Goal: Task Accomplishment & Management: Manage account settings

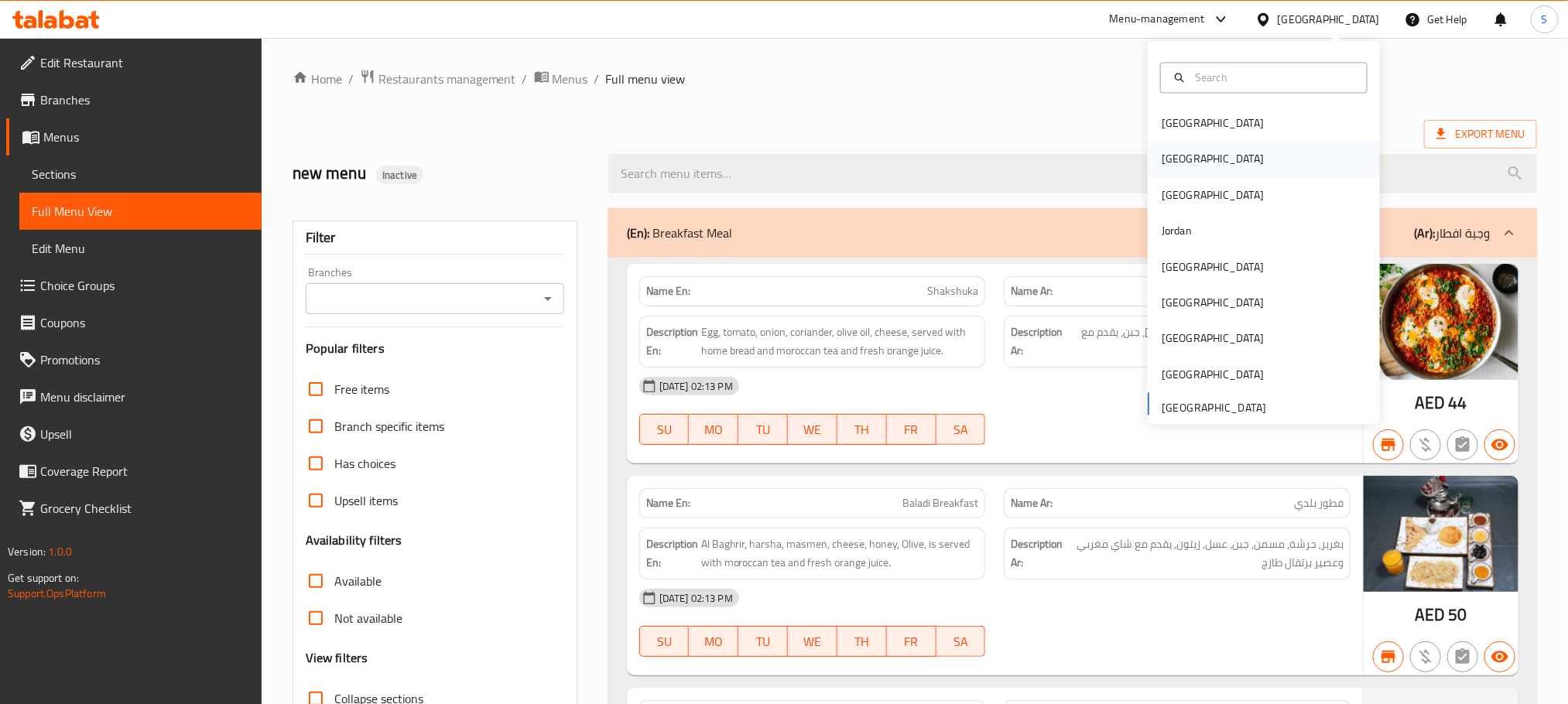
click at [1200, 161] on div "[GEOGRAPHIC_DATA]" at bounding box center [1264, 159] width 232 height 36
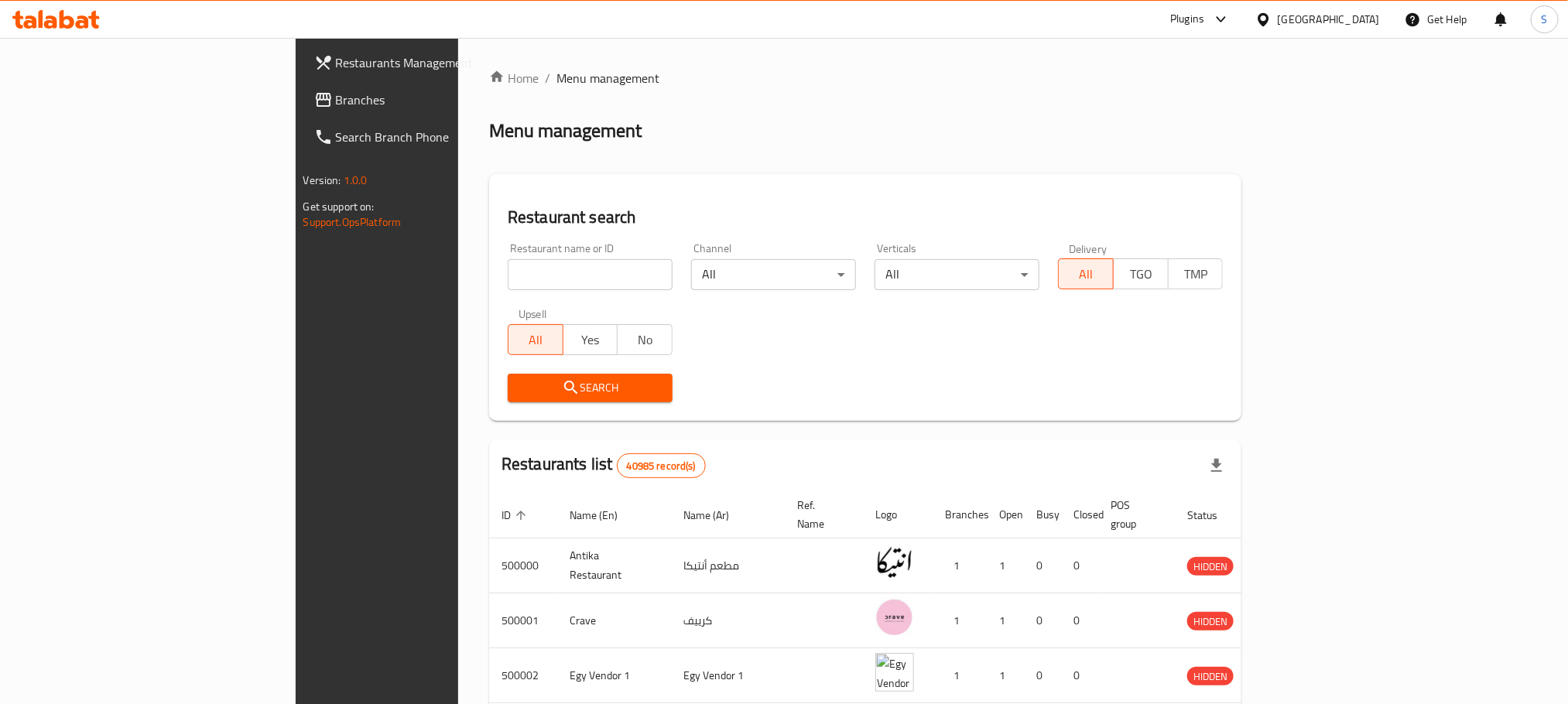
click at [507, 272] on input "search" at bounding box center [590, 275] width 165 height 31
paste input "705119"
type input "705119"
click button "Search" at bounding box center [590, 388] width 165 height 28
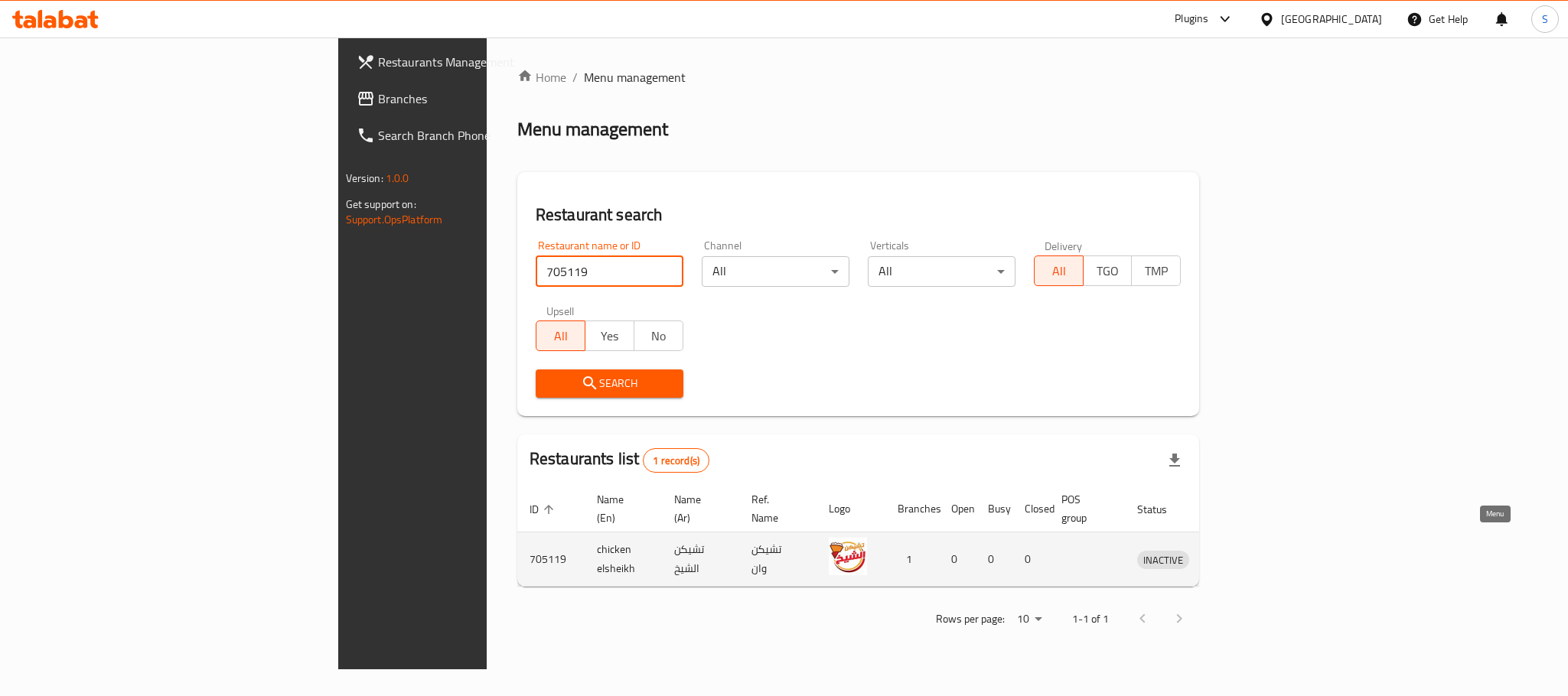
click at [1238, 550] on icon "enhanced table" at bounding box center [1228, 560] width 18 height 18
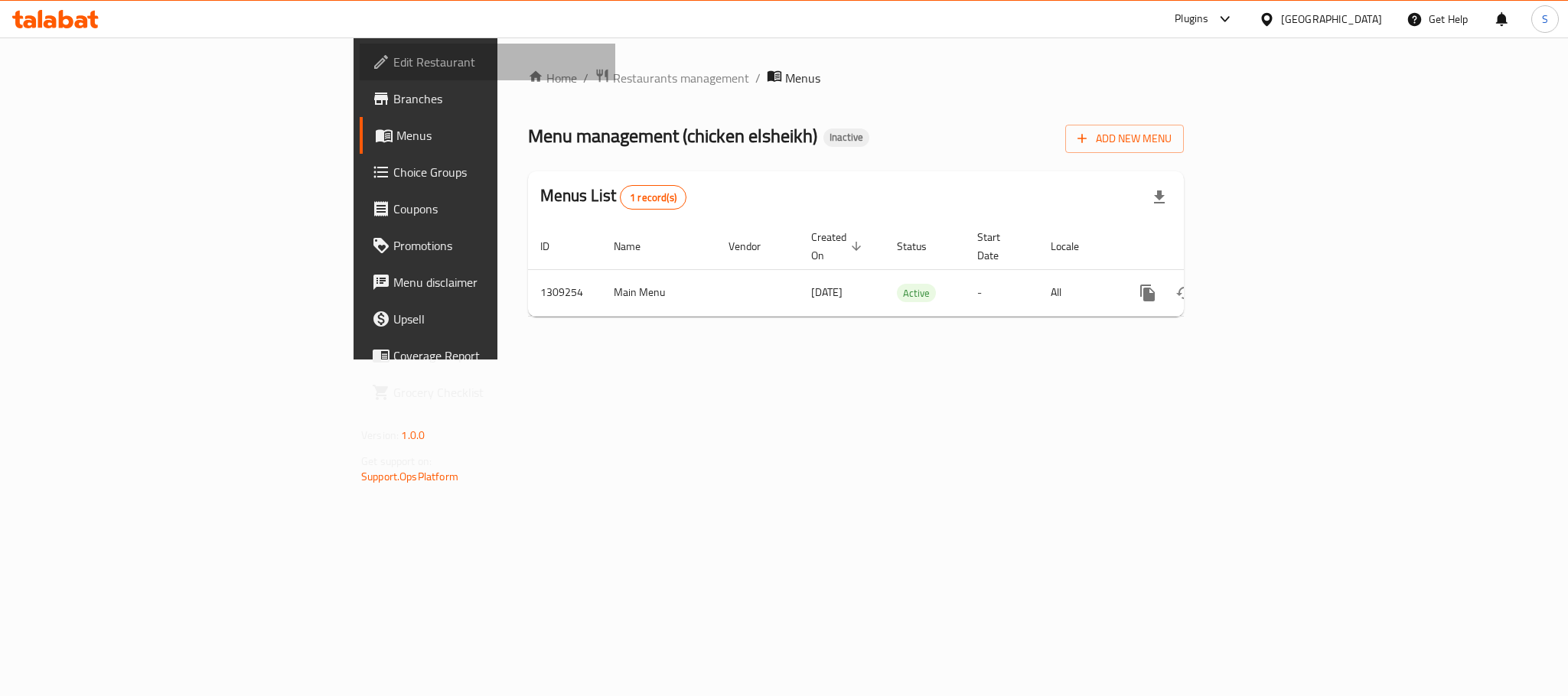
click at [393, 65] on span "Edit Restaurant" at bounding box center [498, 61] width 210 height 18
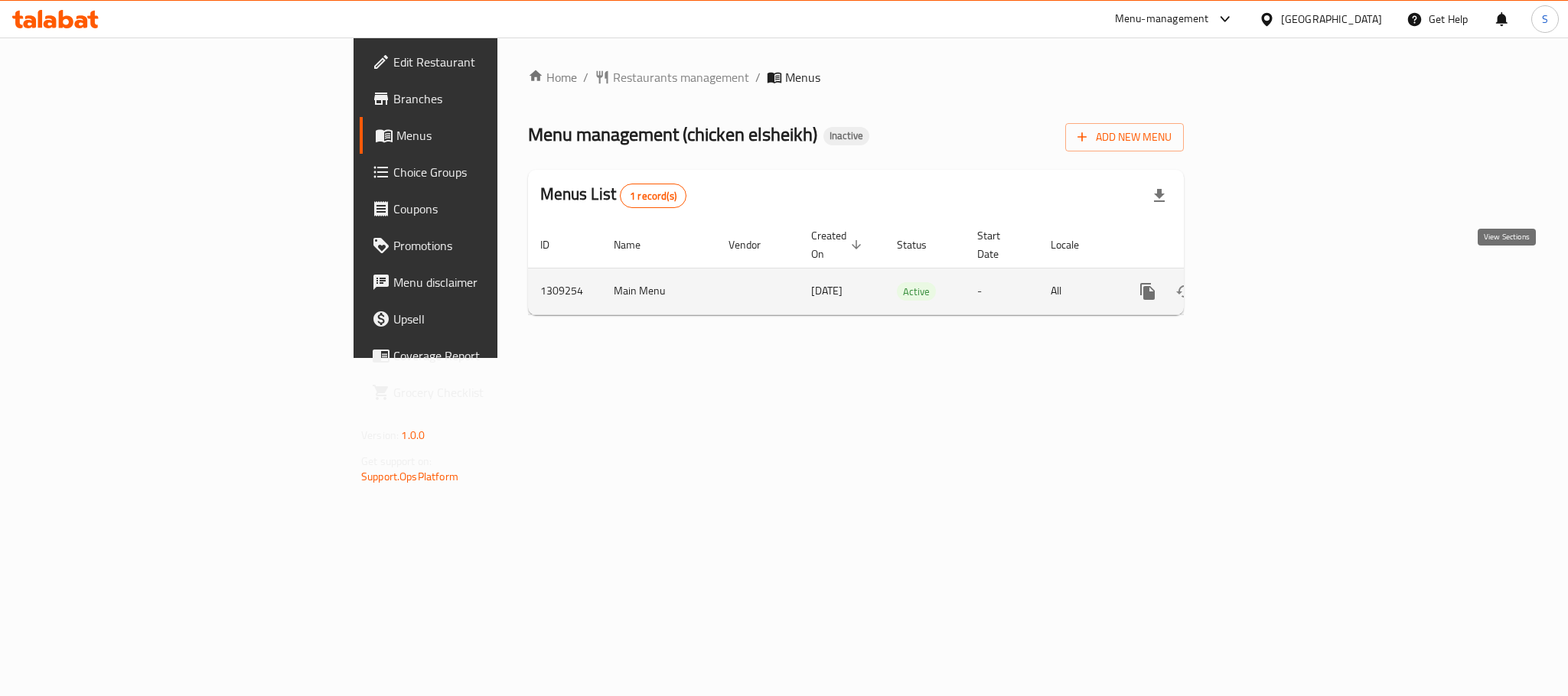
click at [1276, 277] on link "enhanced table" at bounding box center [1257, 291] width 37 height 37
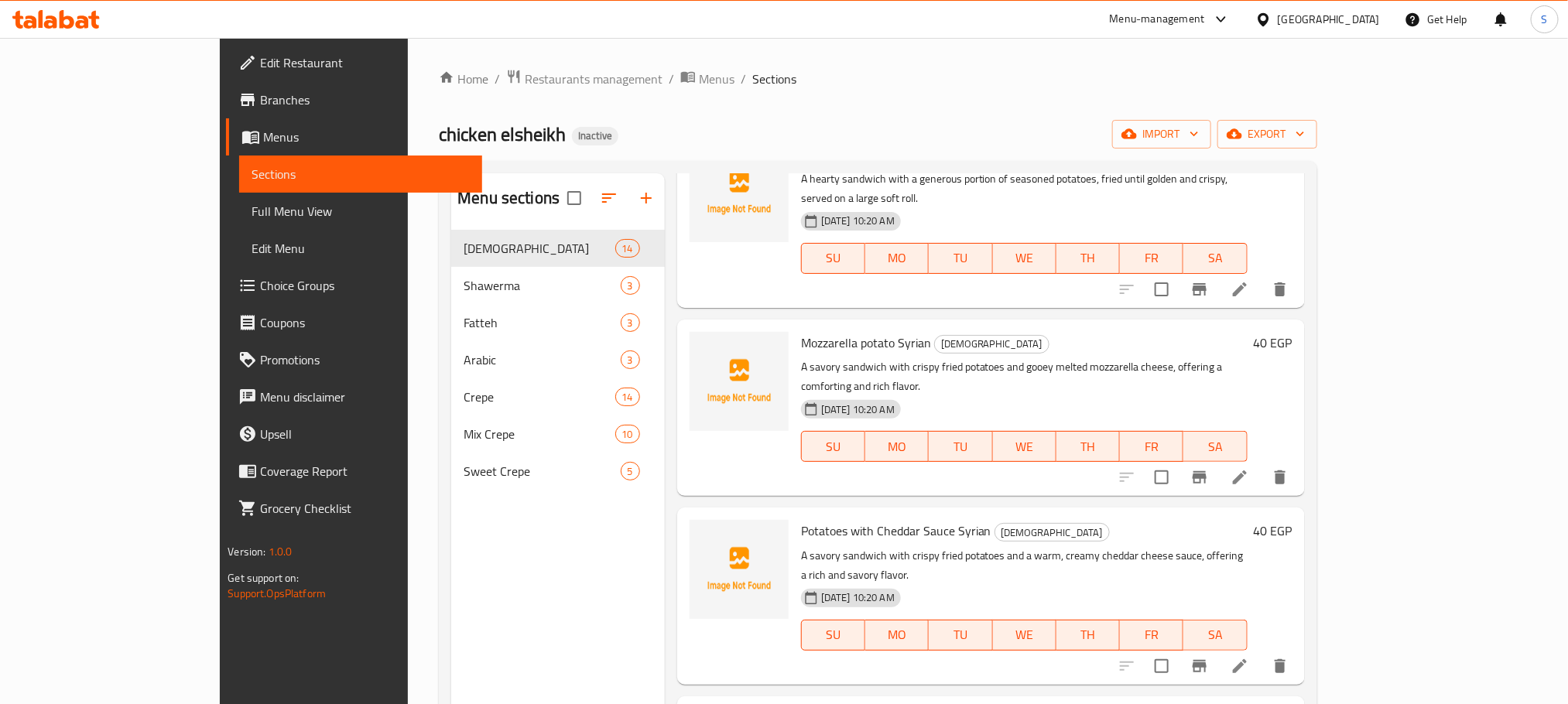
scroll to position [348, 0]
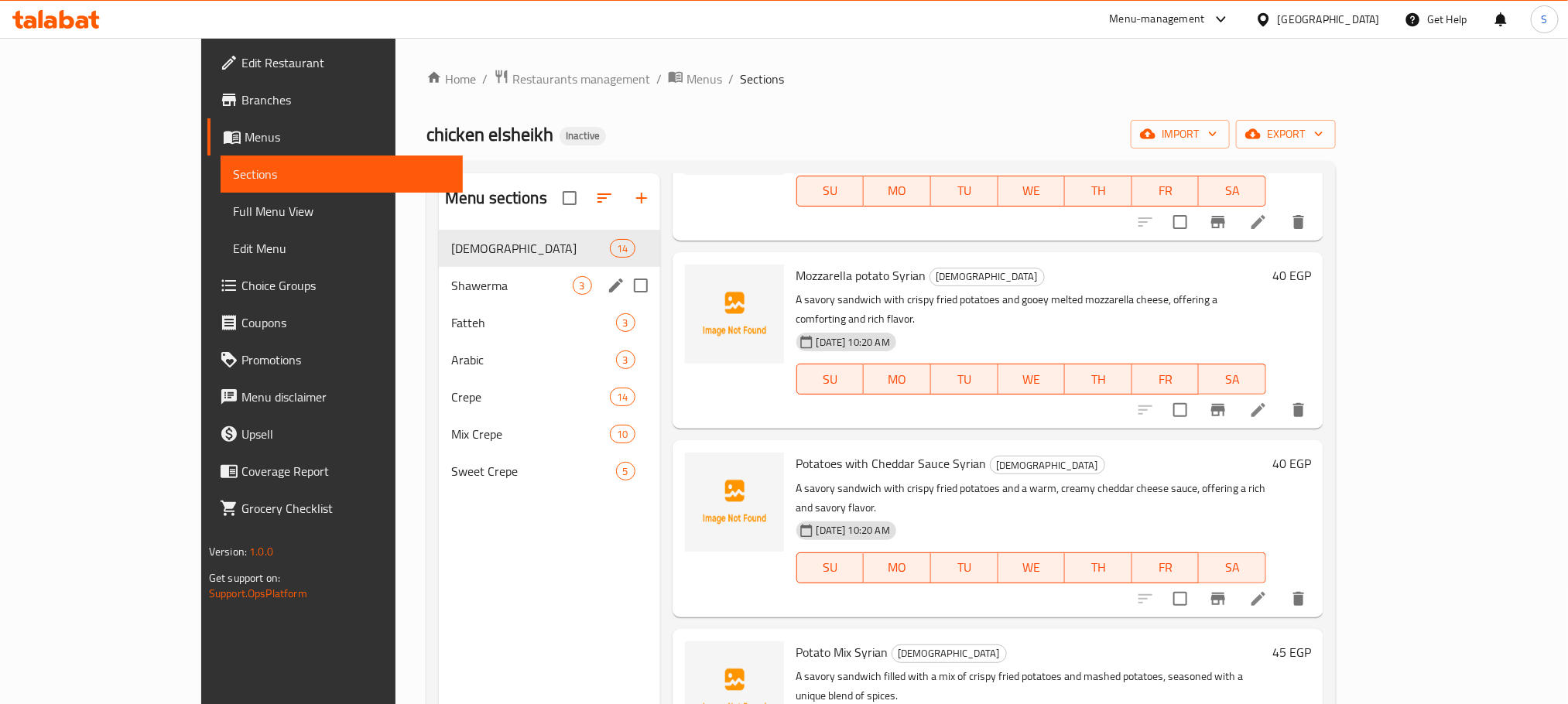
click at [439, 272] on div "Shawerma 3" at bounding box center [549, 285] width 221 height 37
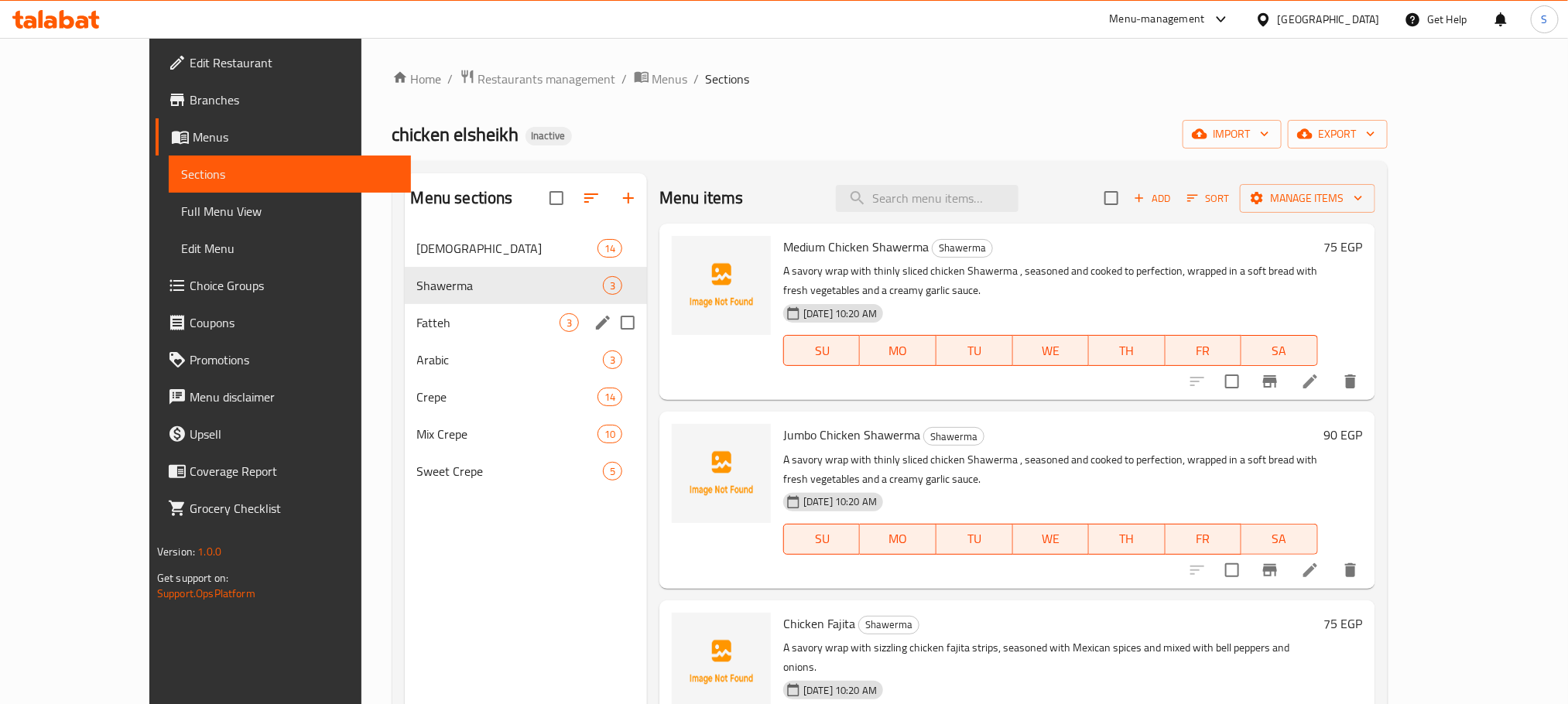
click at [405, 333] on div "Fatteh 3" at bounding box center [526, 323] width 242 height 37
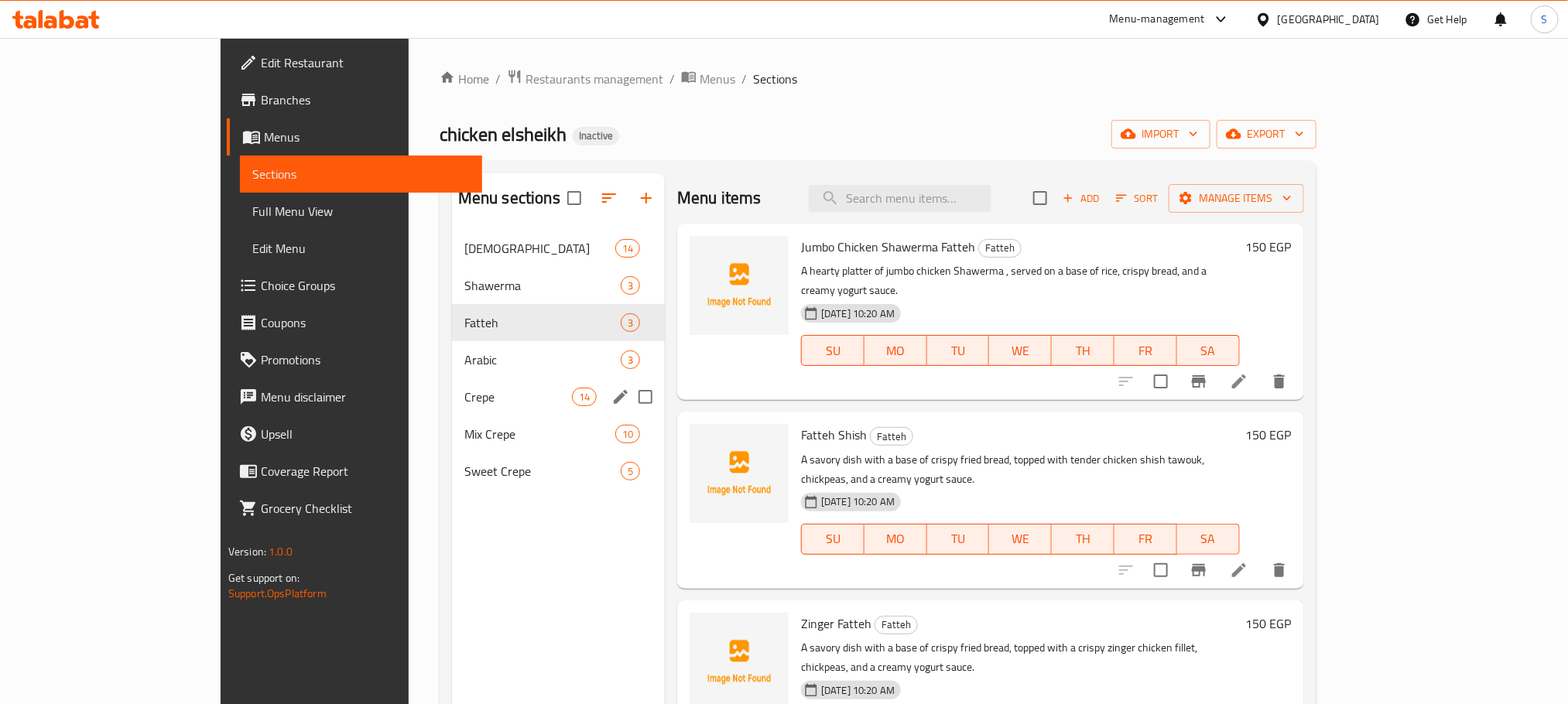
click at [452, 407] on div "Crepe 14" at bounding box center [558, 397] width 213 height 37
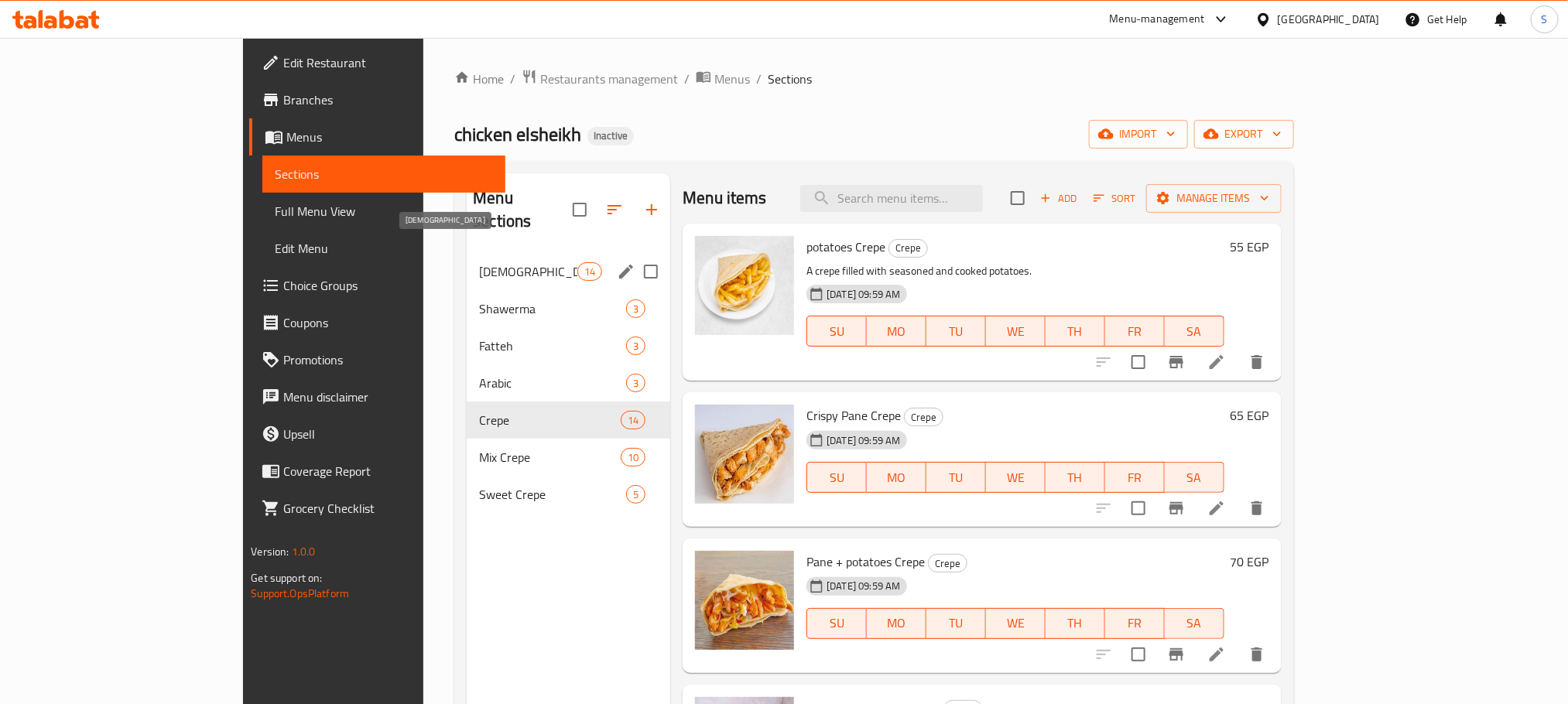
click at [479, 262] on span "[DEMOGRAPHIC_DATA]" at bounding box center [528, 272] width 99 height 18
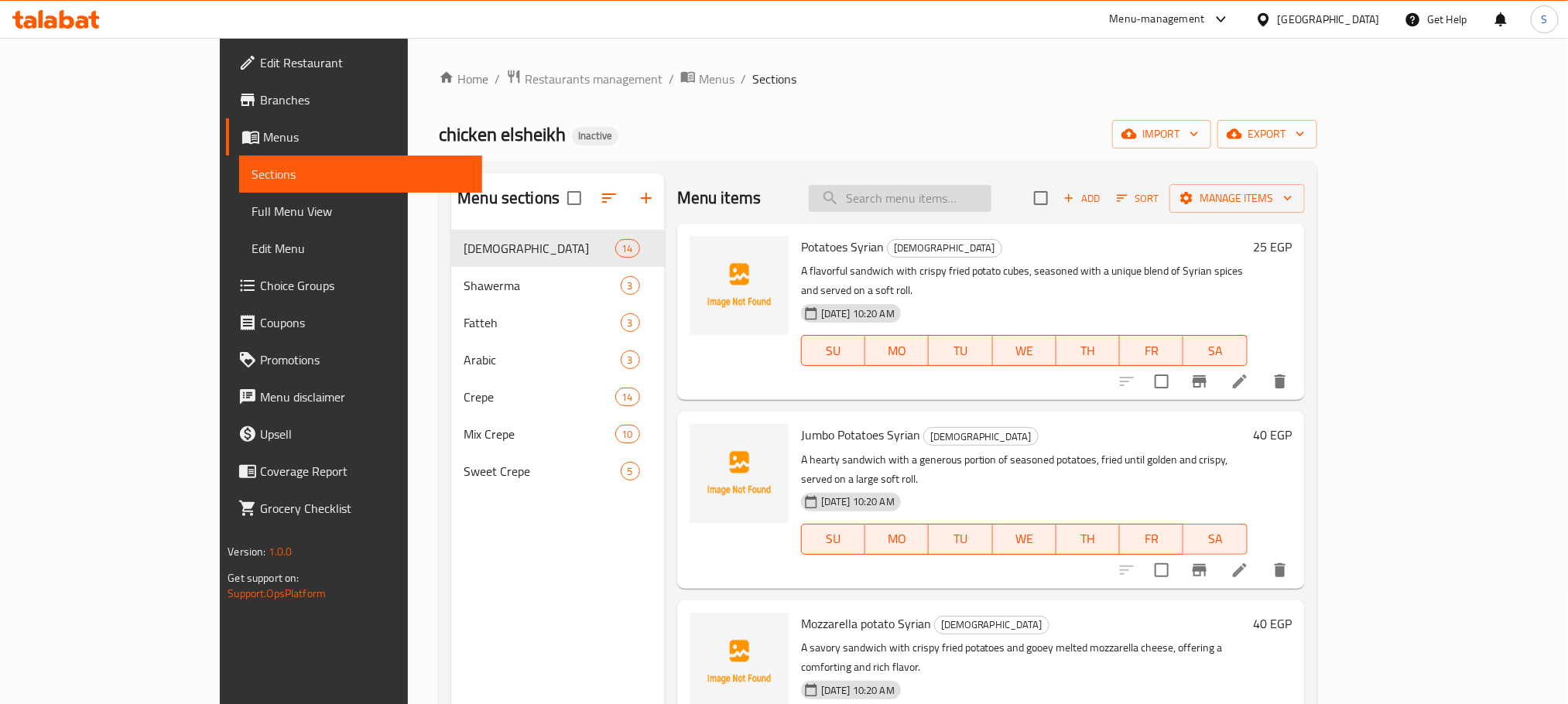
click at [906, 195] on input "search" at bounding box center [901, 198] width 183 height 27
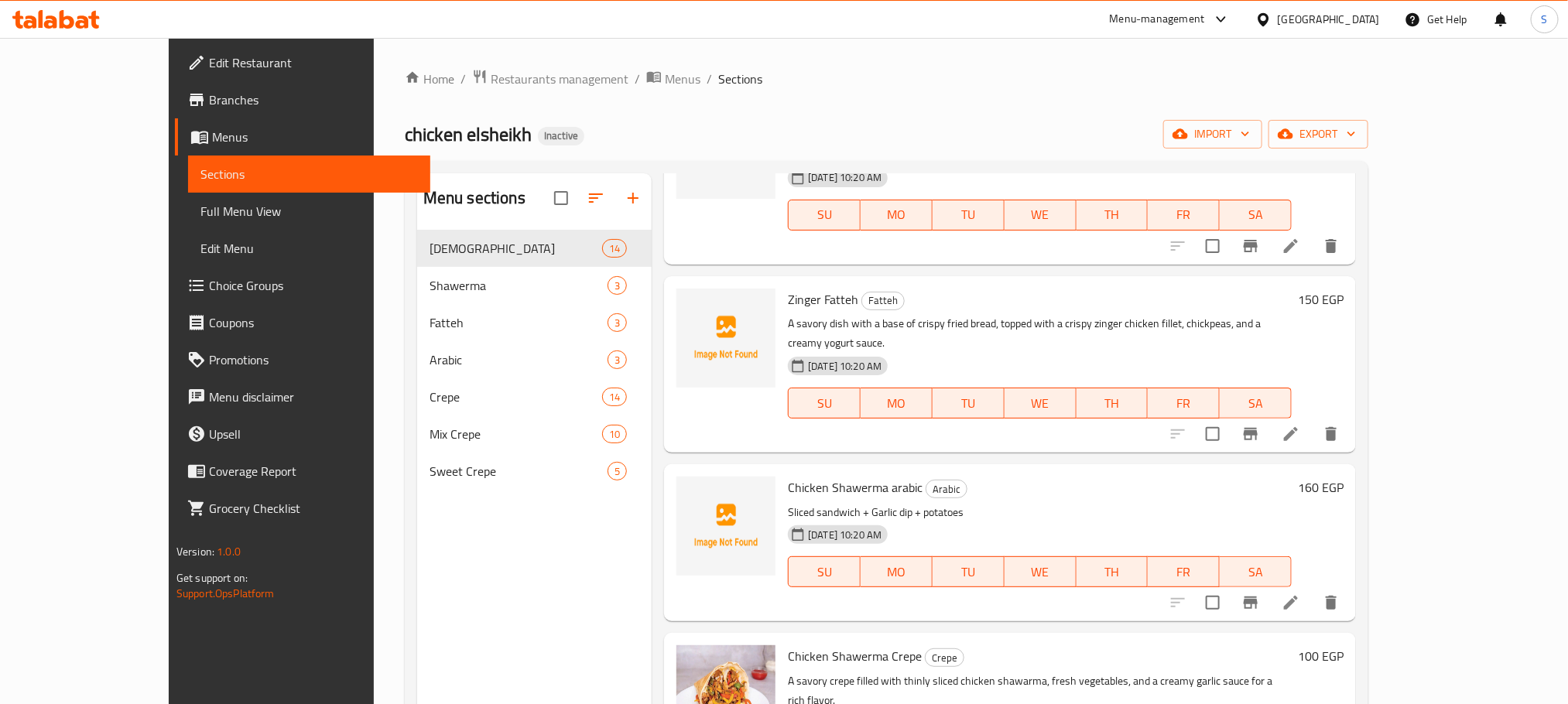
scroll to position [1221, 0]
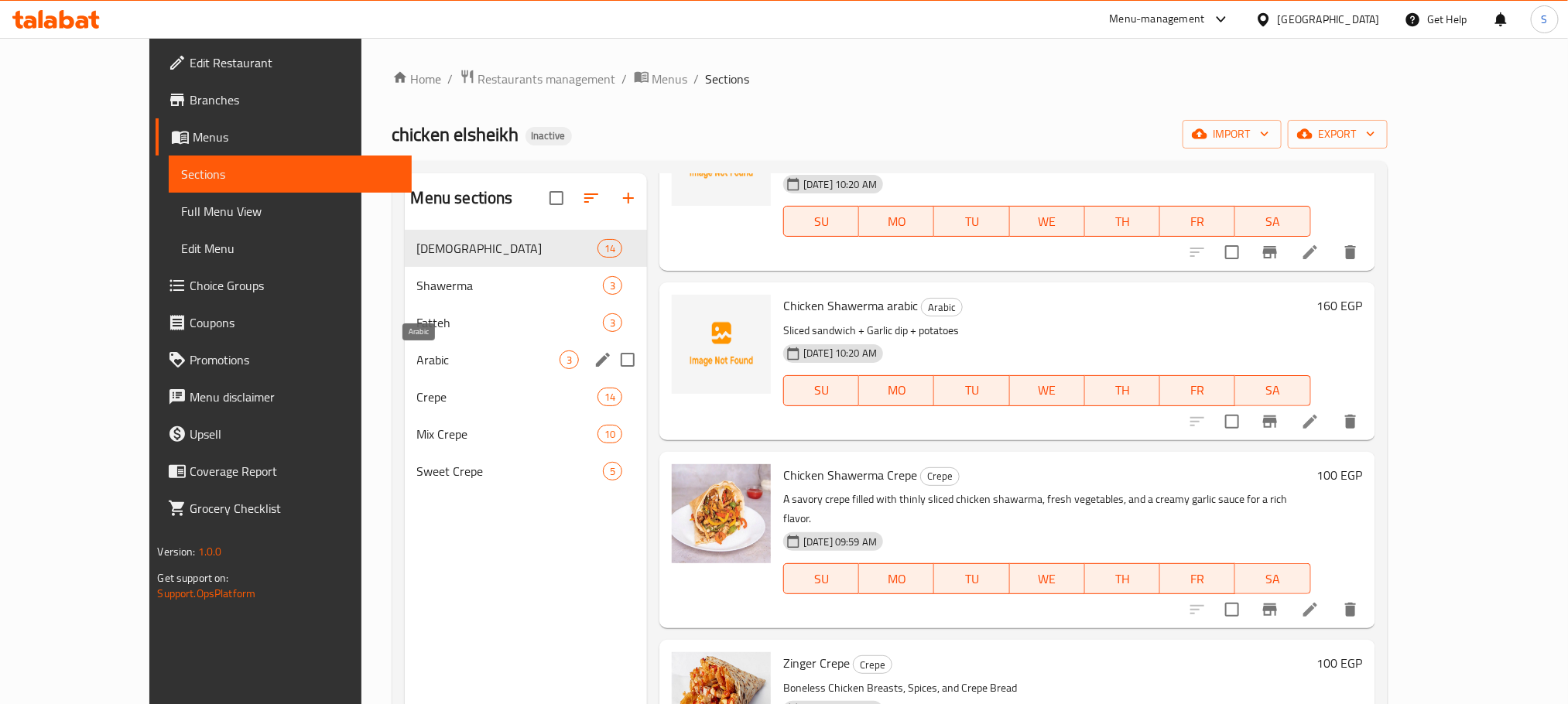
click at [417, 354] on span "Arabic" at bounding box center [488, 359] width 143 height 18
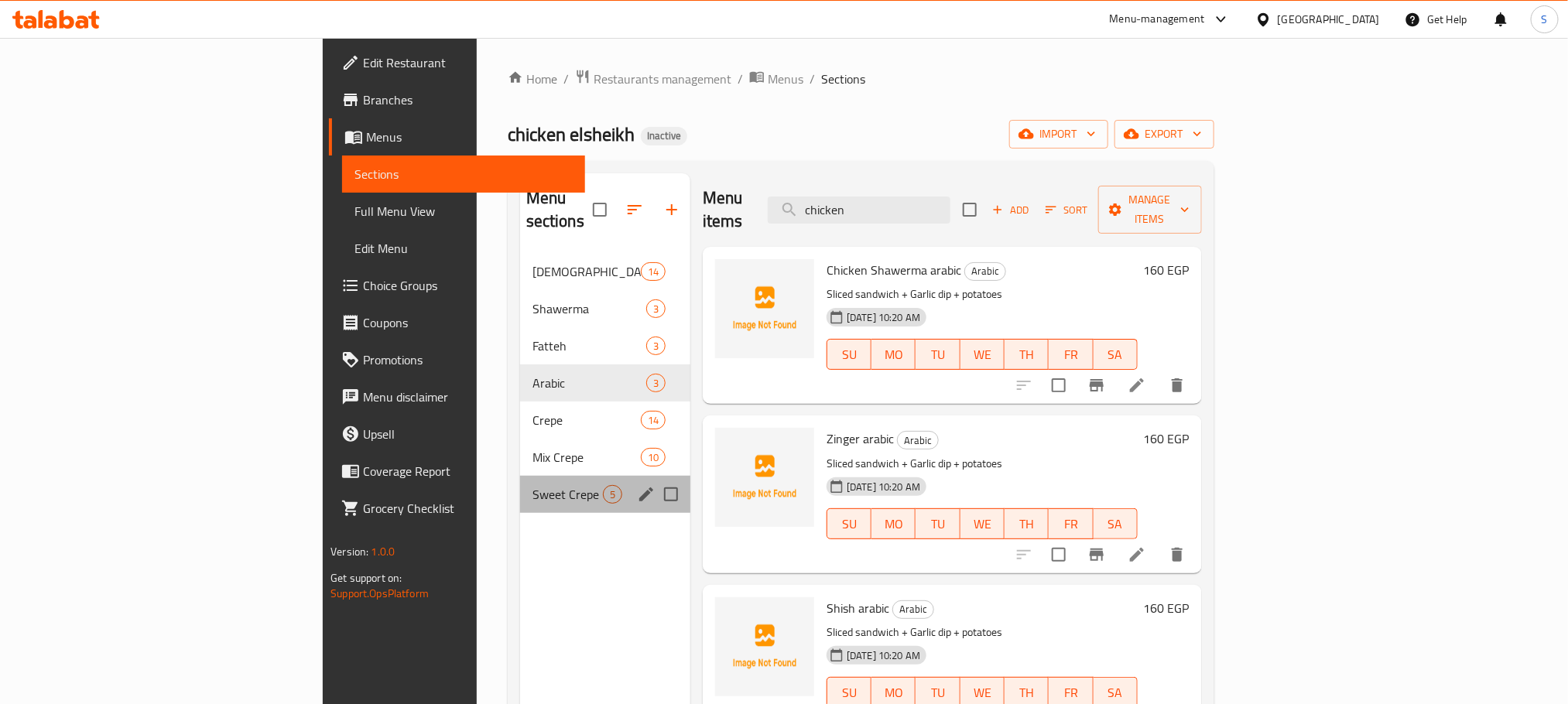
click at [520, 485] on div "Sweet Crepe 5" at bounding box center [605, 495] width 170 height 37
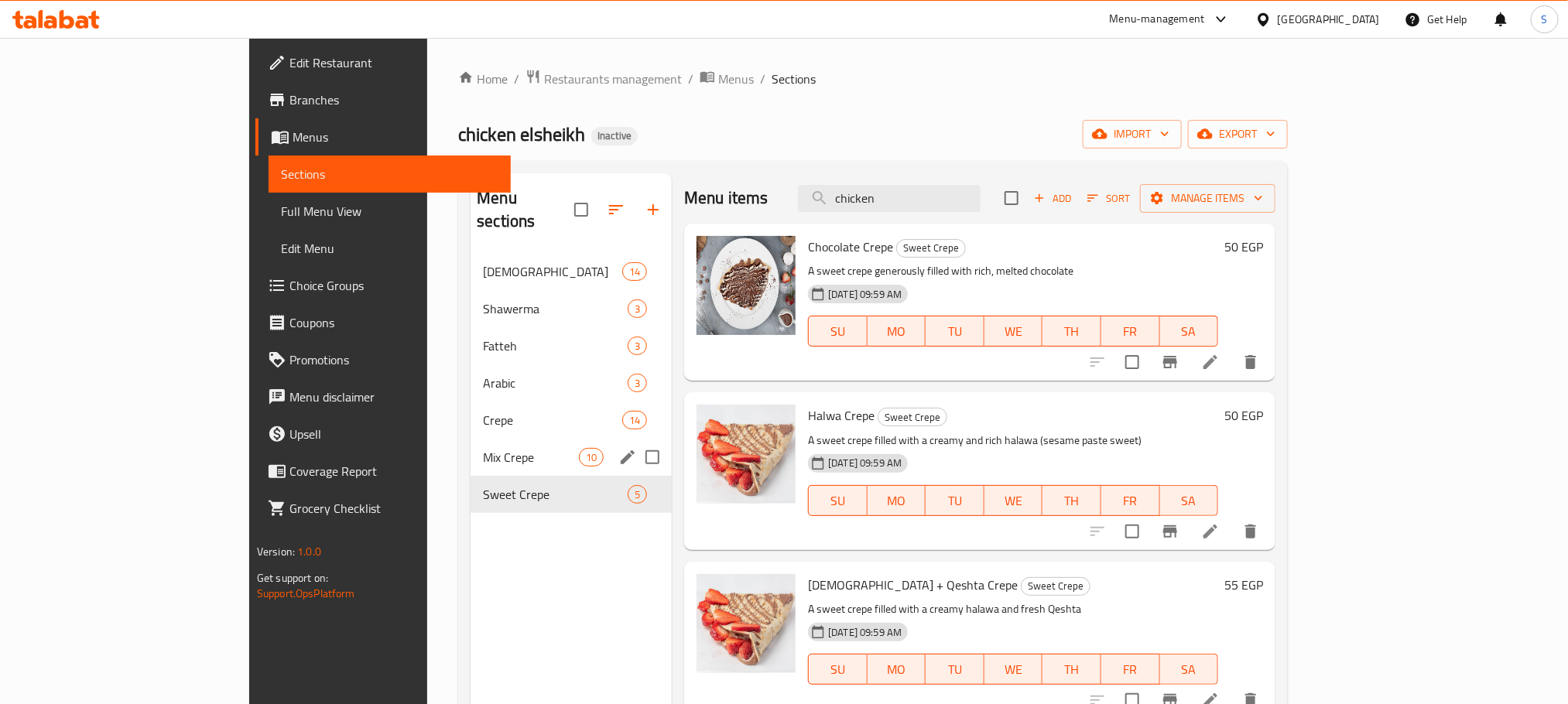
click at [471, 446] on div "Mix Crepe 10" at bounding box center [571, 457] width 201 height 37
click at [483, 411] on span "Crepe" at bounding box center [552, 421] width 139 height 18
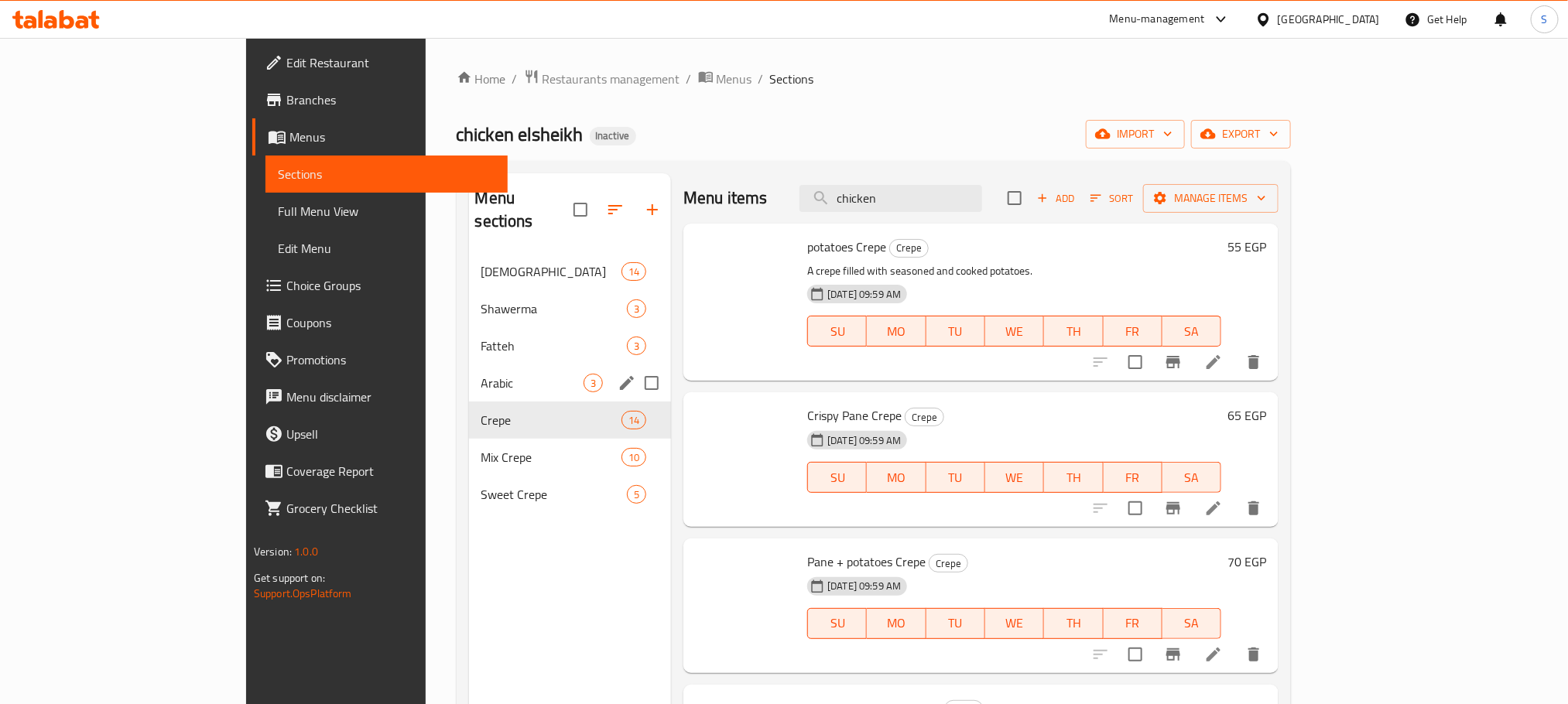
click at [469, 253] on div "Syrian 14" at bounding box center [571, 272] width 203 height 37
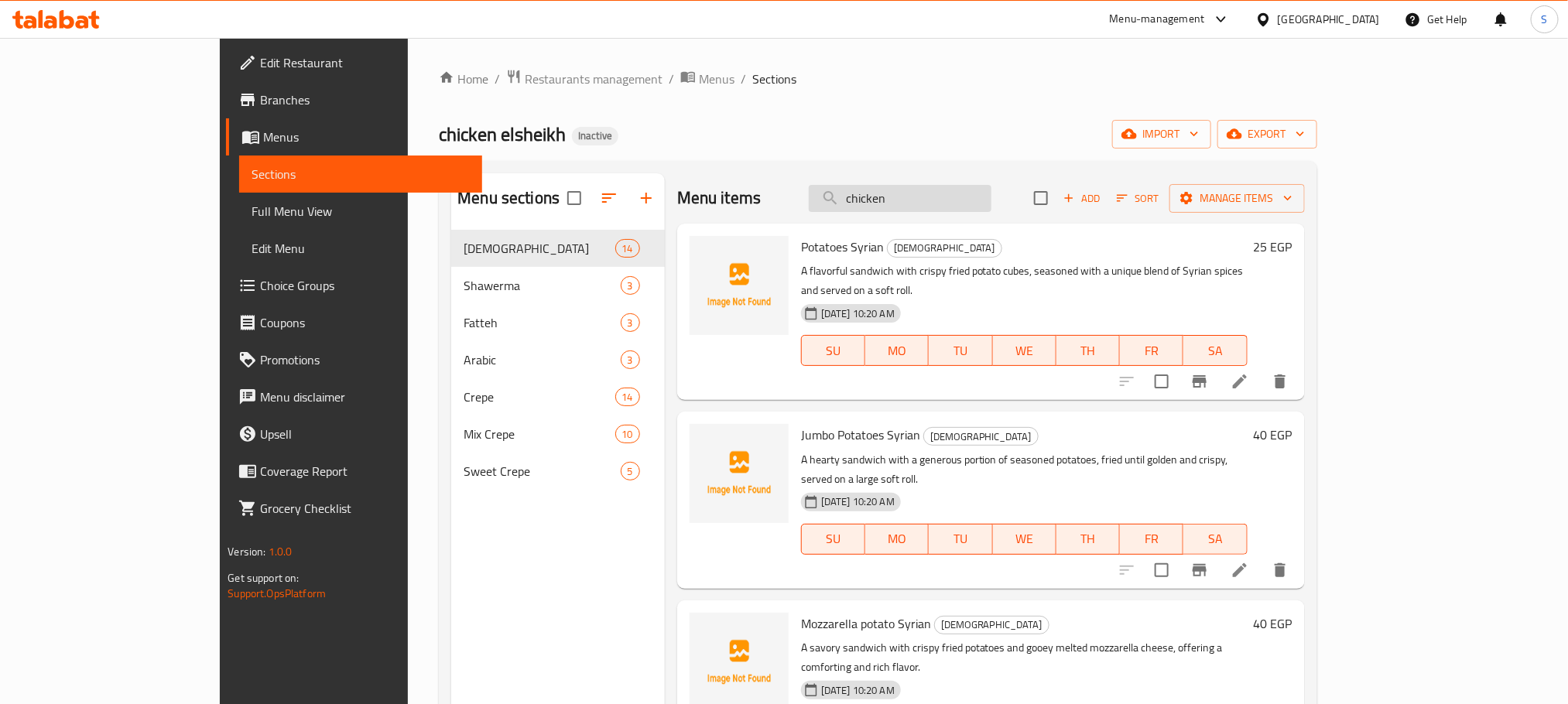
click at [936, 200] on input "chicken" at bounding box center [901, 198] width 183 height 27
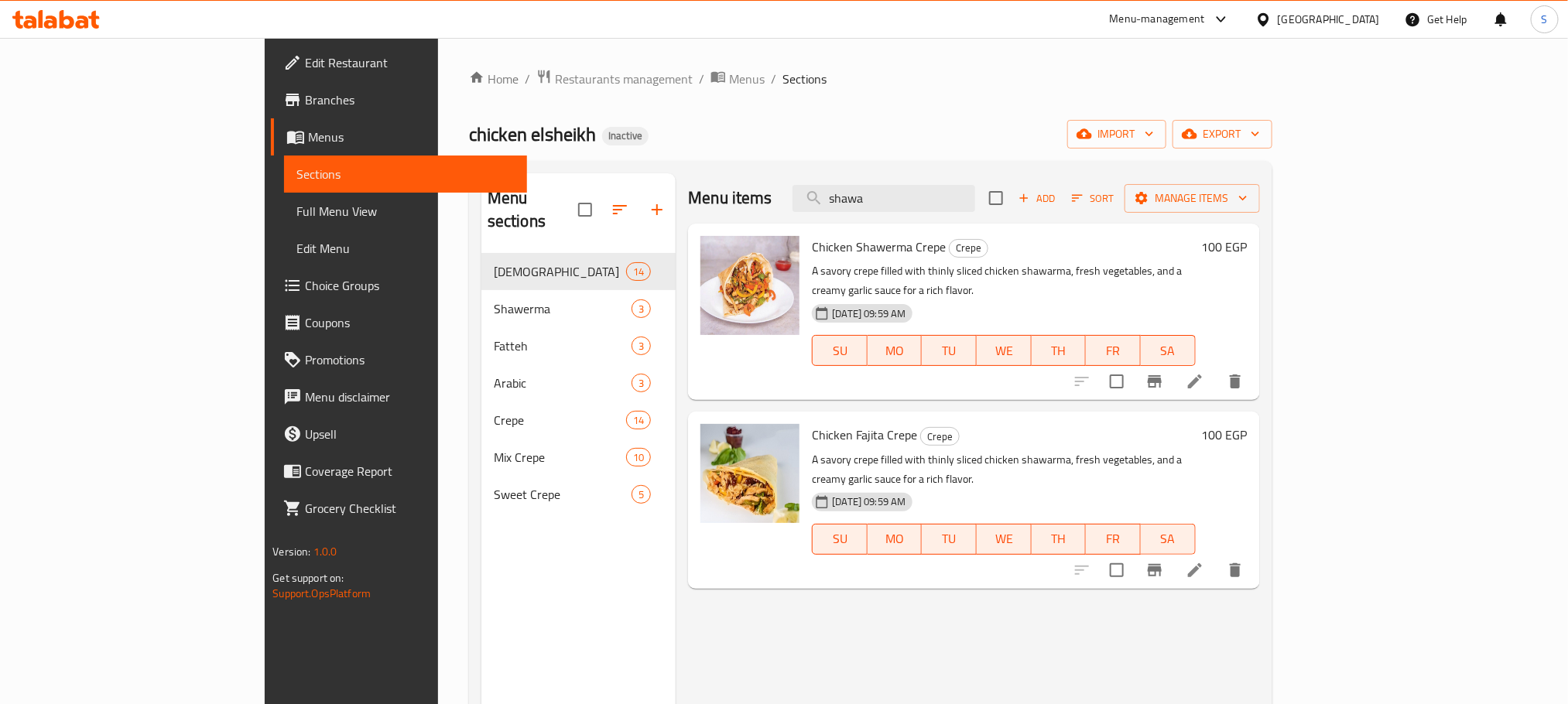
type input "shawa"
click at [296, 203] on span "Full Menu View" at bounding box center [405, 211] width 218 height 18
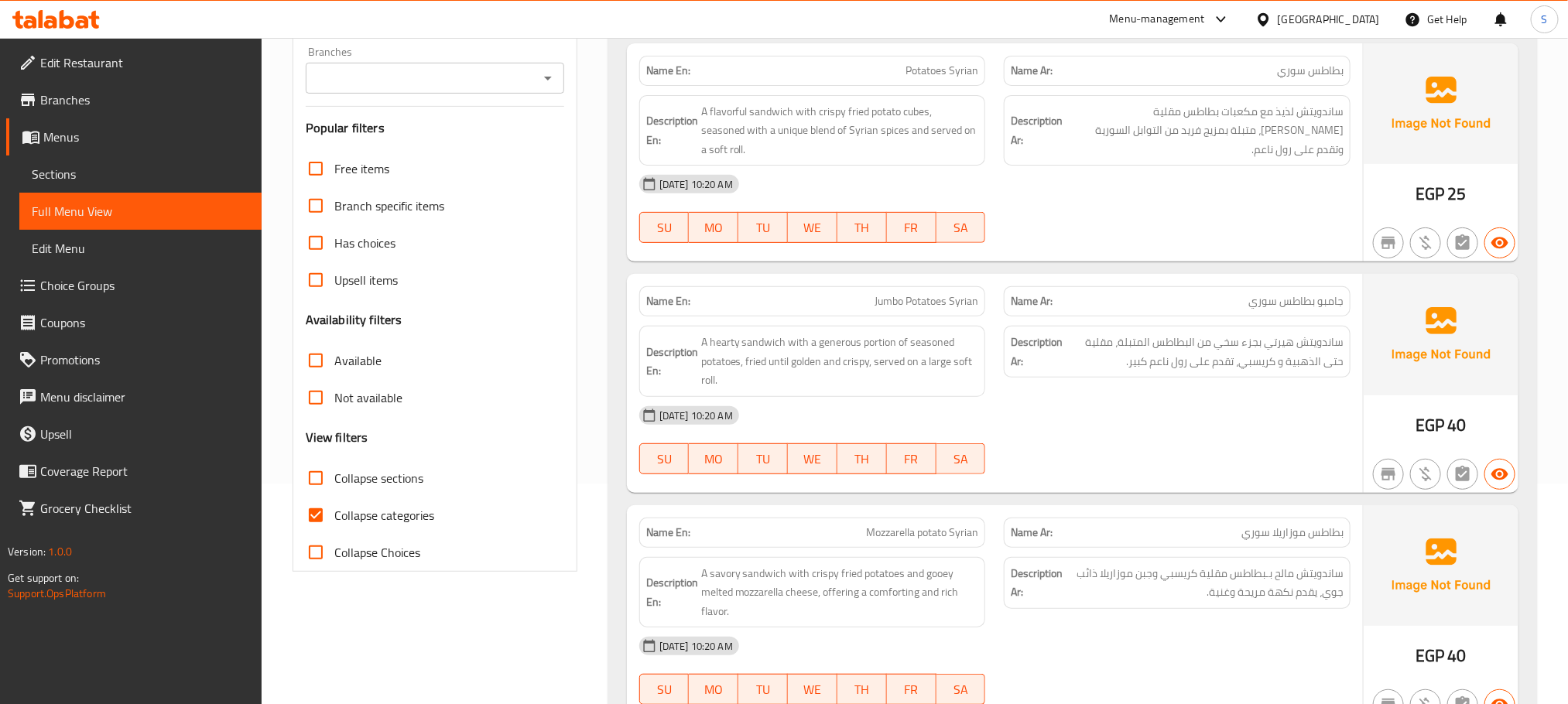
scroll to position [348, 0]
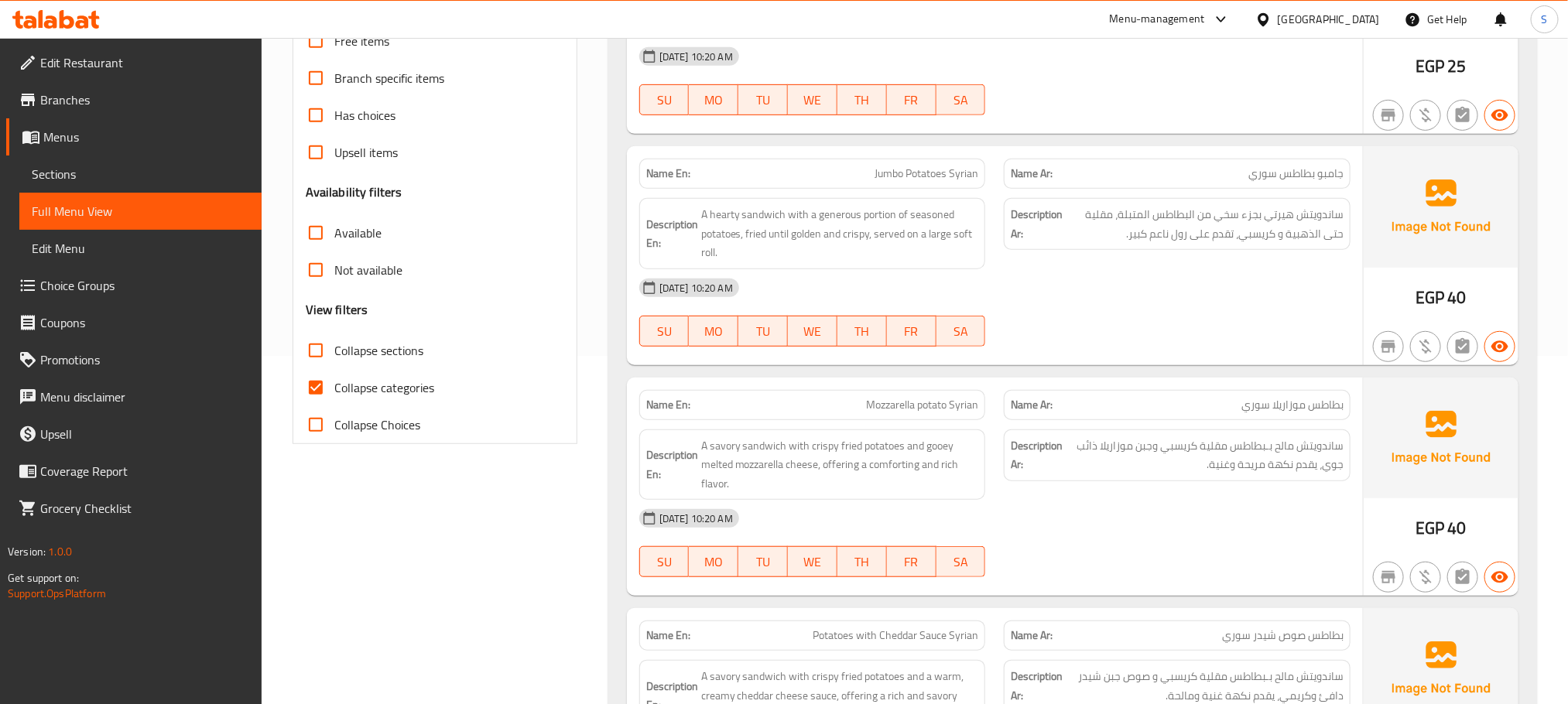
click at [318, 393] on input "Collapse categories" at bounding box center [315, 388] width 37 height 37
checkbox input "false"
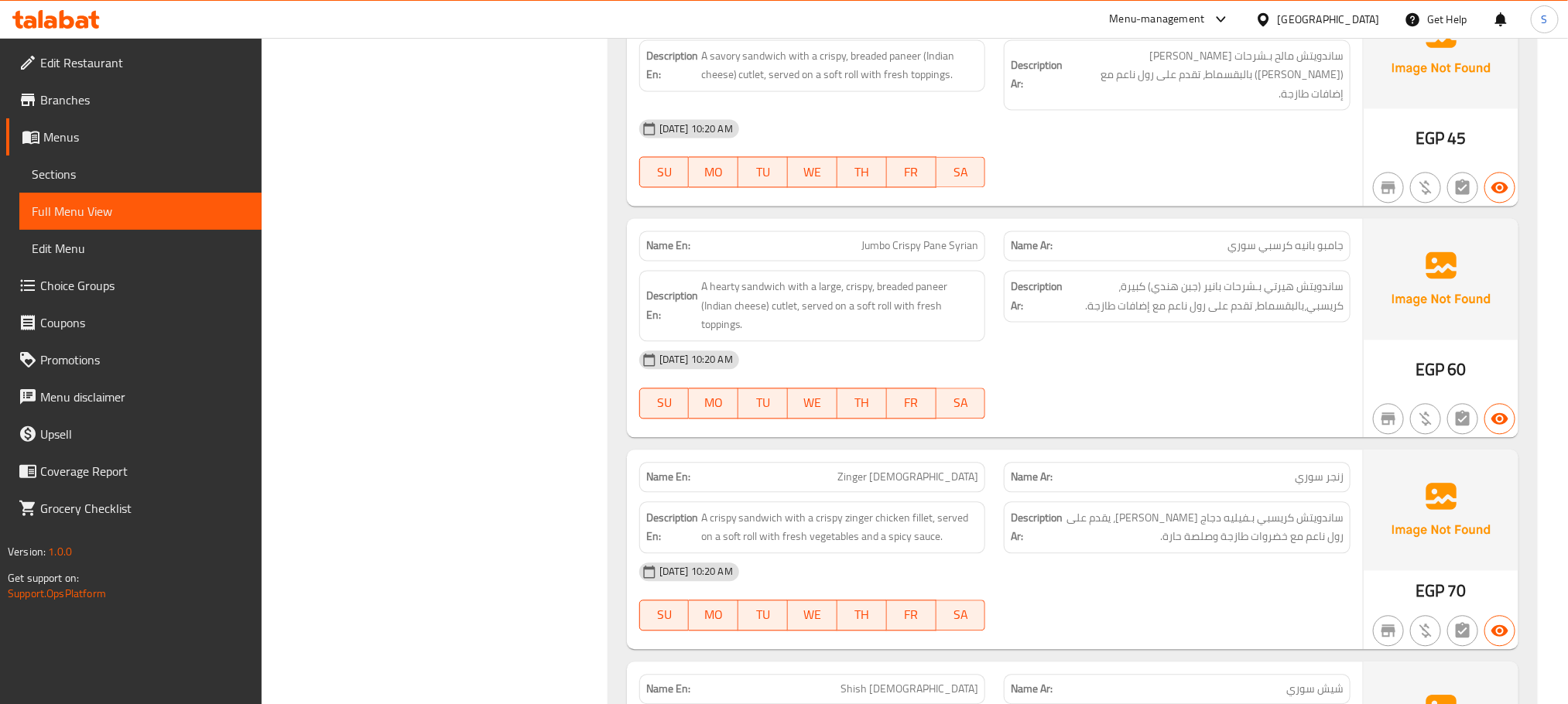
scroll to position [11078, 0]
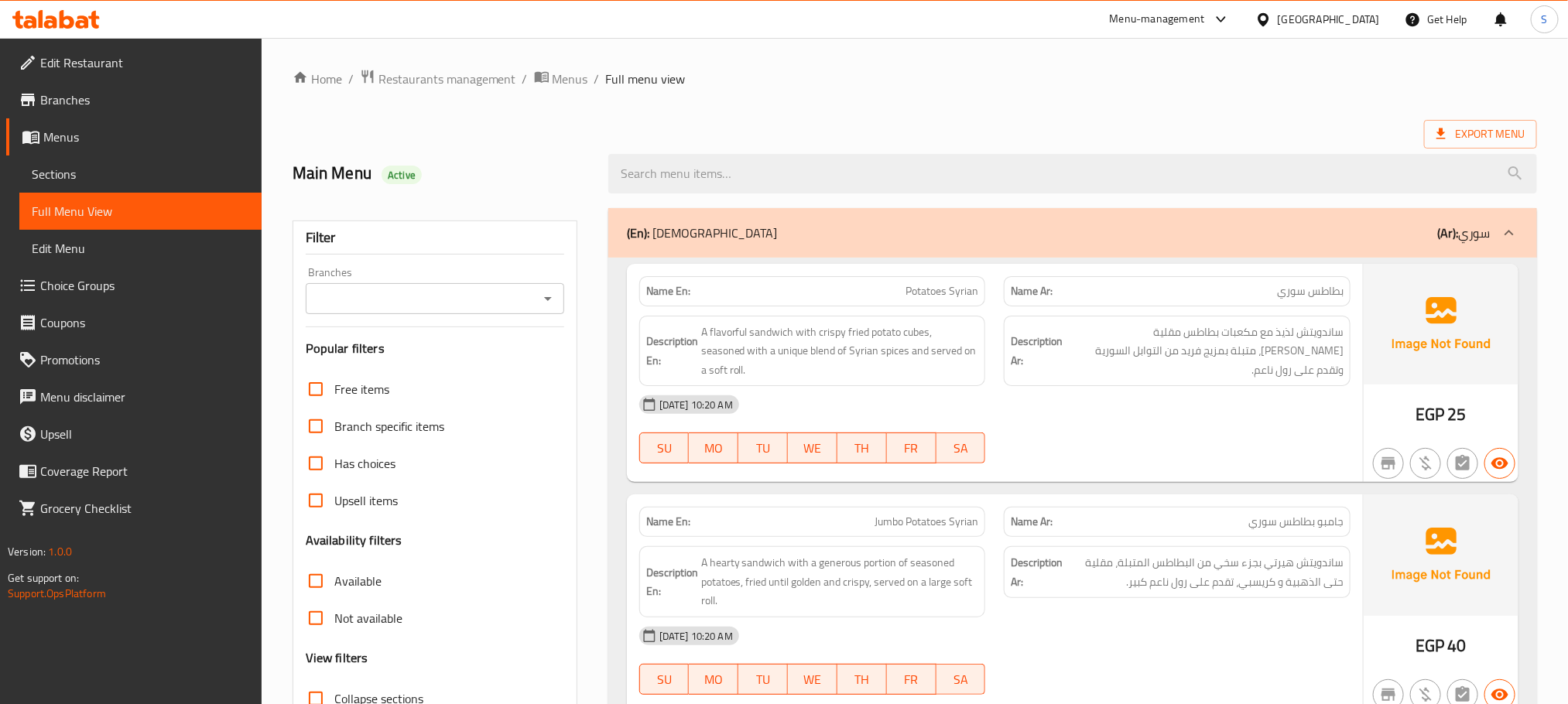
scroll to position [232, 0]
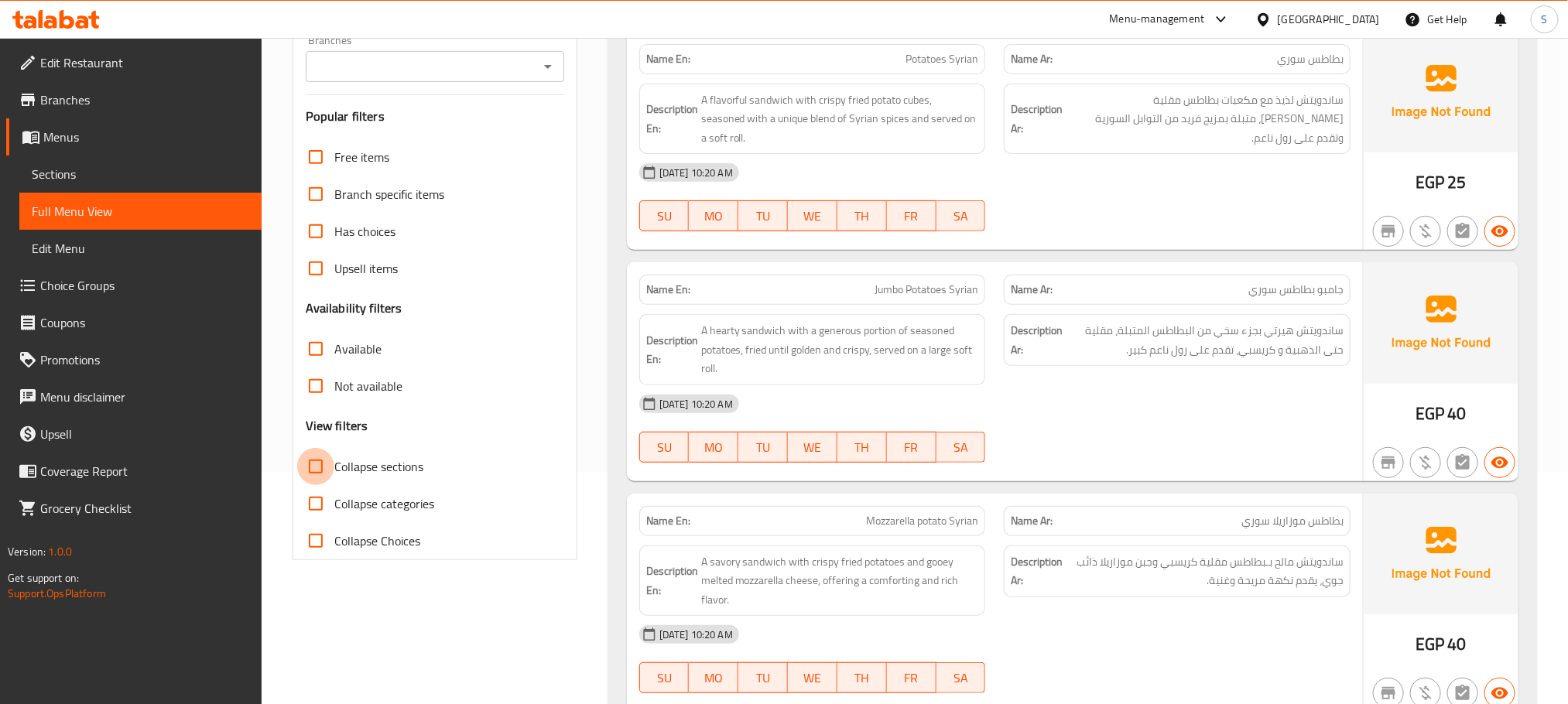
click at [324, 462] on input "Collapse sections" at bounding box center [315, 466] width 37 height 37
checkbox input "true"
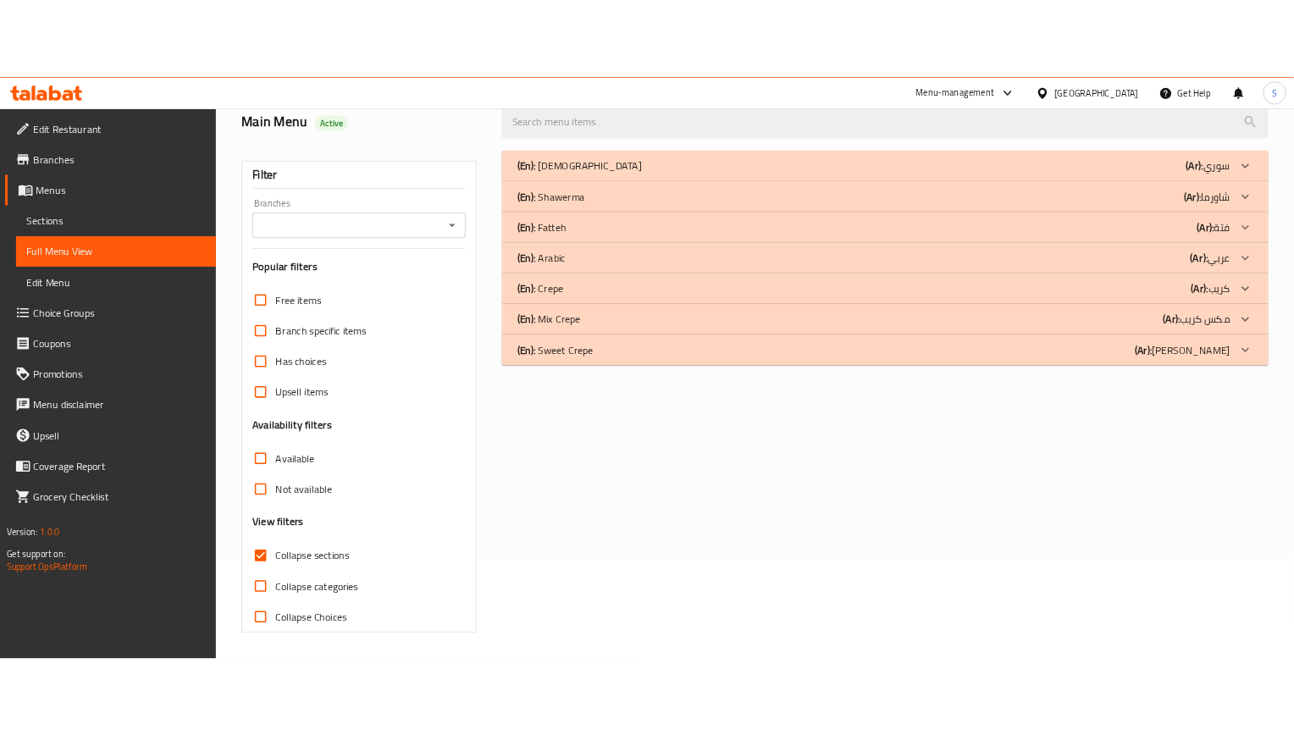
scroll to position [0, 0]
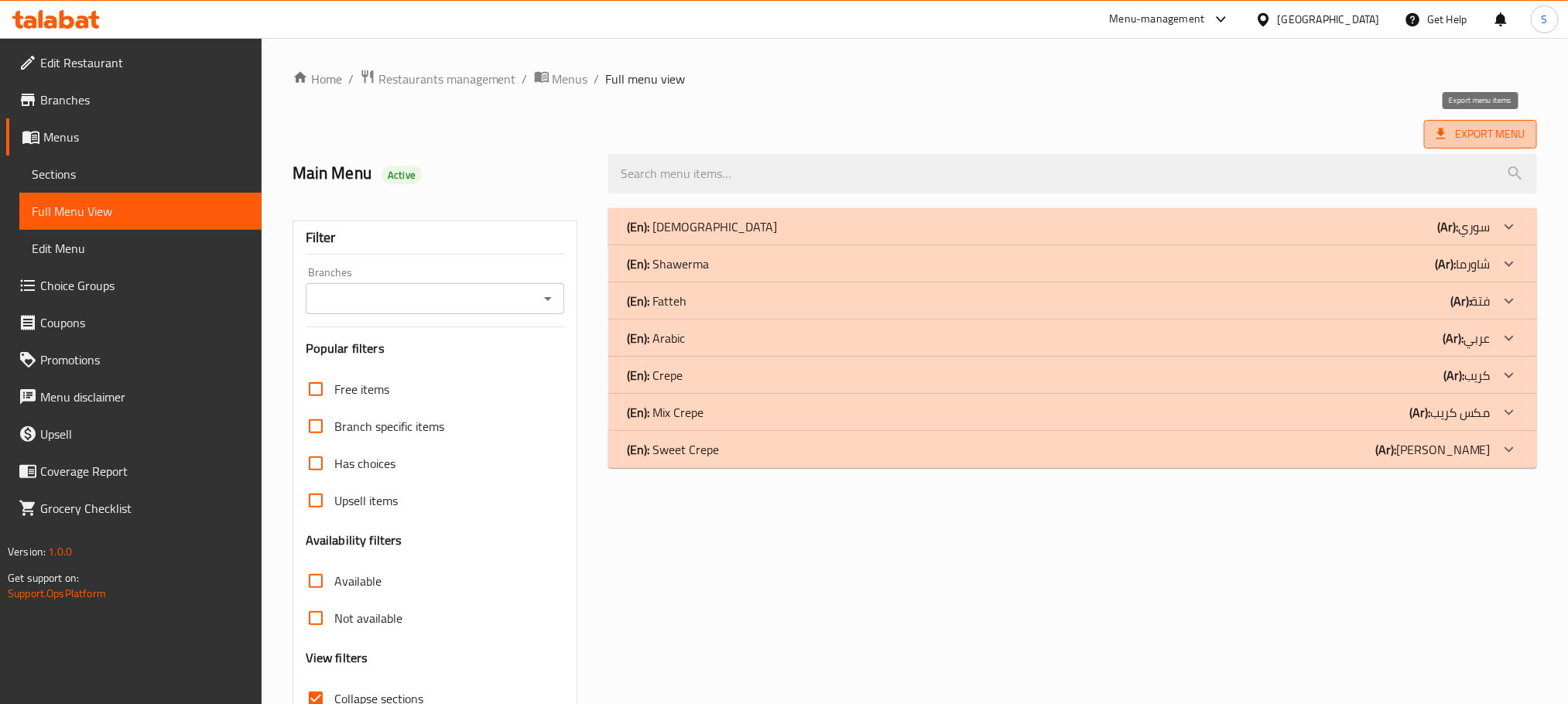
click at [1476, 142] on span "Export Menu" at bounding box center [1480, 133] width 89 height 19
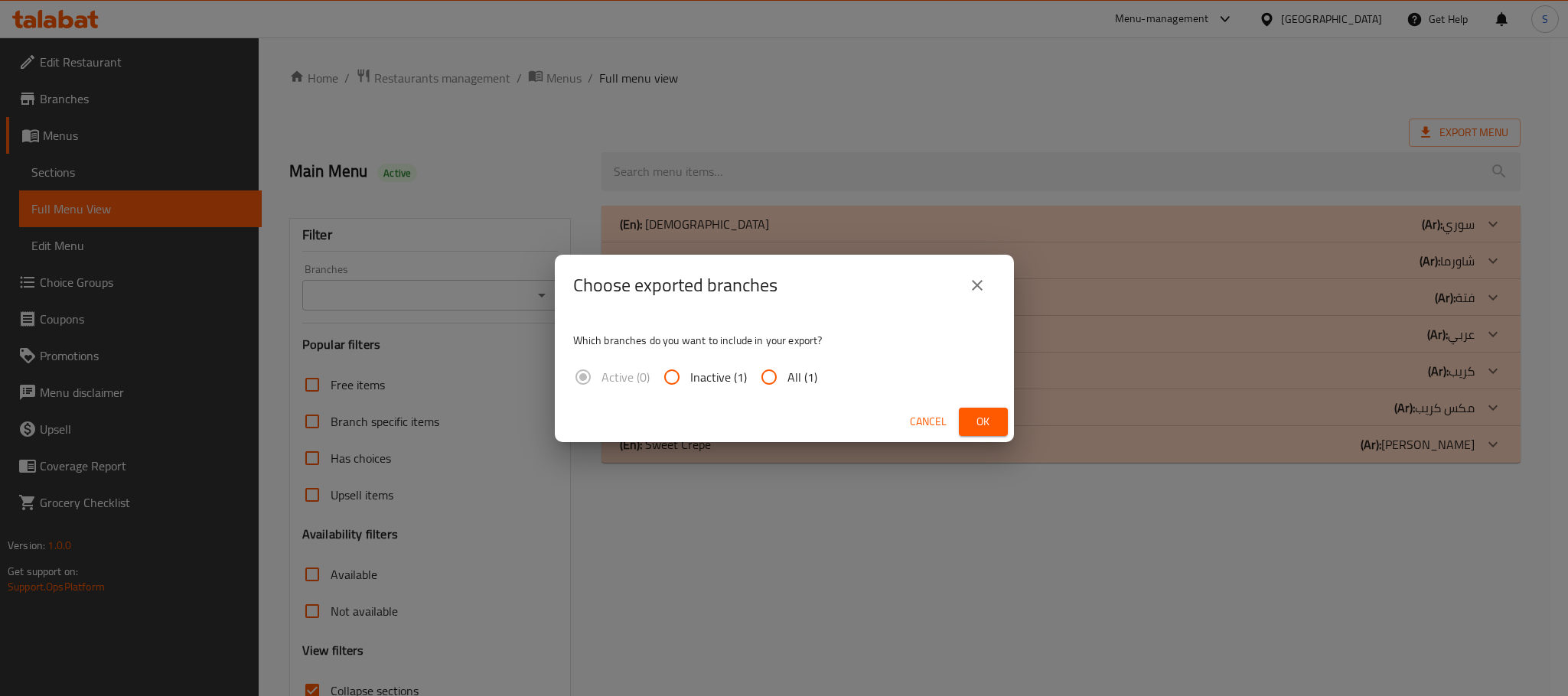
click at [803, 381] on span "All (1)" at bounding box center [802, 377] width 30 height 18
click at [787, 381] on input "All (1)" at bounding box center [768, 377] width 37 height 37
radio input "true"
click at [985, 423] on span "Ok" at bounding box center [982, 421] width 24 height 19
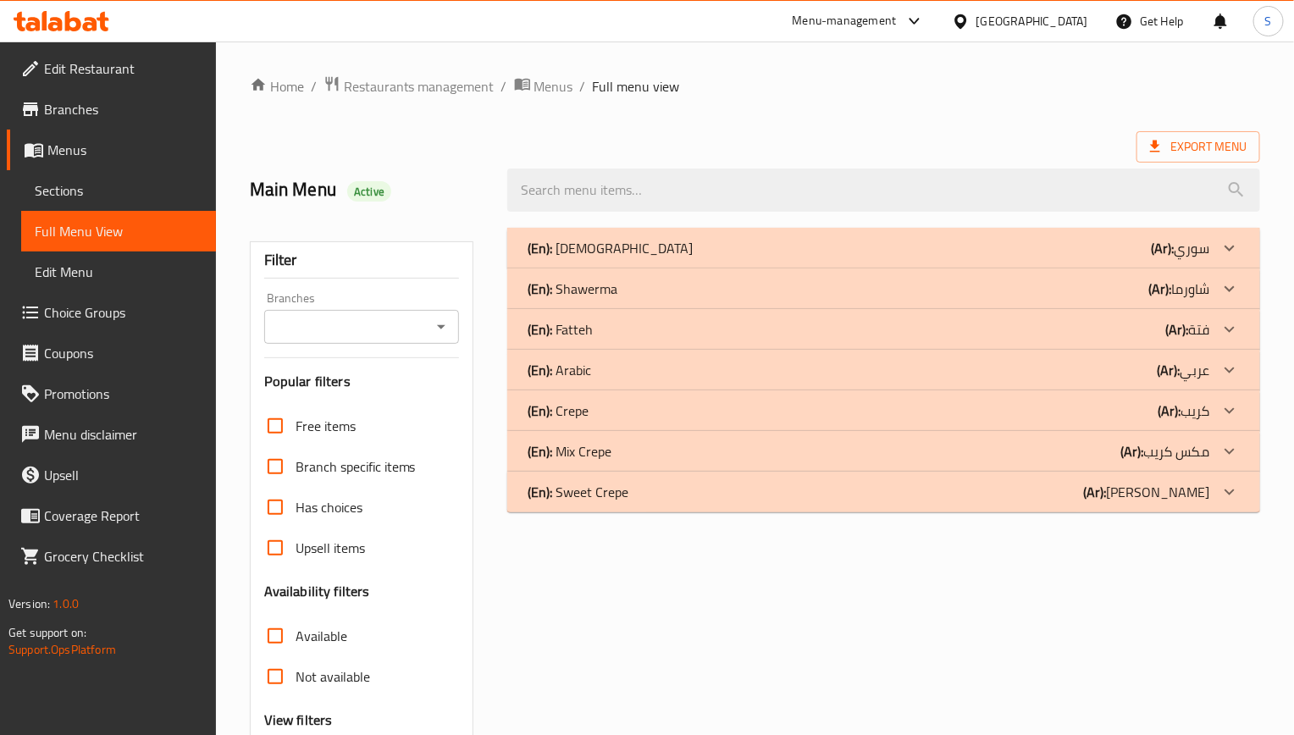
click at [582, 240] on p "(En): Syrian" at bounding box center [609, 248] width 165 height 20
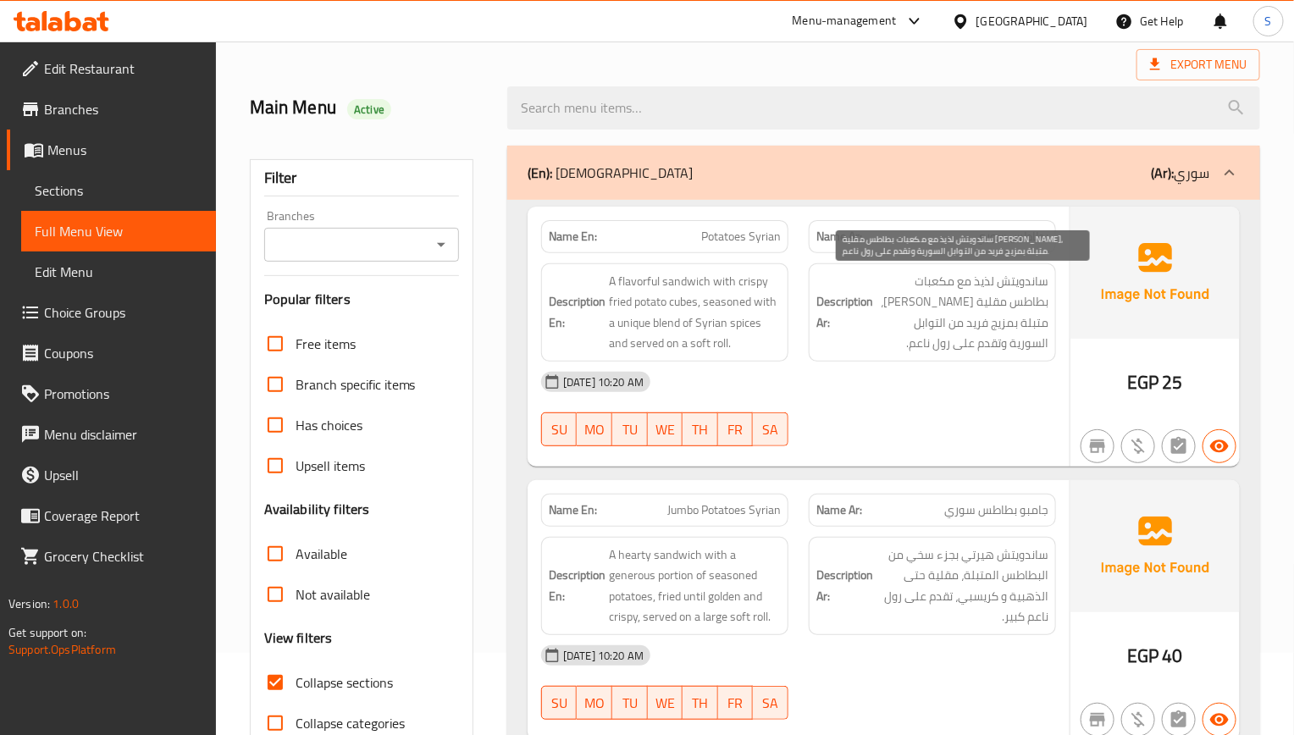
scroll to position [127, 0]
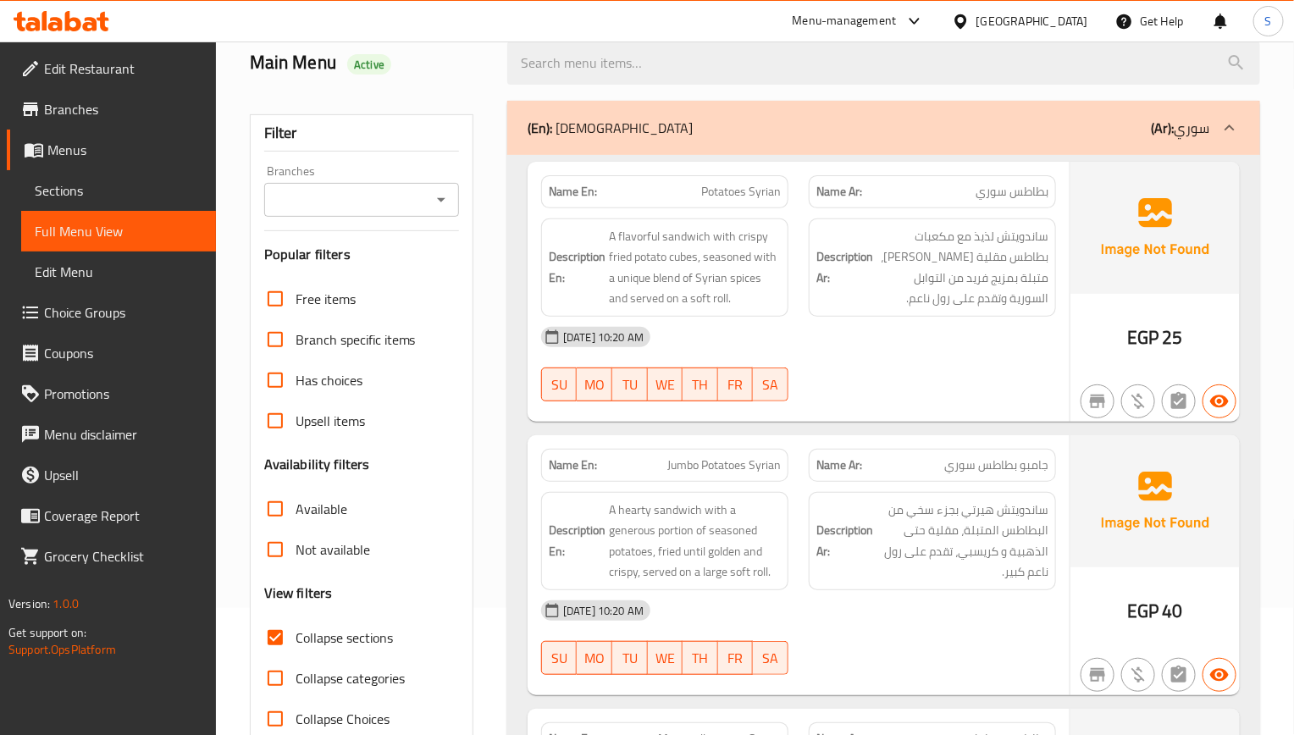
click at [1118, 511] on img at bounding box center [1154, 501] width 169 height 132
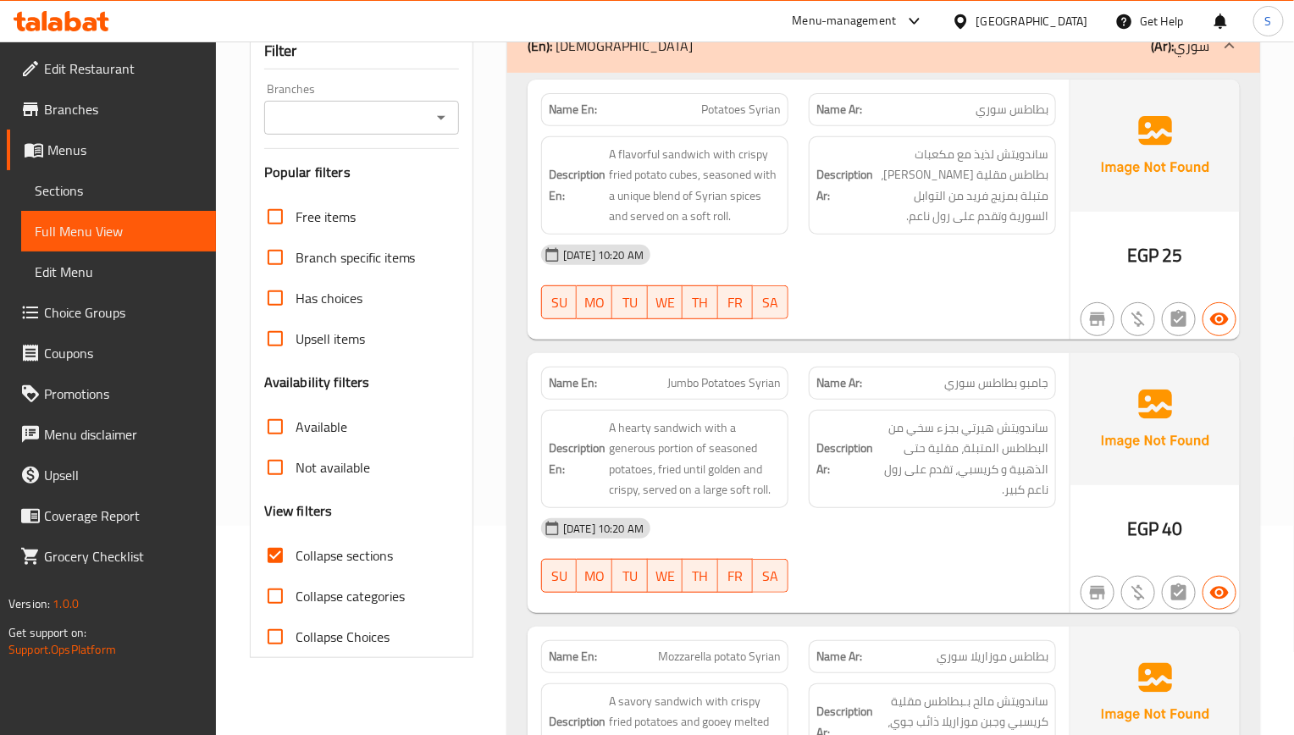
scroll to position [254, 0]
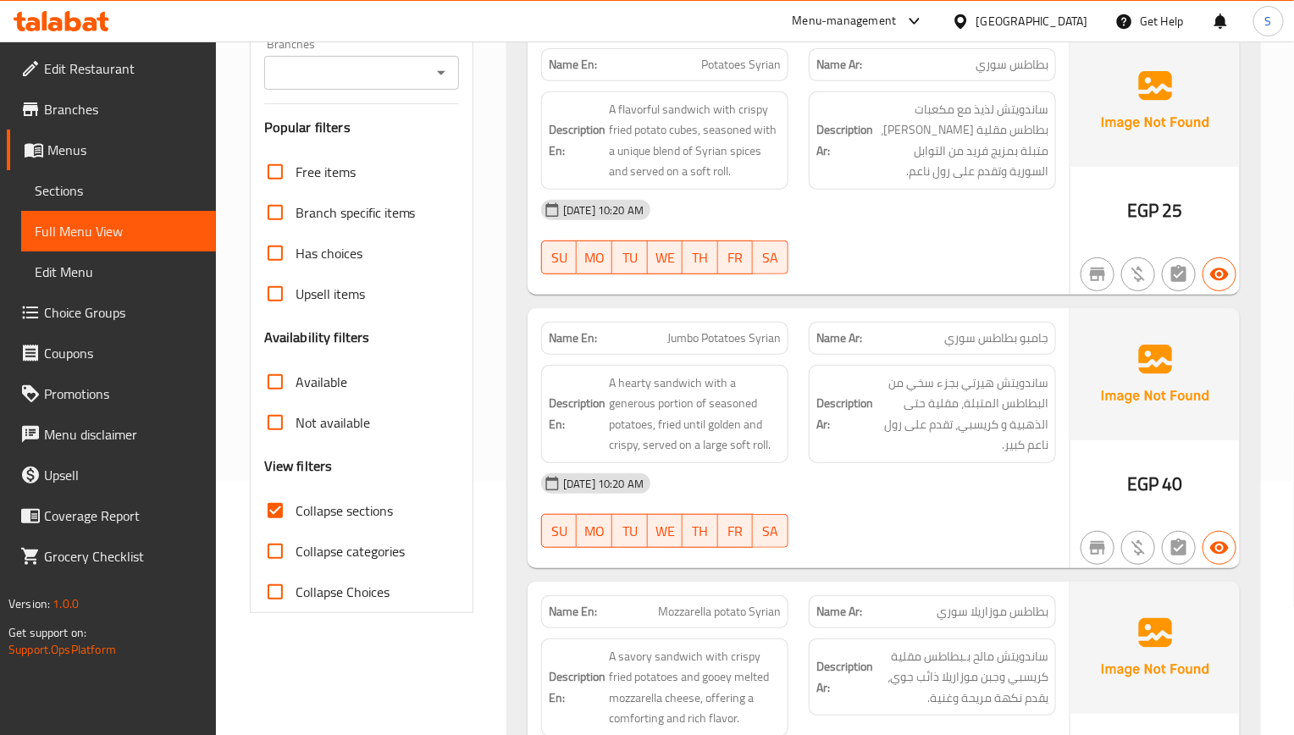
click at [996, 417] on span "ساندويتش هيرتي بجزء سخي من البطاطس المتبلة، مقلية حتى الذهبية و كريسبي، تقدم عل…" at bounding box center [962, 413] width 172 height 83
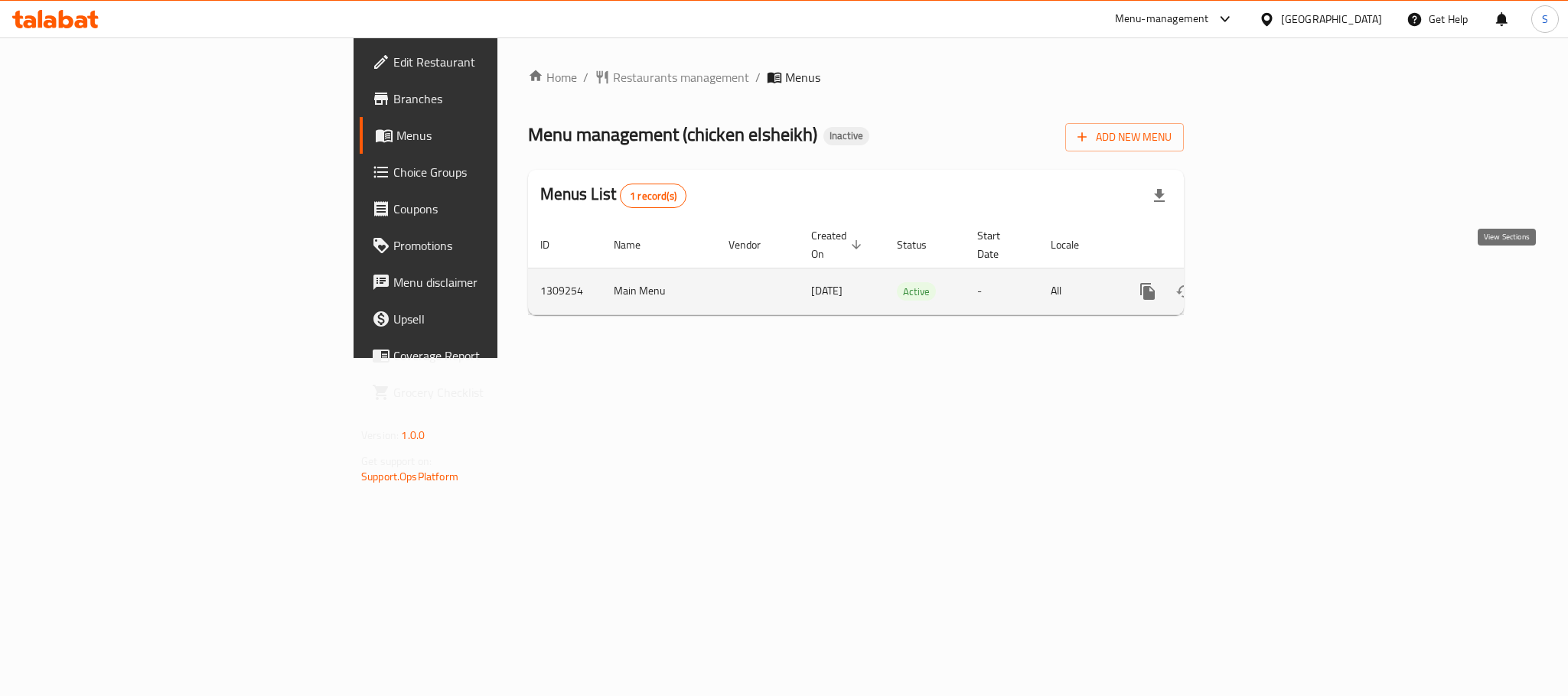
click at [1276, 286] on link "enhanced table" at bounding box center [1257, 291] width 37 height 37
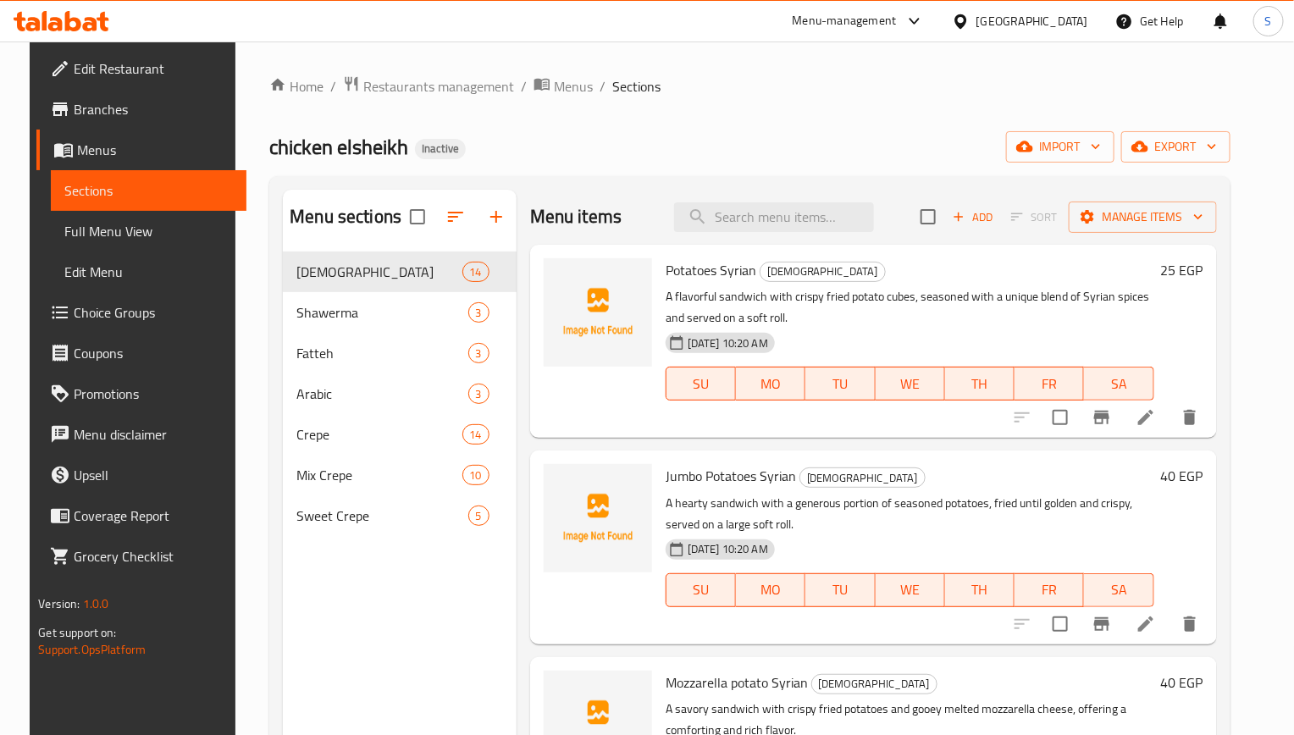
click at [1141, 428] on li at bounding box center [1145, 417] width 47 height 30
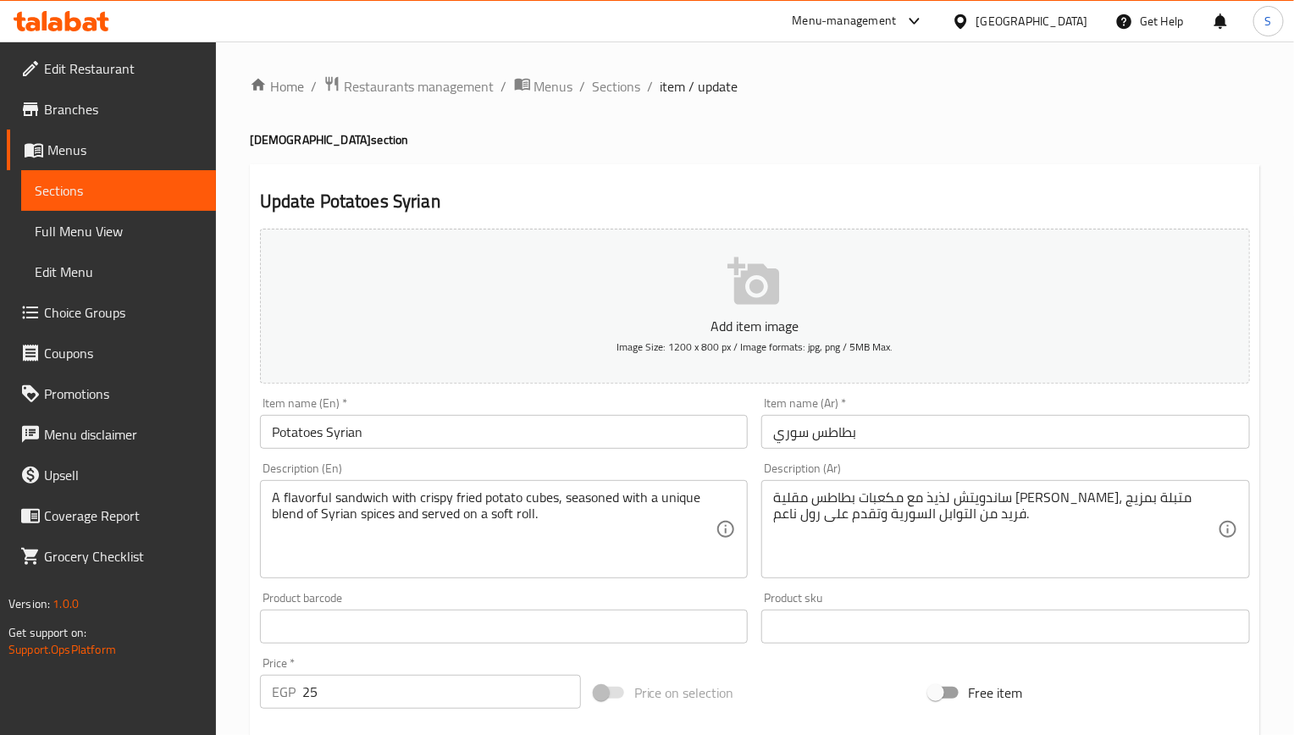
click at [320, 500] on textarea "A flavorful sandwich with crispy fried potato cubes, seasoned with a unique ble…" at bounding box center [494, 529] width 444 height 80
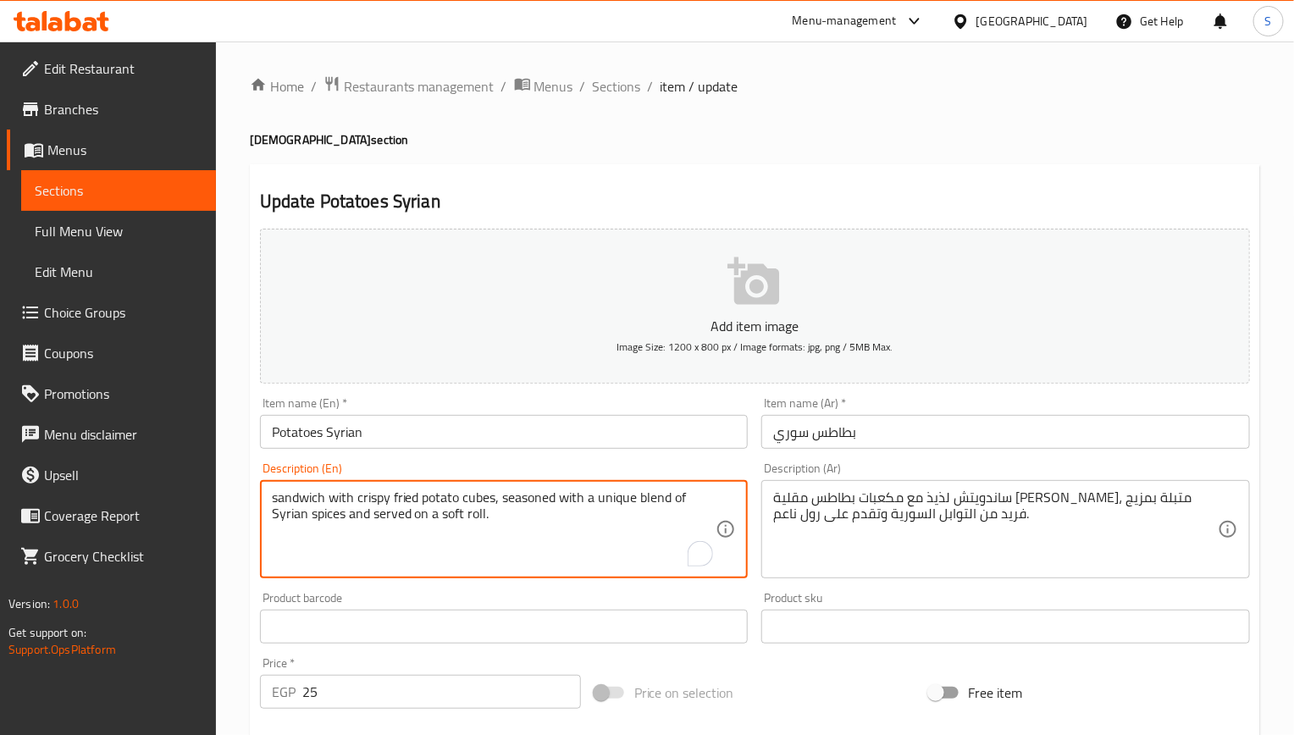
type textarea "sandwich with crispy fried potato cubes, seasoned with a unique blend of Syrian…"
click at [1106, 505] on textarea "ساندويتش لذيذ مع مكعبات بطاطس مقلية [PERSON_NAME]، متبلة بمزيج فريد من التوابل …" at bounding box center [995, 529] width 444 height 80
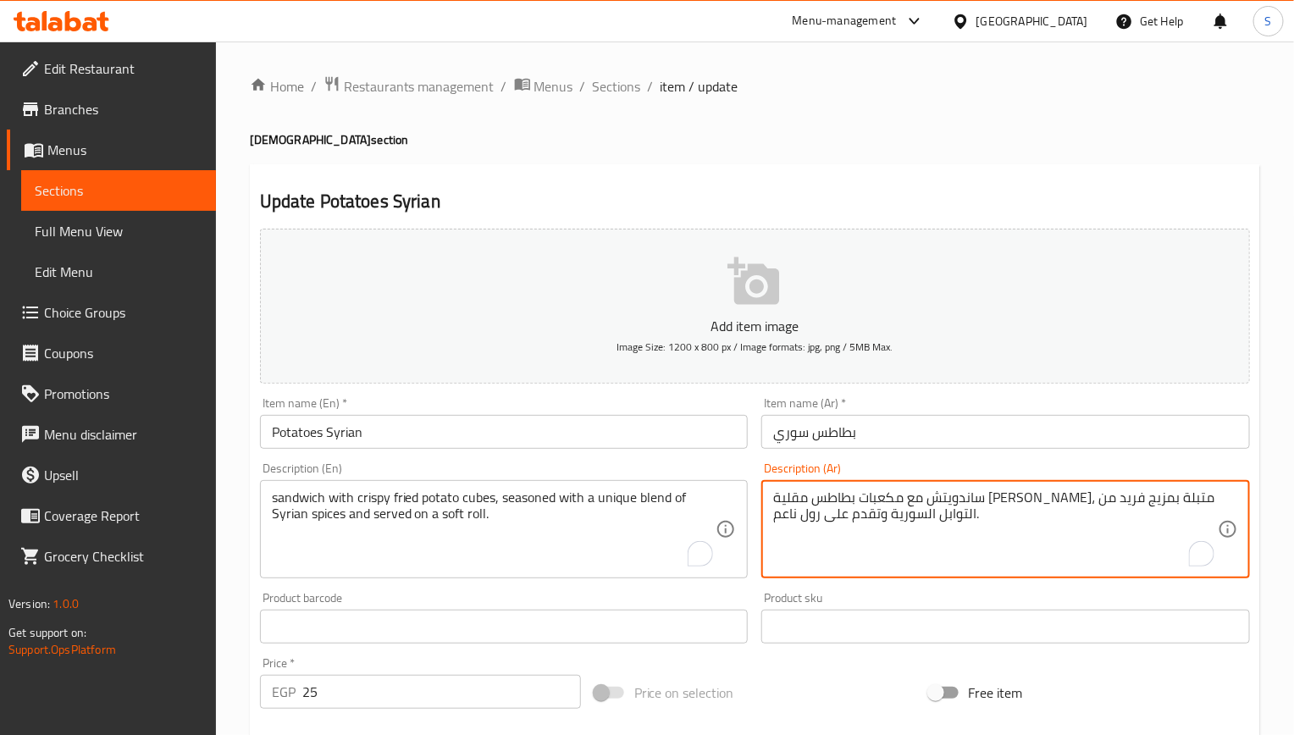
click at [797, 516] on textarea "ساندويتش مع مكعبات بطاطس مقلية [PERSON_NAME]، متبلة بمزيج فريد من التوابل السور…" at bounding box center [995, 529] width 444 height 80
click at [793, 516] on textarea "ساندويتش مع مكعبات بطاطس مقلية [PERSON_NAME]، متبلة بمزيج فريد من التوابل السور…" at bounding box center [995, 529] width 444 height 80
type textarea "ساندويتش مع مكعبات بطاطس مقلية [PERSON_NAME]، متبلة بمزيج فريد من التوابل السور…"
click at [590, 425] on input "Potatoes Syrian" at bounding box center [504, 432] width 488 height 34
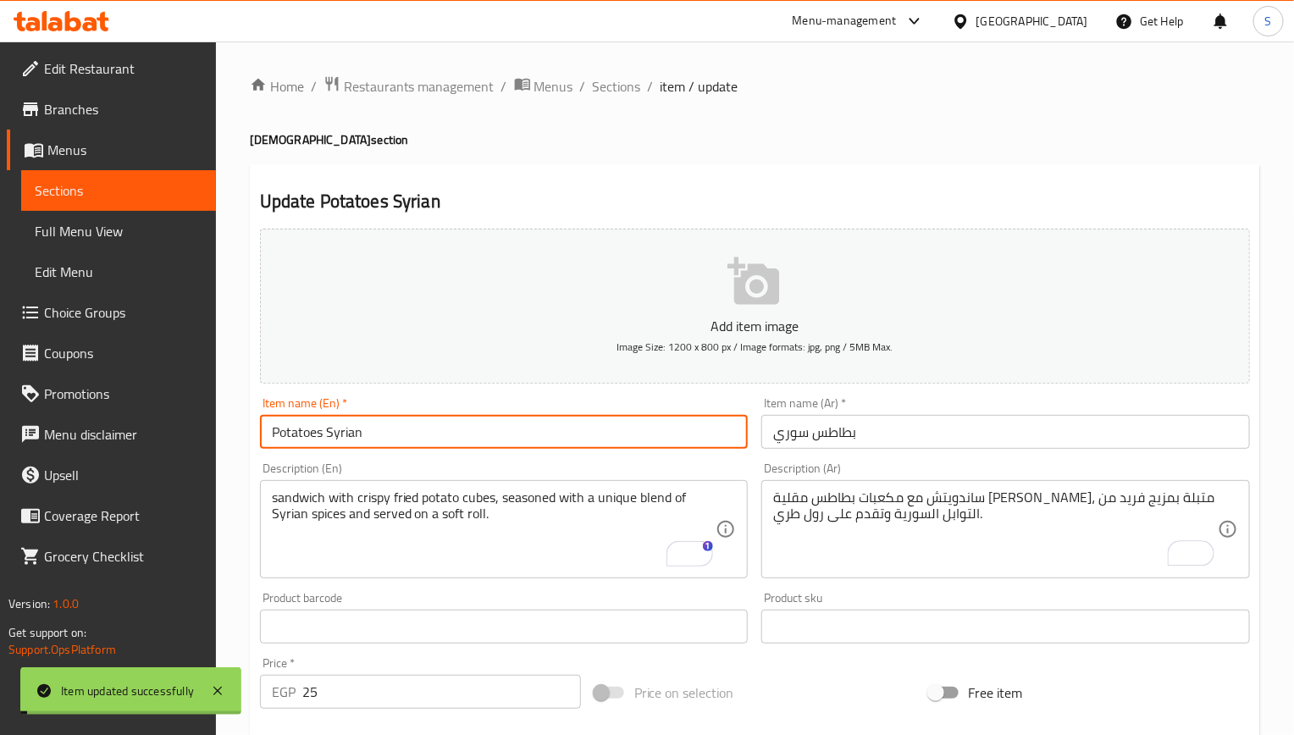
click at [605, 91] on span "Sections" at bounding box center [617, 86] width 48 height 20
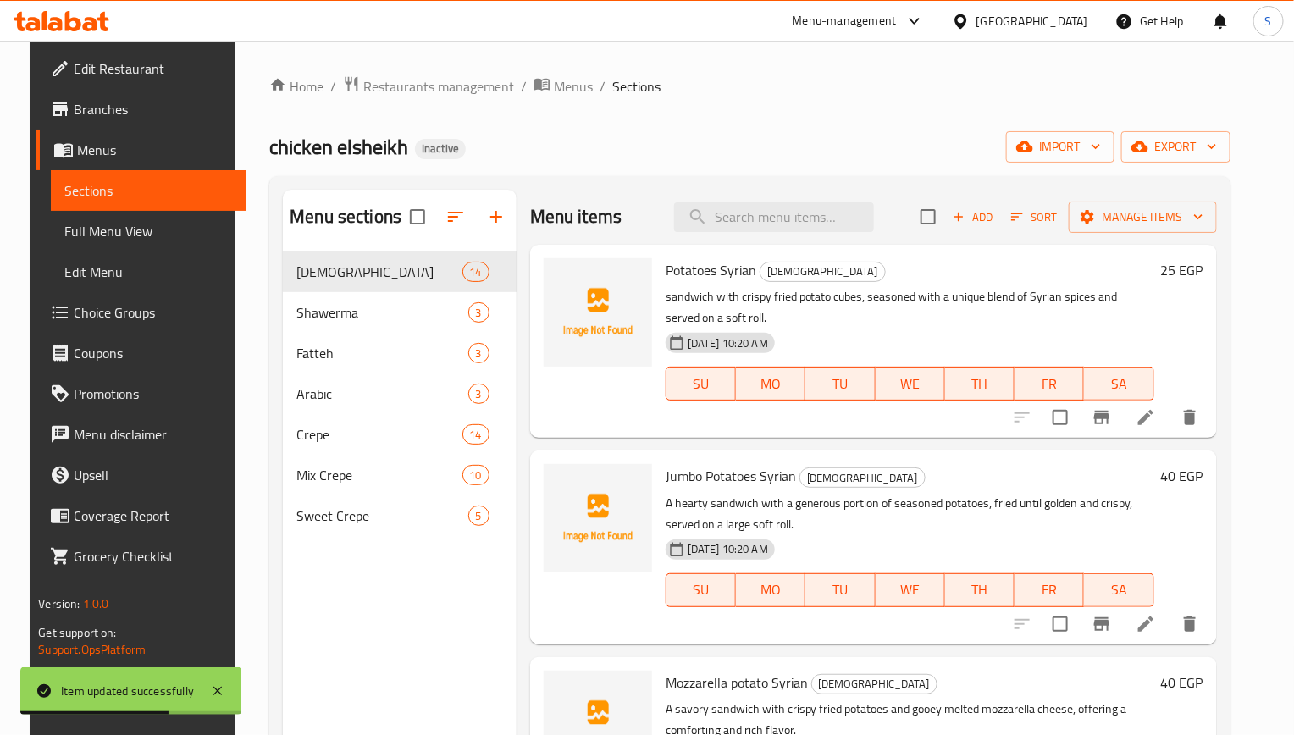
click at [1139, 636] on li at bounding box center [1145, 624] width 47 height 30
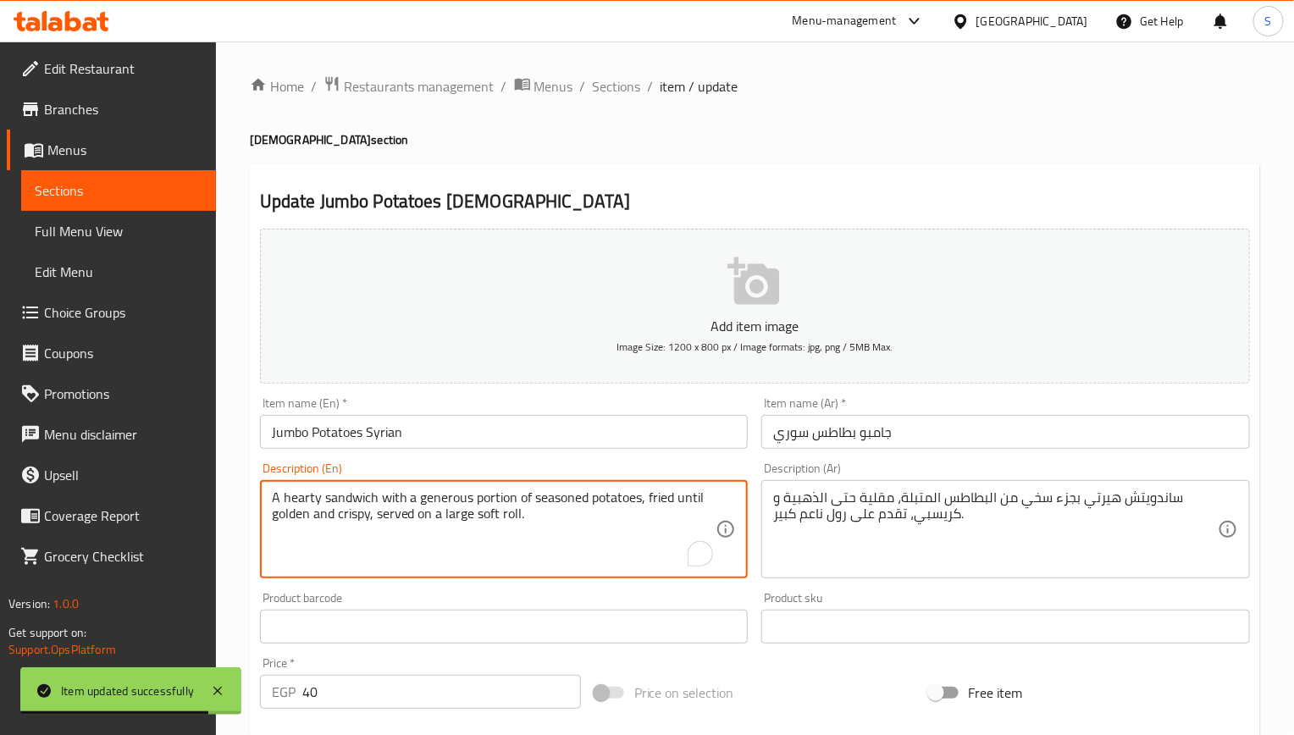
click at [303, 501] on textarea "A hearty sandwich with a generous portion of seasoned potatoes, fried until gol…" at bounding box center [494, 529] width 444 height 80
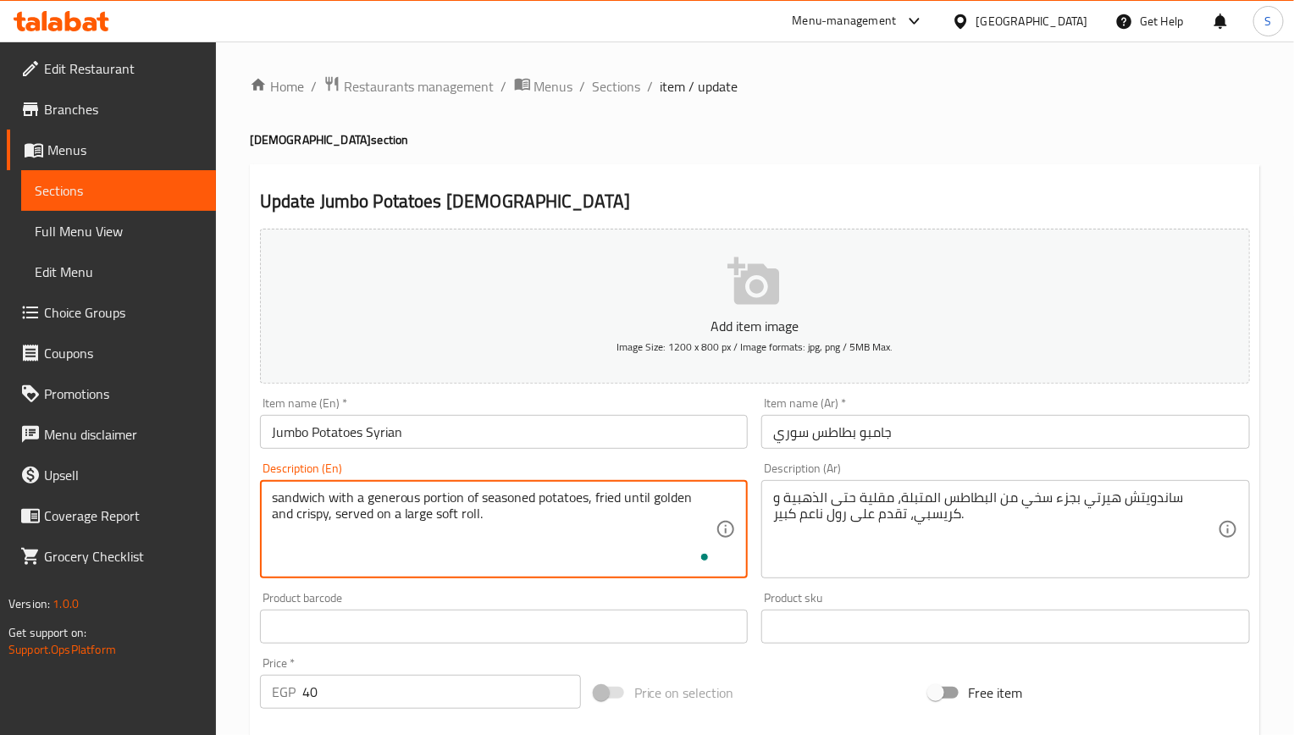
type textarea "sandwich with a generous portion of seasoned potatoes, fried until golden and c…"
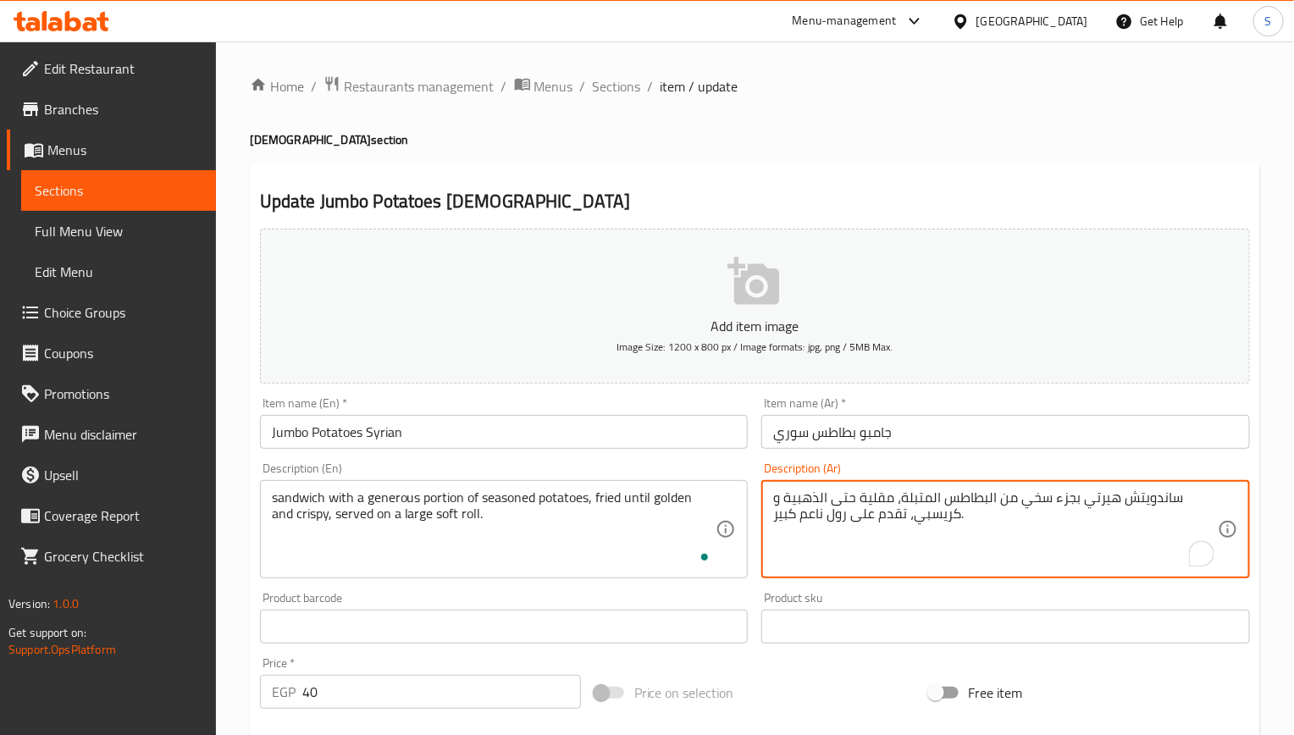
click at [1106, 498] on textarea "ساندويتش هيرتي بجزء سخي من البطاطس المتبلة، مقلية حتى الذهبية و كريسبي، تقدم عل…" at bounding box center [995, 529] width 444 height 80
click at [1115, 499] on textarea "ساندويتش بجزء سخي من البطاطس المتبلة، مقلية حتى الذهبية و كريسبي، تقدم على رول …" at bounding box center [995, 529] width 444 height 80
click at [1074, 500] on textarea "ساندويتش بكمية سخي من البطاطس المتبلة، مقلية حتى الذهبية و كريسبي، تقدم على رول…" at bounding box center [995, 529] width 444 height 80
click at [910, 488] on div "ساندويتش بكمية سخية من البطاطس المتبلة، مقلية حتى الذهبية و كريسبي، تقدم على رو…" at bounding box center [1005, 529] width 488 height 98
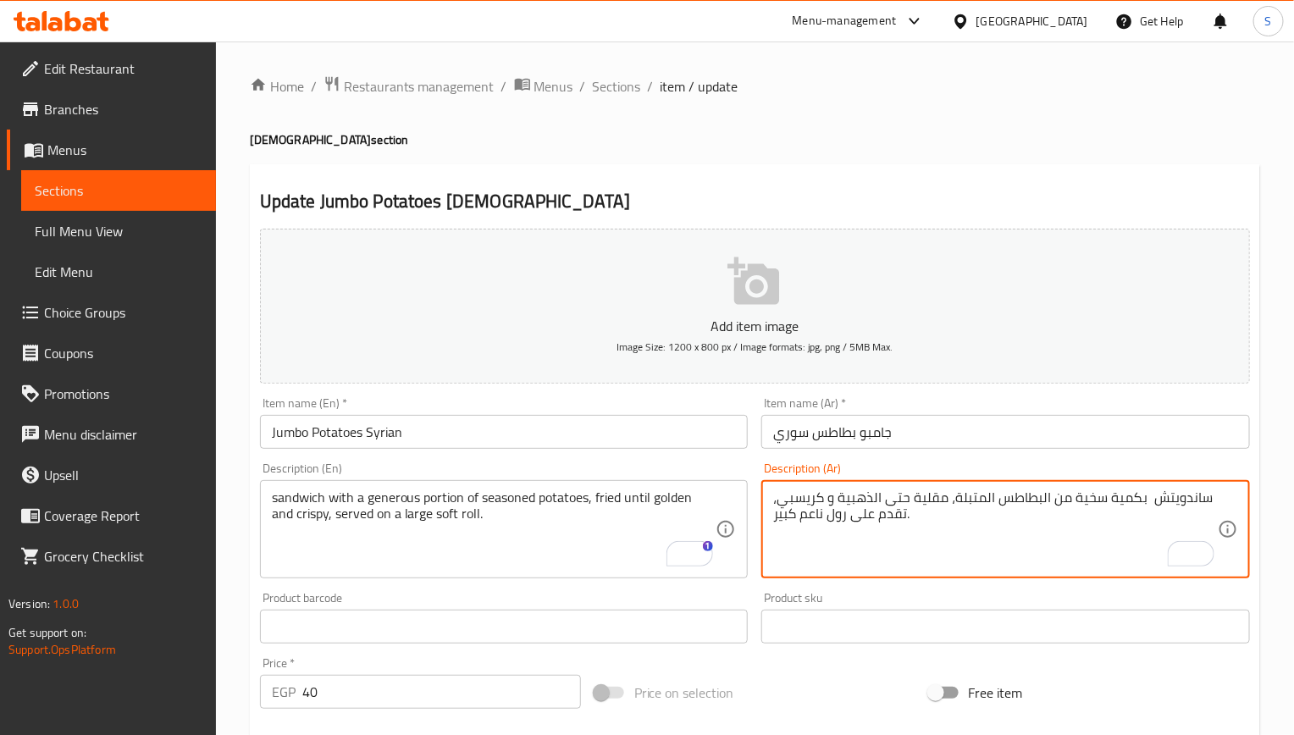
click at [910, 501] on textarea "ساندويتش بكمية سخية من البطاطس المتبلة، مقلية حتى الذهبية و كريسبي، تقدم على رو…" at bounding box center [995, 529] width 444 height 80
click at [1026, 498] on textarea "ساندويتش بكمية سخية من البطاطس المتبلة، مقلية حتى الذهبية و كريسبي، تقدم على رو…" at bounding box center [995, 529] width 444 height 80
drag, startPoint x: 892, startPoint y: 503, endPoint x: 795, endPoint y: 496, distance: 97.6
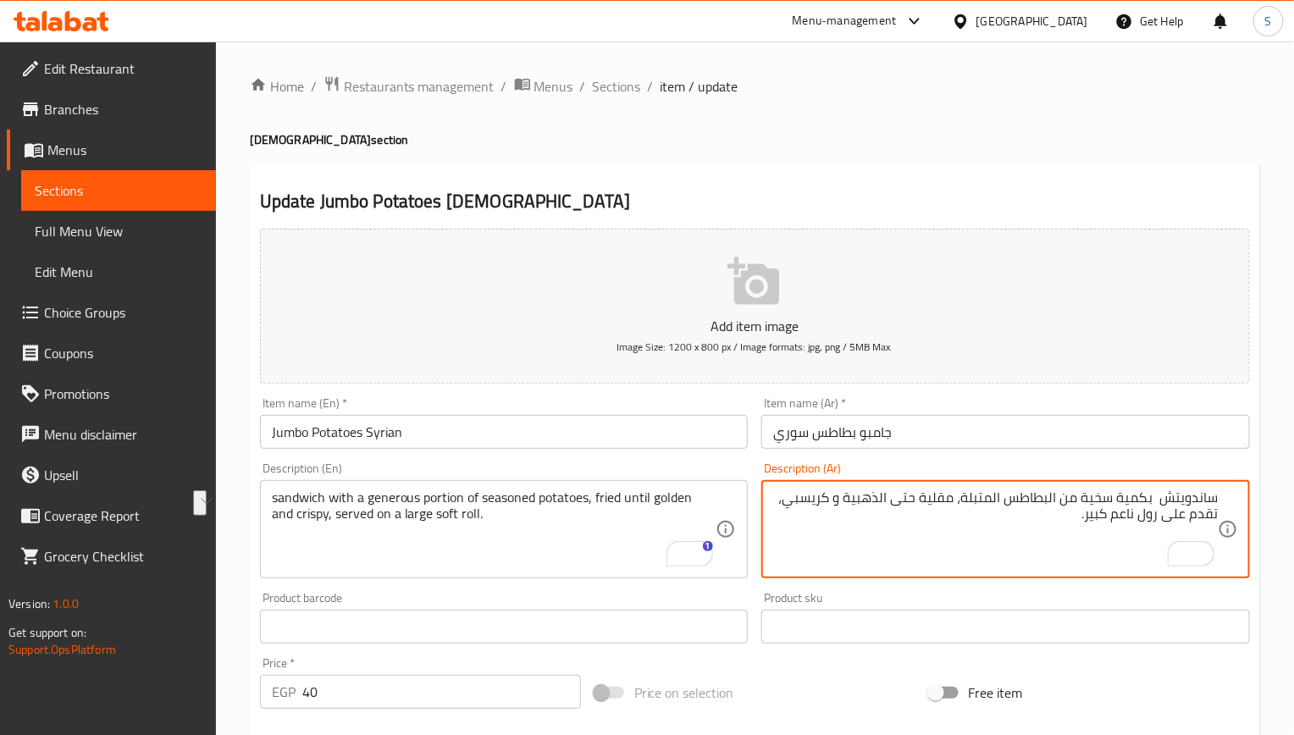
click at [795, 496] on textarea "ساندويتش بكمية سخية من البطاطس المتبلة، مقلية حتى الذهبية و كريسبي، تقدم على رو…" at bounding box center [995, 529] width 444 height 80
paste textarea "صبح ذهبية ومقرمشة"
click at [1067, 521] on textarea "ساندويتش بكمية سخية من البطاطس المتبلة، مقلية حتى تصبح ذهبية ومقرمشة، تقدم على …" at bounding box center [995, 529] width 444 height 80
type textarea "ساندويتش بكمية سخية من البطاطس المتبلة، مقلية حتى تصبح ذهبية ومقرمشة، تقدم على …"
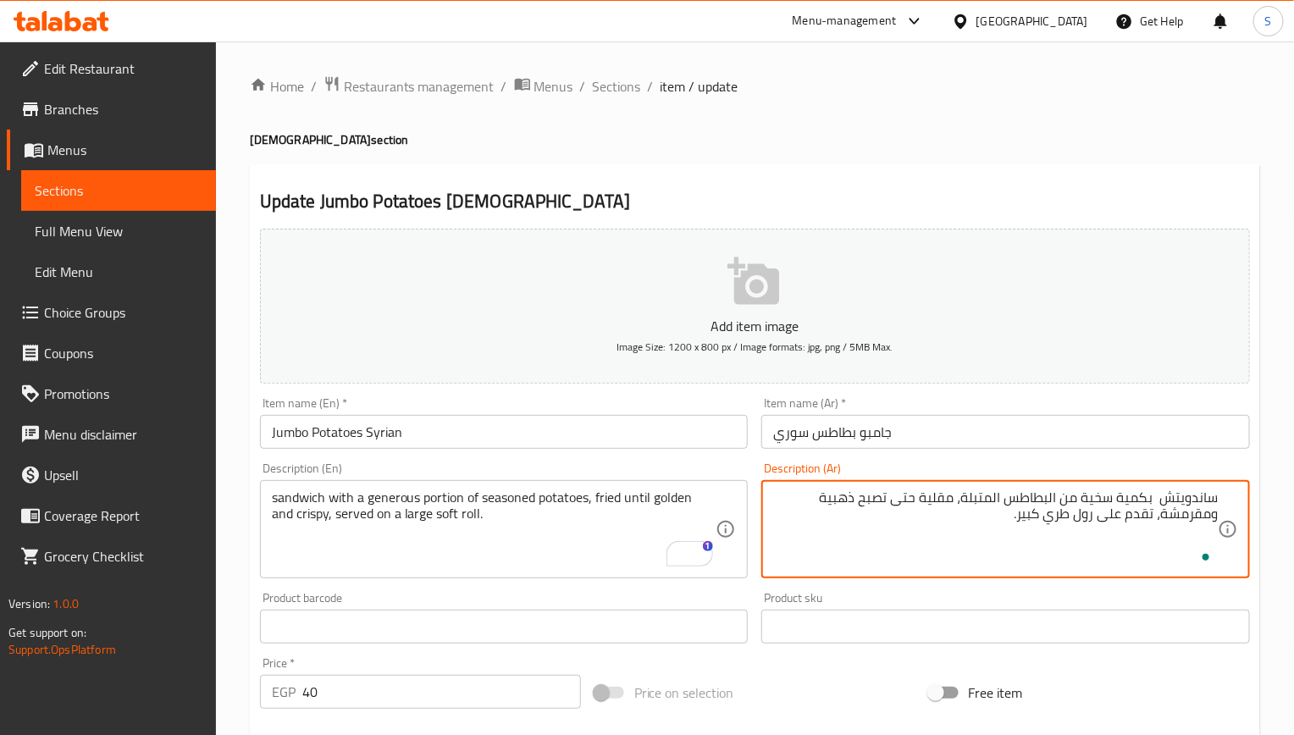
click at [666, 444] on input "Jumbo Potatoes Syrian" at bounding box center [504, 432] width 488 height 34
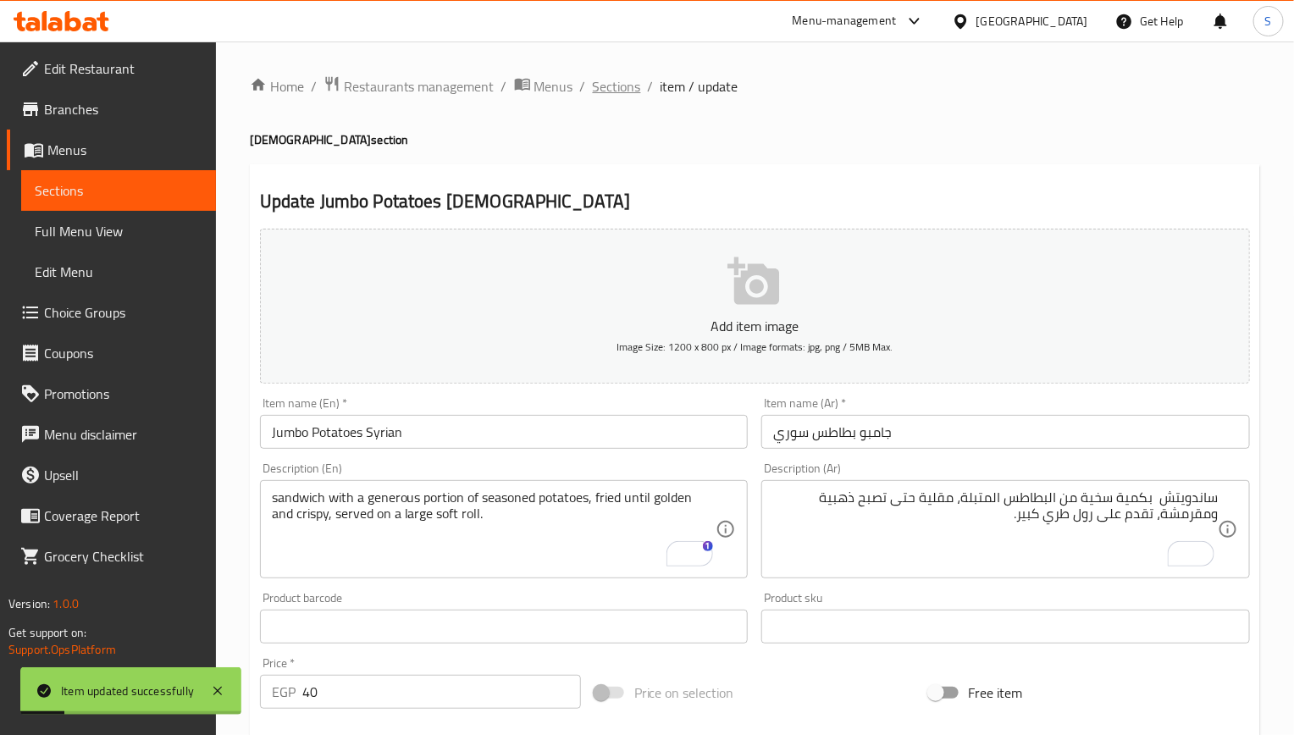
click at [597, 89] on span "Sections" at bounding box center [617, 86] width 48 height 20
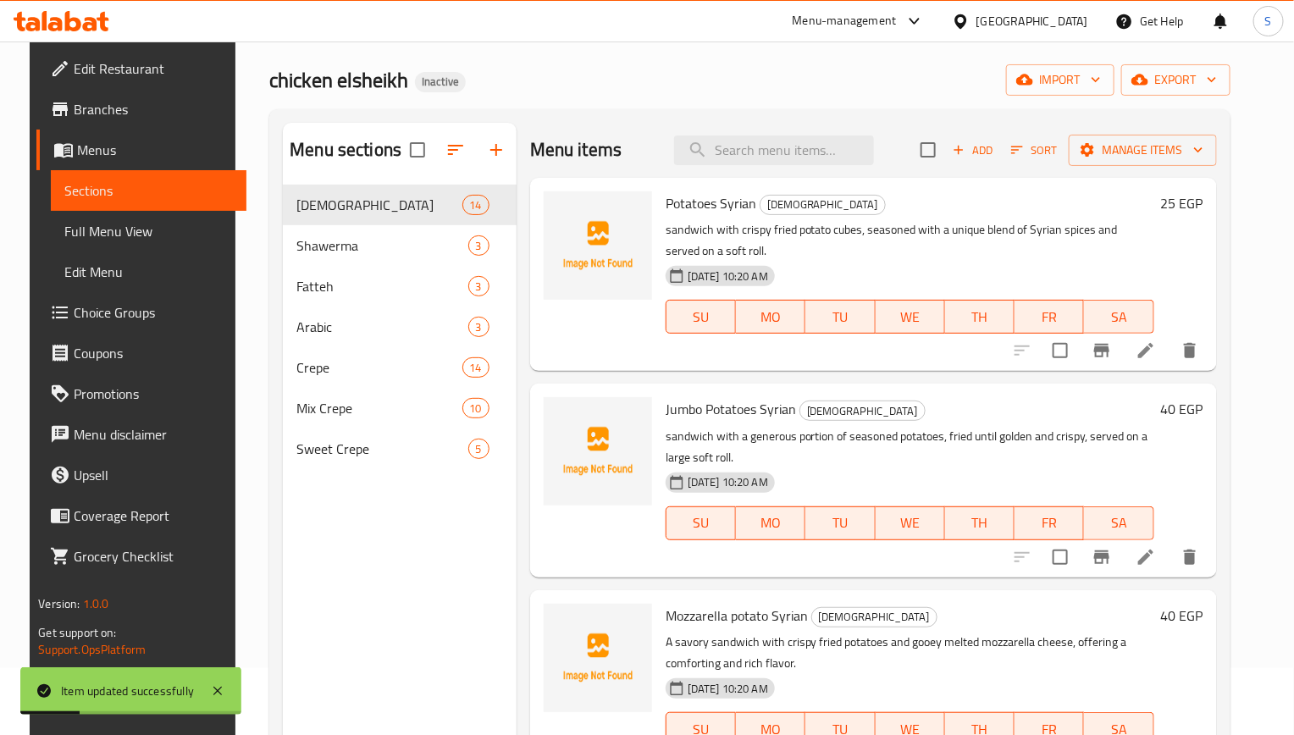
scroll to position [127, 0]
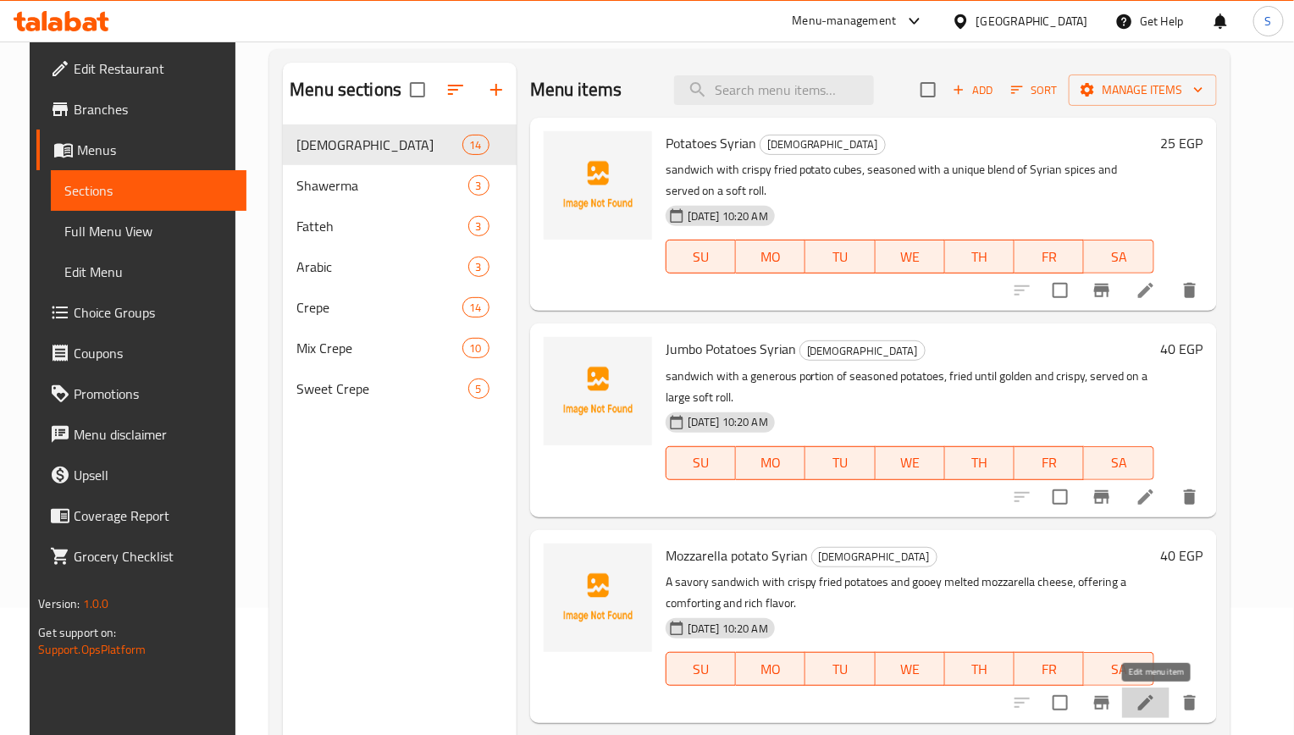
click at [1156, 703] on icon at bounding box center [1145, 702] width 20 height 20
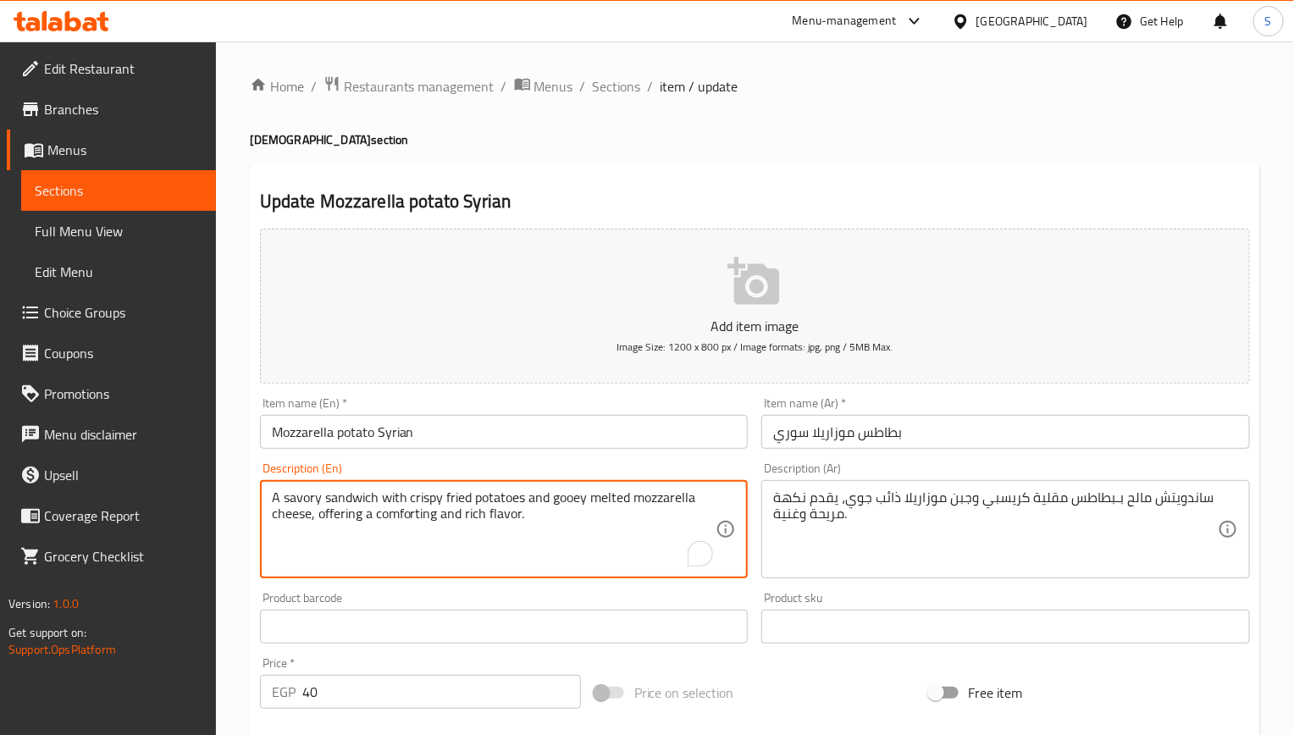
click at [307, 496] on textarea "A savory sandwich with crispy fried potatoes and gooey melted mozzarella cheese…" at bounding box center [494, 529] width 444 height 80
type textarea "sandwich with crispy fried potatoes and gooey melted mozzarella cheese, offerin…"
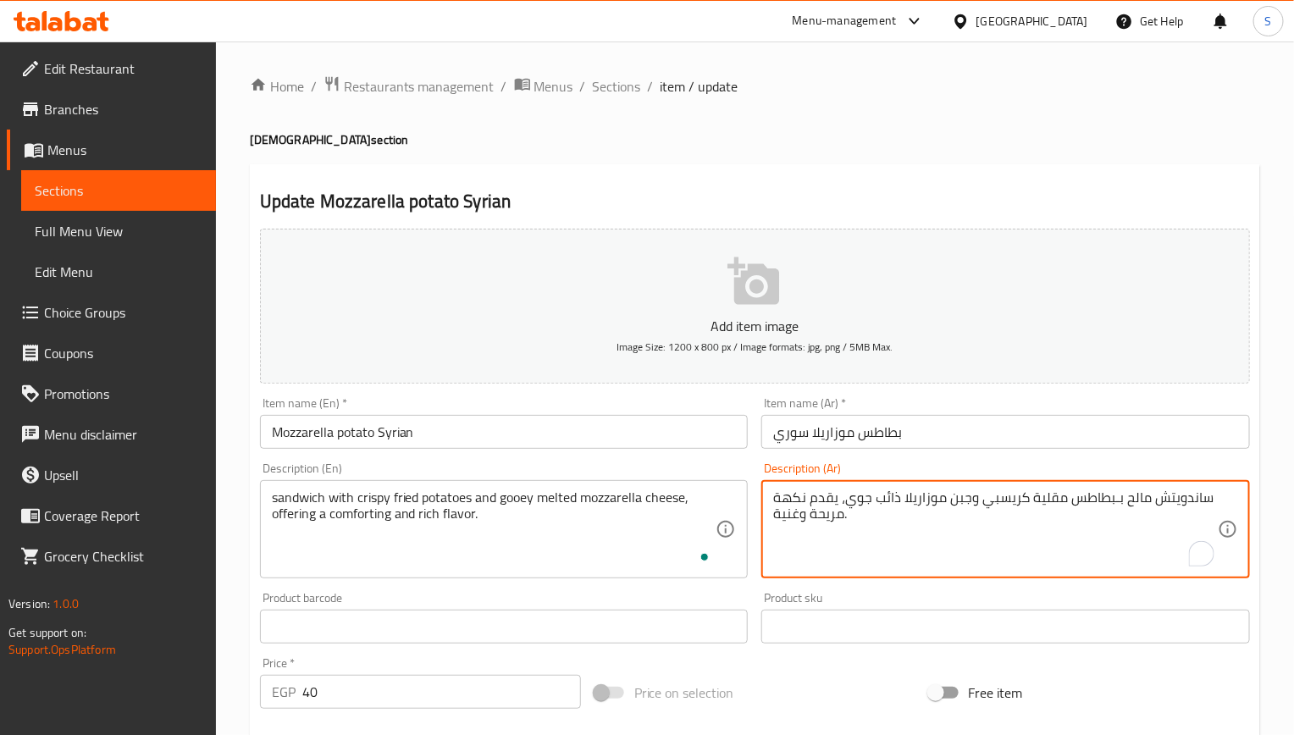
click at [1134, 503] on textarea "ساندويتش مالح بـبطاطس مقلية كريسبي وجبن موزاريلا ذائب جوي، يقدم نكهة مريحة وغني…" at bounding box center [995, 529] width 444 height 80
click at [1146, 498] on textarea "ساندويتش بـبطاطس مقلية كريسبي وجبن موزاريلا ذائب جوي، يقدم نكهة مريحة وغنية." at bounding box center [995, 529] width 444 height 80
click at [1016, 503] on textarea "ساندويتش بالبطاطس مقلية كريسبي وجبن موزاريلا ذائب جوي، يقدم نكهة مريحة وغنية." at bounding box center [995, 529] width 444 height 80
paste textarea "قرمشة"
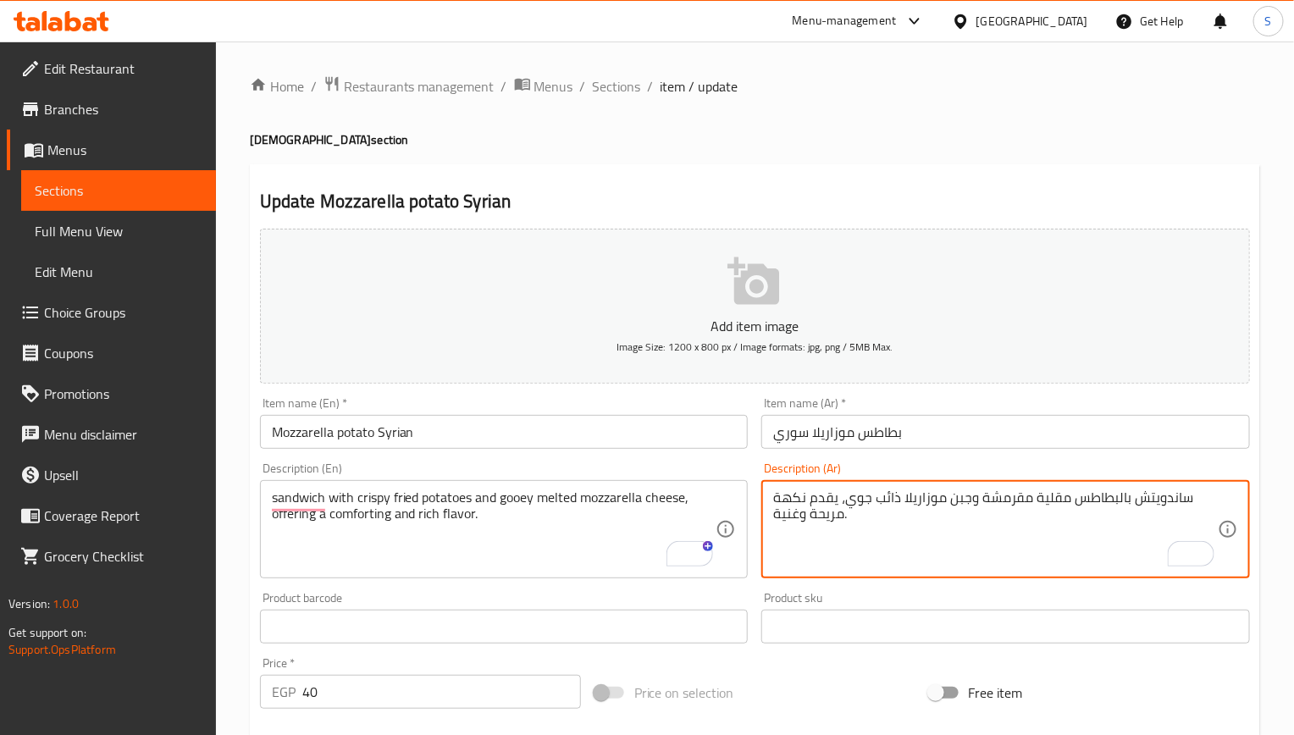
click at [856, 503] on textarea "ساندويتش بالبطاطس مقلية مقرمشة وجبن موزاريلا ذائب جوي، يقدم نكهة مريحة وغنية." at bounding box center [995, 529] width 444 height 80
paste textarea "لزج"
type textarea "ساندويتش بالبطاطس مقلية مقرمشة وجبن موزاريلا ذائب لزج، يقدم نكهة مريحة وغنية."
click at [556, 435] on input "Mozzarella potato Syrian" at bounding box center [504, 432] width 488 height 34
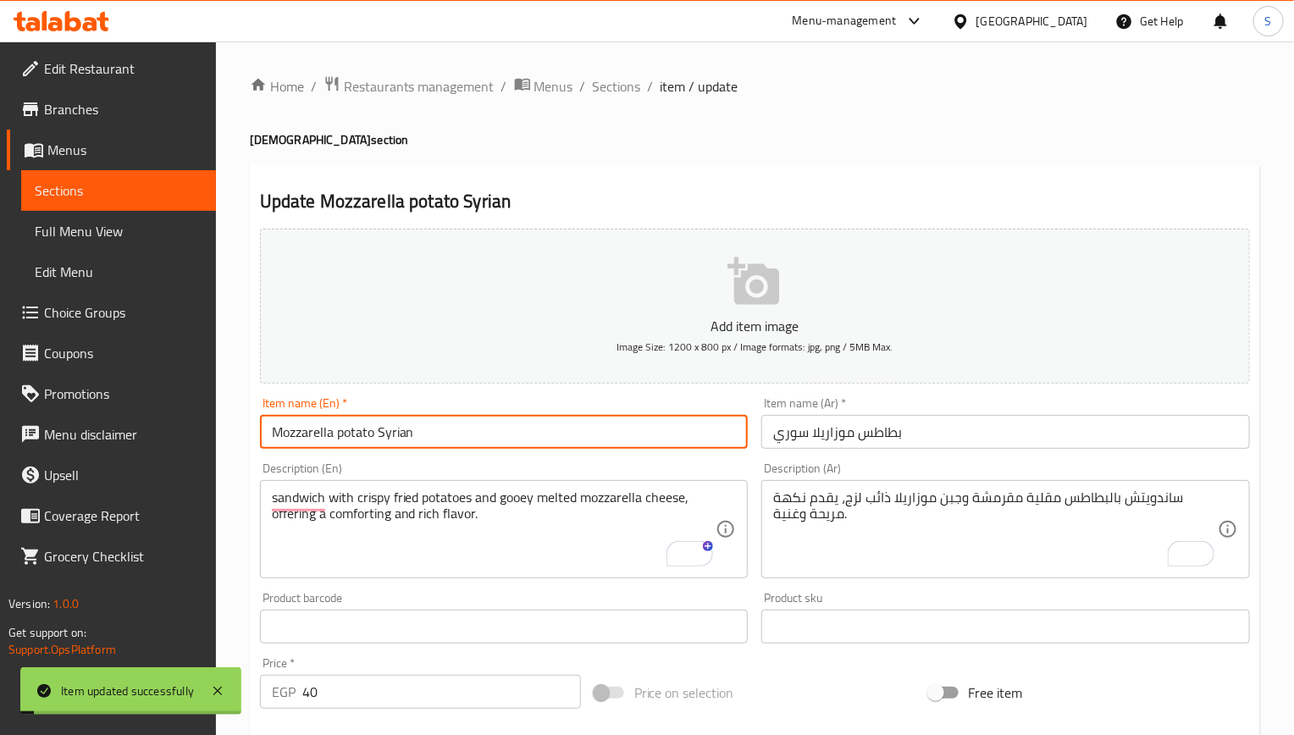
click at [625, 81] on span "Sections" at bounding box center [617, 86] width 48 height 20
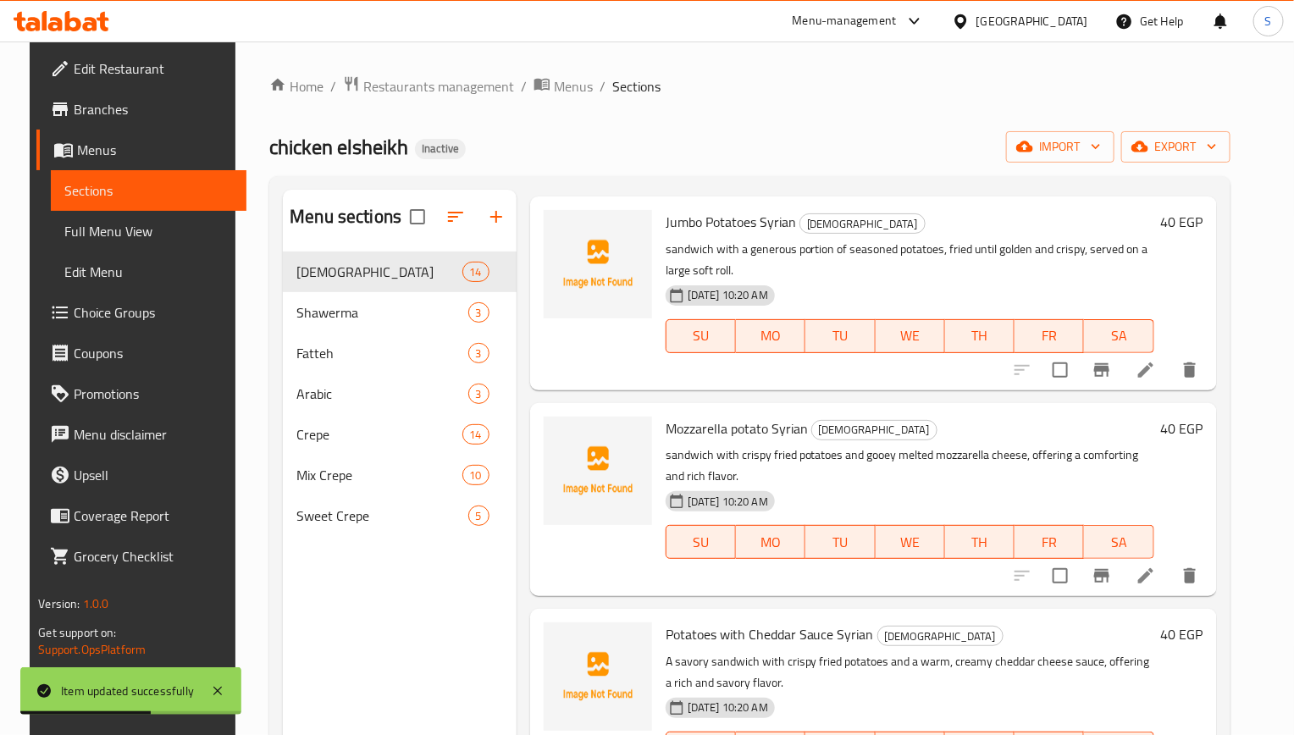
scroll to position [381, 0]
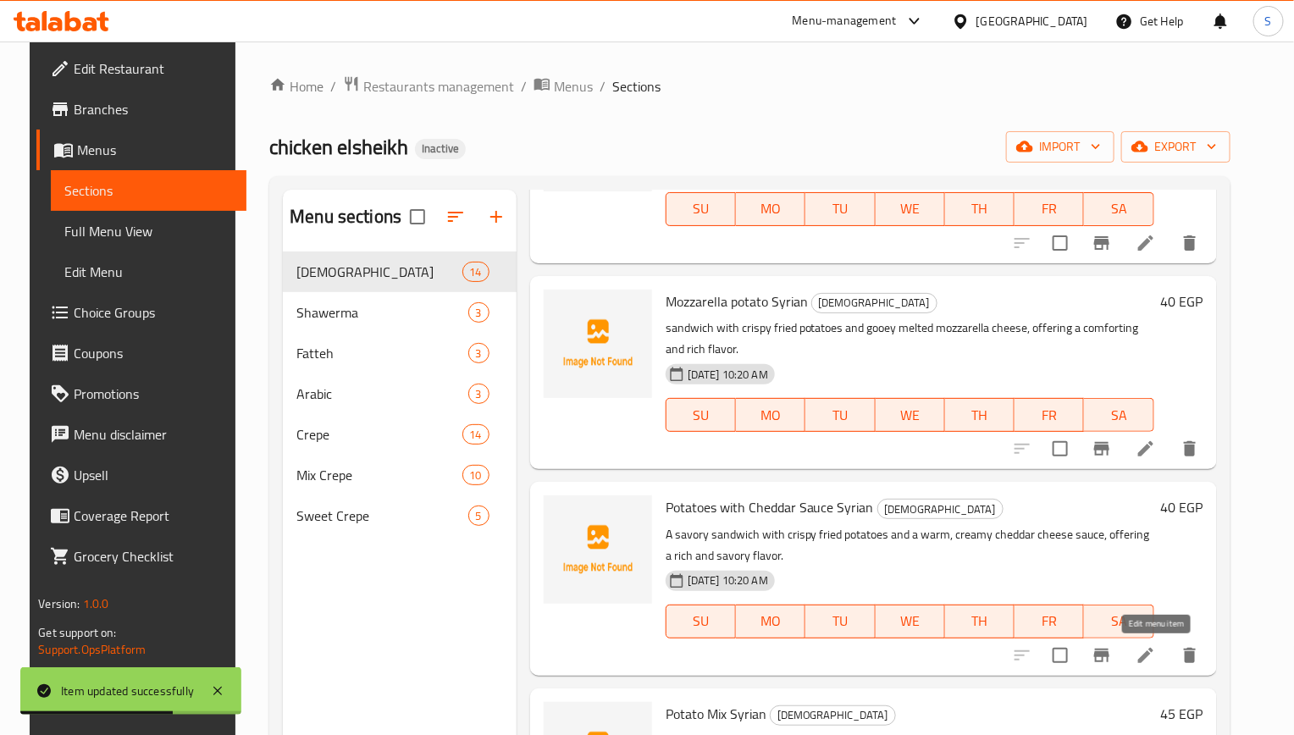
click at [1156, 660] on icon at bounding box center [1145, 655] width 20 height 20
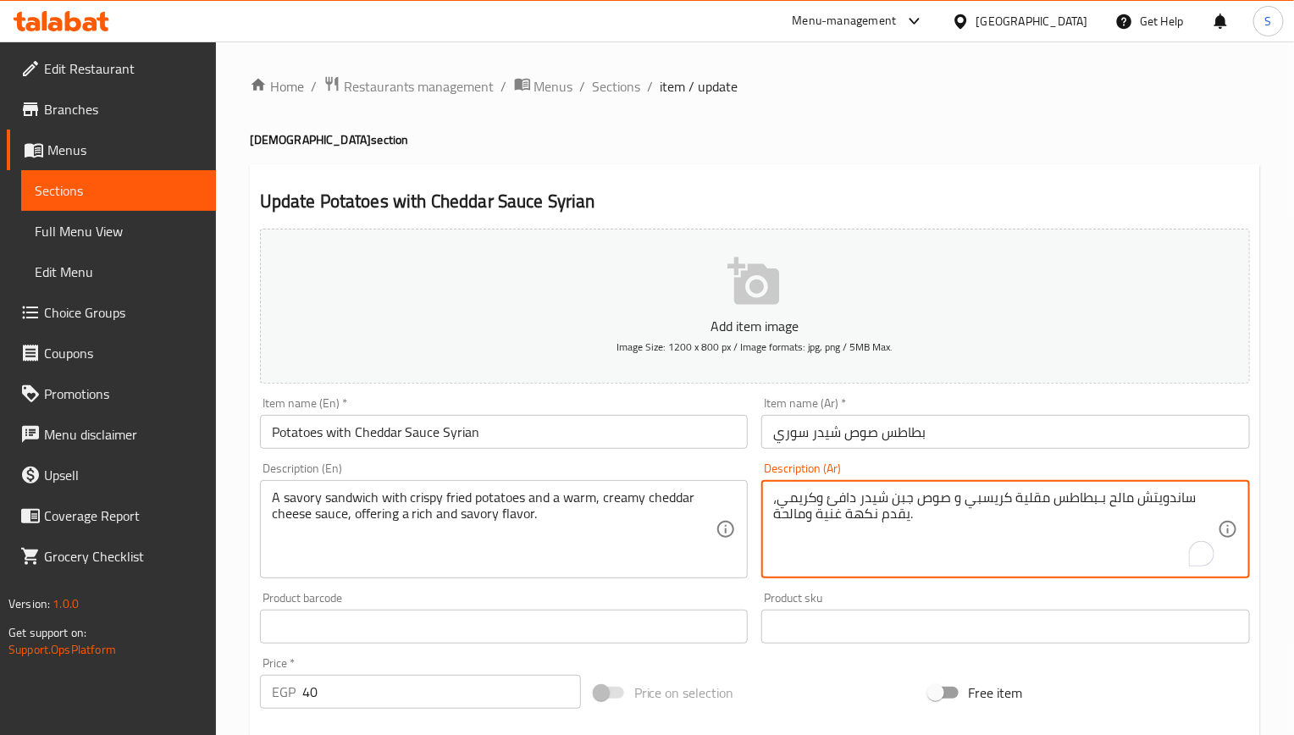
click at [1123, 505] on textarea "ساندويتش مالح بـبطاطس مقلية كريسبي و صوص جبن شيدر دافئ وكريمي، يقدم نكهة غنية و…" at bounding box center [995, 529] width 444 height 80
type textarea "ساندويتش بـبطاطس مقلية كريسبي و صوص جبن شيدر دافئ وكريمي، يقدم نكهة غنية ومالحة."
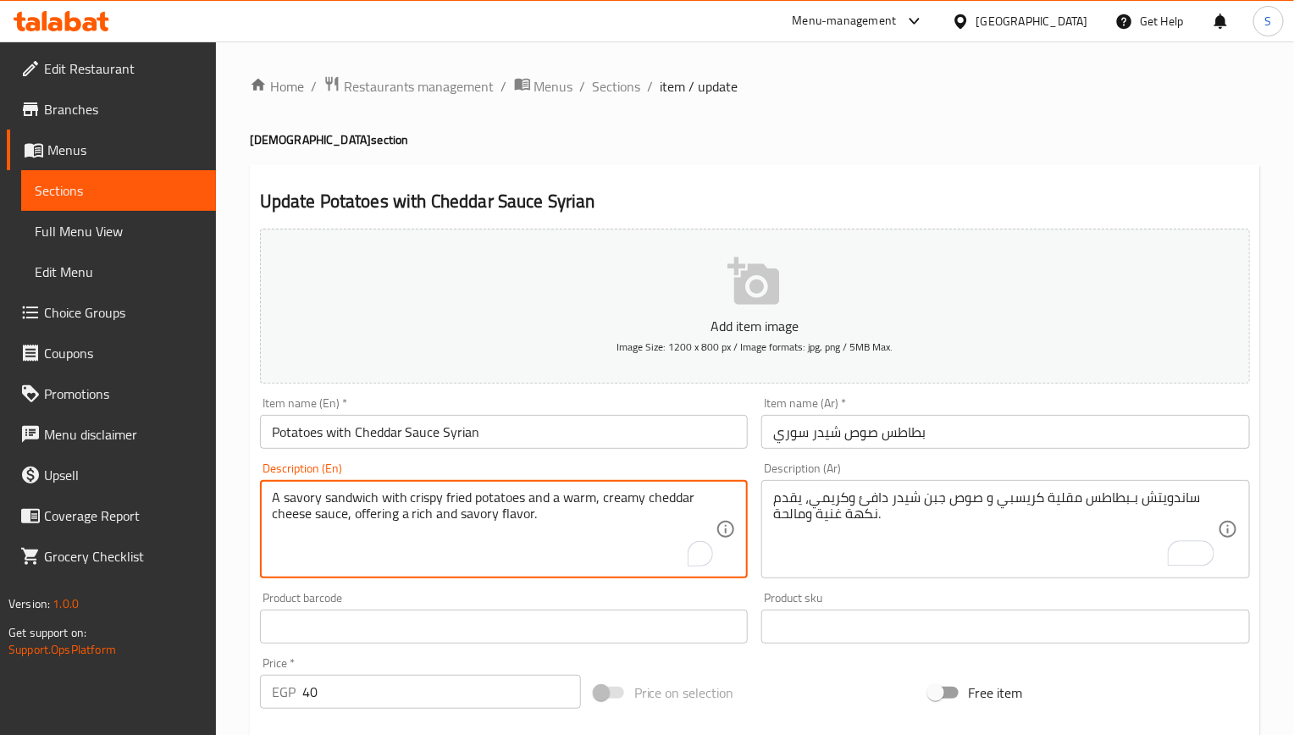
drag, startPoint x: 297, startPoint y: 500, endPoint x: 394, endPoint y: 539, distance: 104.1
click at [298, 500] on textarea "A savory sandwich with crispy fried potatoes and a warm, creamy cheddar cheese …" at bounding box center [494, 529] width 444 height 80
type textarea "sandwich with crispy fried potatoes and a warm, creamy cheddar cheese sauce, of…"
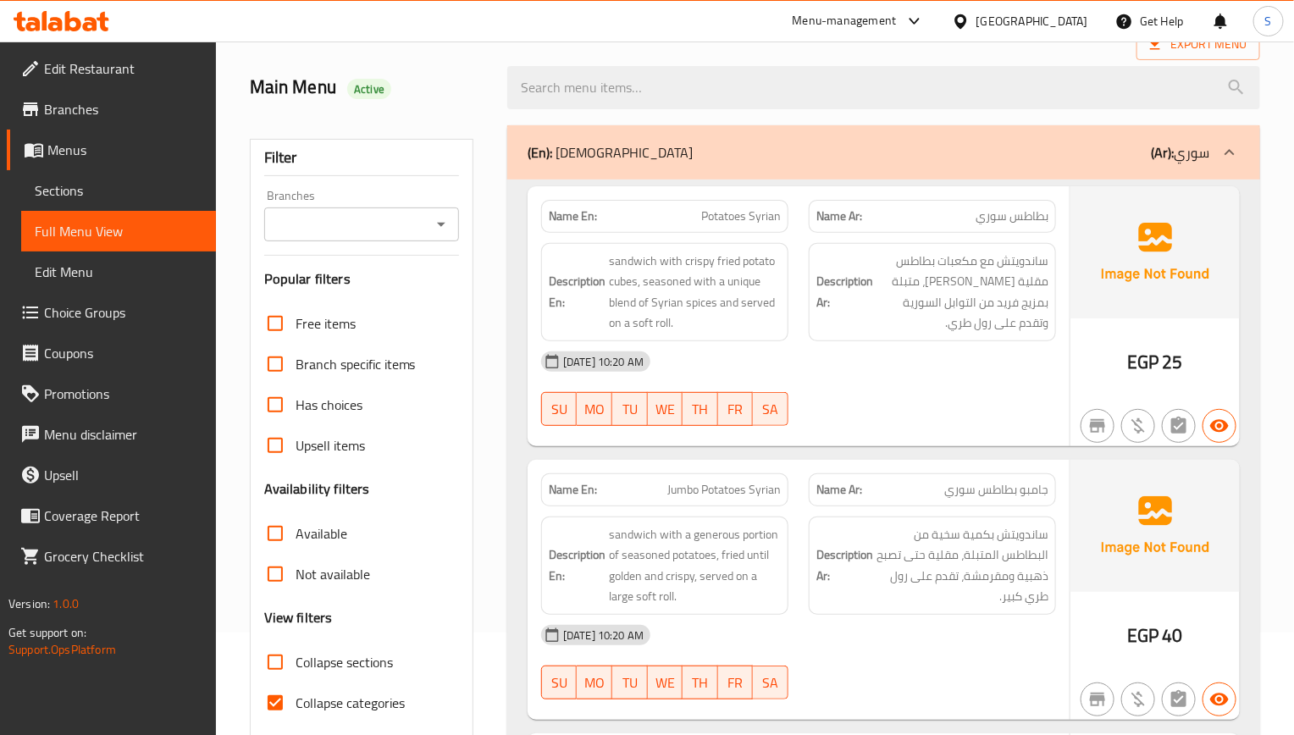
scroll to position [381, 0]
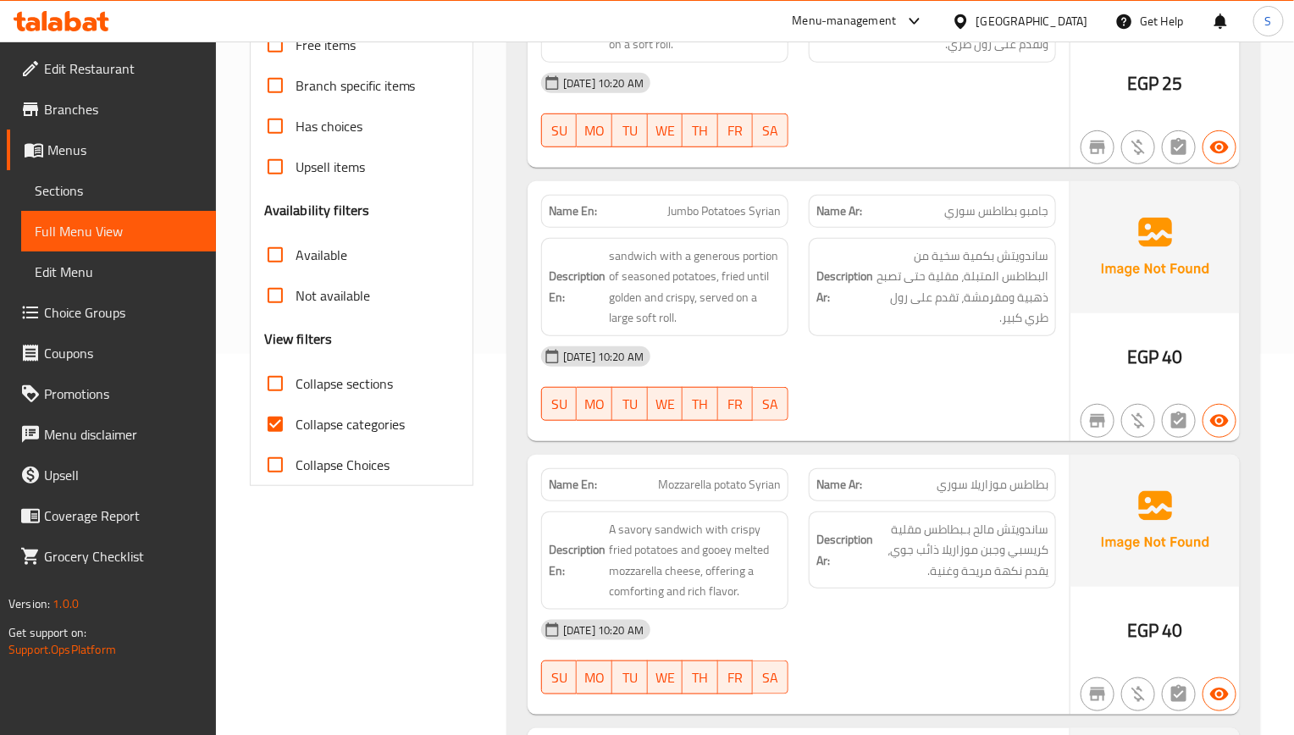
click at [283, 430] on input "Collapse categories" at bounding box center [275, 424] width 41 height 41
checkbox input "false"
click at [277, 376] on input "Collapse sections" at bounding box center [275, 383] width 41 height 41
checkbox input "true"
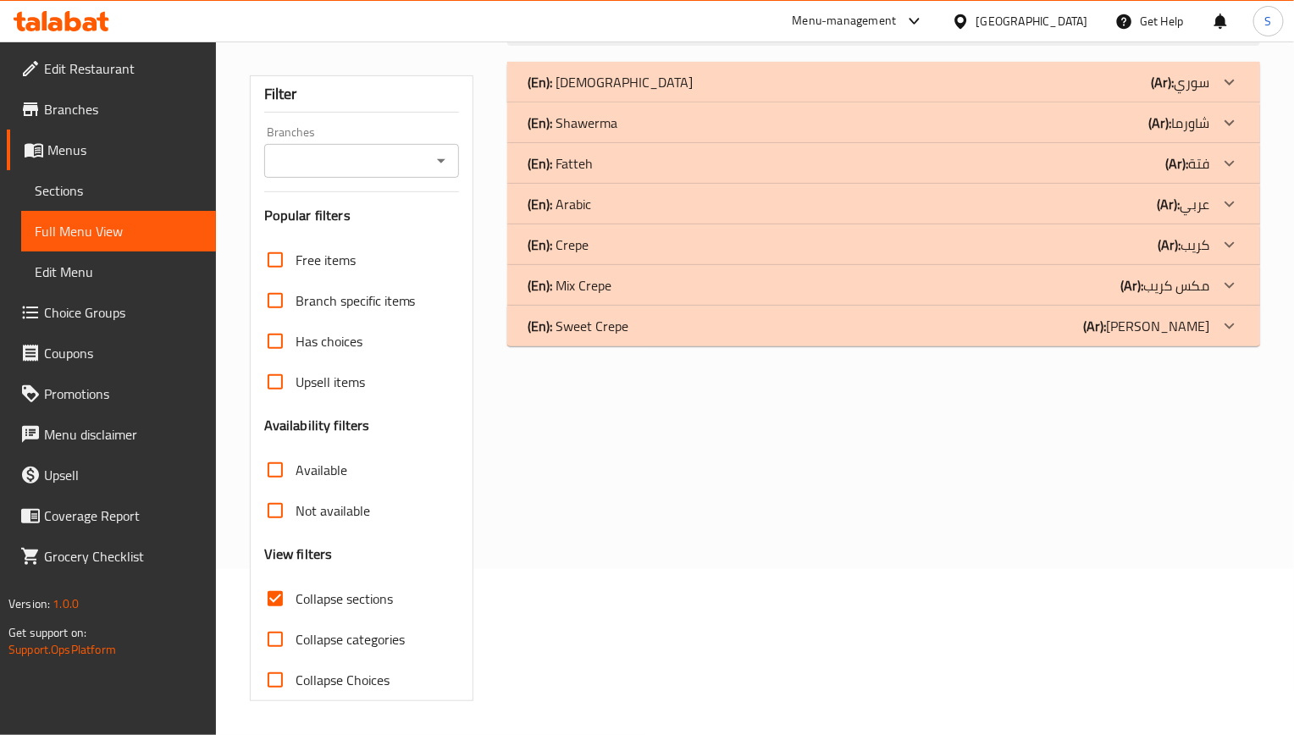
scroll to position [168, 0]
drag, startPoint x: 797, startPoint y: 92, endPoint x: 830, endPoint y: 124, distance: 46.1
click at [797, 92] on div "(En): Syrian (Ar): سوري" at bounding box center [883, 82] width 753 height 41
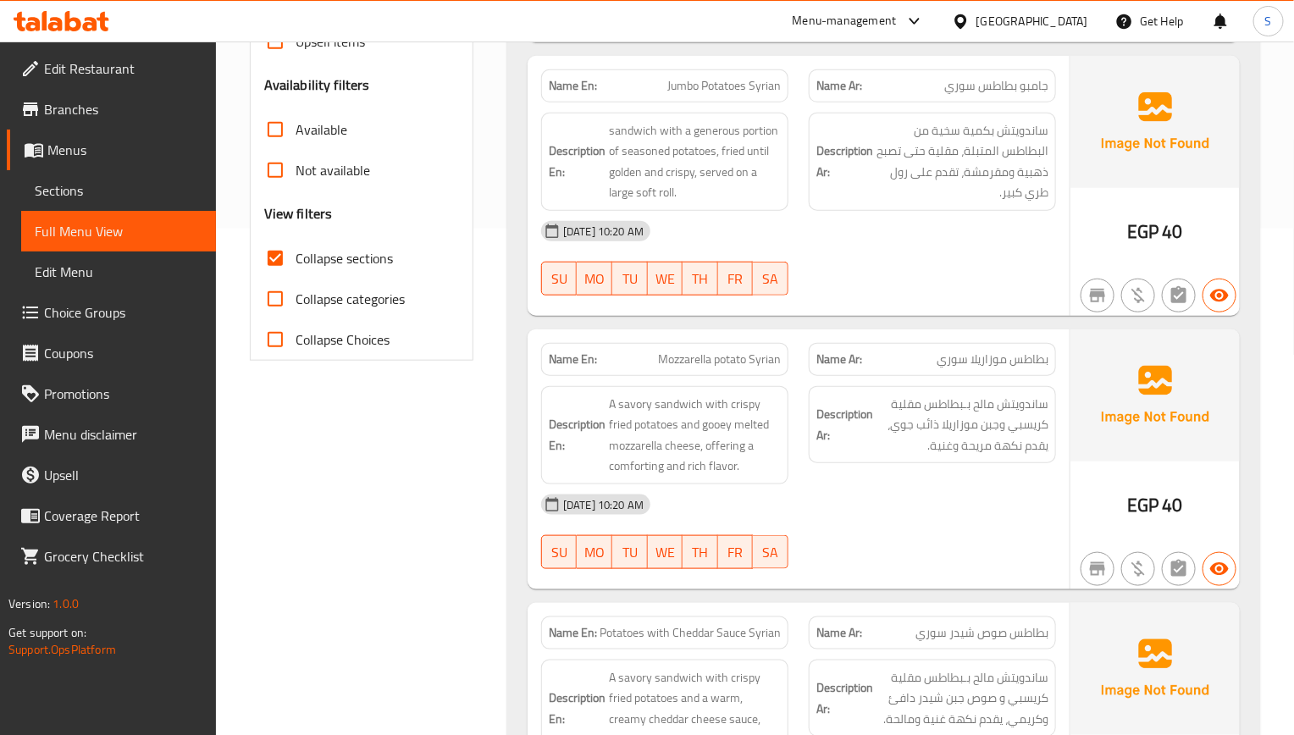
scroll to position [549, 0]
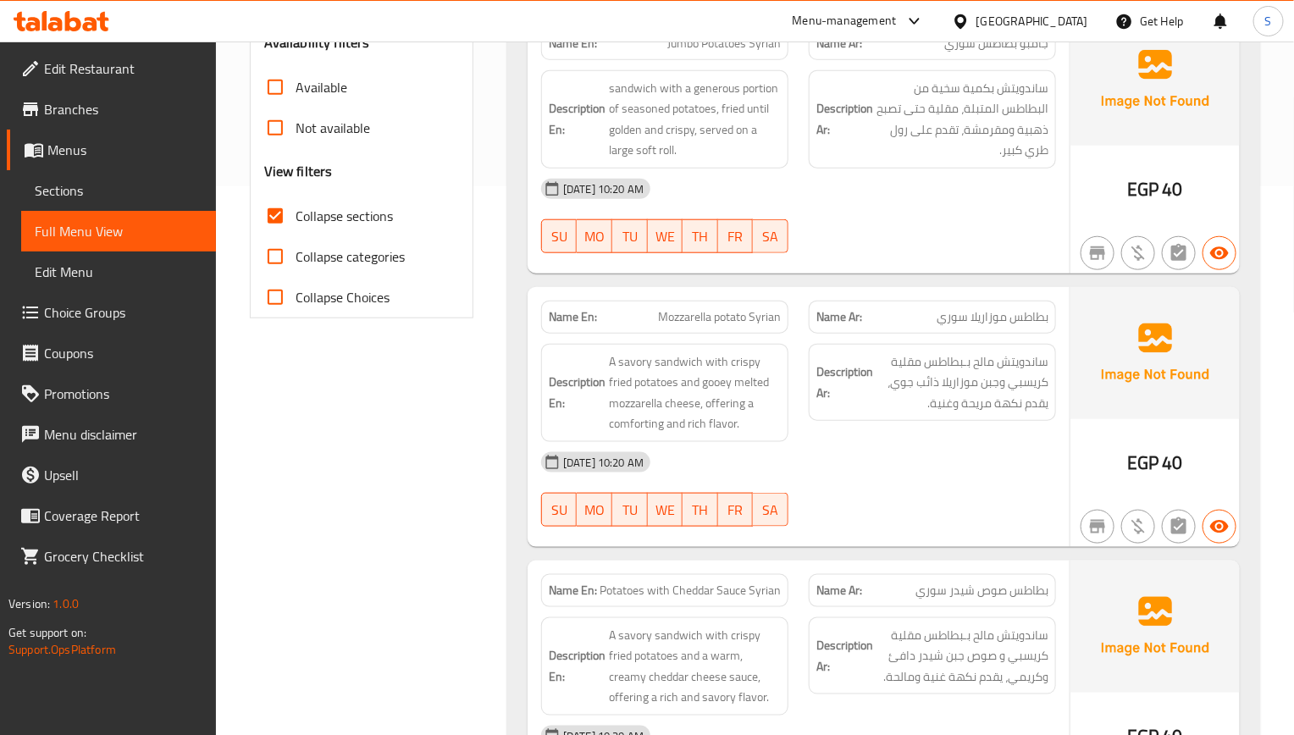
click at [701, 323] on span "Mozzarella potato Syrian" at bounding box center [719, 317] width 123 height 18
copy span "Mozzarella"
click at [1102, 415] on img at bounding box center [1154, 353] width 169 height 132
click at [956, 443] on div "Description Ar: ساندويتش مالح بـبطاطس مقلية كريسبي وجبن موزاريلا ذائب جوي، يقدم…" at bounding box center [932, 393] width 268 height 119
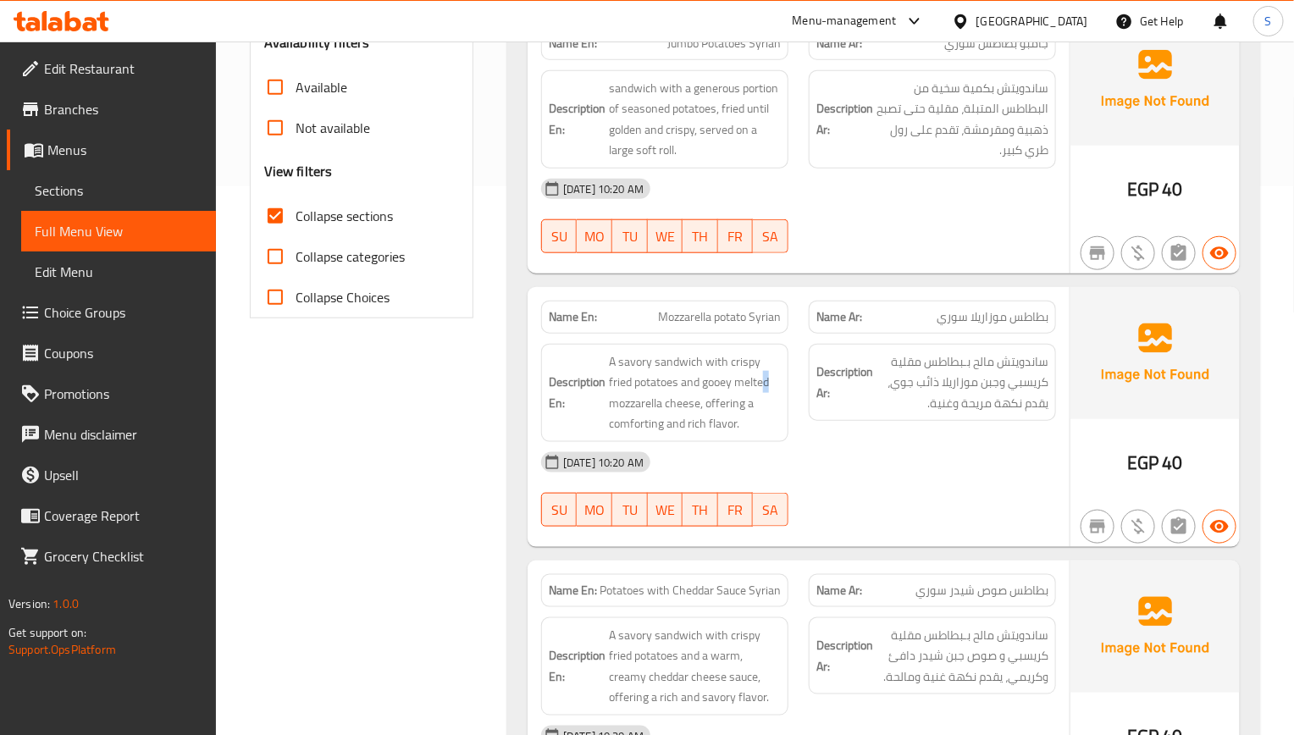
drag, startPoint x: 764, startPoint y: 382, endPoint x: 742, endPoint y: 382, distance: 22.0
click at [744, 382] on span "A savory sandwich with crispy fried potatoes and gooey melted mozzarella cheese…" at bounding box center [695, 392] width 172 height 83
click at [742, 382] on span "A savory sandwich with crispy fried potatoes and gooey melted mozzarella cheese…" at bounding box center [695, 392] width 172 height 83
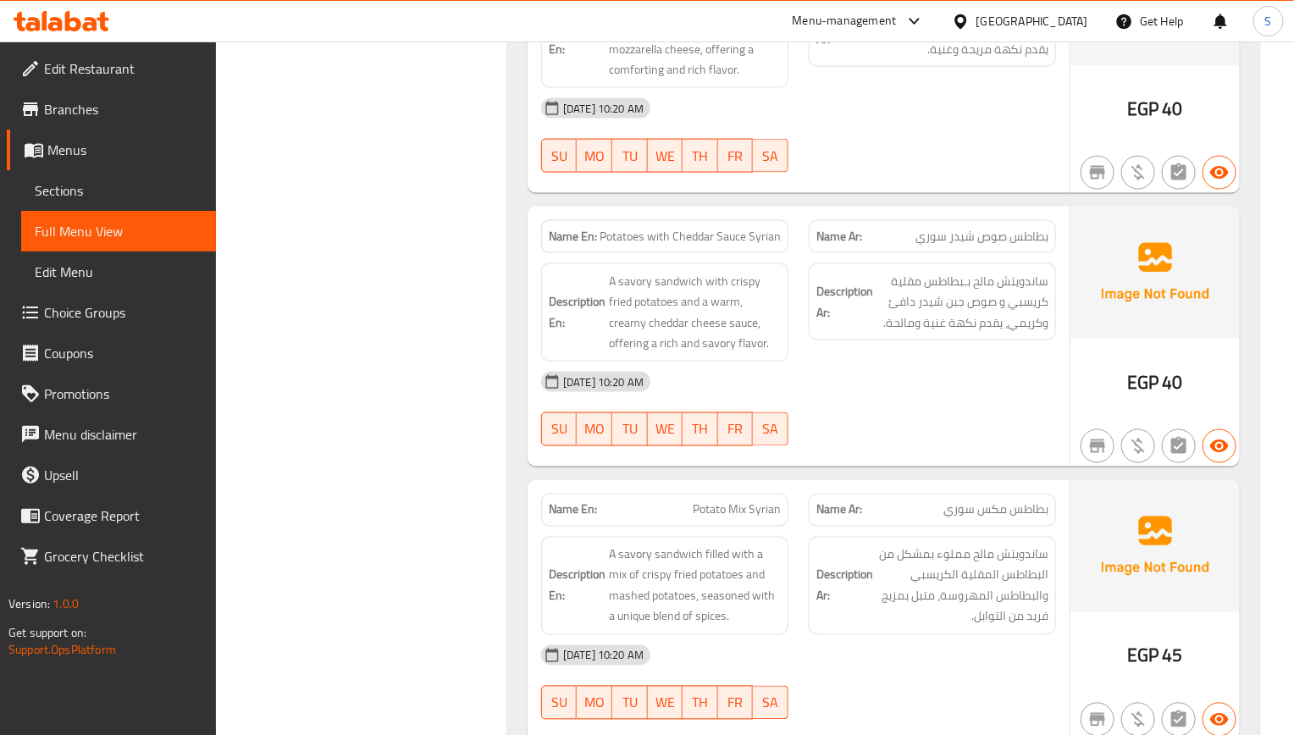
scroll to position [930, 0]
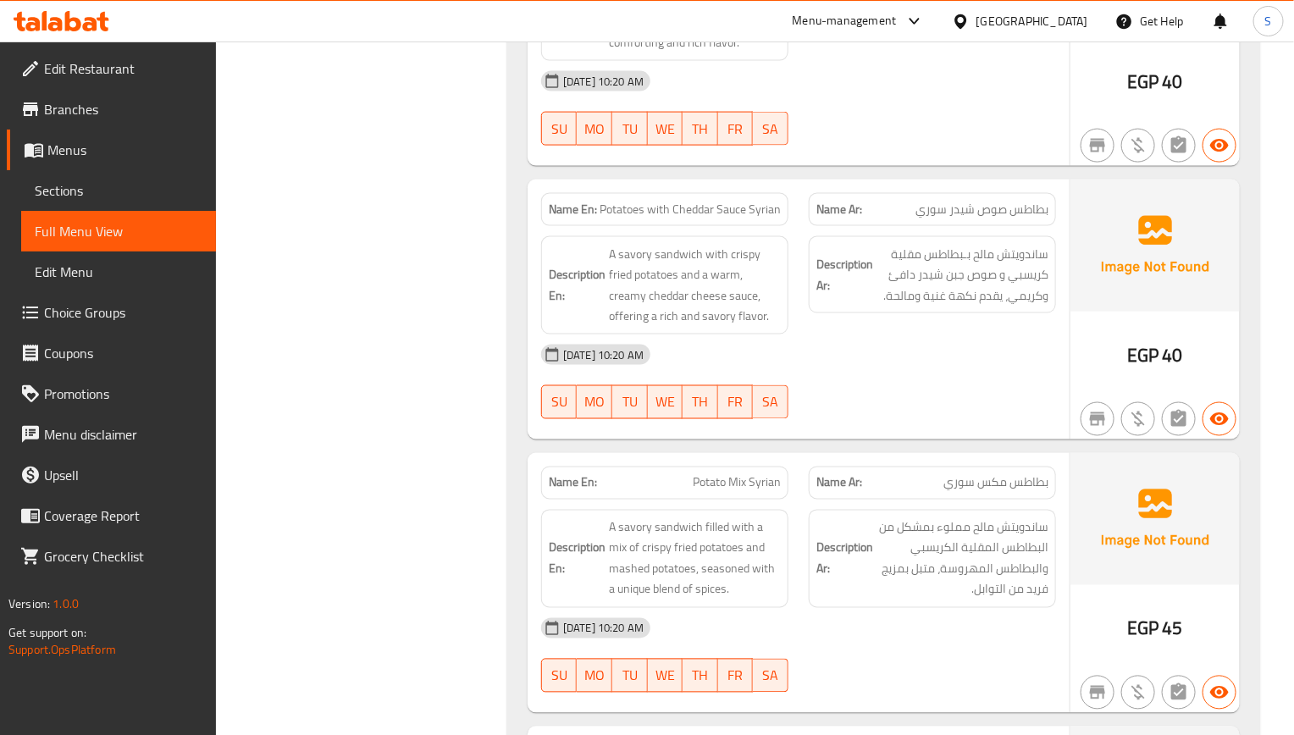
click at [867, 429] on div at bounding box center [932, 419] width 268 height 20
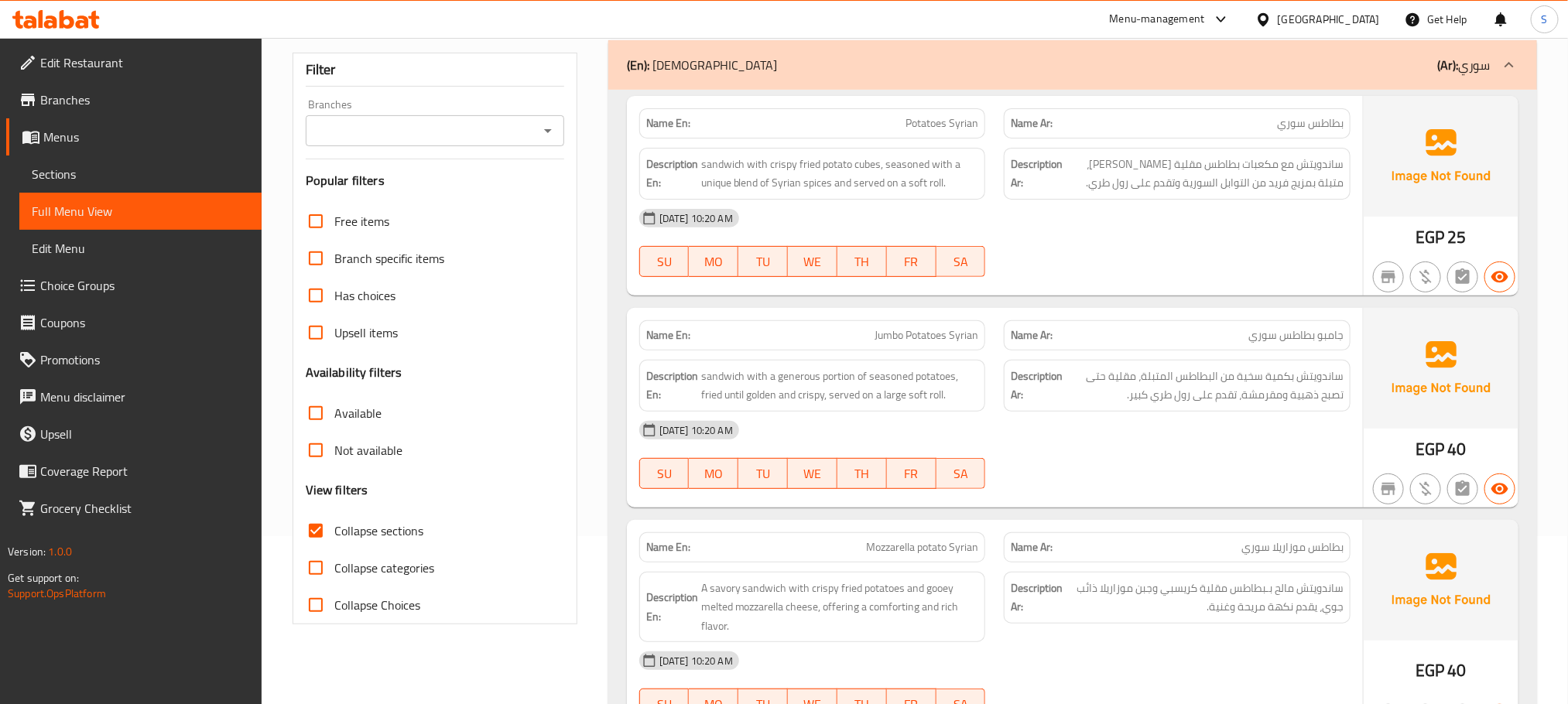
scroll to position [0, 0]
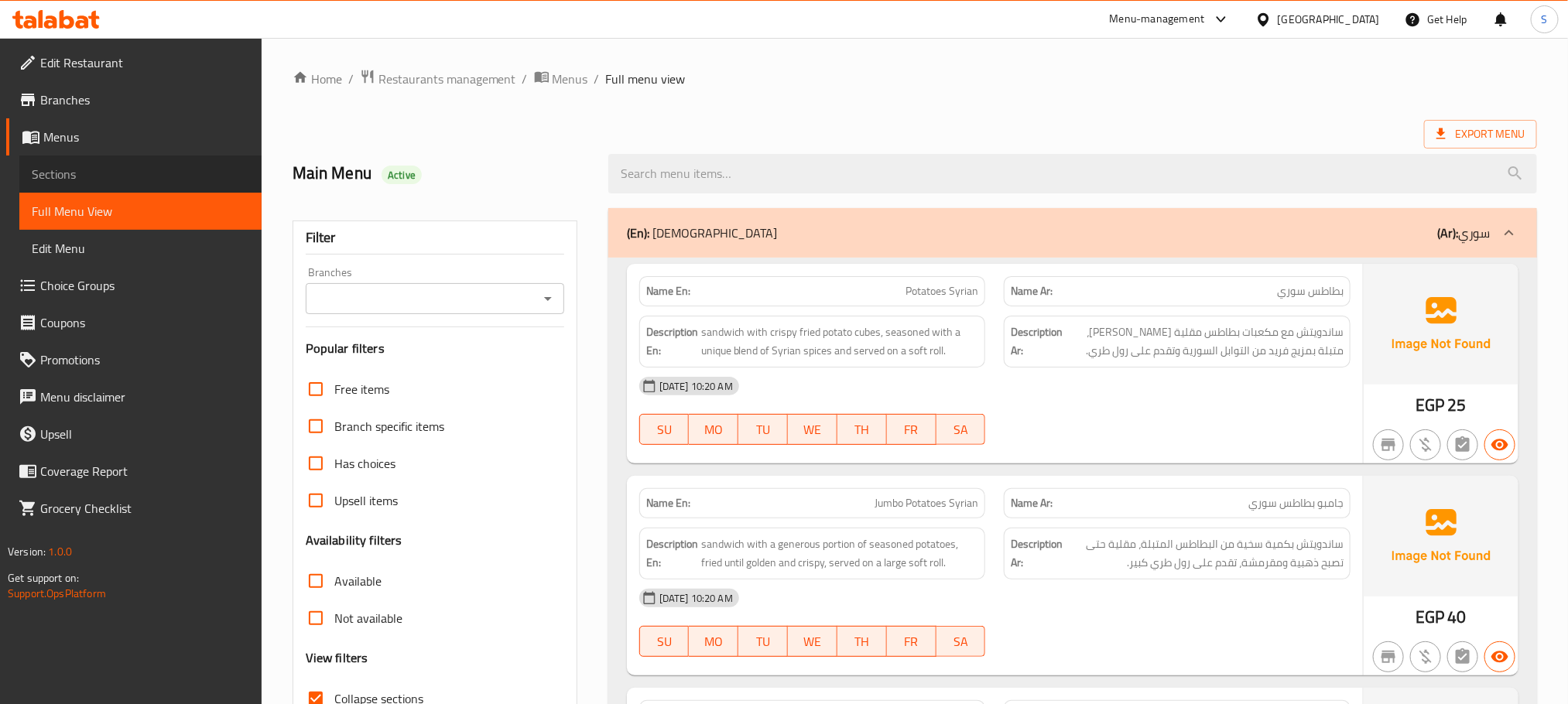
click at [204, 181] on span "Sections" at bounding box center [141, 174] width 218 height 18
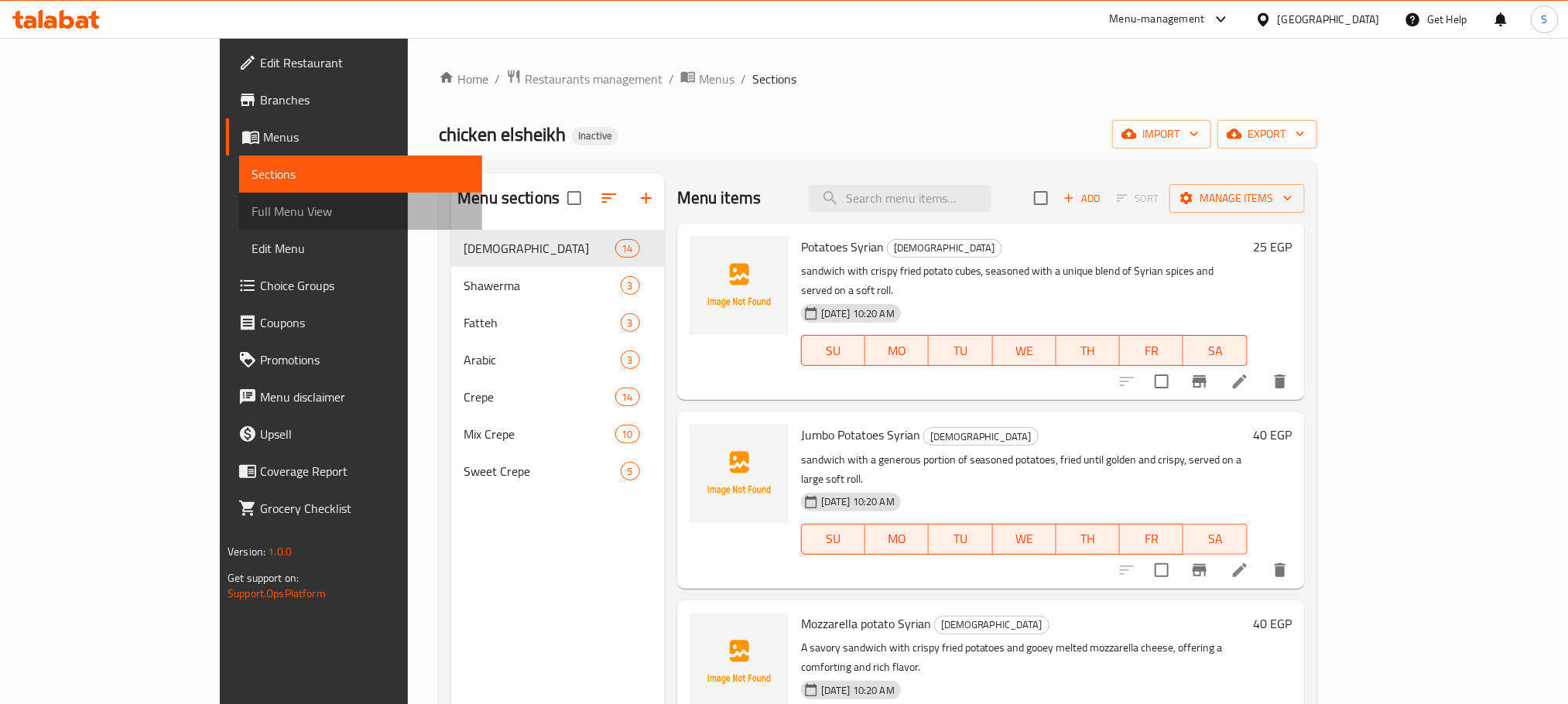
click at [251, 209] on span "Full Menu View" at bounding box center [360, 211] width 218 height 18
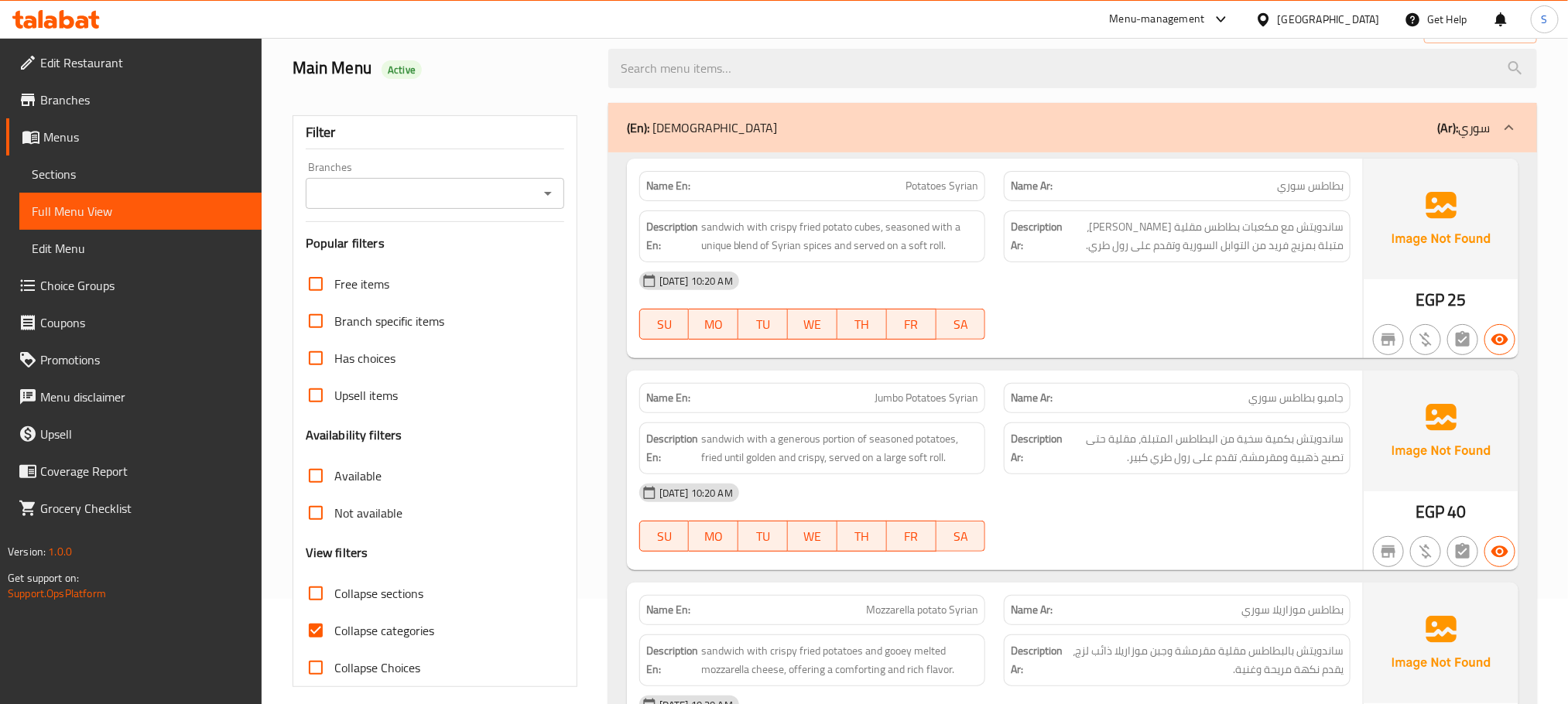
scroll to position [116, 0]
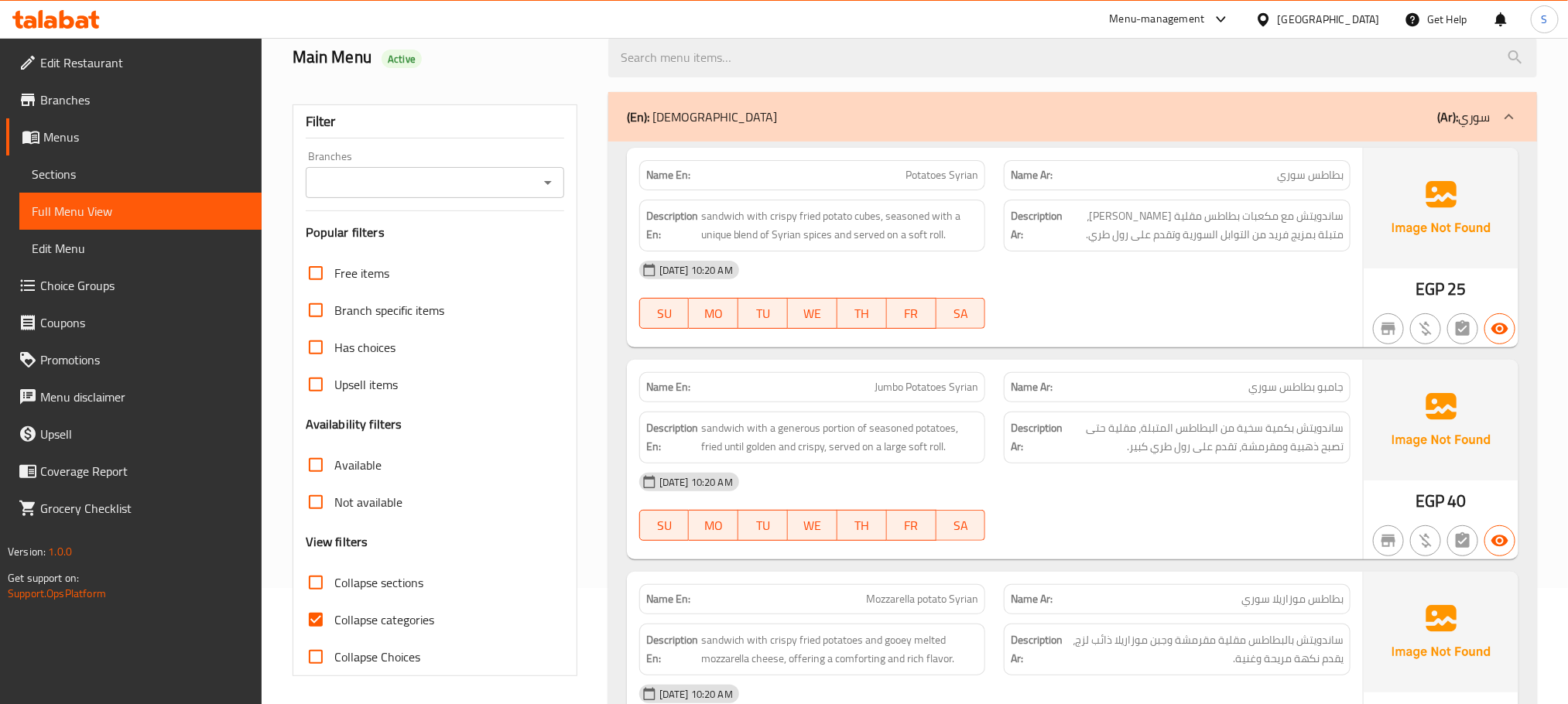
click at [971, 182] on span "Potatoes Syrian" at bounding box center [942, 176] width 73 height 16
copy span "[DEMOGRAPHIC_DATA]"
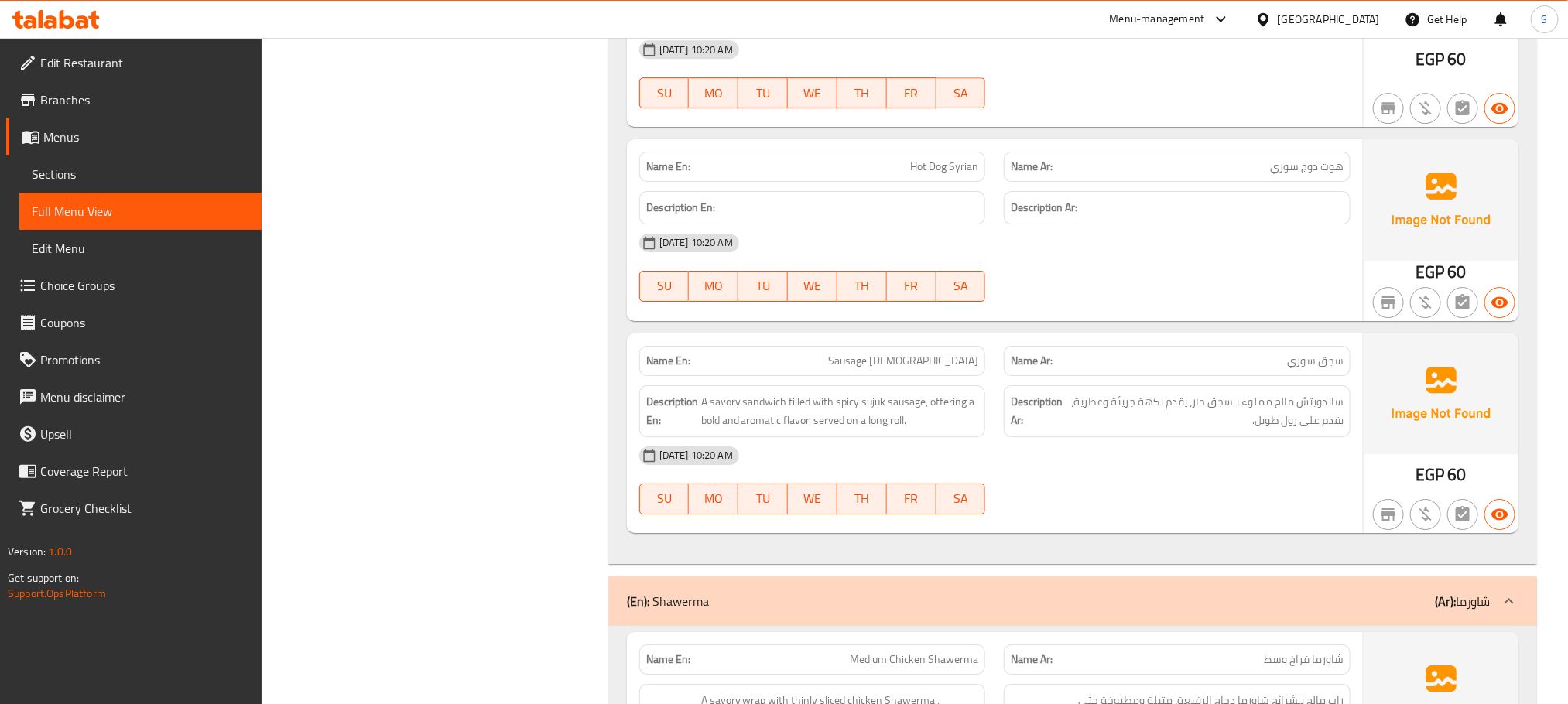
scroll to position [2322, 0]
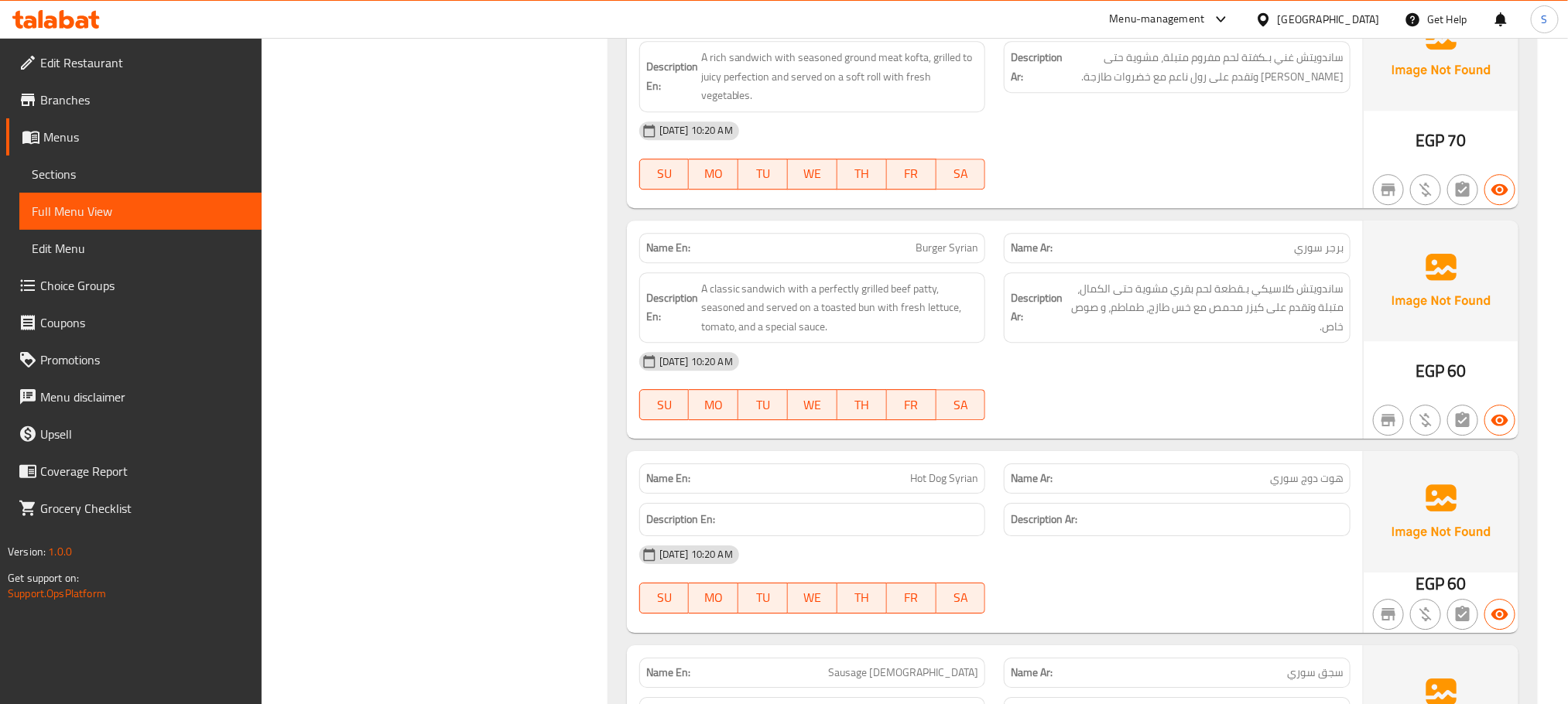
click at [1182, 494] on div "Name Ar: هوت دوج سوري" at bounding box center [1177, 478] width 347 height 30
copy span "سوري"
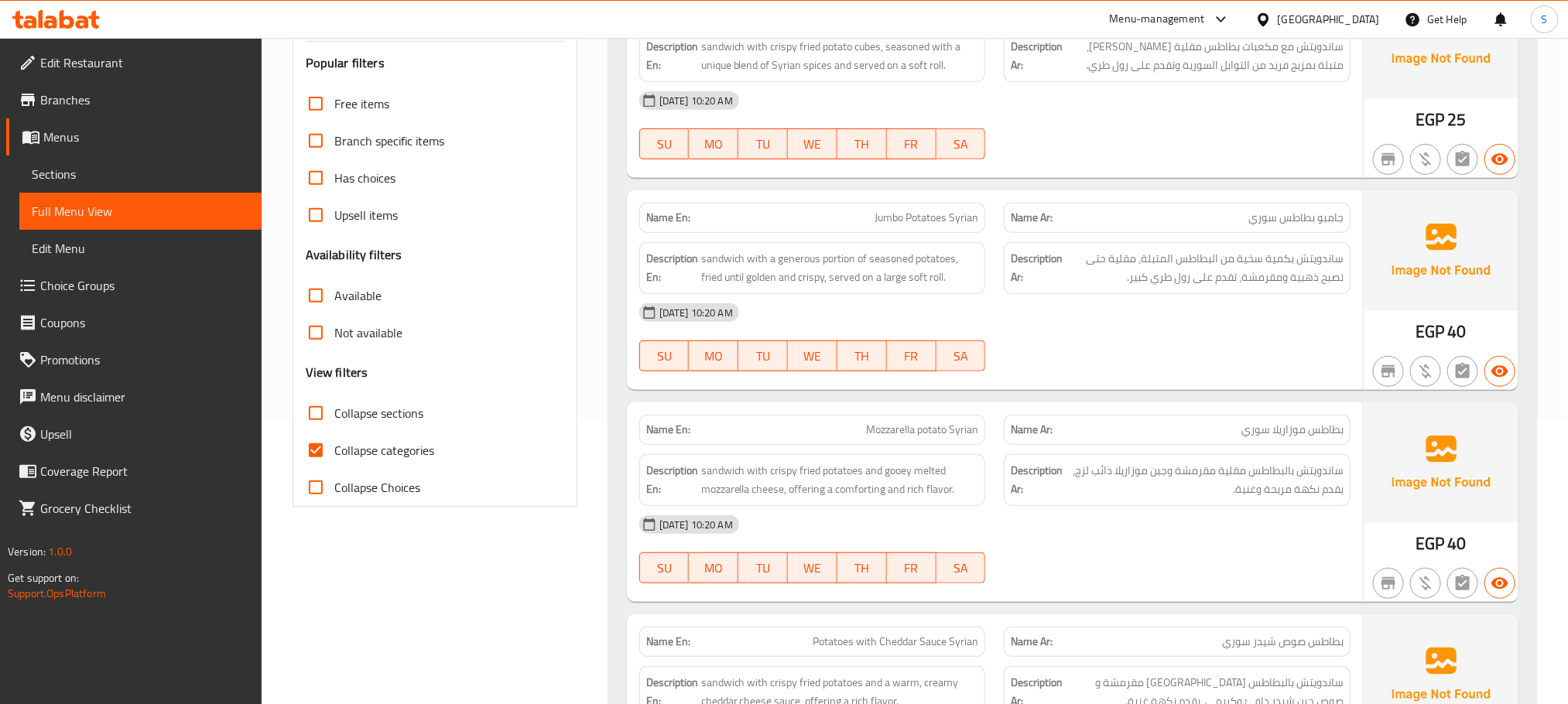
scroll to position [0, 0]
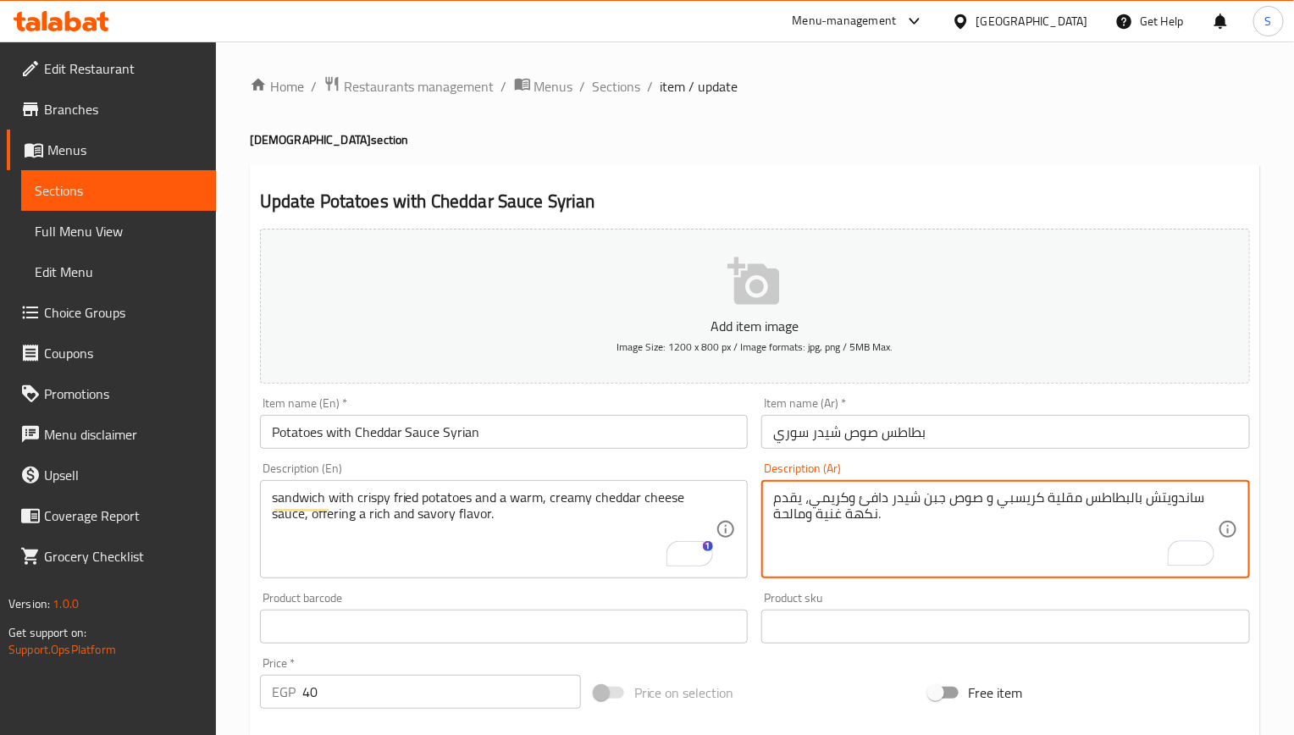
click at [1026, 504] on textarea "ساندويتش بالبطاطس مقلية كريسبي و صوص جبن شيدر دافئ وكريمي، يقدم نكهة غنية ومالح…" at bounding box center [995, 529] width 444 height 80
type textarea "ساندويتش بالبطاطس مقلية مقرمشة و صوص جبن شيدر دافئ وكريمي، يقدم نكهة غنية ومالح…"
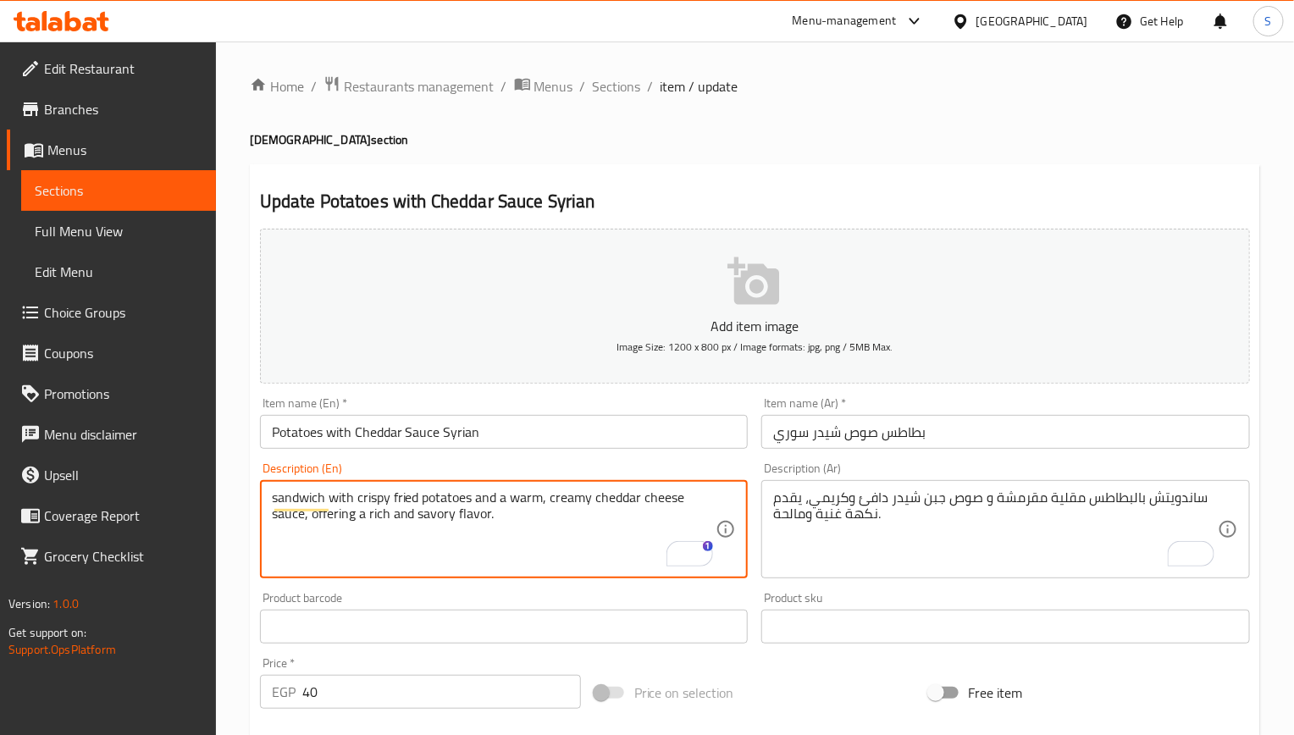
click at [430, 521] on textarea "sandwich with crispy fried potatoes and a warm, creamy cheddar cheese sauce, of…" at bounding box center [494, 529] width 444 height 80
type textarea "sandwich with crispy fried potatoes and a warm, creamy cheddar cheese sauce, of…"
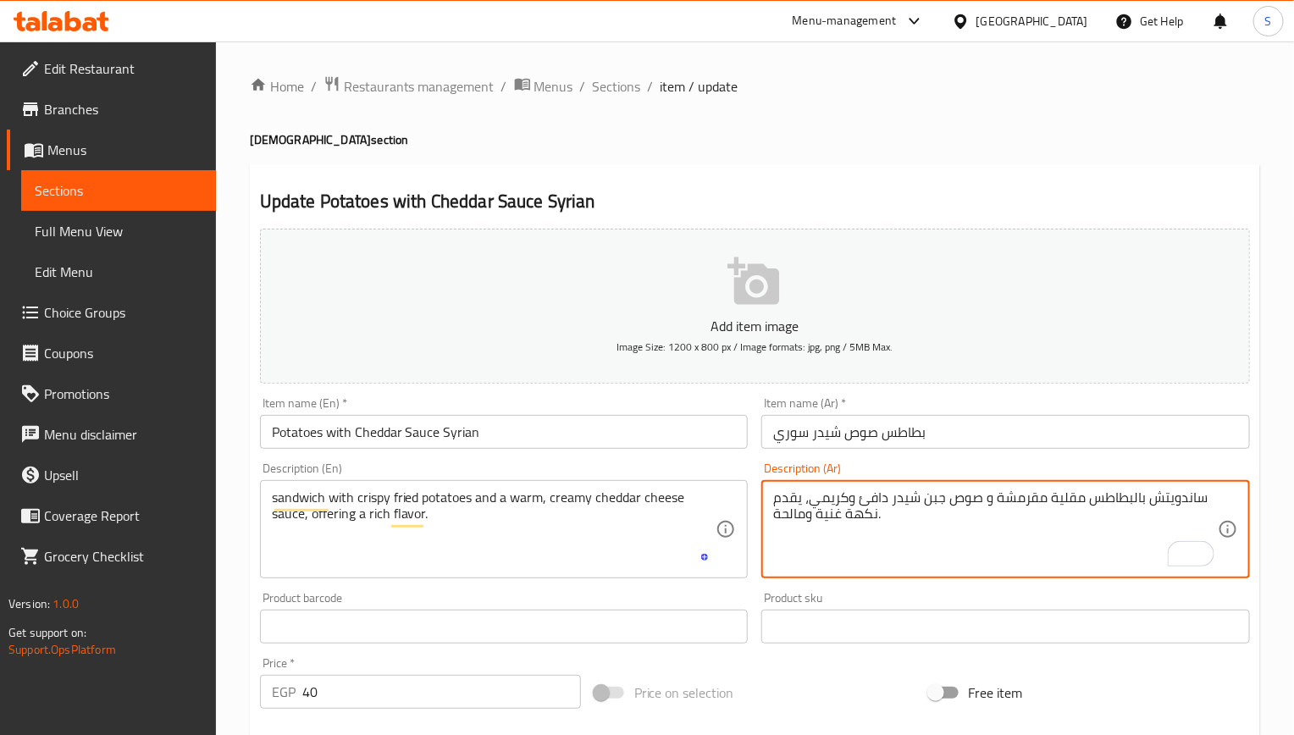
click at [792, 521] on textarea "ساندويتش بالبطاطس مقلية مقرمشة و صوص جبن شيدر دافئ وكريمي، يقدم نكهة غنية ومالح…" at bounding box center [995, 529] width 444 height 80
click at [643, 437] on input "Potatoes with Cheddar Sauce Syrian" at bounding box center [504, 432] width 488 height 34
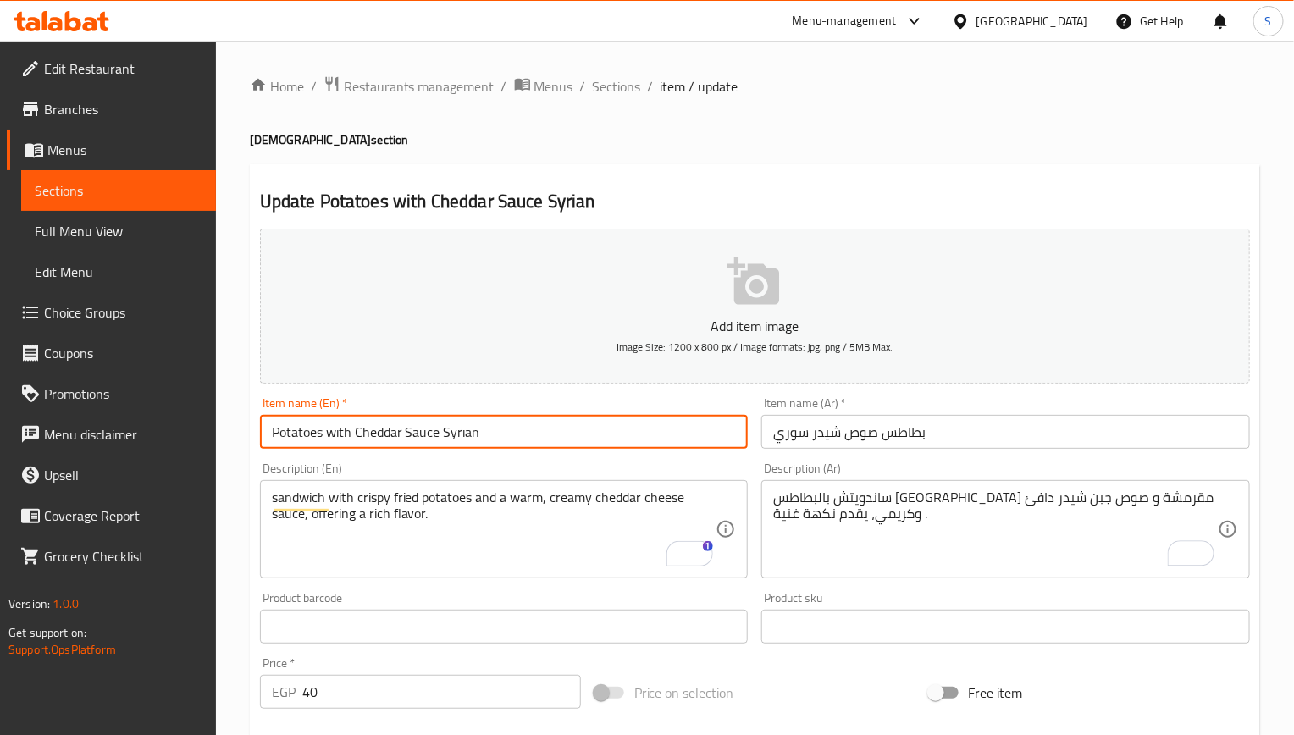
click at [770, 523] on div "ساندويتش بالبطاطس [GEOGRAPHIC_DATA] مقرمشة و صوص جبن شيدر دافئ وكريمي، يقدم نكه…" at bounding box center [1005, 529] width 488 height 98
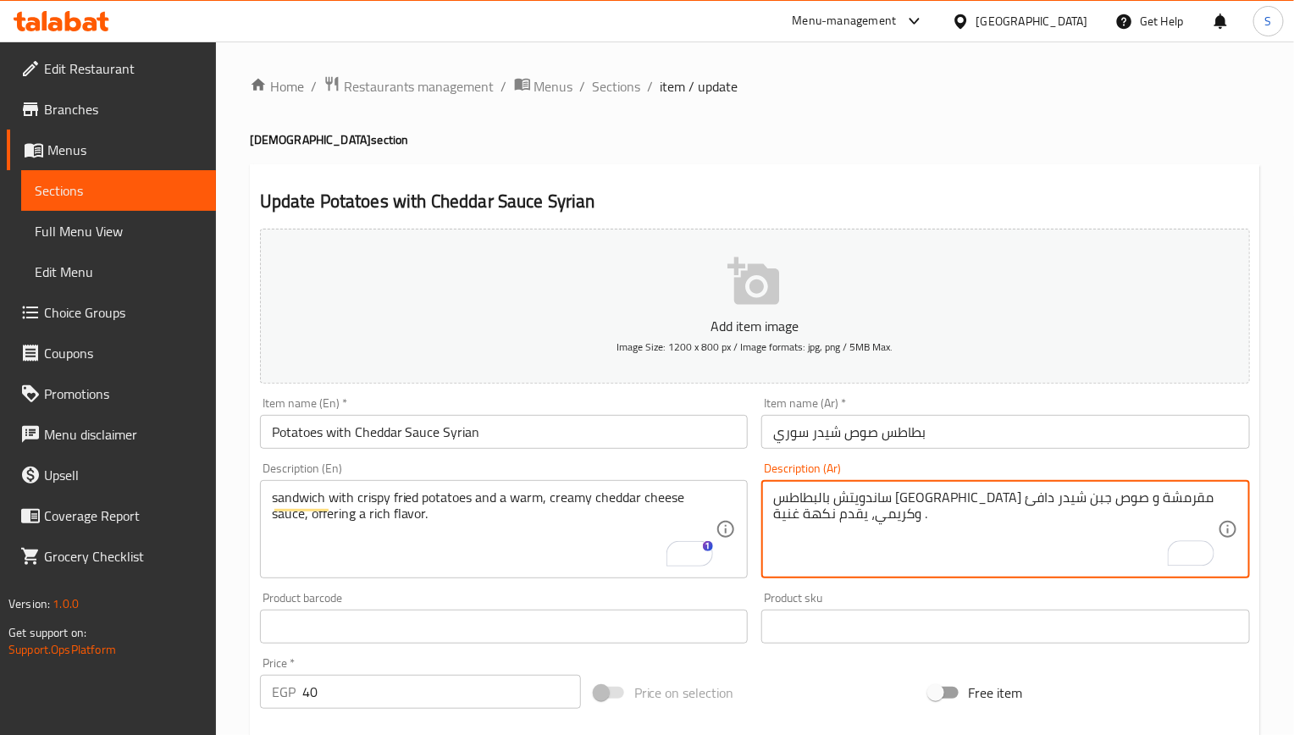
click at [775, 523] on textarea "ساندويتش بالبطاطس [GEOGRAPHIC_DATA] مقرمشة و صوص جبن شيدر دافئ وكريمي، يقدم نكه…" at bounding box center [995, 529] width 444 height 80
click at [839, 521] on textarea "ساندويتش بالبطاطس [GEOGRAPHIC_DATA] مقرمشة و صوص جبن شيدر دافئ وكريمي، يقدم نكه…" at bounding box center [995, 529] width 444 height 80
click at [838, 518] on textarea "ساندويتش بالبطاطس [GEOGRAPHIC_DATA] مقرمشة و صوص جبن شيدر دافئ وكريمي، يقدم نكه…" at bounding box center [995, 529] width 444 height 80
type textarea "ساندويتش بالبطاطس [GEOGRAPHIC_DATA] مقرمشة و صوص جبن شيدر دافئ وكريمي، يقدم نكه…"
click at [651, 435] on input "Potatoes with Cheddar Sauce Syrian" at bounding box center [504, 432] width 488 height 34
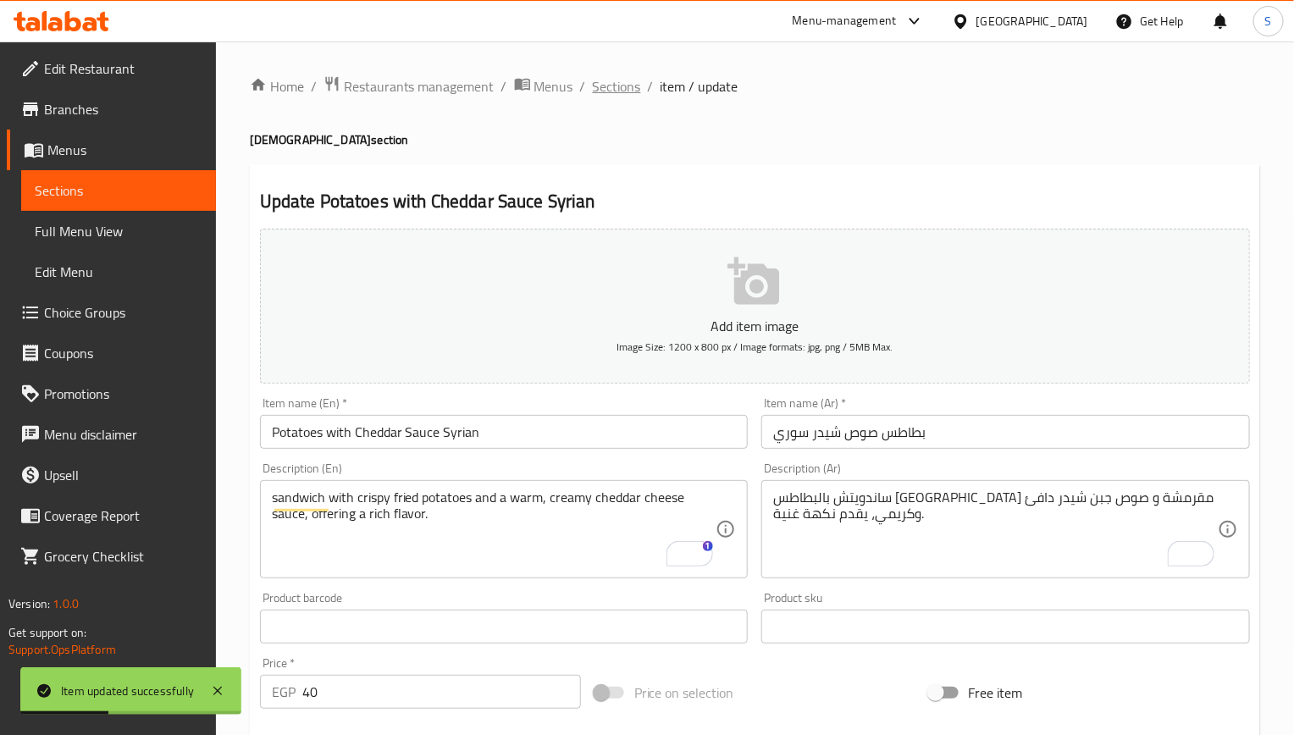
click at [626, 90] on span "Sections" at bounding box center [617, 86] width 48 height 20
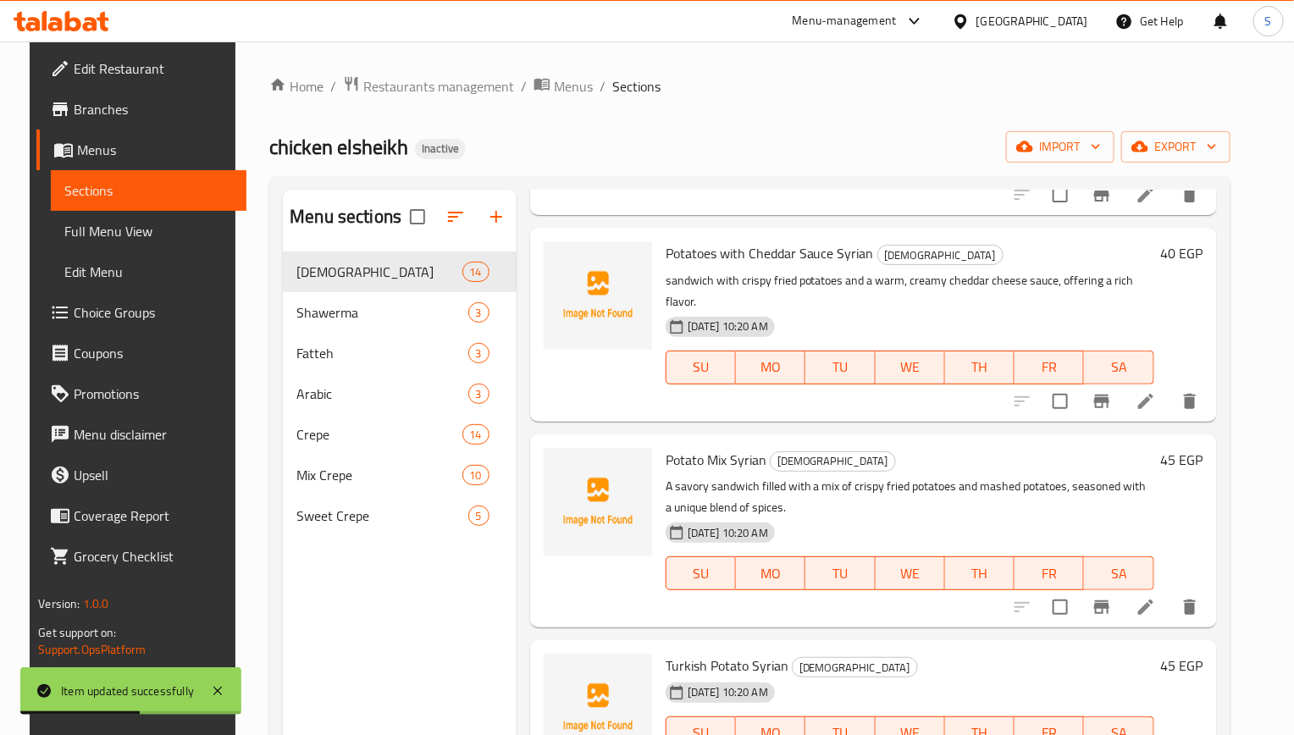
scroll to position [762, 0]
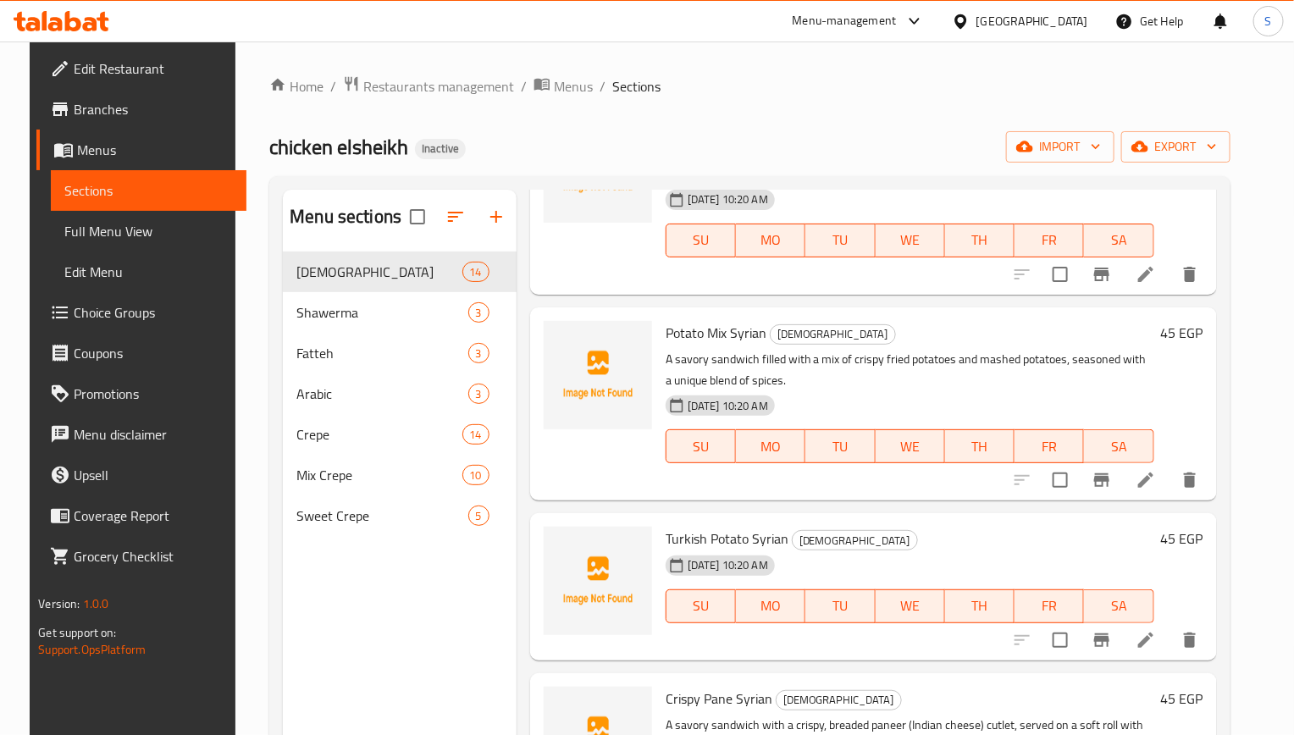
click at [714, 526] on span "Turkish Potato Syrian" at bounding box center [726, 538] width 123 height 25
copy h6 "Turkish Potato Syrian"
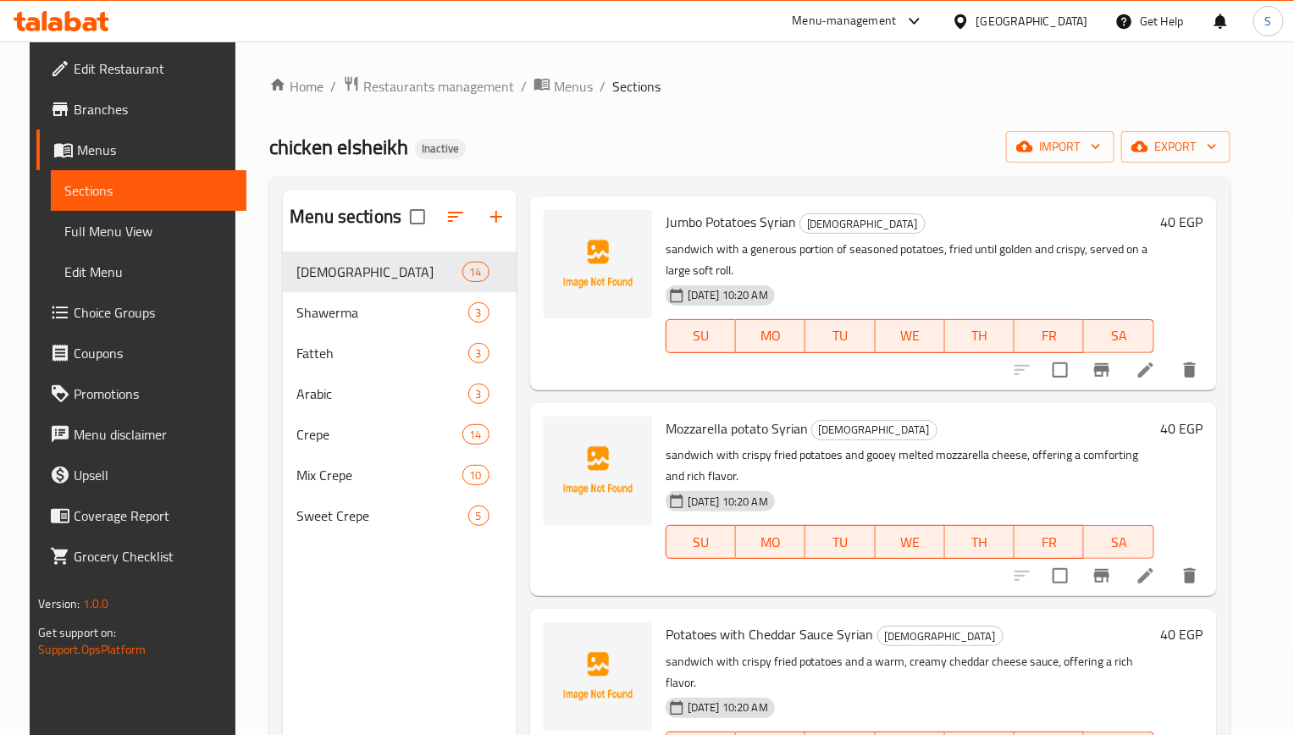
scroll to position [0, 0]
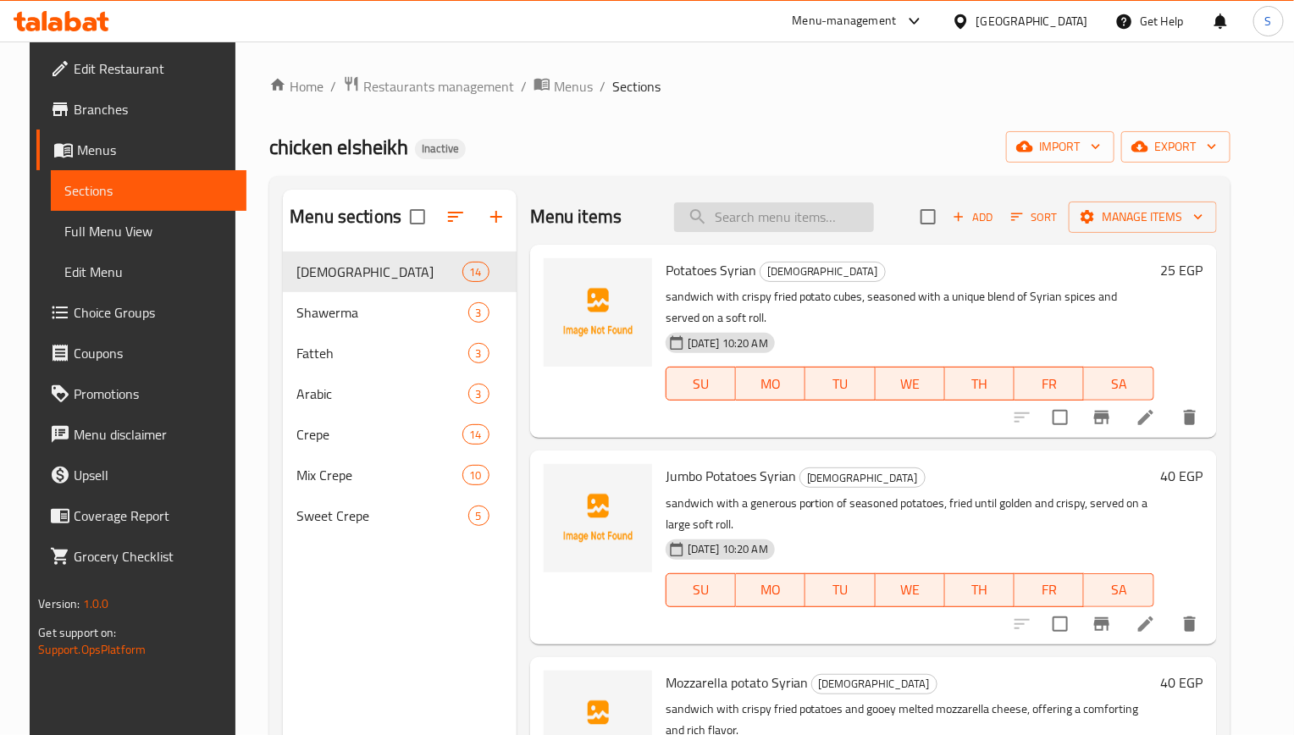
click at [823, 223] on input "search" at bounding box center [774, 217] width 200 height 30
paste input "Turkish Potato Syrian"
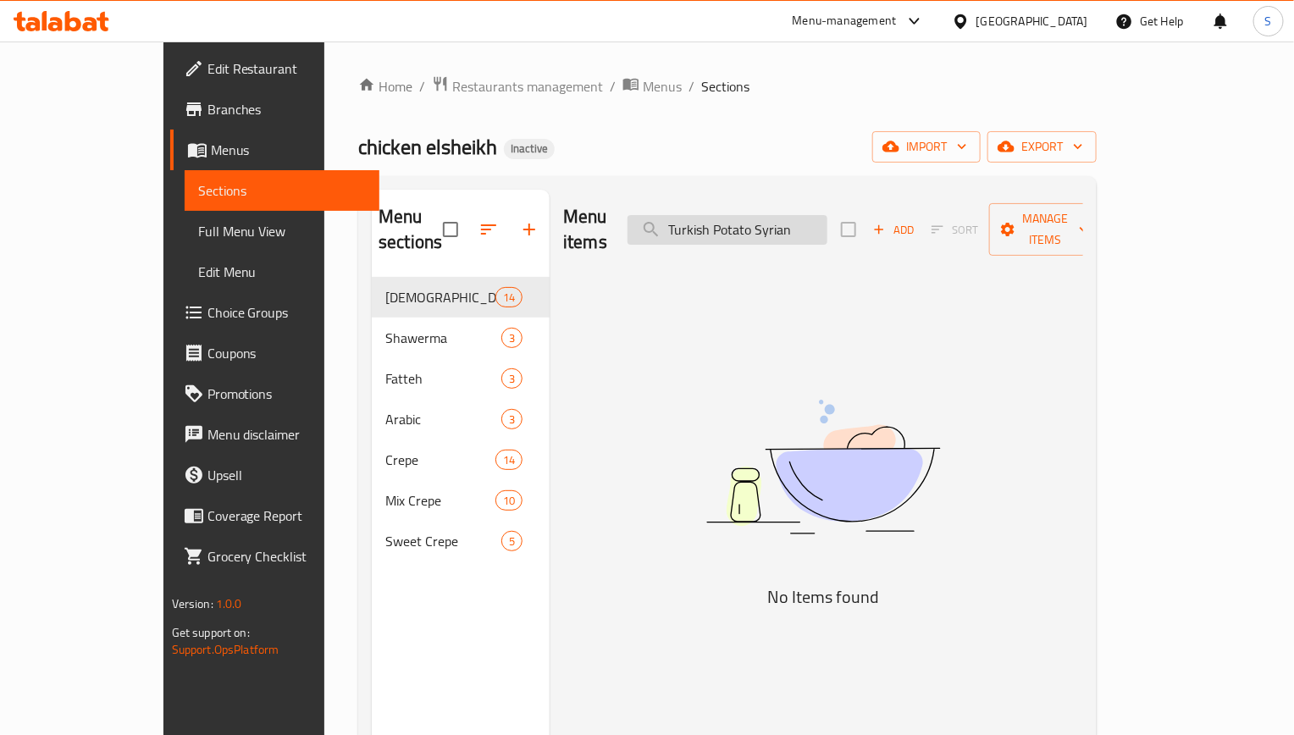
click at [821, 223] on input "Turkish Potato Syrian" at bounding box center [727, 230] width 200 height 30
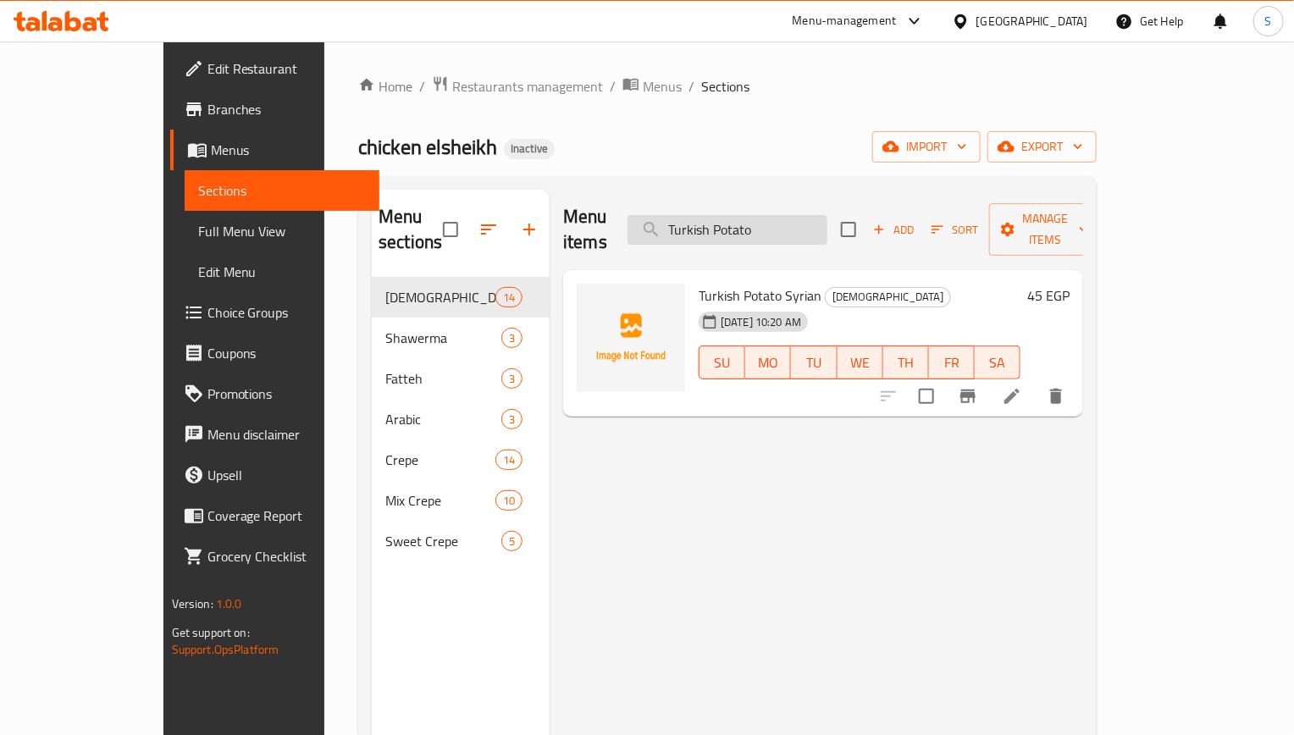
click at [805, 215] on input "Turkish Potato" at bounding box center [727, 230] width 200 height 30
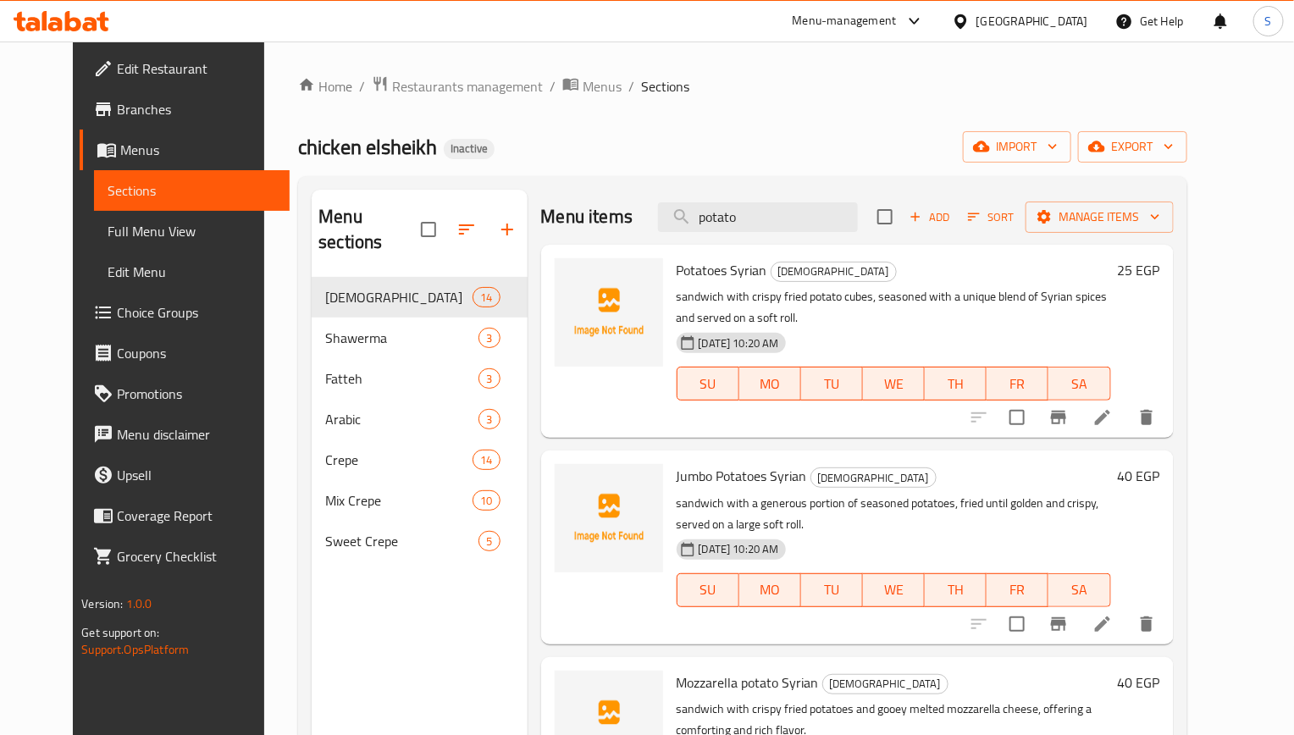
type input "potato"
click at [744, 241] on div "Menu items potato Add Sort Manage items" at bounding box center [857, 217] width 632 height 55
click at [753, 224] on input "potato" at bounding box center [758, 217] width 200 height 30
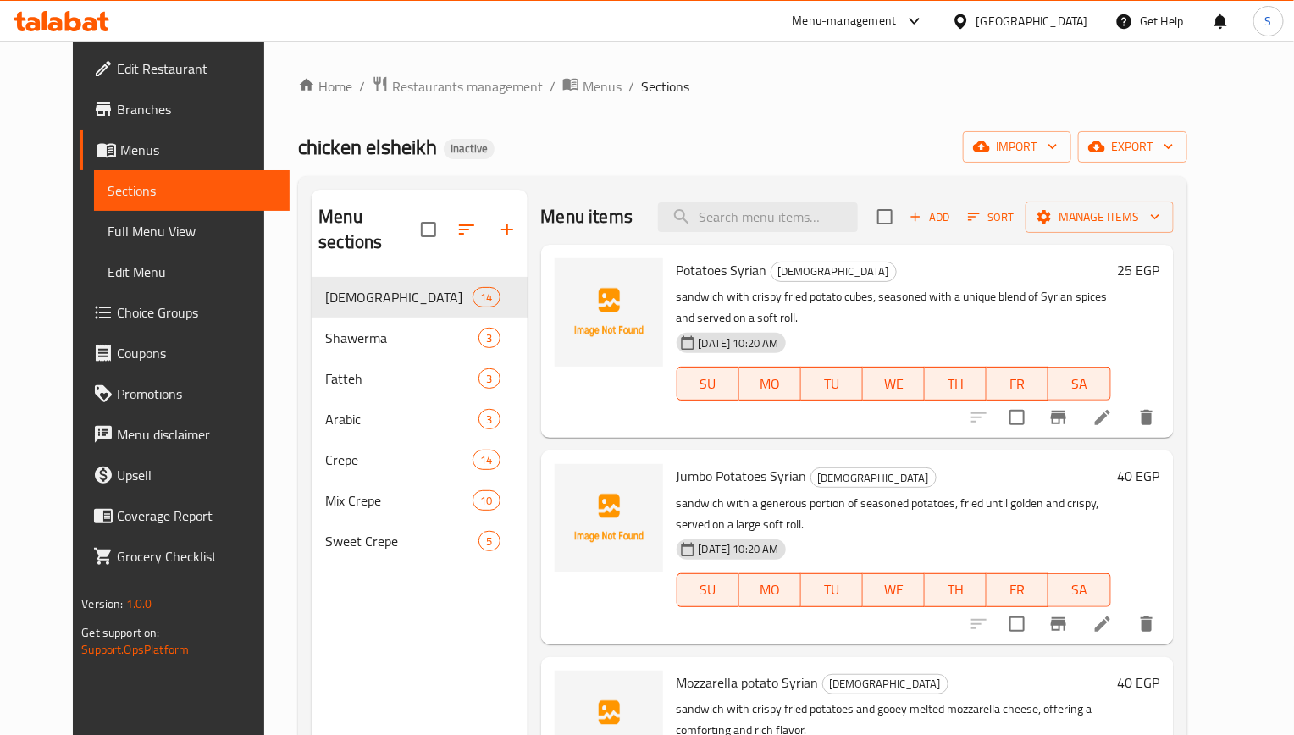
click at [805, 102] on div "Home / Restaurants management / Menus / Sections chicken elsheikh Inactive impo…" at bounding box center [742, 506] width 888 height 863
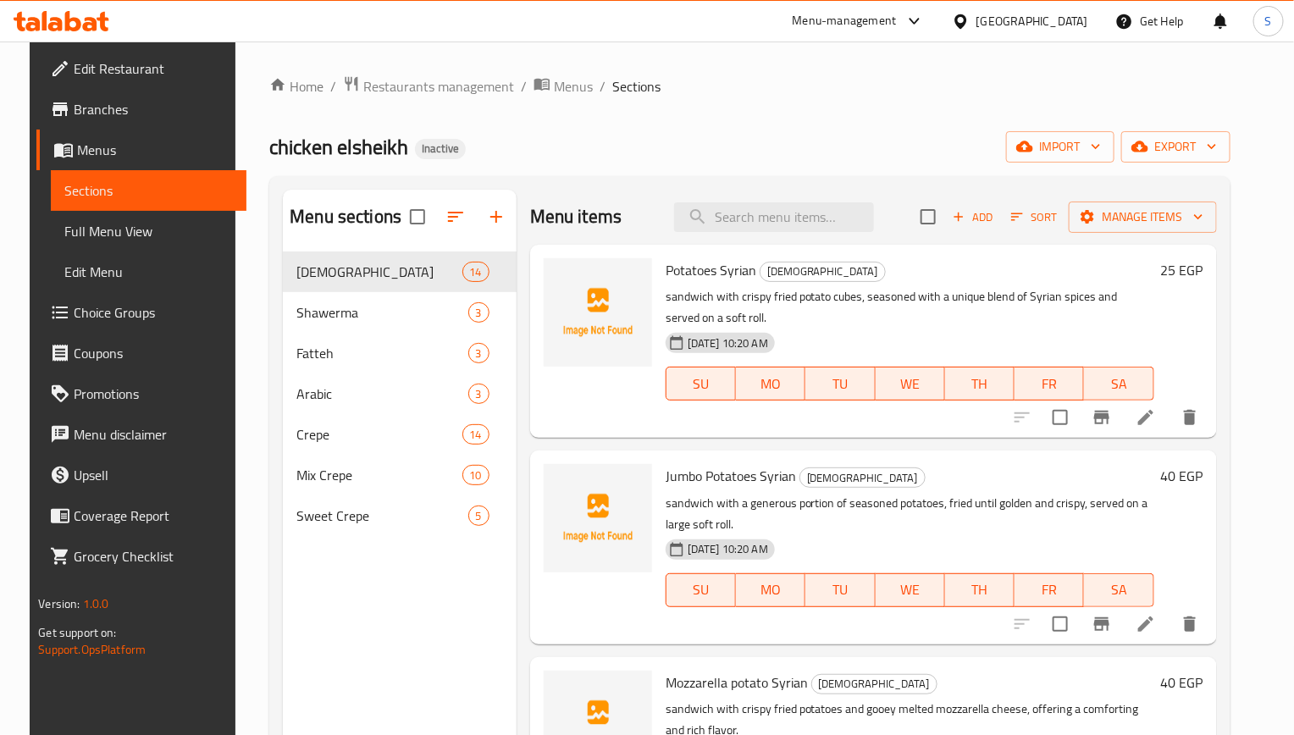
drag, startPoint x: 349, startPoint y: 592, endPoint x: 349, endPoint y: 264, distance: 327.6
click at [349, 589] on div "Menu sections Syrian 14 Shawerma 3 Fatteh 3 Arabic 3 Crepe 14 Mix Crepe 10 Swee…" at bounding box center [400, 557] width 234 height 735
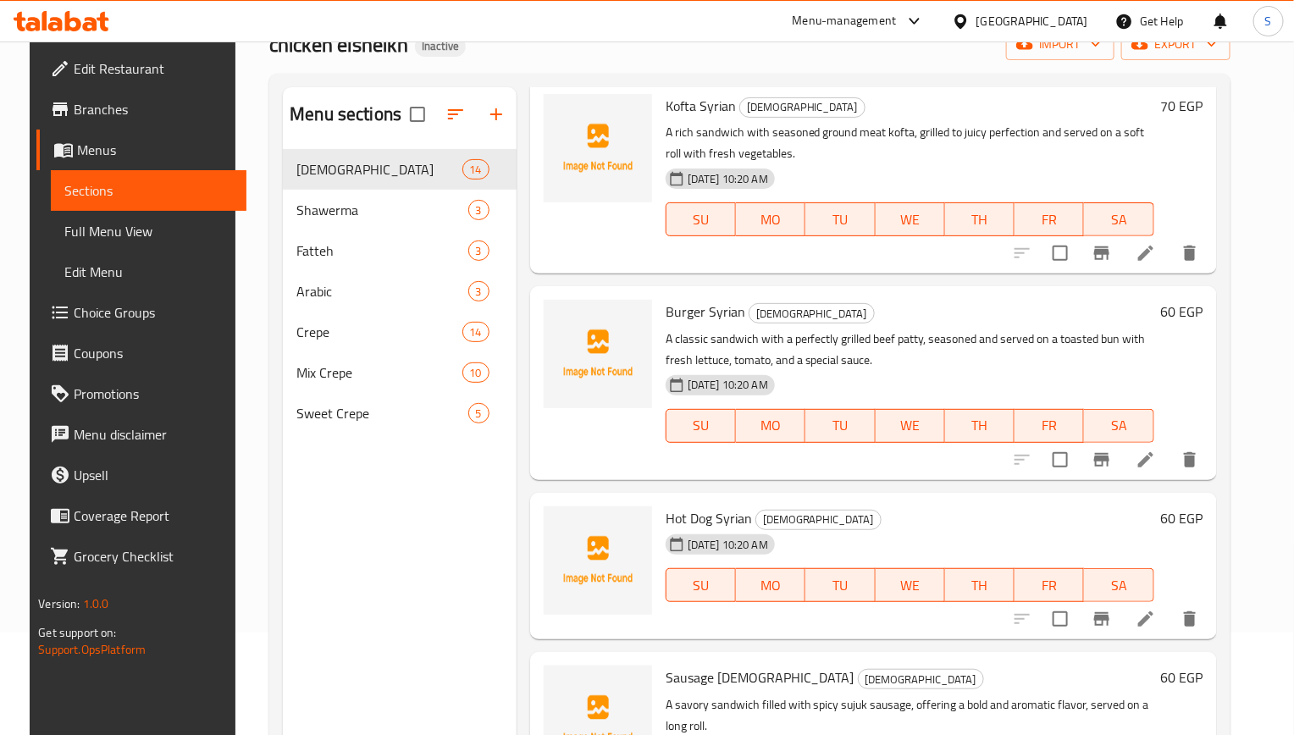
scroll to position [237, 0]
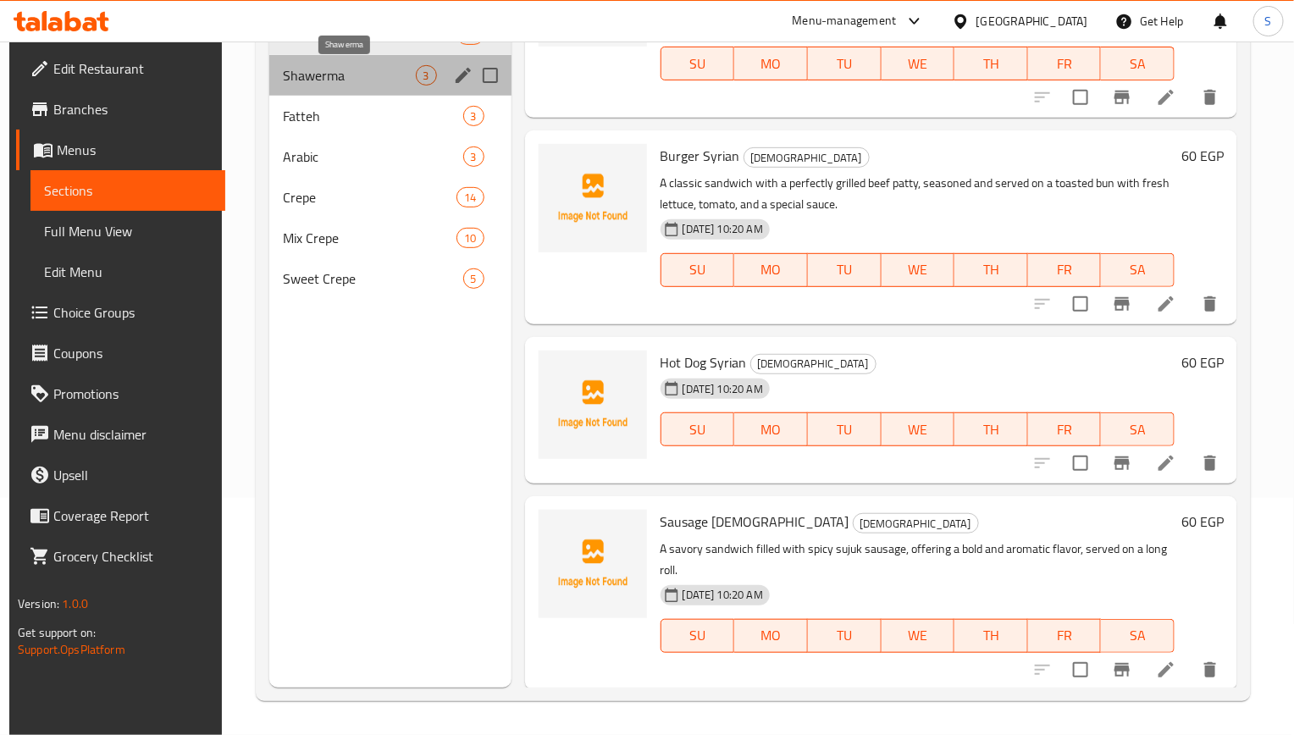
click at [328, 85] on span "Shawerma" at bounding box center [349, 75] width 133 height 20
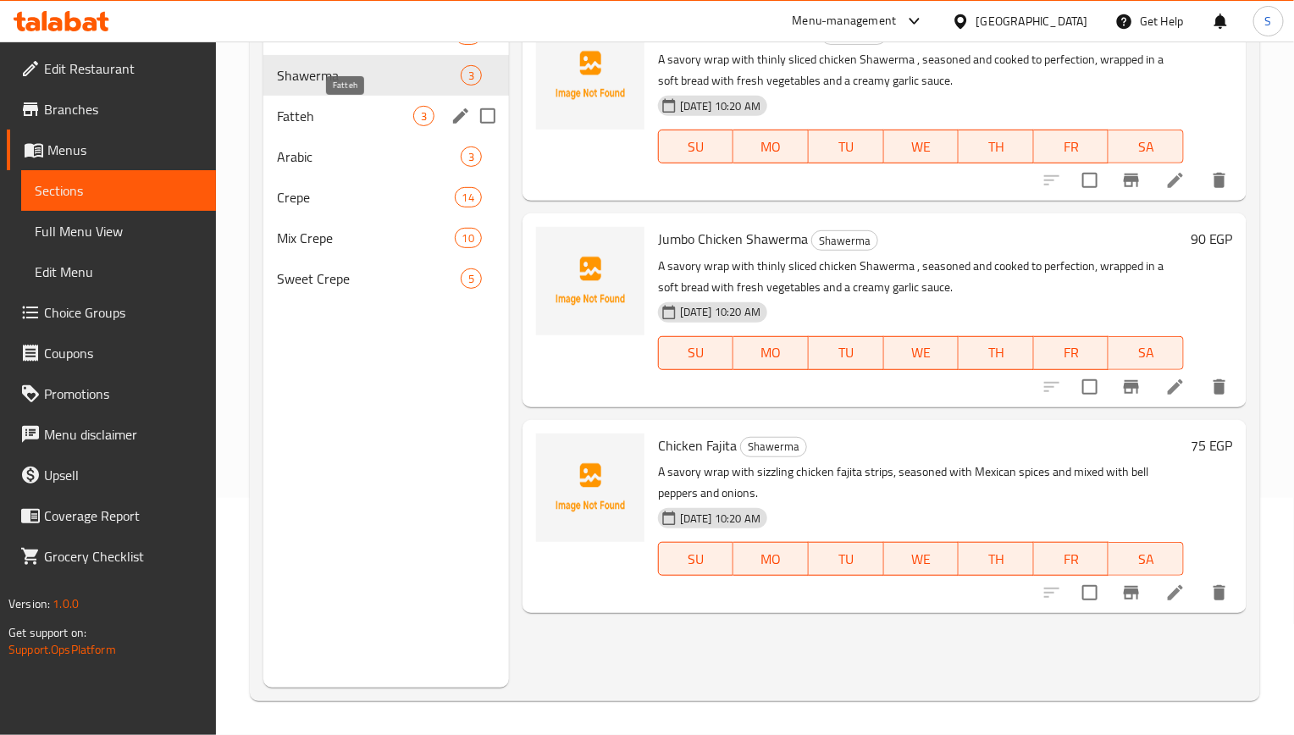
click at [328, 115] on span "Fatteh" at bounding box center [345, 116] width 136 height 20
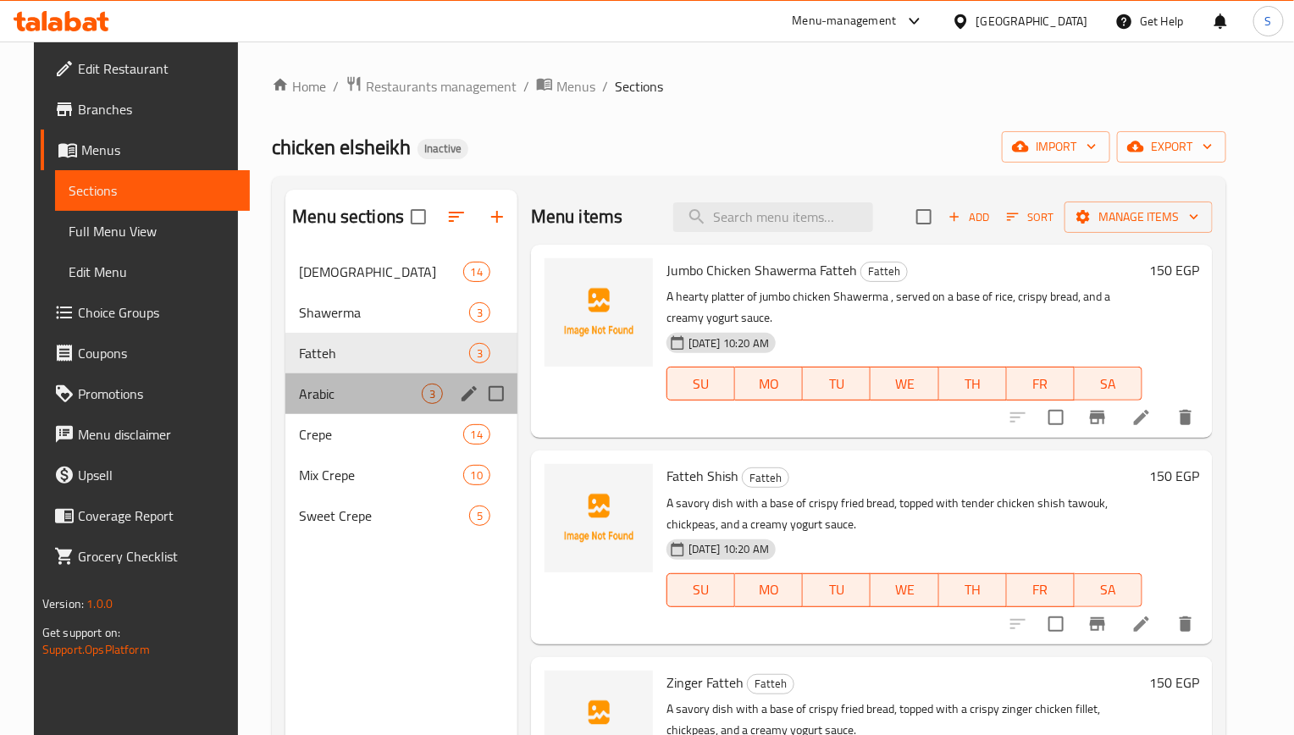
click at [340, 411] on div "Arabic 3" at bounding box center [401, 393] width 232 height 41
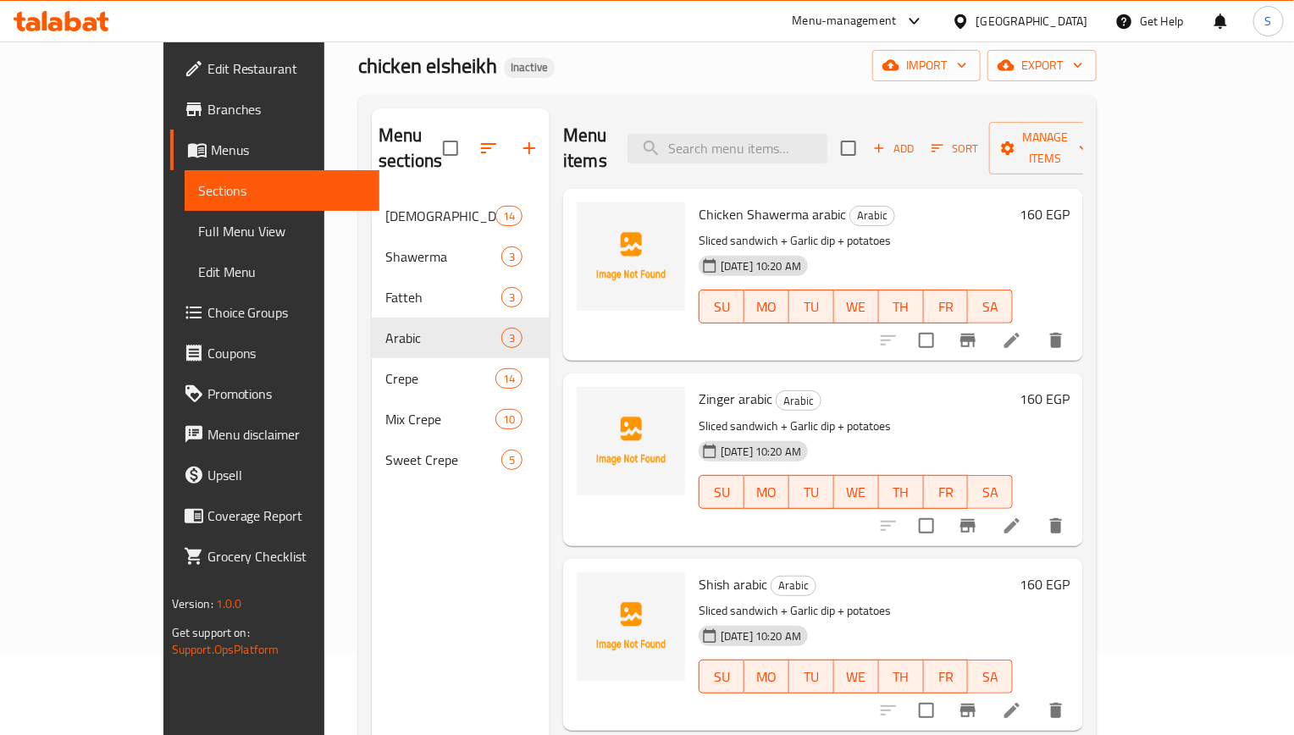
scroll to position [237, 0]
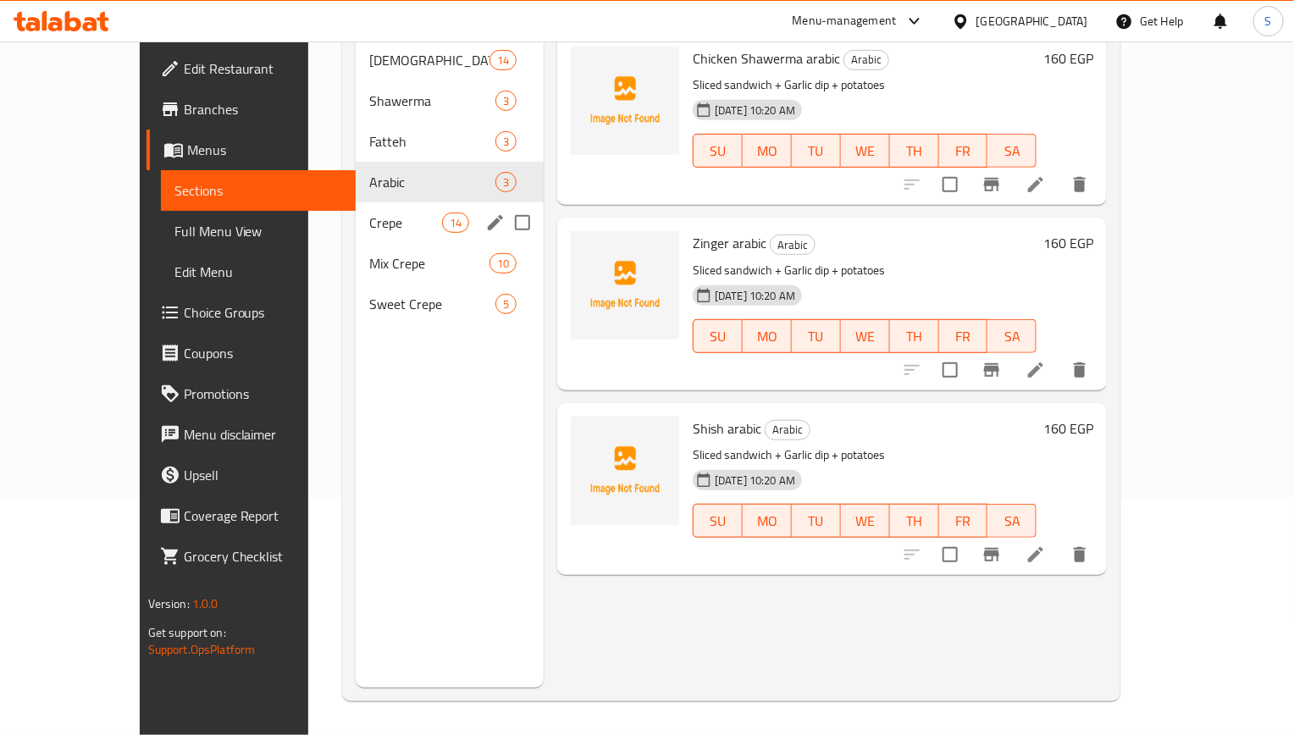
click at [356, 202] on div "Crepe 14" at bounding box center [450, 222] width 188 height 41
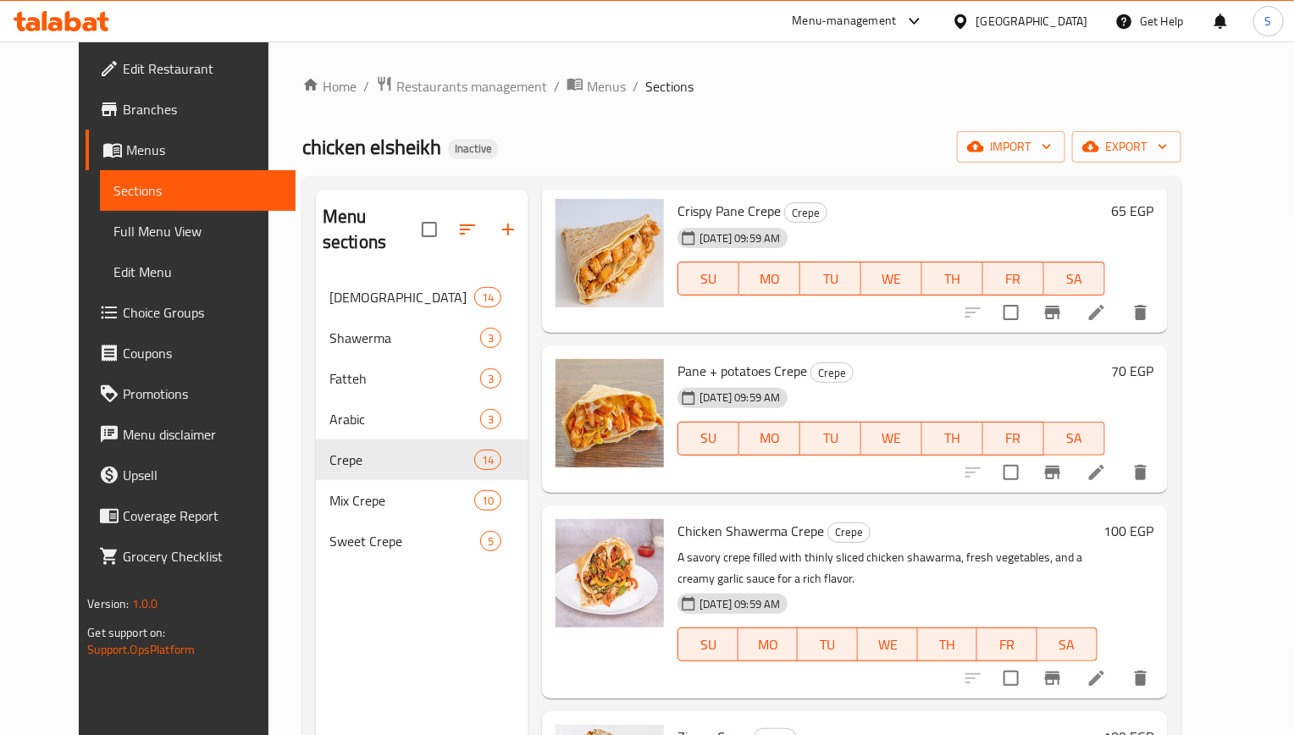
scroll to position [254, 0]
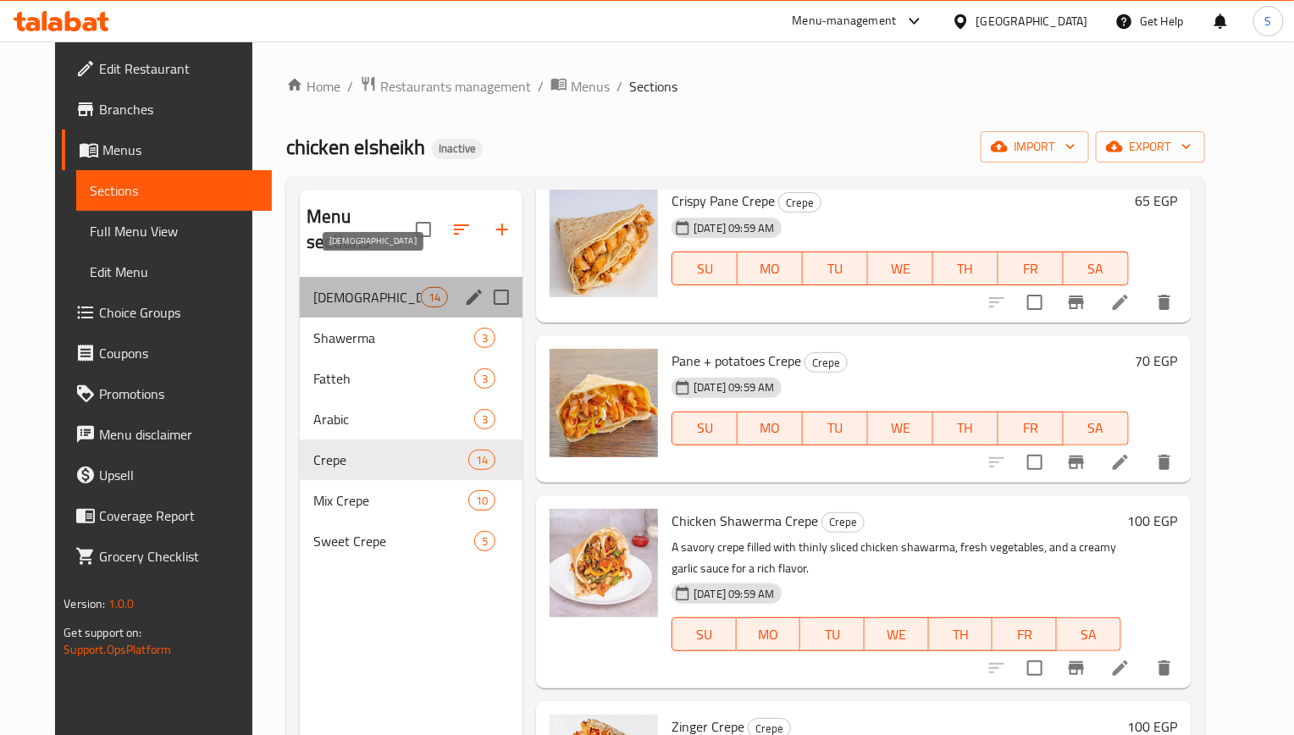
click at [323, 287] on span "[DEMOGRAPHIC_DATA]" at bounding box center [367, 297] width 108 height 20
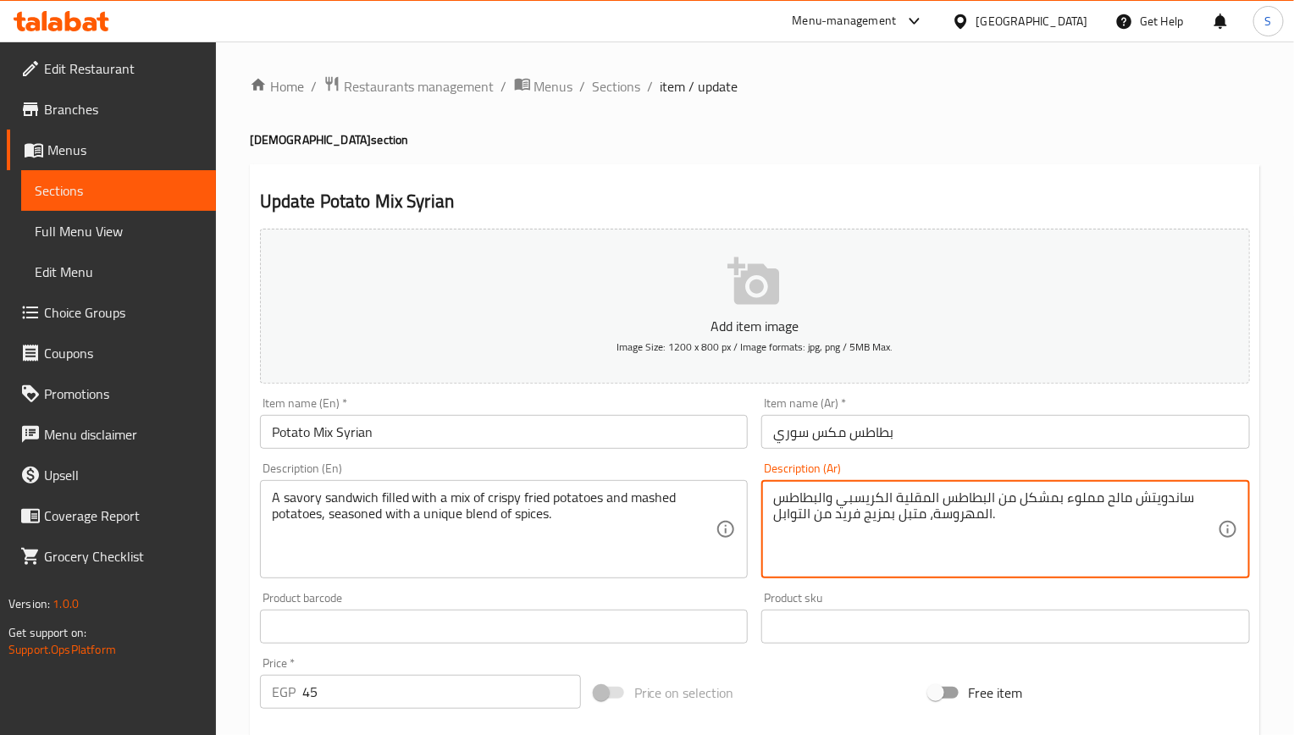
click at [1120, 506] on textarea "ساندويتش مالح مملوء بمشكل من البطاطس المقلية الكريسبي والبطاطس المهروسة، متبل ب…" at bounding box center [995, 529] width 444 height 80
type textarea "ساندويتش مملوء بمشكل من البطاطس المقلية الكريسبي والبطاطس المهروسة، متبل بمزيج …"
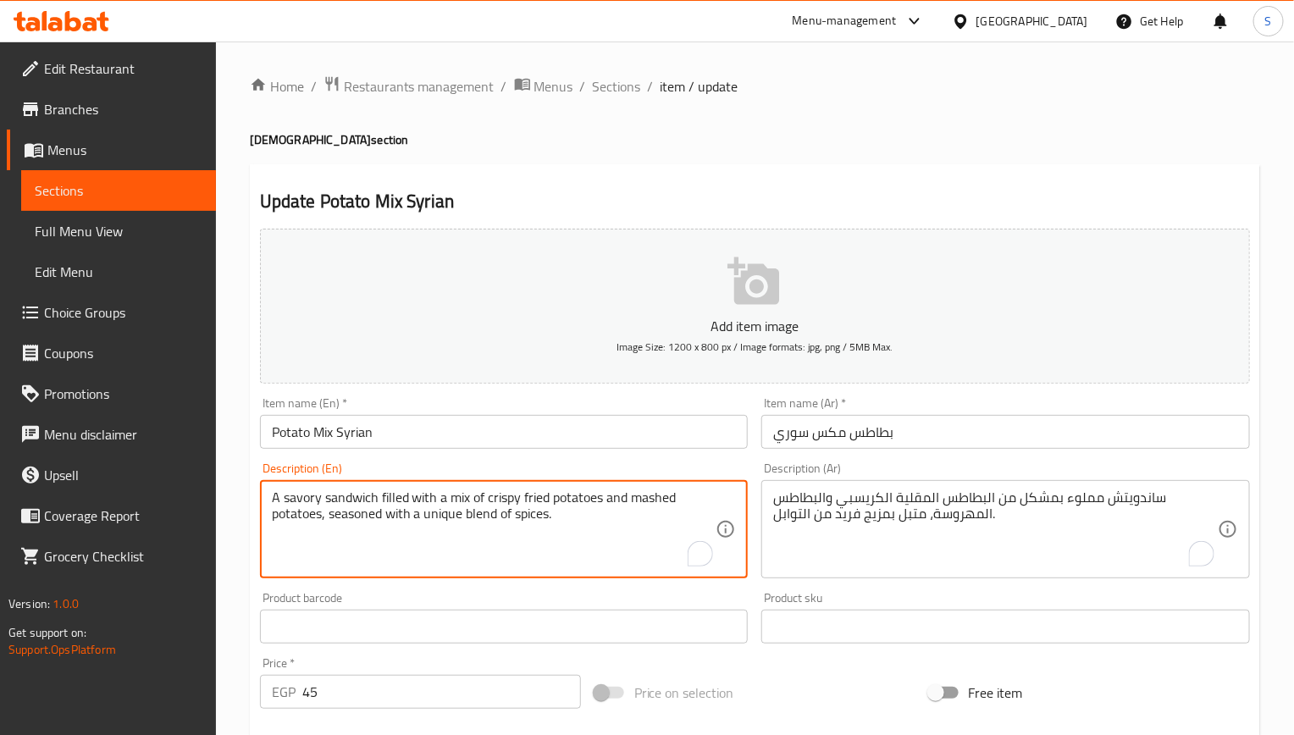
click at [300, 500] on textarea "A savory sandwich filled with a mix of crispy fried potatoes and mashed potatoe…" at bounding box center [494, 529] width 444 height 80
type textarea "sandwich filled with a mix of crispy fried potatoes and mashed potatoes, season…"
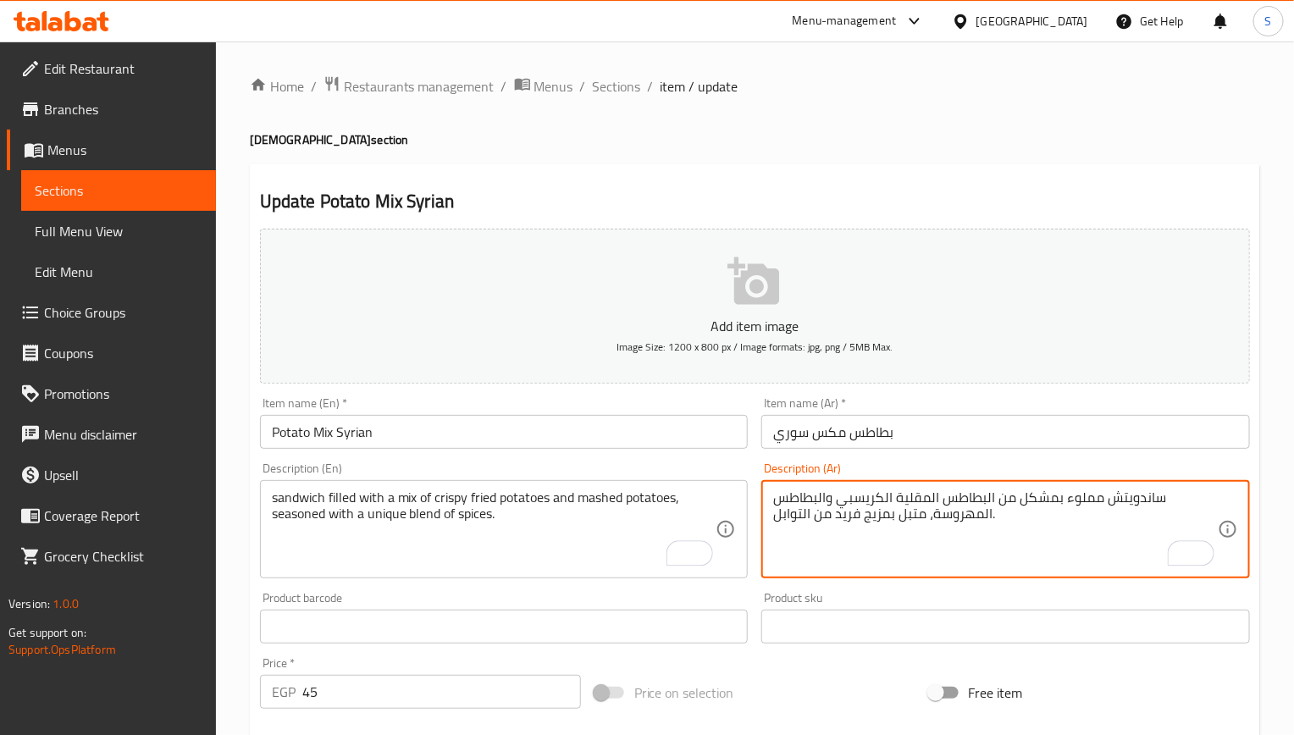
click at [1080, 500] on textarea "ساندويتش مملوء بمشكل من البطاطس المقلية الكريسبي والبطاطس المهروسة، متبل بمزيج …" at bounding box center [995, 529] width 444 height 80
paste textarea "حشو"
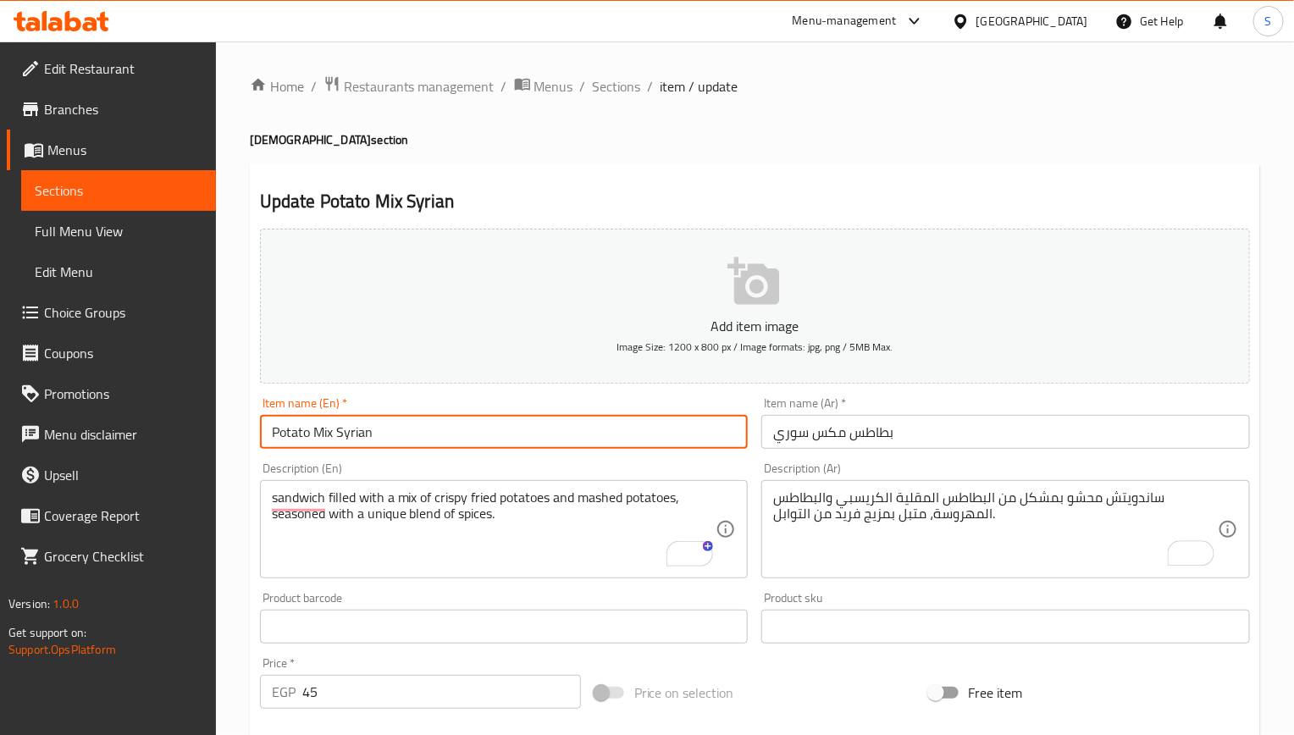
click at [689, 437] on input "Potato Mix Syrian" at bounding box center [504, 432] width 488 height 34
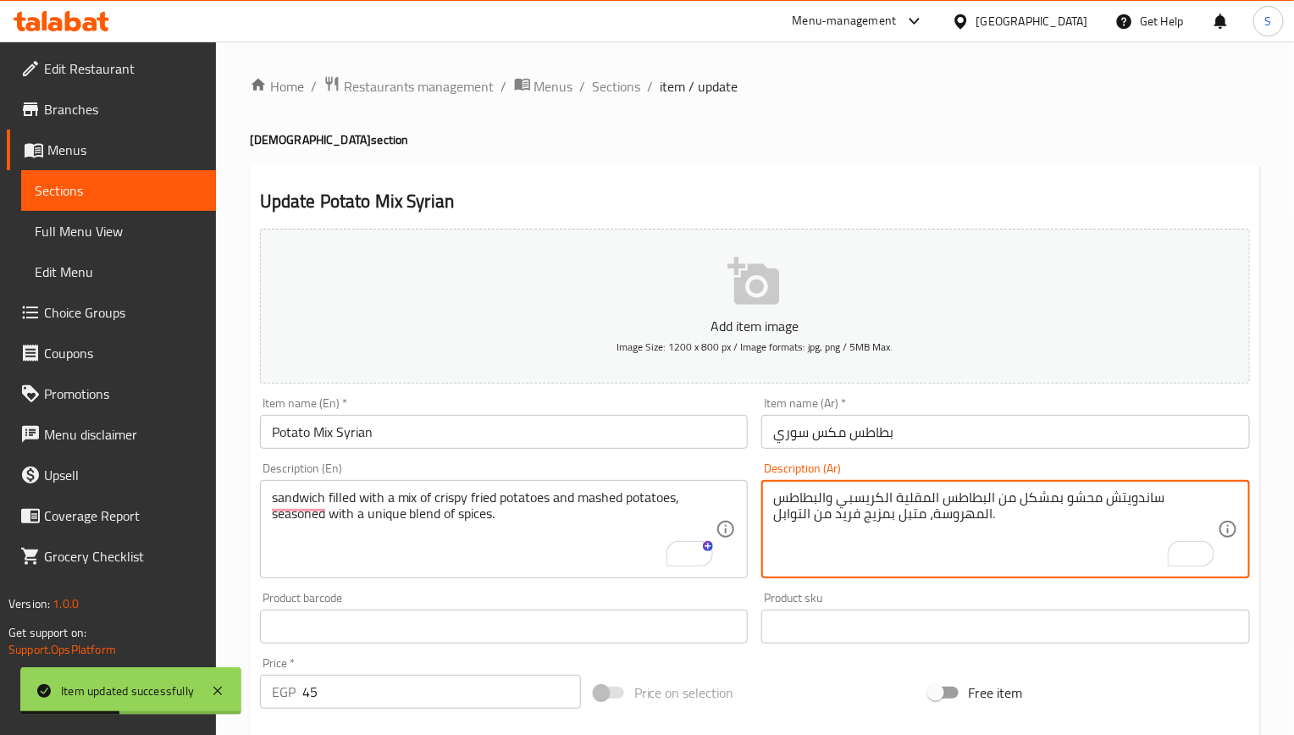
click at [1039, 506] on textarea "ساندويتش محشو بمشكل من البطاطس المقلية الكريسبي والبطاطس المهروسة، متبل بمزيج ف…" at bounding box center [995, 529] width 444 height 80
paste textarea "يج"
click at [919, 499] on textarea "ساندويتش محشو بمزيج من البطاطس المقلية الكريسبي والبطاطس المهروسة، متبل بمزيج ف…" at bounding box center [995, 529] width 444 height 80
paste textarea "قرمشة"
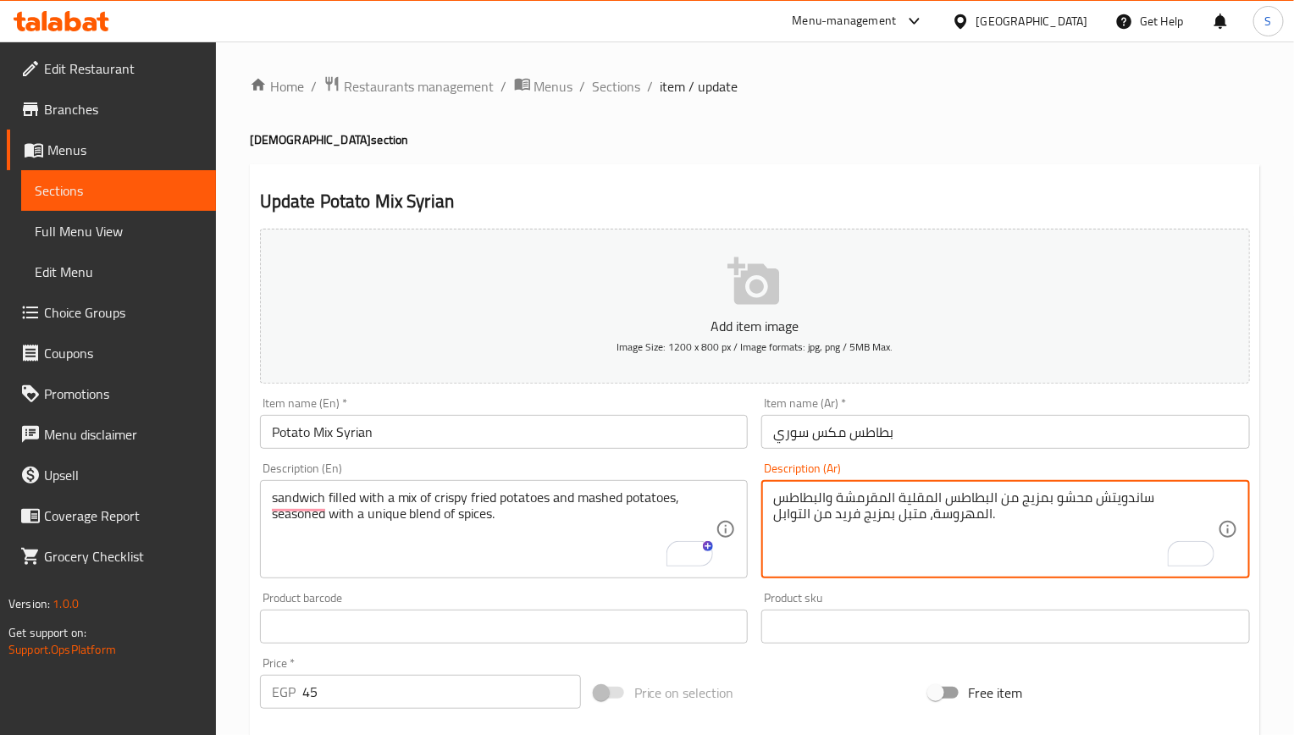
type textarea "ساندويتش محشو بمزيج من البطاطس المقلية المقرمشة والبطاطس المهروسة، متبل بمزيج ف…"
click at [577, 437] on input "Potato Mix Syrian" at bounding box center [504, 432] width 488 height 34
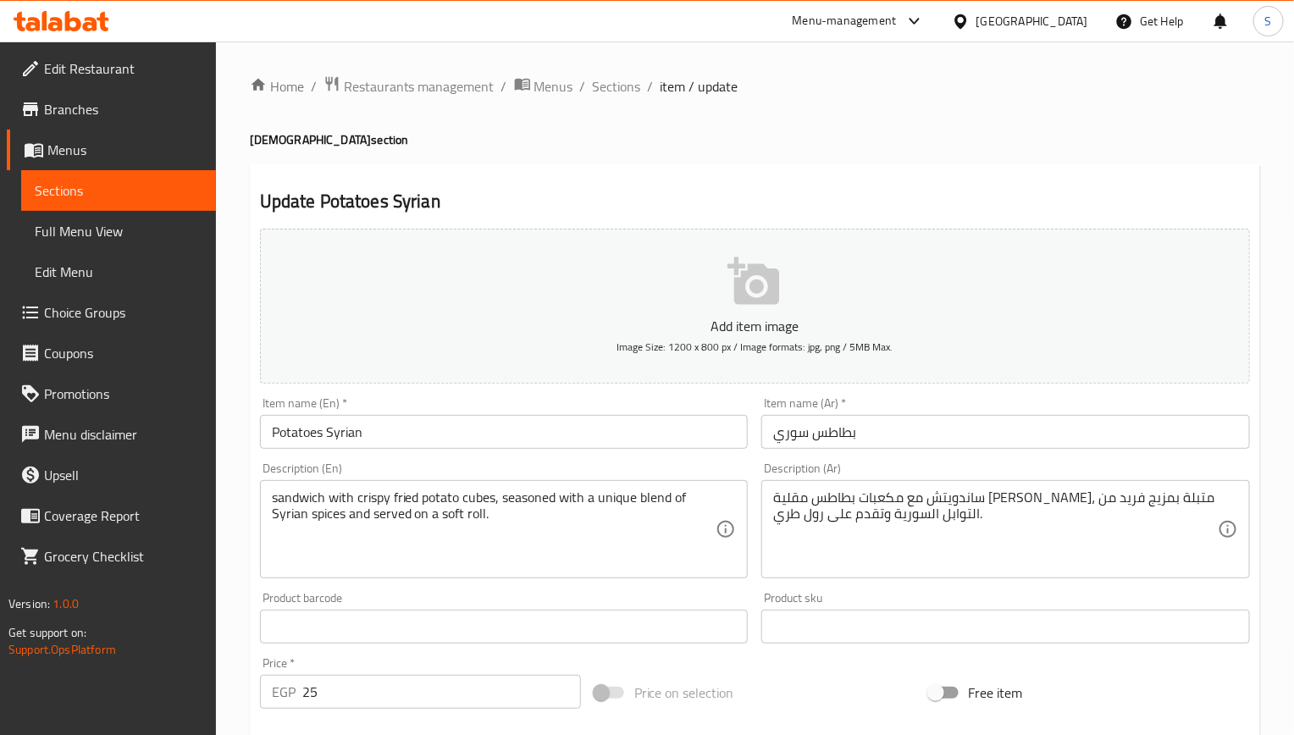
click at [374, 445] on input "Potatoes Syrian" at bounding box center [504, 432] width 488 height 34
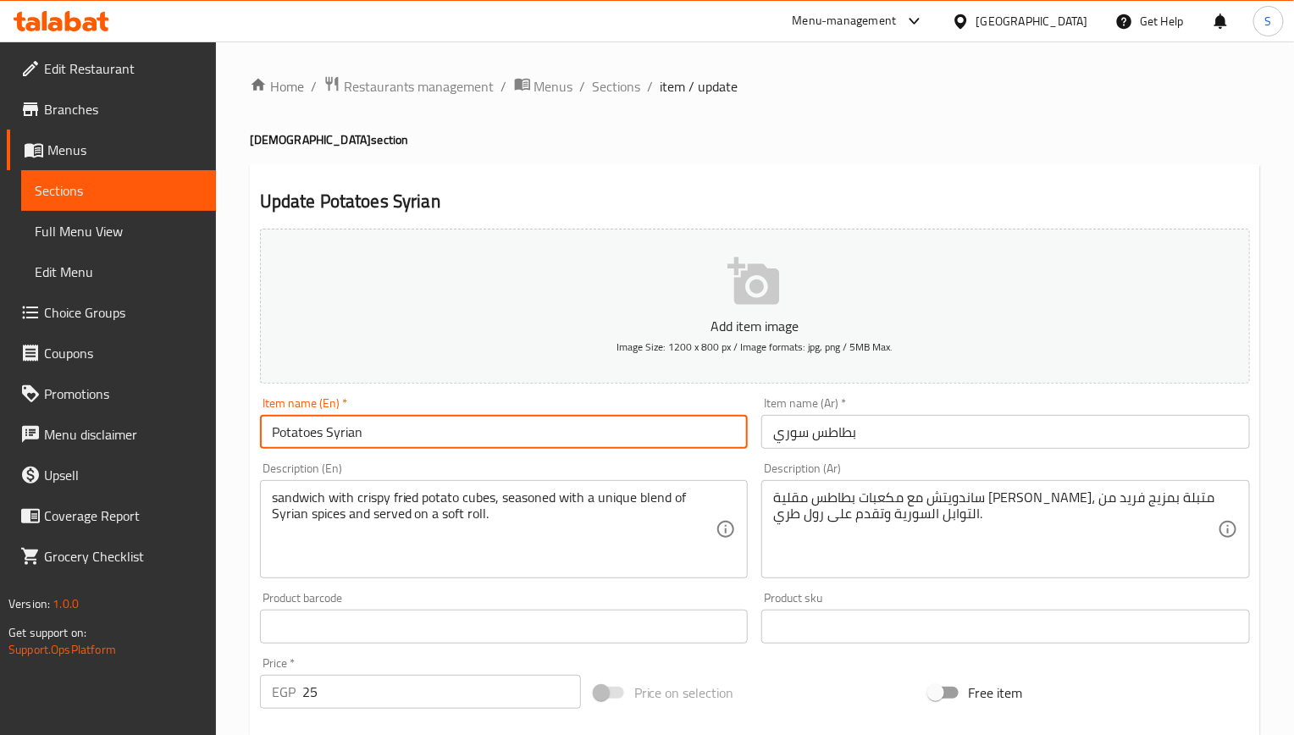
click at [374, 445] on input "Potatoes Syrian" at bounding box center [504, 432] width 488 height 34
type input "Potatoes"
click at [796, 435] on input "بطاطس سوري" at bounding box center [1005, 432] width 488 height 34
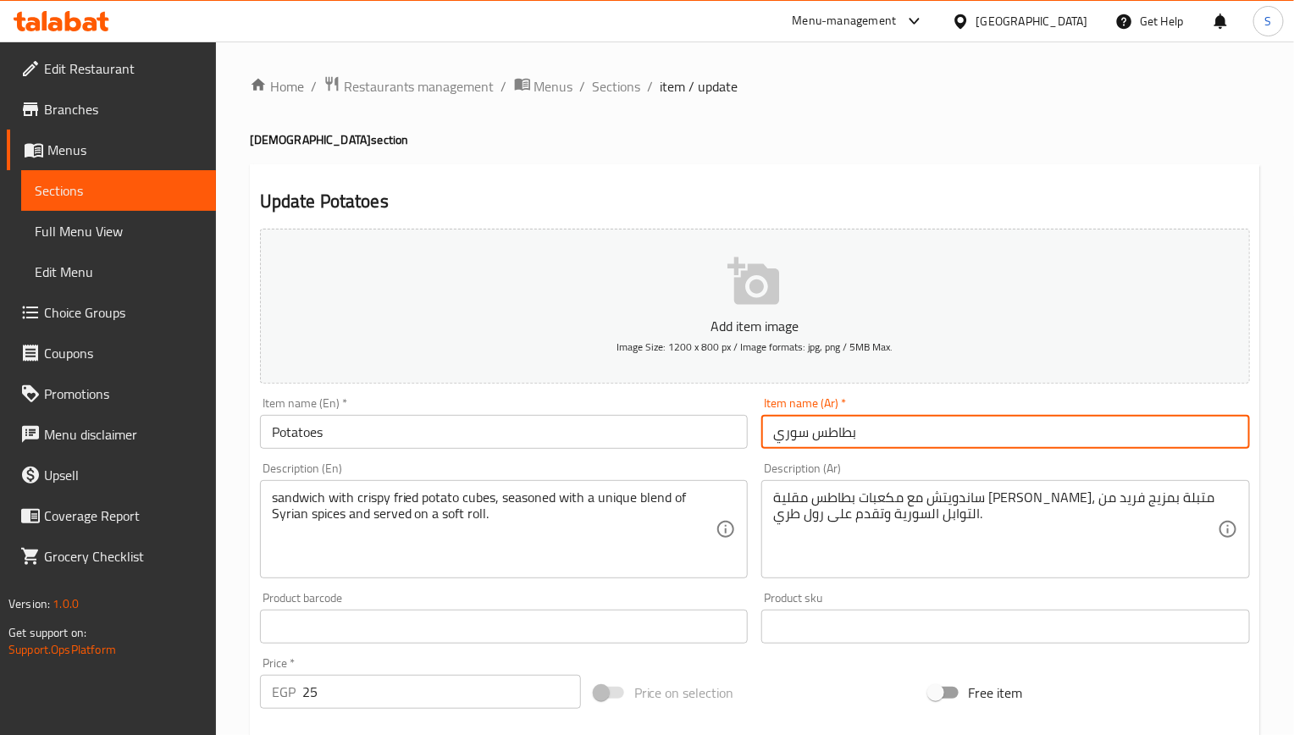
click at [797, 435] on input "بطاطس سوري" at bounding box center [1005, 432] width 488 height 34
click at [782, 434] on input "بطاطس سوري" at bounding box center [1005, 432] width 488 height 34
type input "بطاطس"
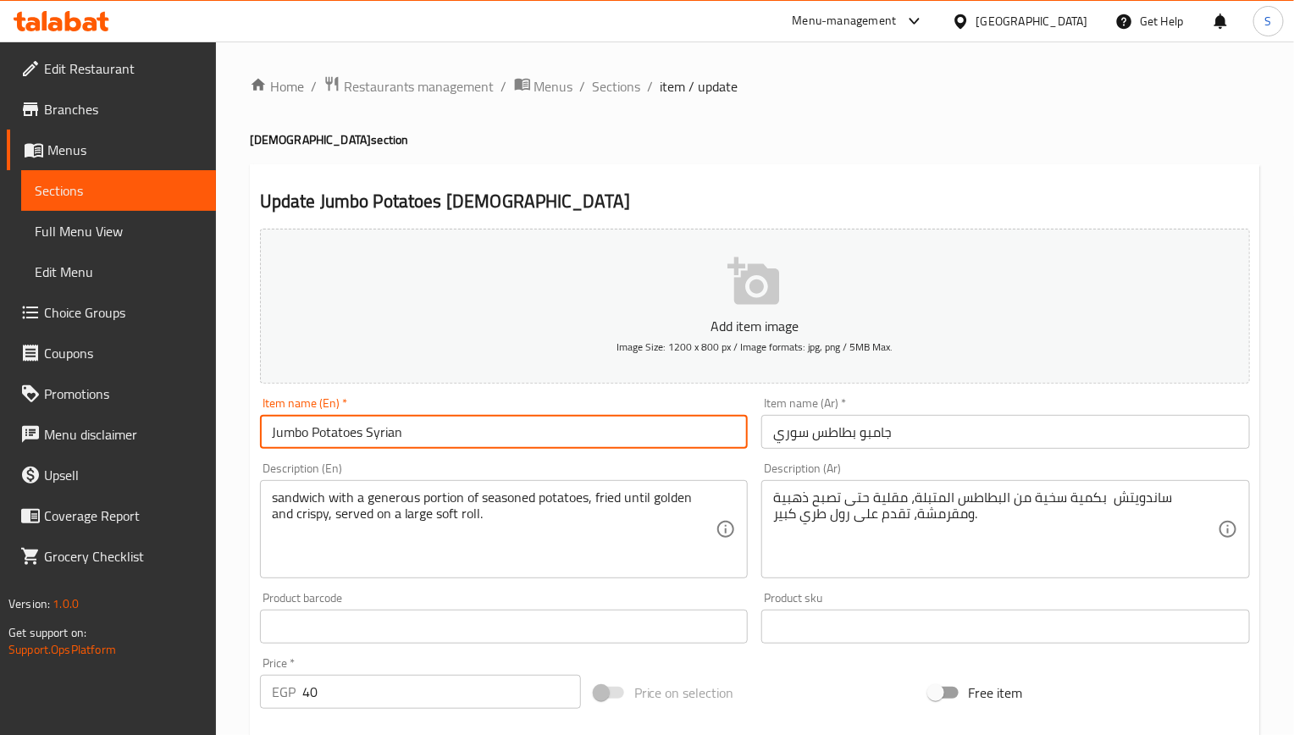
click at [396, 445] on input "Jumbo Potatoes Syrian" at bounding box center [504, 432] width 488 height 34
type input "Jumbo Potatoes"
click at [780, 435] on input "جامبو بطاطس سوري" at bounding box center [1005, 432] width 488 height 34
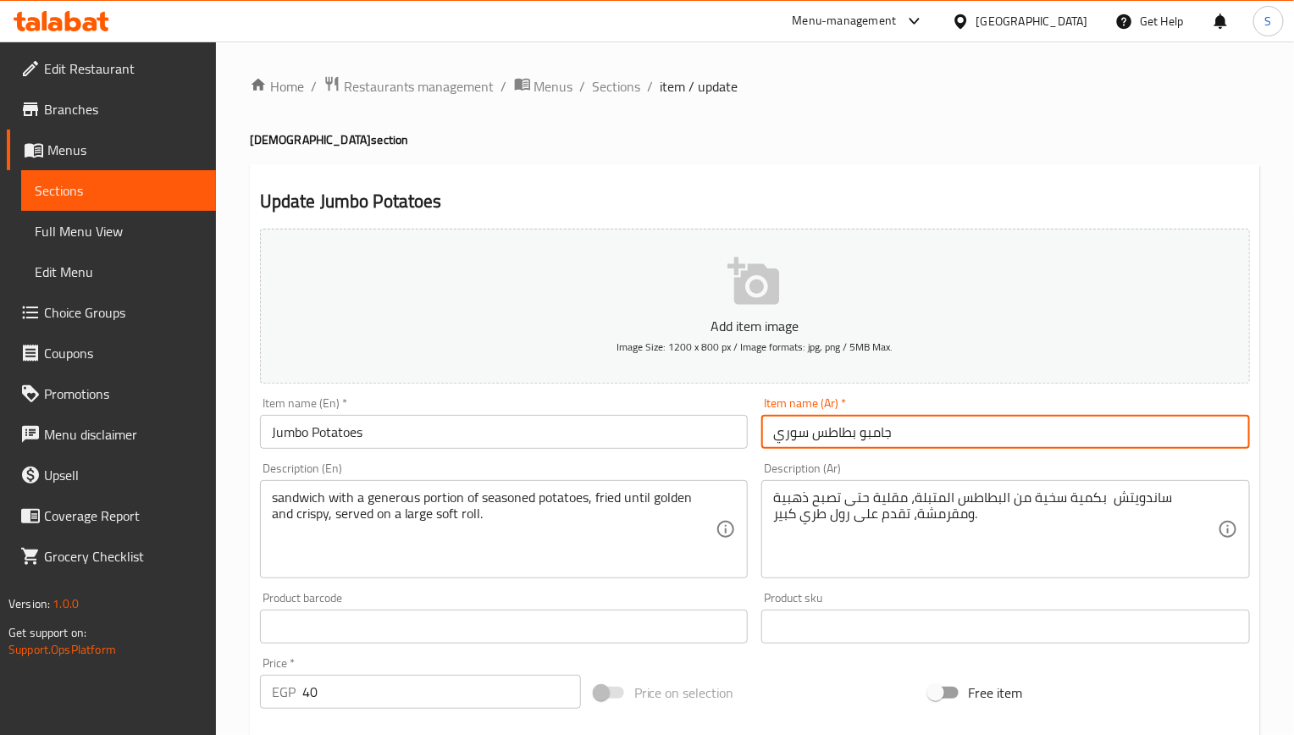
click at [780, 435] on input "جامبو بطاطس سوري" at bounding box center [1005, 432] width 488 height 34
click at [801, 435] on input "جامبو بطاطس سوري" at bounding box center [1005, 432] width 488 height 34
type input "جامبو بطاطس"
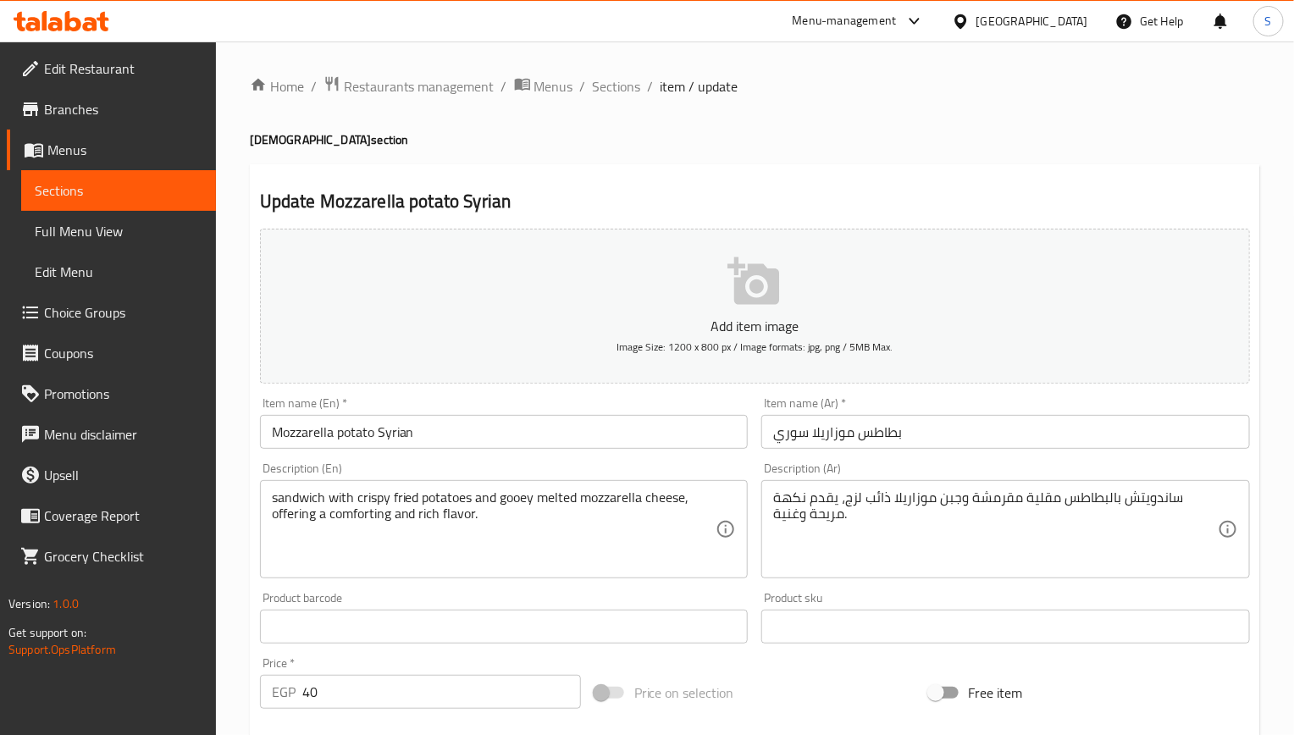
click at [409, 443] on input "Mozzarella potato Syrian" at bounding box center [504, 432] width 488 height 34
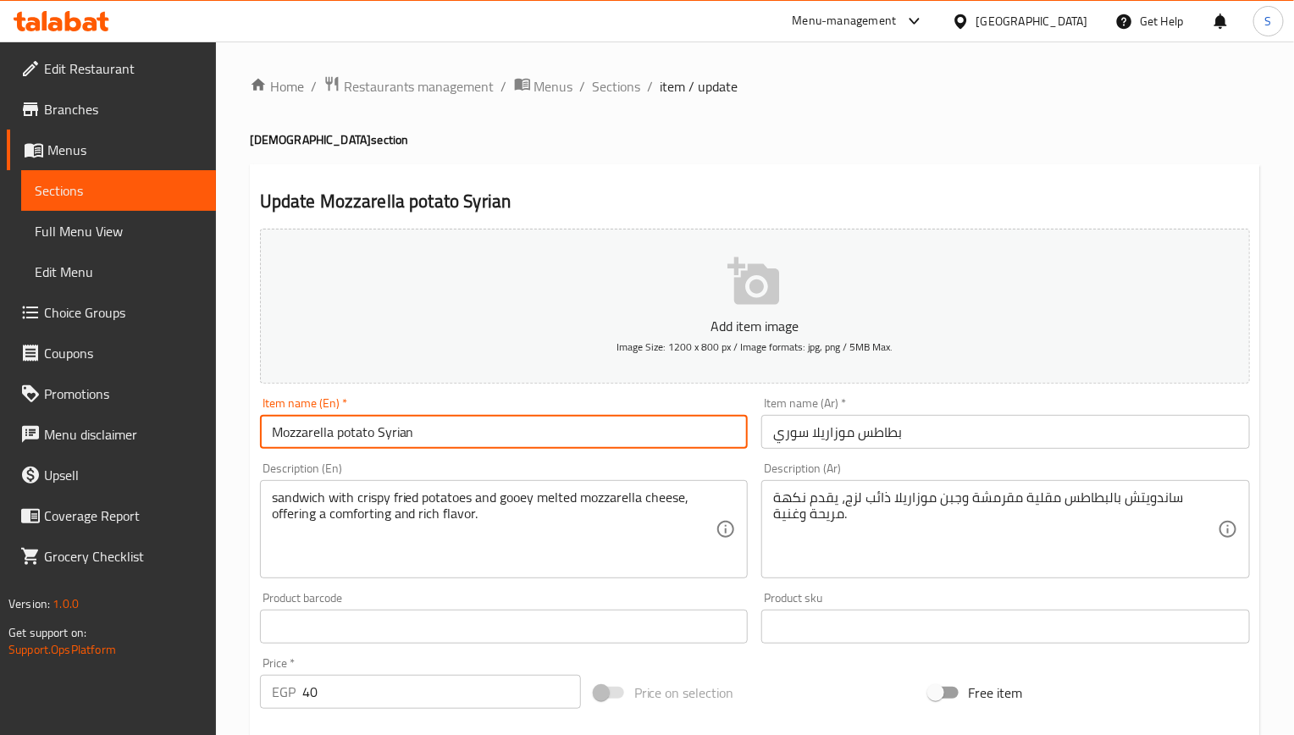
click at [409, 440] on input "Mozzarella potato Syrian" at bounding box center [504, 432] width 488 height 34
type input "Mozzarella potato"
click at [795, 440] on input "بطاطس موزاريلا سوري" at bounding box center [1005, 432] width 488 height 34
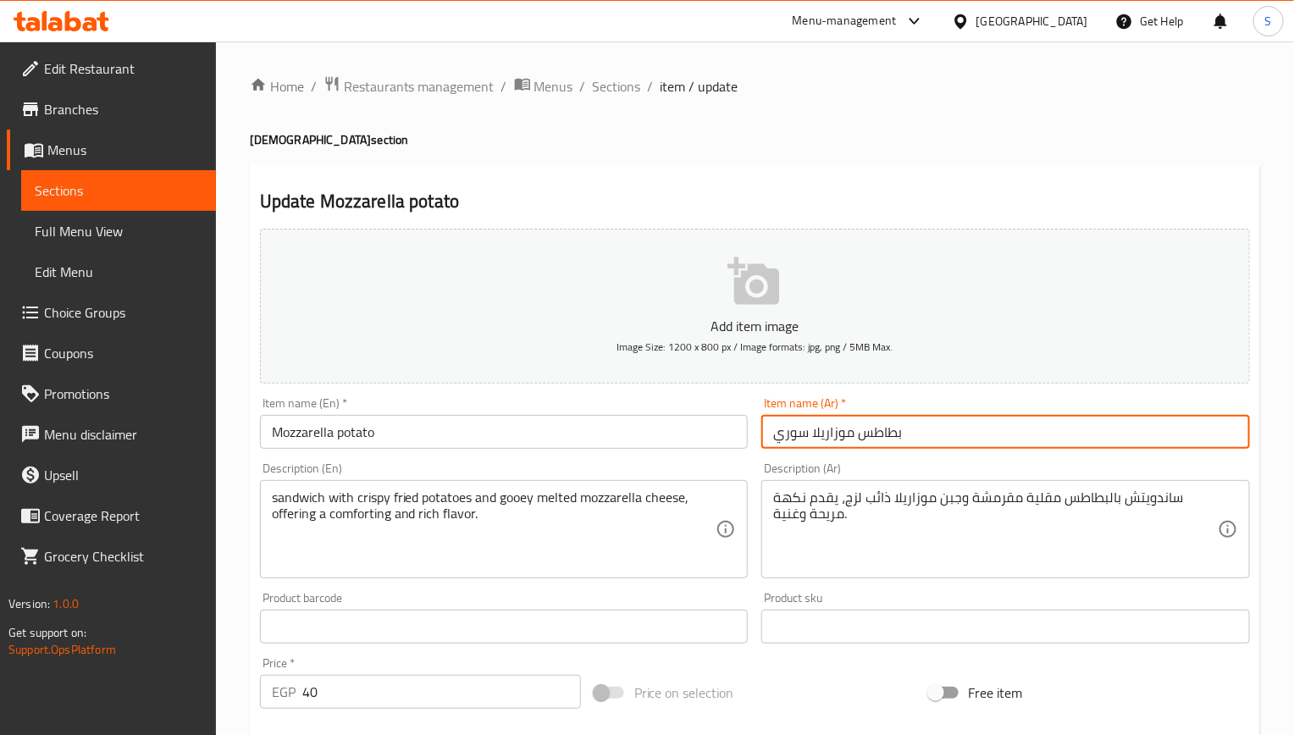
click at [795, 440] on input "بطاطس موزاريلا سوري" at bounding box center [1005, 432] width 488 height 34
click at [788, 427] on input "بطاطس موزاريلا سوري" at bounding box center [1005, 432] width 488 height 34
type input "بطاطس موزاريلا"
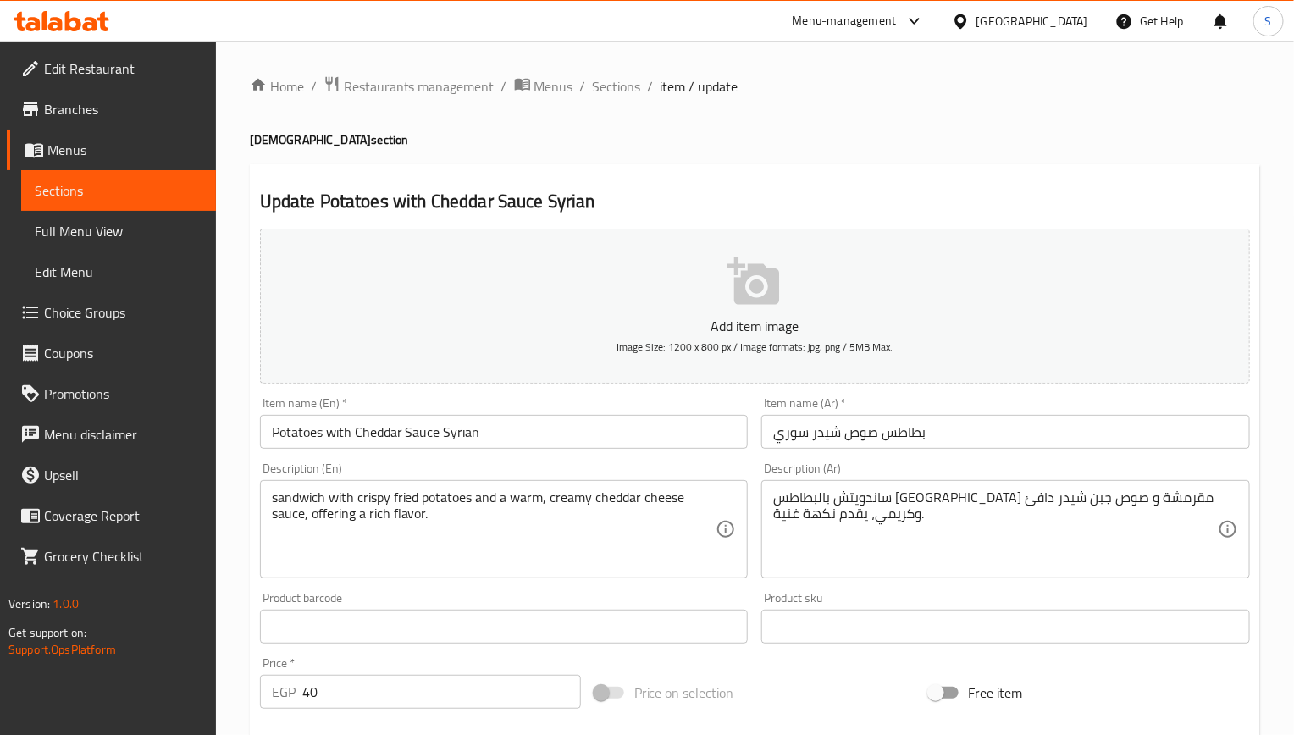
click at [514, 447] on input "Potatoes with Cheddar Sauce Syrian" at bounding box center [504, 432] width 488 height 34
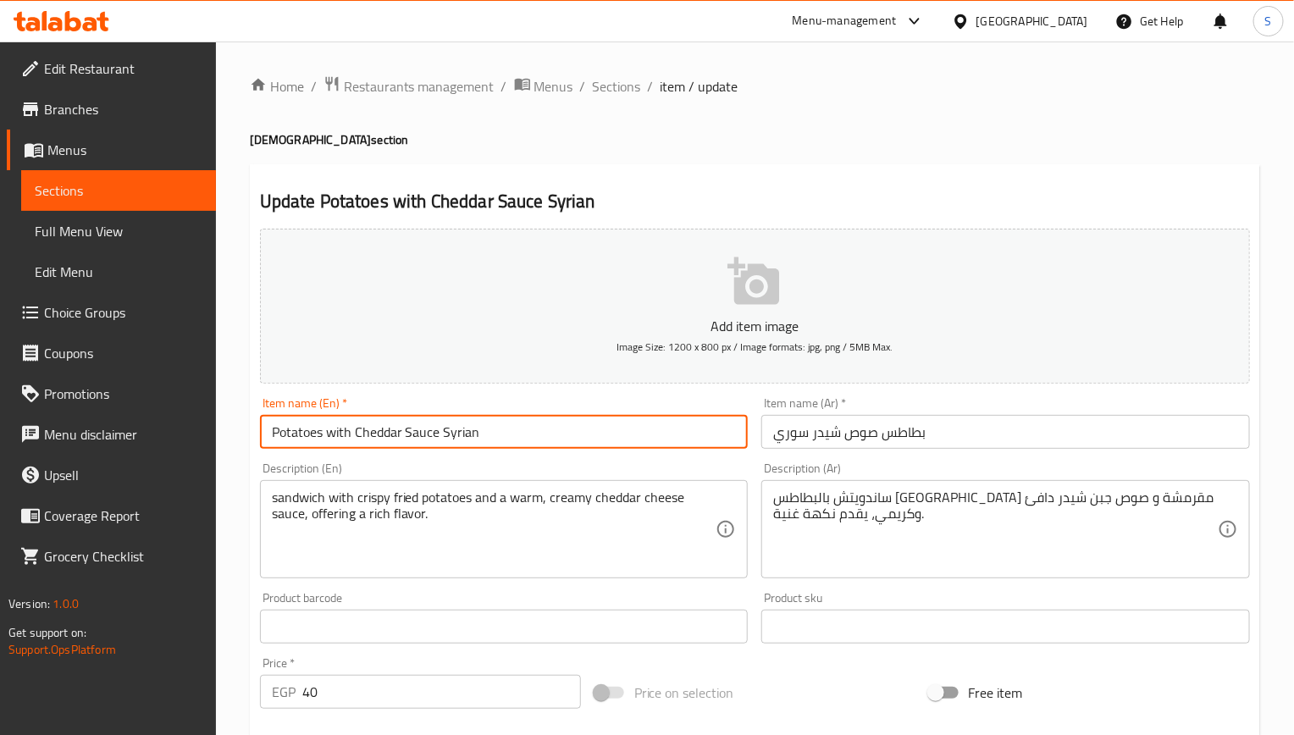
click at [514, 444] on input "Potatoes with Cheddar Sauce Syrian" at bounding box center [504, 432] width 488 height 34
type input "Potatoes with Cheddar Sauce"
click at [796, 443] on input "بطاطس صوص شيدر سوري" at bounding box center [1005, 432] width 488 height 34
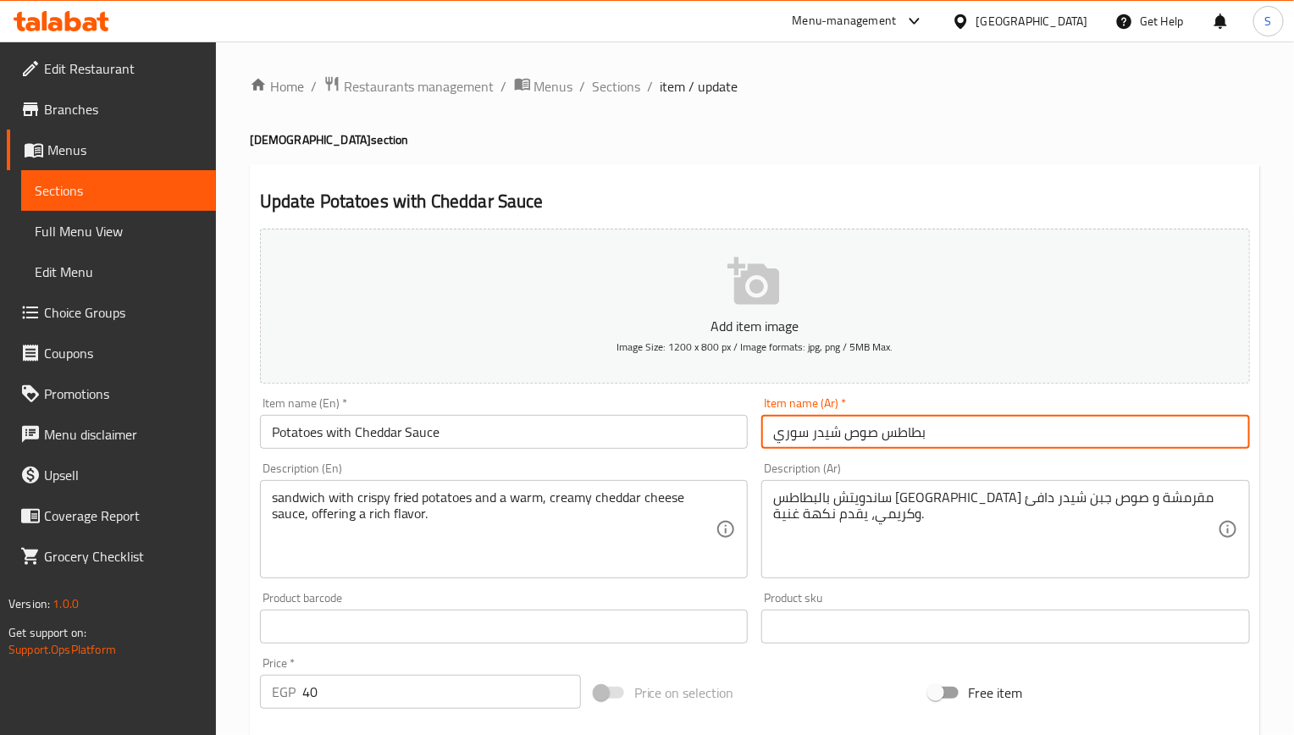
click at [796, 443] on input "بطاطس صوص شيدر سوري" at bounding box center [1005, 432] width 488 height 34
click at [796, 435] on input "بطاطس صوص شيدر سوري" at bounding box center [1005, 432] width 488 height 34
type input "بطاطس صوص شيدر"
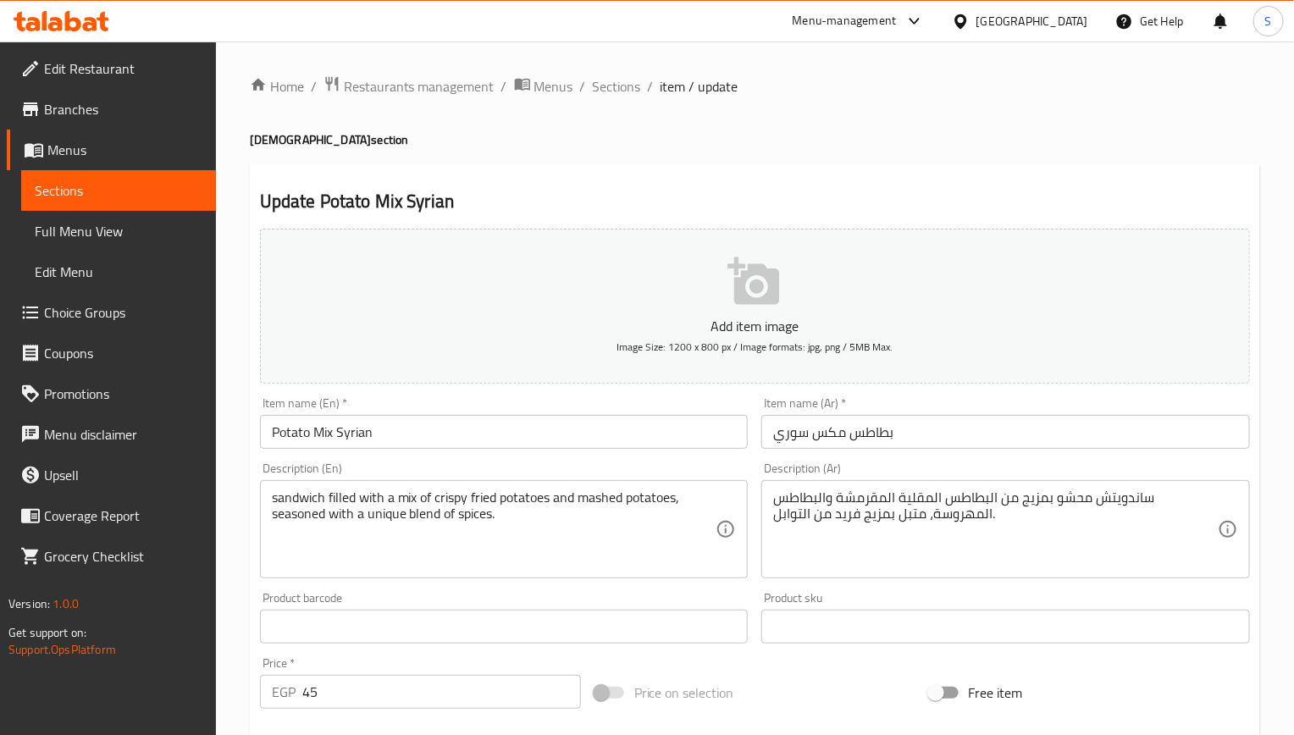
click at [378, 427] on input "Potato Mix Syrian" at bounding box center [504, 432] width 488 height 34
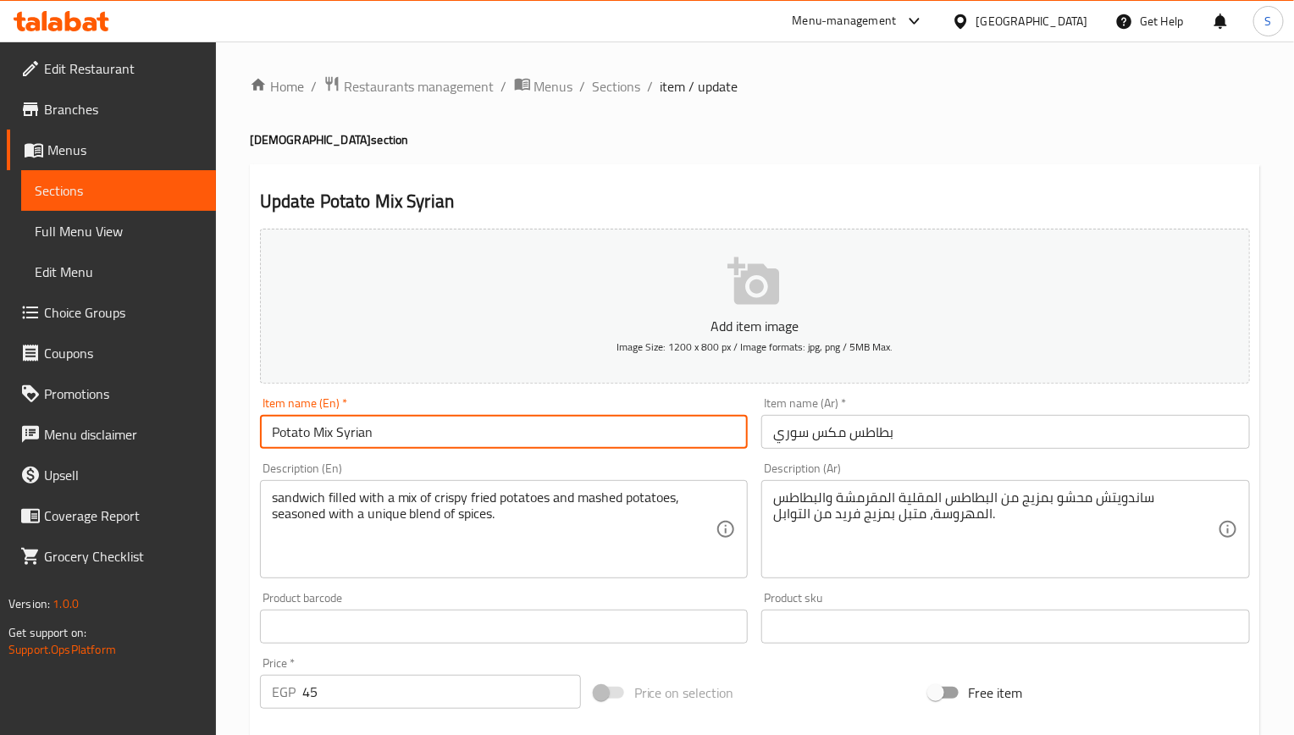
click at [378, 427] on input "Potato Mix Syrian" at bounding box center [504, 432] width 488 height 34
type input "Potato Mix"
click at [801, 443] on input "بطاطس مكس سوري" at bounding box center [1005, 432] width 488 height 34
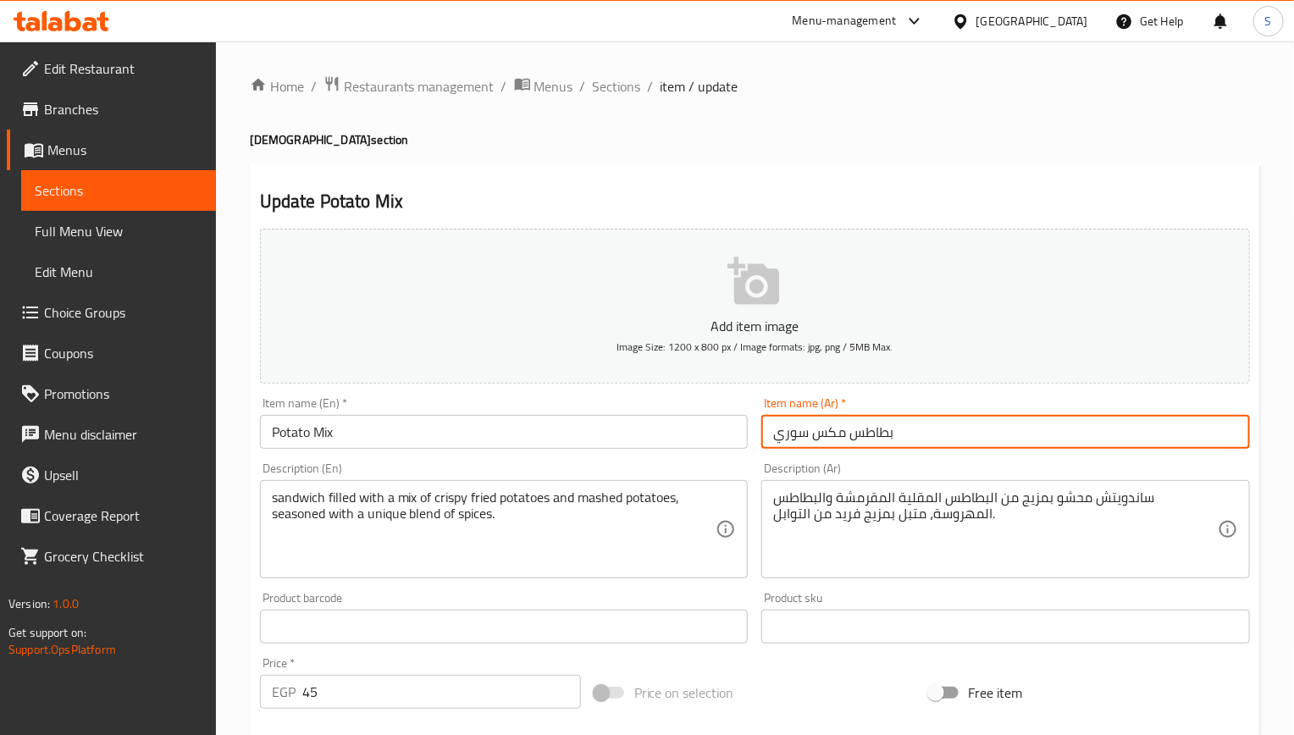
click at [801, 443] on input "بطاطس مكس سوري" at bounding box center [1005, 432] width 488 height 34
click at [792, 438] on input "بطاطس مكس سوري" at bounding box center [1005, 432] width 488 height 34
type input "بطاطس مكس"
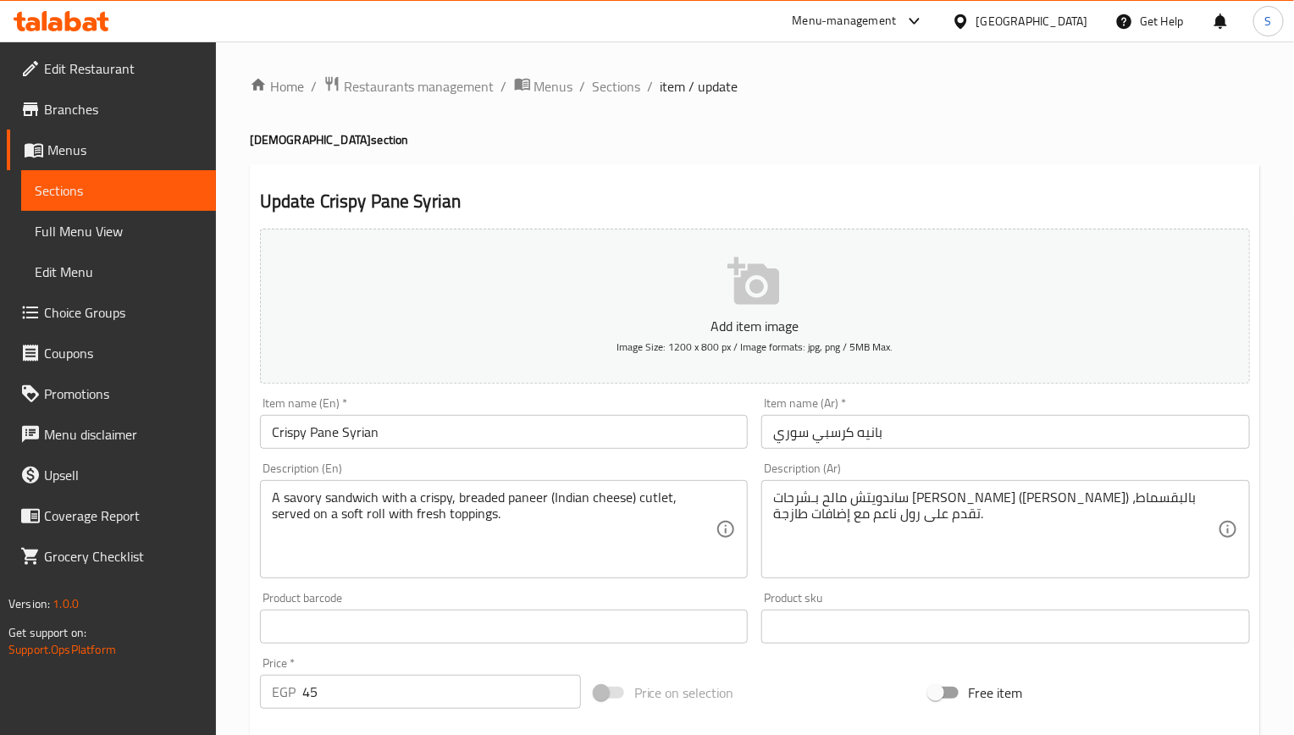
click at [803, 438] on input "بانيه كرسبي سوري" at bounding box center [1005, 432] width 488 height 34
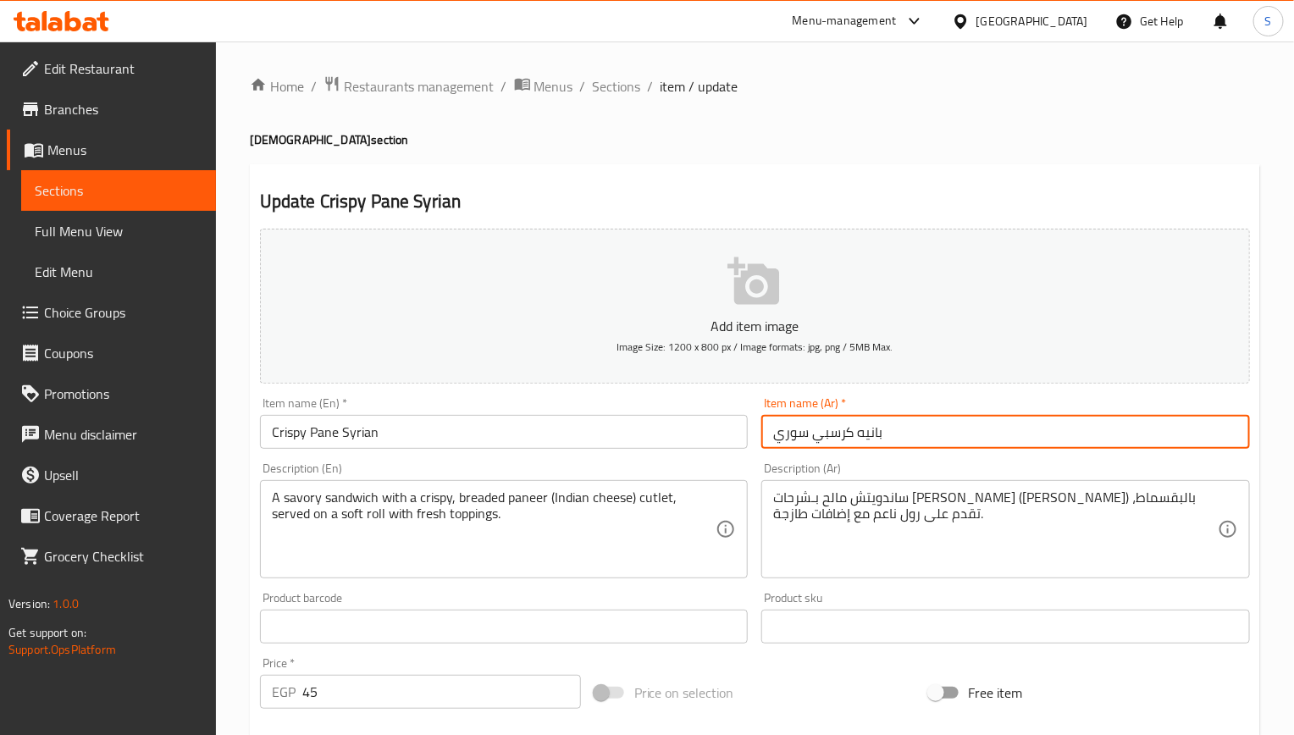
click at [803, 438] on input "بانيه كرسبي سوري" at bounding box center [1005, 432] width 488 height 34
type input "بانيه كرسبي"
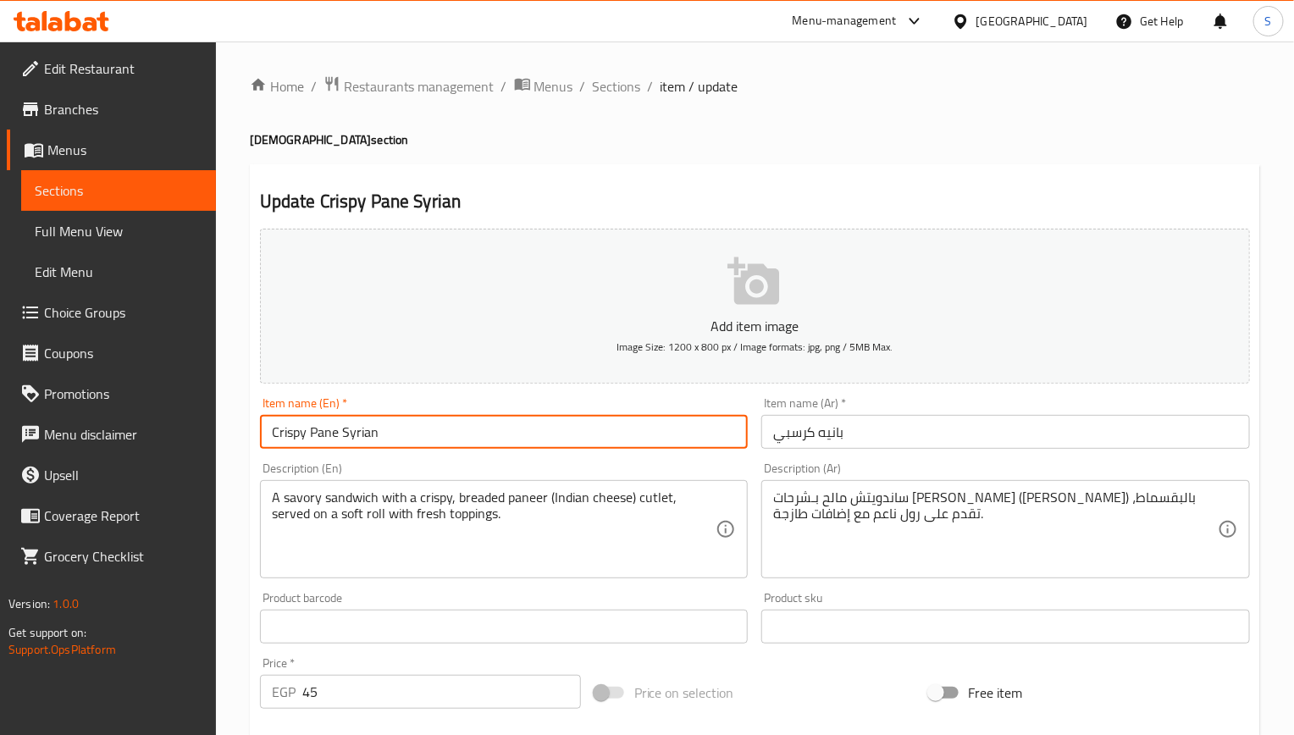
click at [494, 422] on input "Crispy Pane Syrian" at bounding box center [504, 432] width 488 height 34
type input "Crispy Pane"
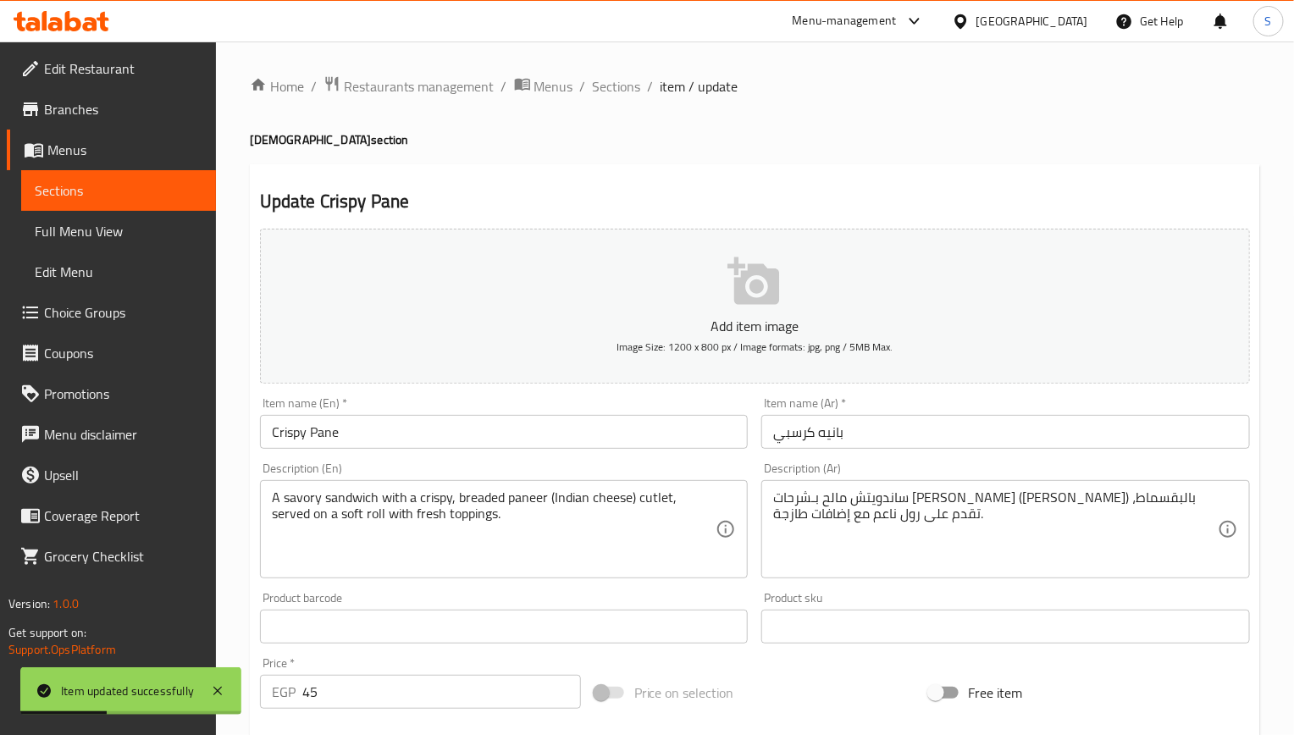
click at [712, 186] on div "Update Crispy Pane Add item image Image Size: 1200 x 800 px / Image formats: jp…" at bounding box center [755, 656] width 1010 height 985
click at [786, 190] on h2 "Update Crispy Pane" at bounding box center [755, 201] width 990 height 25
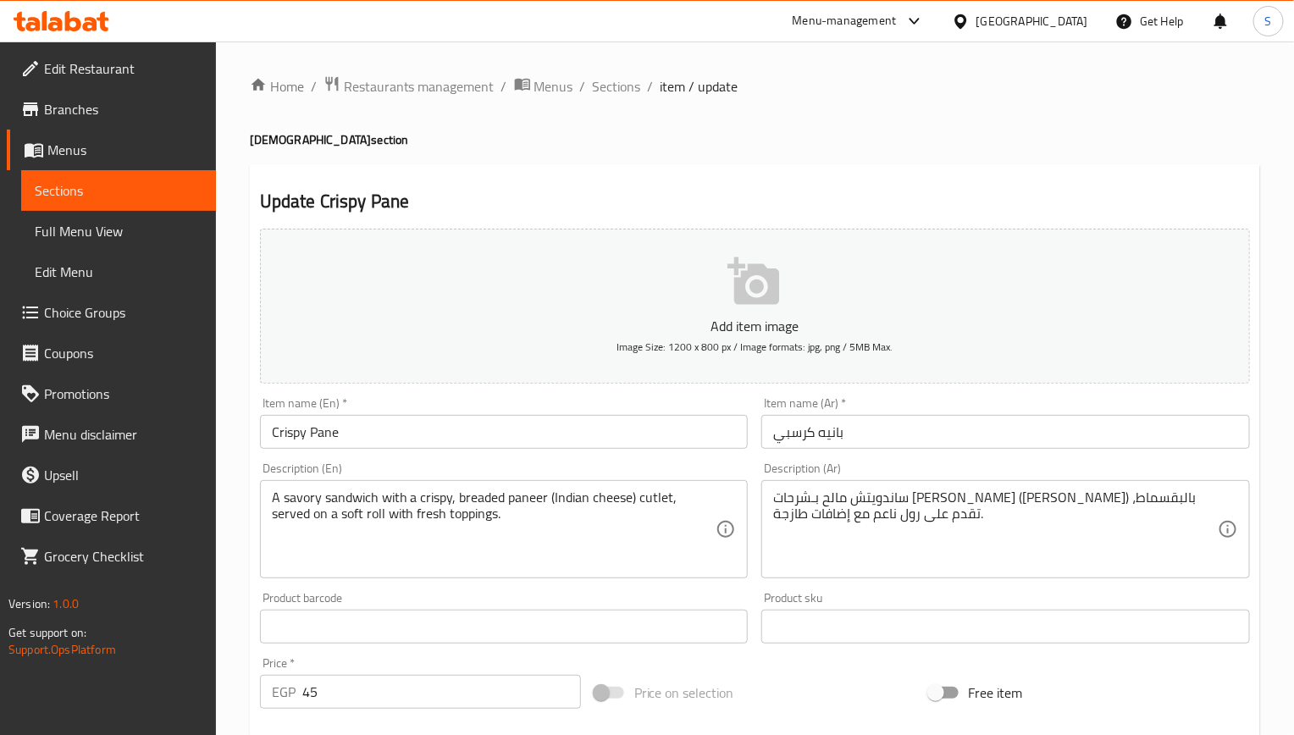
click at [996, 89] on ol "Home / Restaurants management / Menus / Sections / item / update" at bounding box center [755, 86] width 1010 height 22
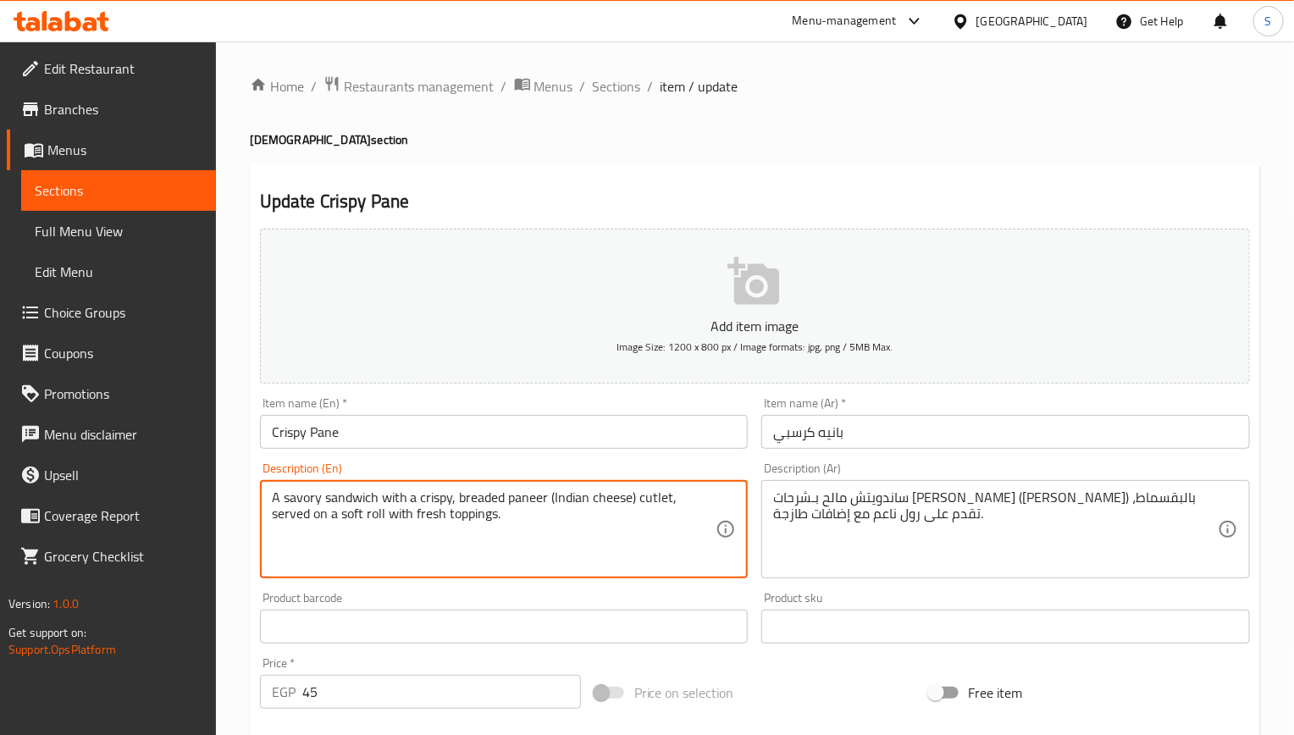
click at [825, 131] on h4 "Syrian section" at bounding box center [755, 139] width 1010 height 17
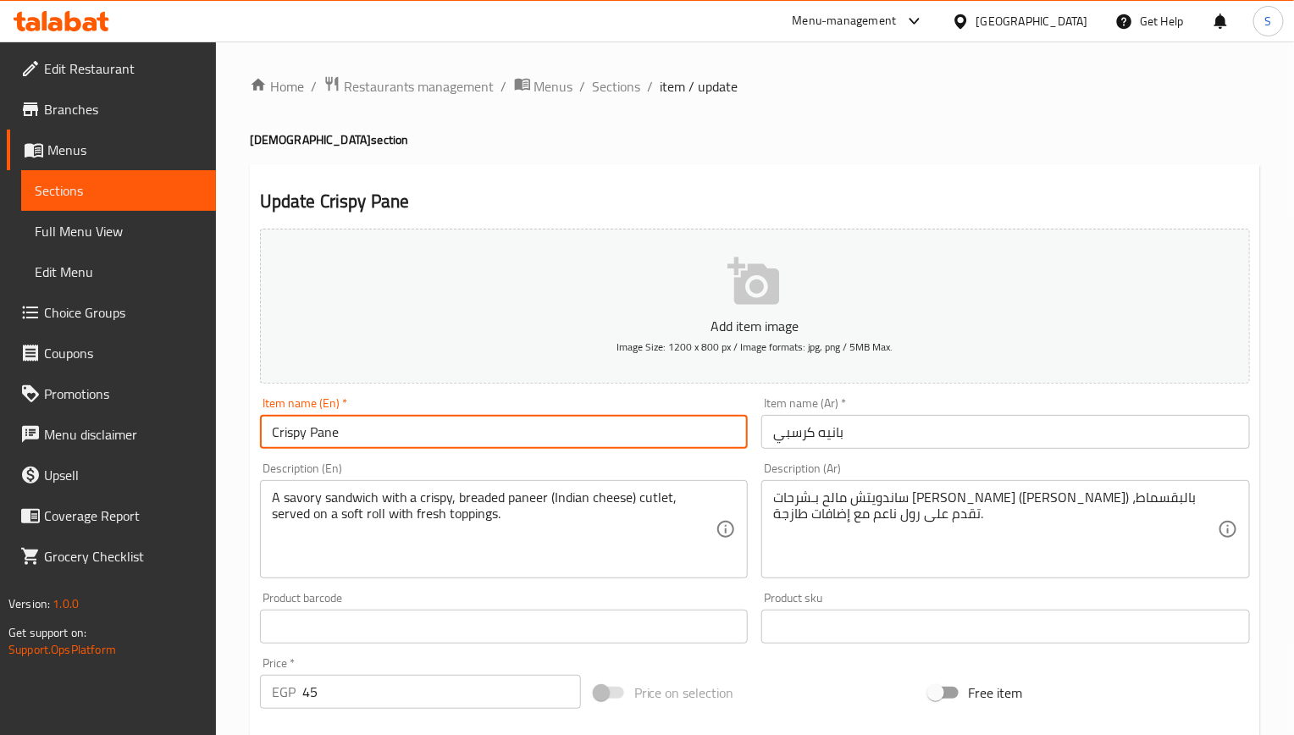
click at [354, 434] on input "Crispy Pane" at bounding box center [504, 432] width 488 height 34
click at [455, 516] on textarea "A savory sandwich with a crispy, breaded paneer (Indian cheese) cutlet, served …" at bounding box center [494, 529] width 444 height 80
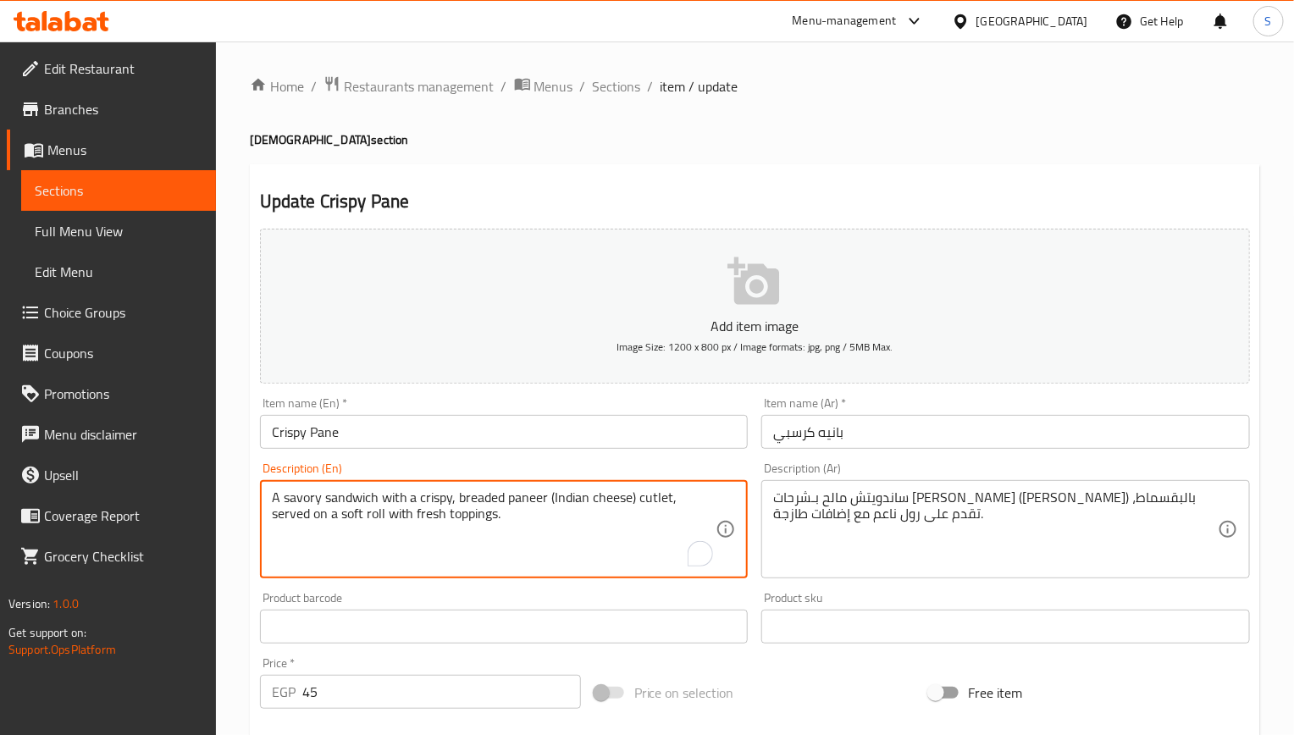
click at [455, 516] on textarea "A savory sandwich with a crispy, breaded paneer (Indian cheese) cutlet, served …" at bounding box center [494, 529] width 444 height 80
click at [401, 429] on input "Crispy Pane" at bounding box center [504, 432] width 488 height 34
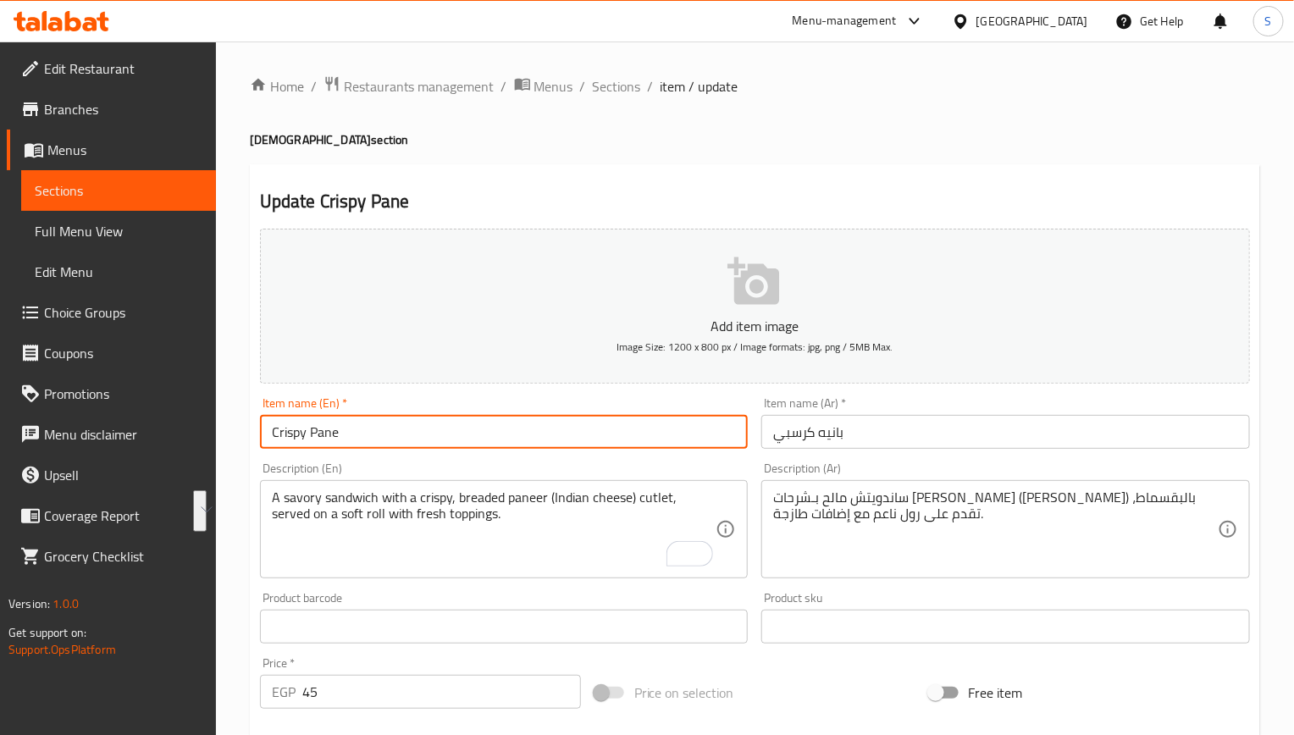
click at [401, 429] on input "Crispy Pane" at bounding box center [504, 432] width 488 height 34
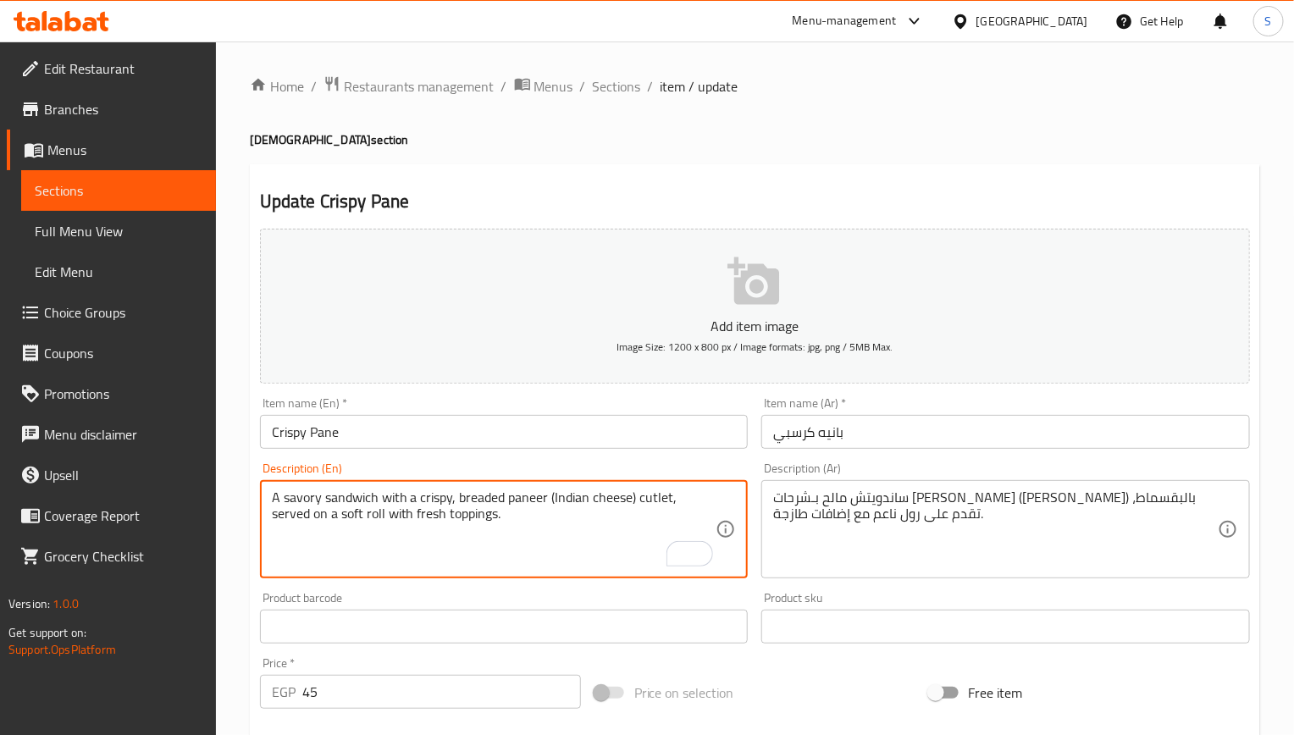
click at [384, 526] on textarea "A savory sandwich with a crispy, breaded paneer (Indian cheese) cutlet, served …" at bounding box center [494, 529] width 444 height 80
click at [439, 519] on textarea "A savory sandwich with a crispy, breaded paneer (Indian cheese) cutlet, served …" at bounding box center [494, 529] width 444 height 80
click at [444, 516] on textarea "A savory sandwich with a crispy, breaded paneer (Indian cheese) cutlet, served …" at bounding box center [494, 529] width 444 height 80
click at [467, 519] on textarea "A savory sandwich with a crispy, breaded paneer (Indian cheese) cutlet, served …" at bounding box center [494, 529] width 444 height 80
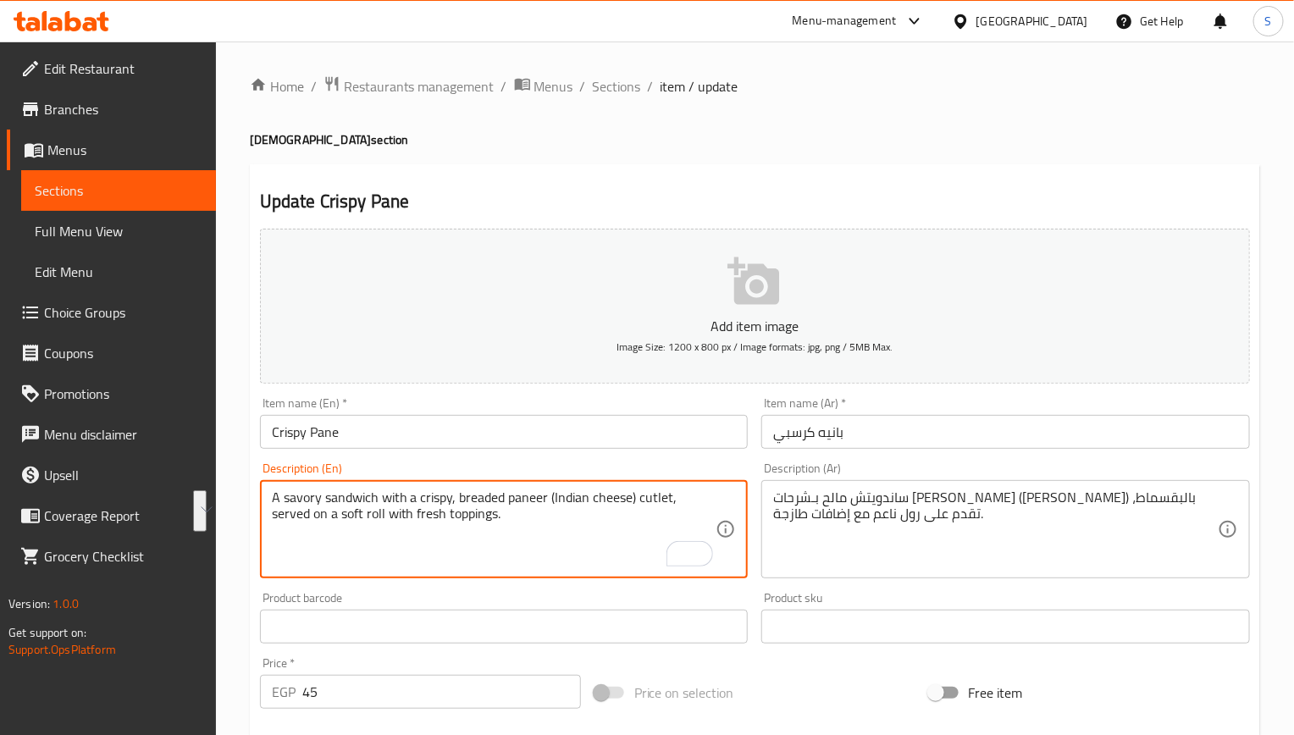
click at [467, 519] on textarea "A savory sandwich with a crispy, breaded paneer (Indian cheese) cutlet, served …" at bounding box center [494, 529] width 444 height 80
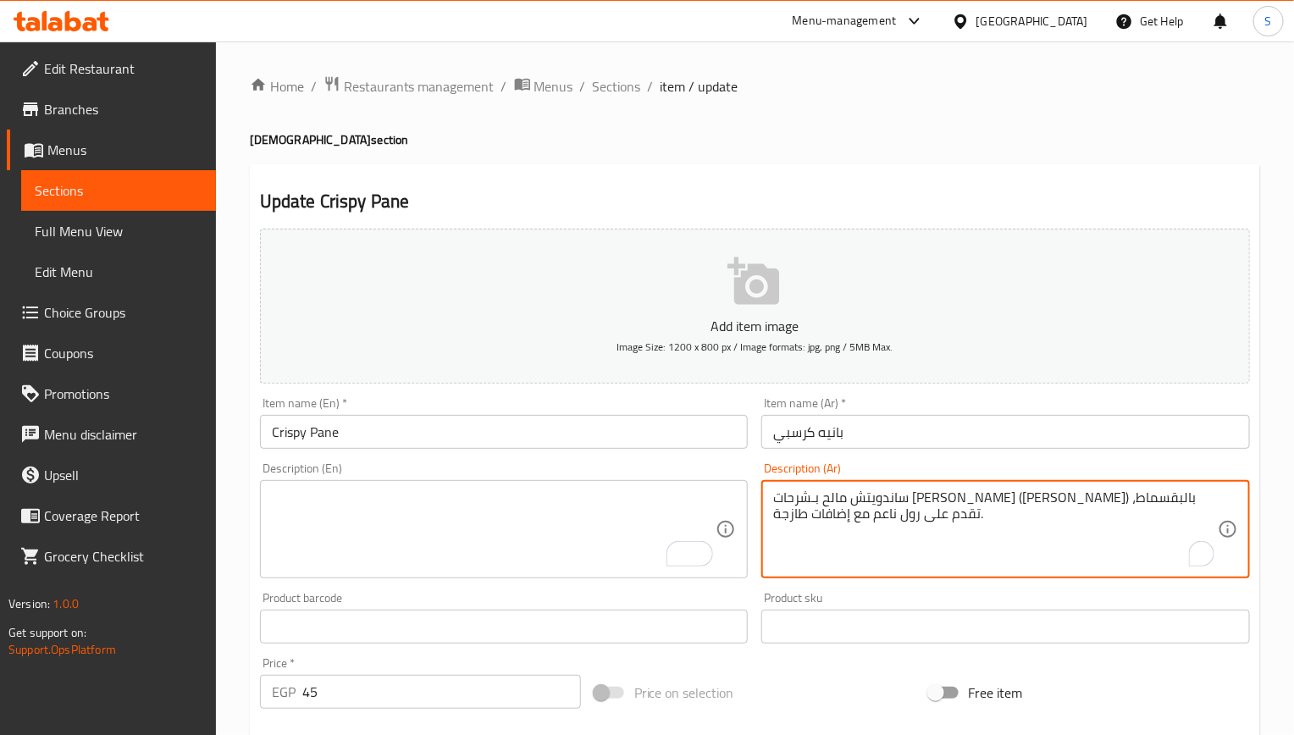
click at [1031, 503] on textarea "ساندويتش مالح بـشرحات بانير كريسبي (جبن هندي) بالبقسماط، تقدم على رول ناعم مع إ…" at bounding box center [995, 529] width 444 height 80
click at [707, 433] on input "Crispy Pane" at bounding box center [504, 432] width 488 height 34
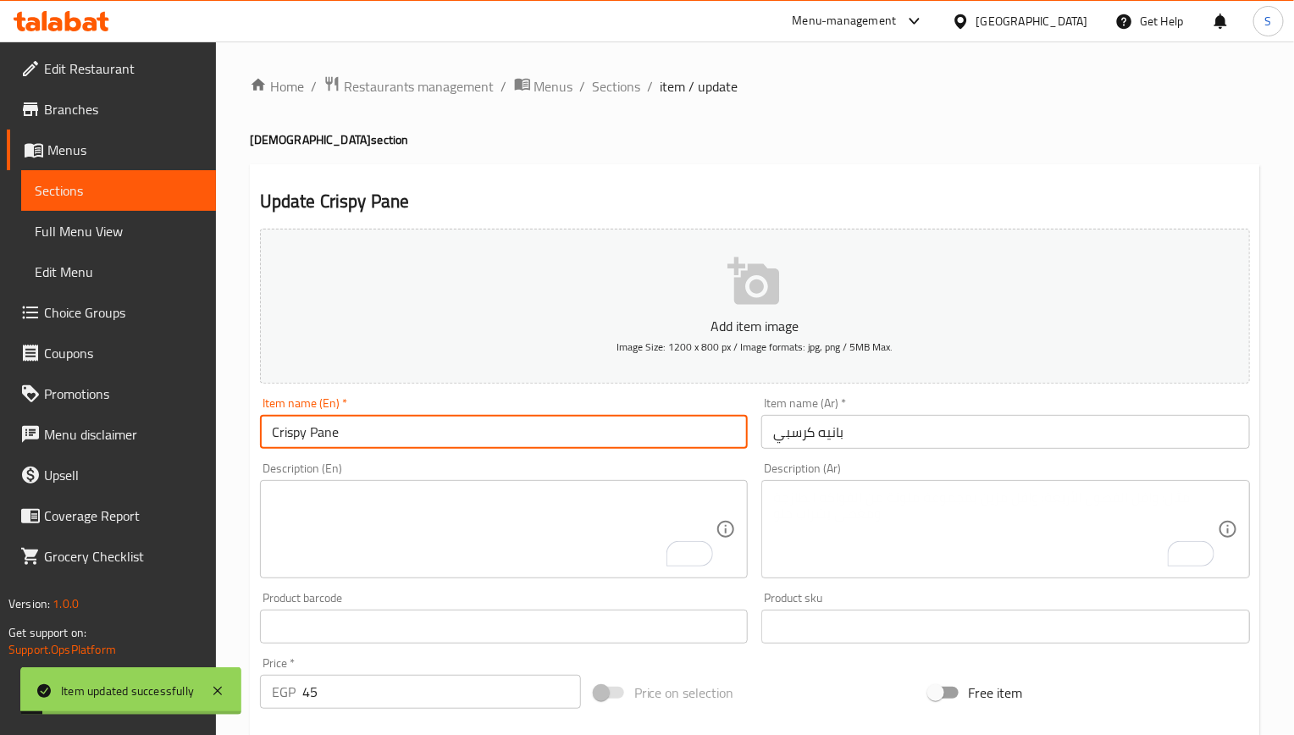
click at [396, 440] on input "Crispy Pane" at bounding box center [504, 432] width 488 height 34
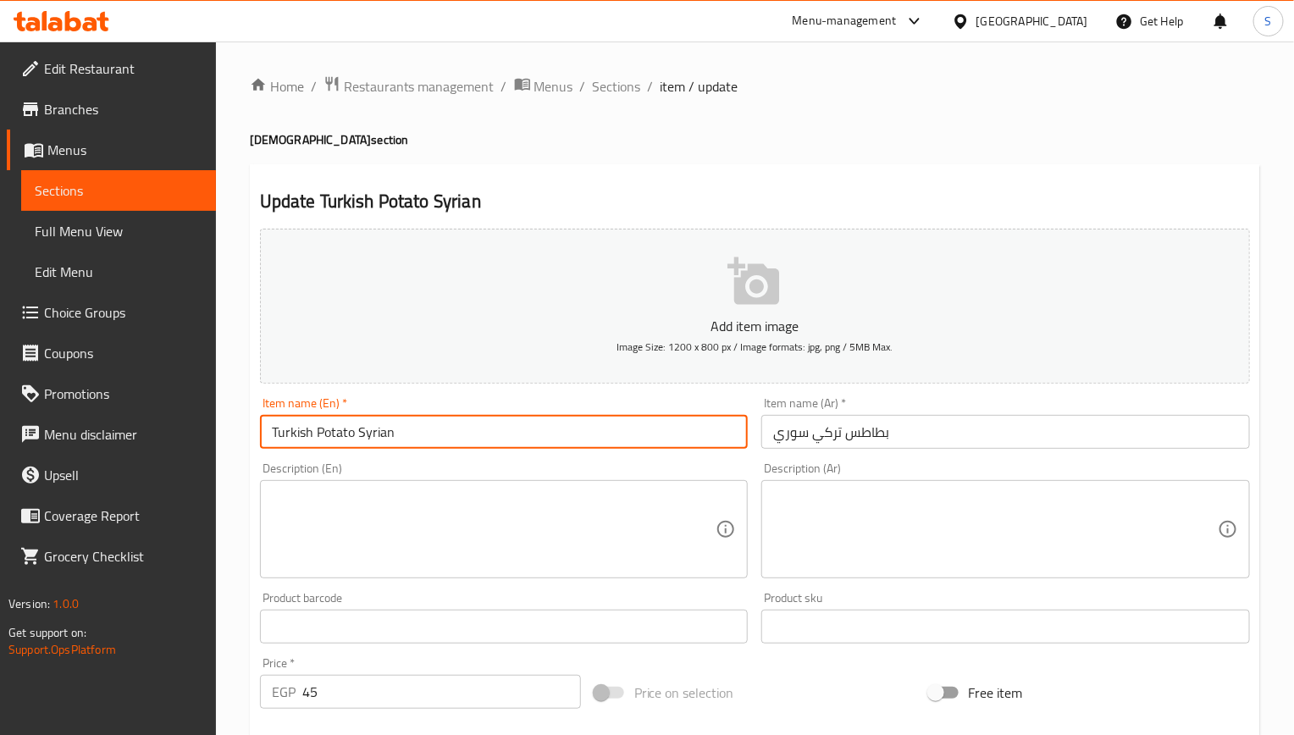
click at [521, 429] on input "Turkish Potato Syrian" at bounding box center [504, 432] width 488 height 34
click at [521, 437] on input "Turkish Potato Syrian" at bounding box center [504, 432] width 488 height 34
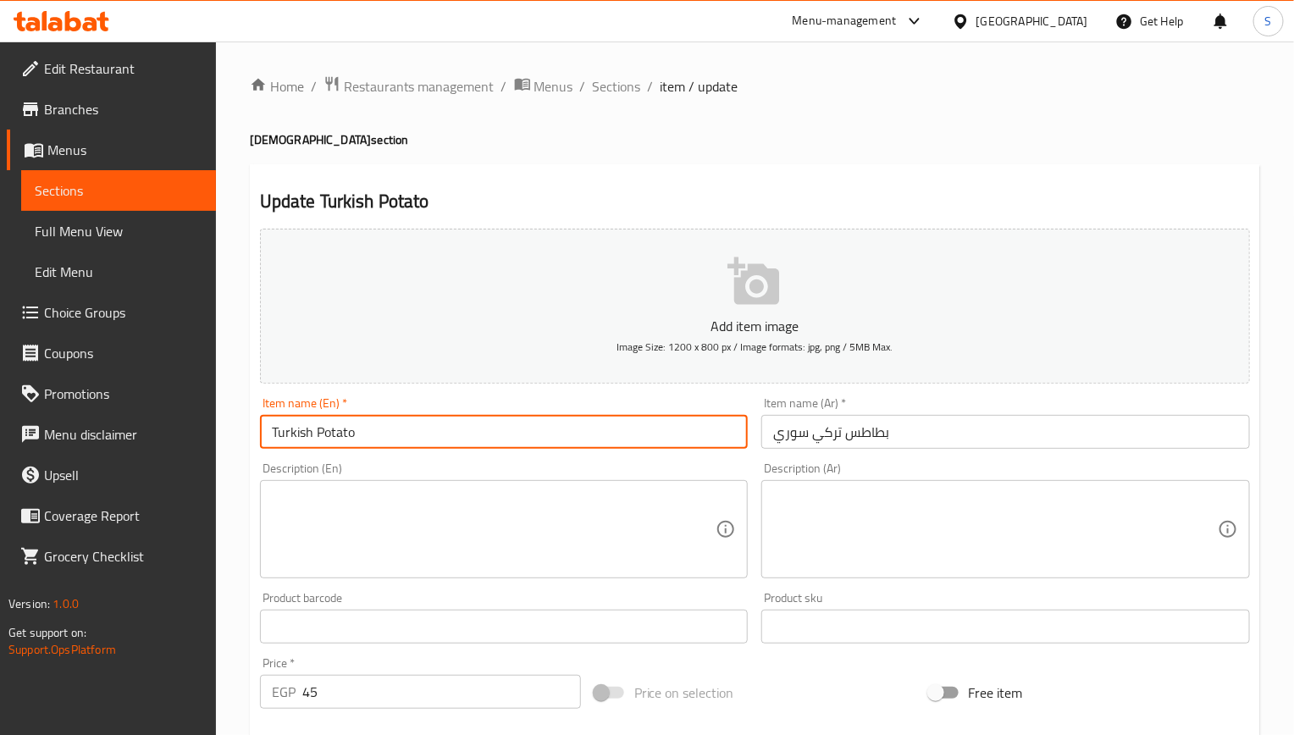
type input "Turkish Potato"
click at [803, 434] on input "بطاطس تركي سوري" at bounding box center [1005, 432] width 488 height 34
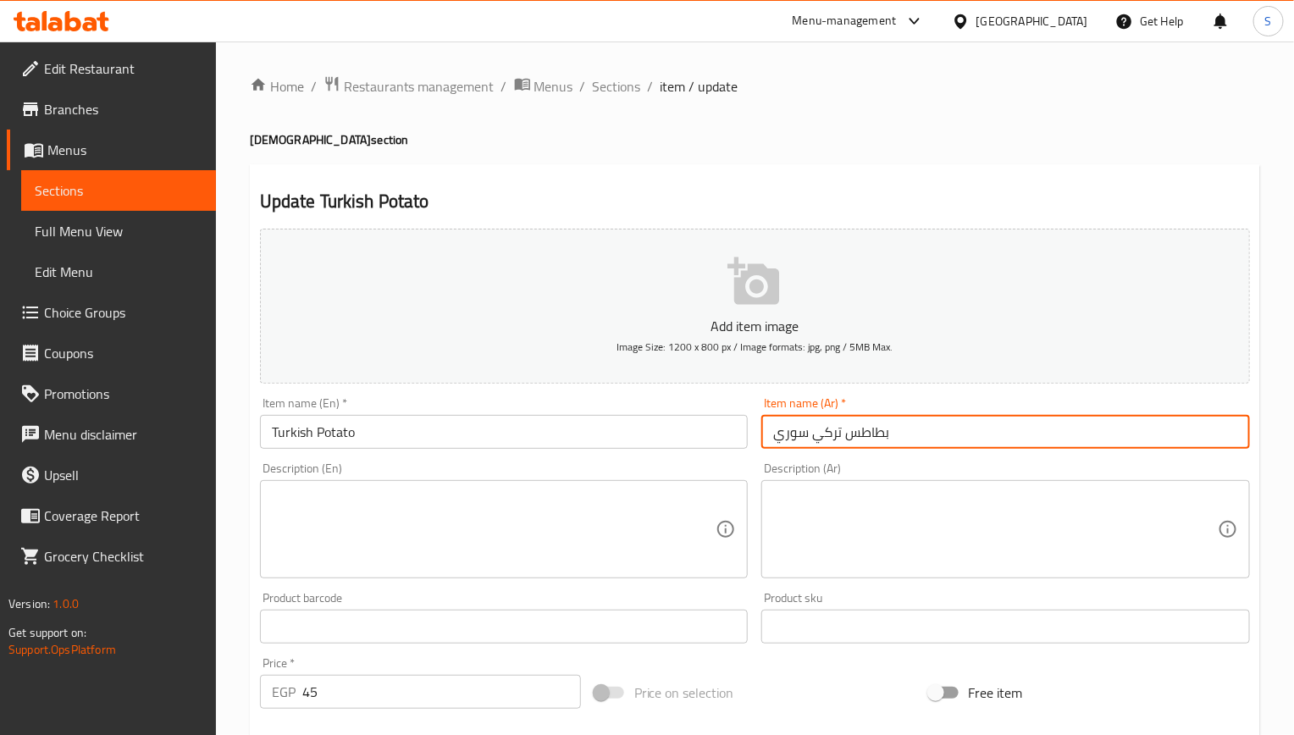
click at [803, 434] on input "بطاطس تركي سوري" at bounding box center [1005, 432] width 488 height 34
type input "بطاطس تركي"
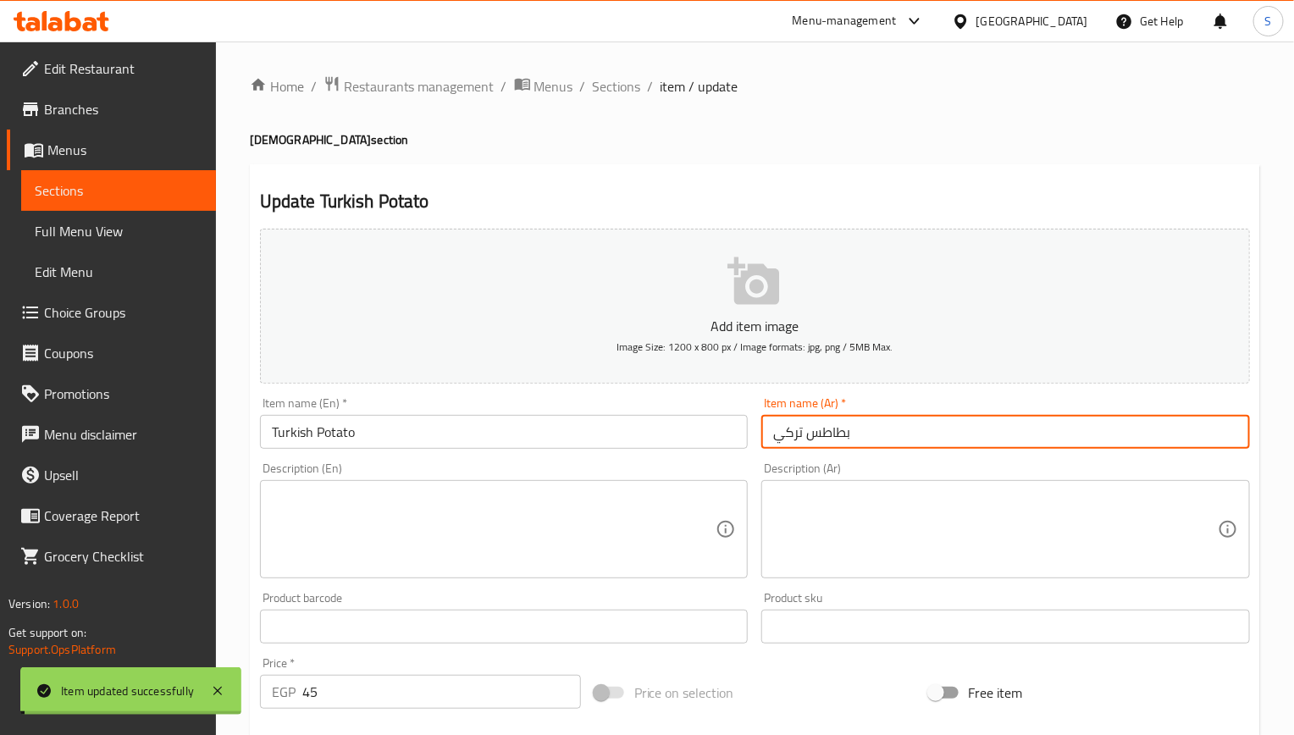
click at [475, 438] on input "Turkish Potato" at bounding box center [504, 432] width 488 height 34
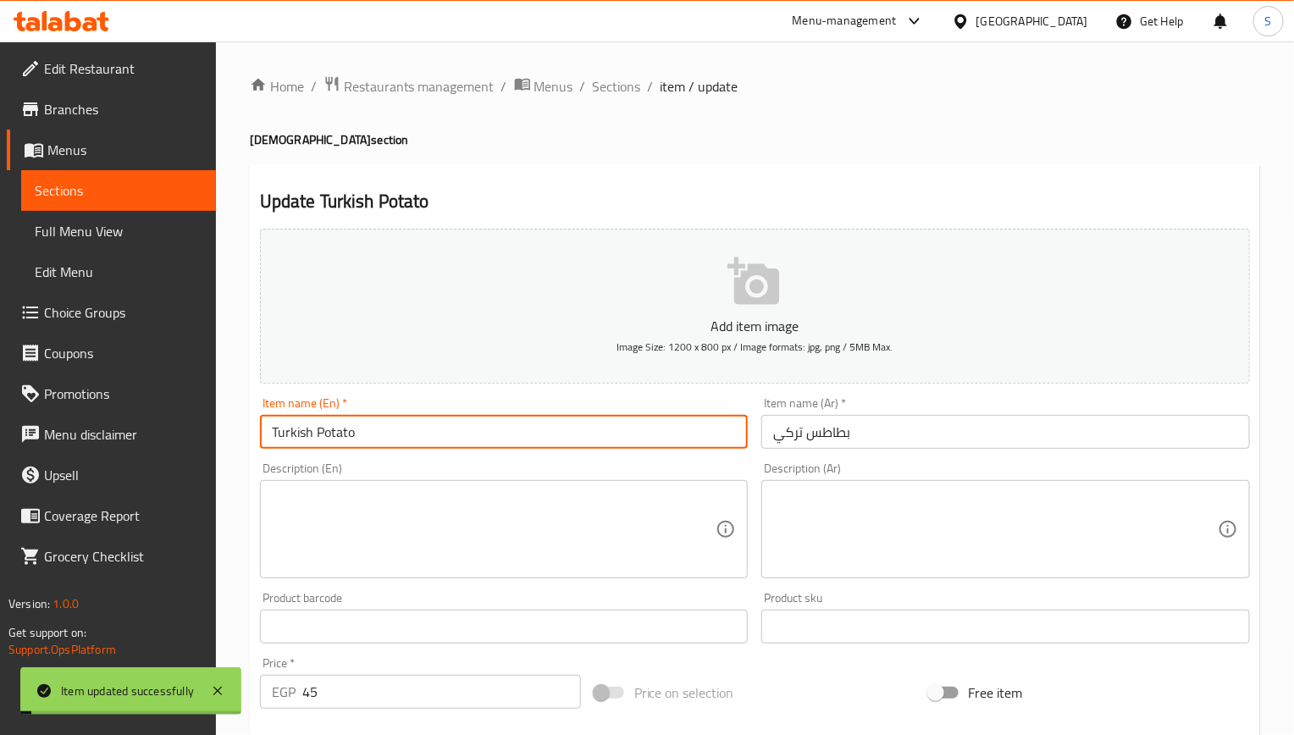
click at [475, 438] on input "Turkish Potato" at bounding box center [504, 432] width 488 height 34
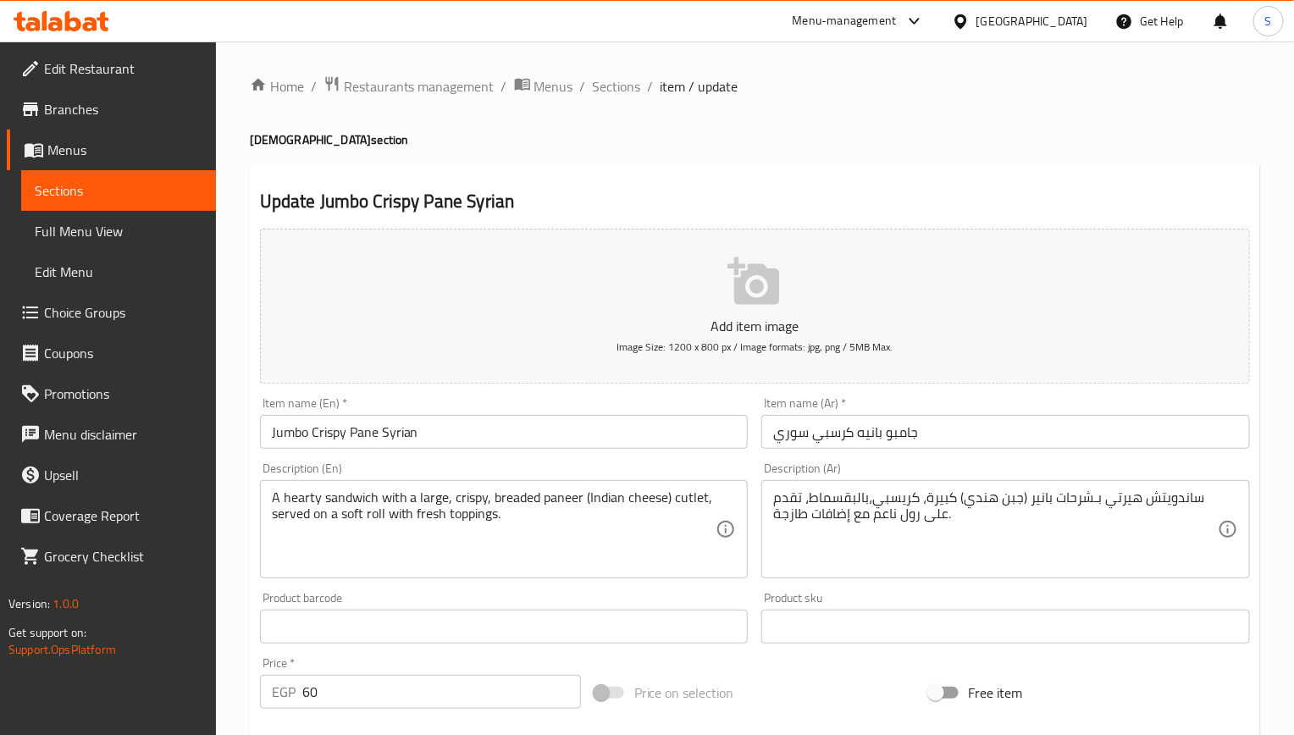
click at [412, 434] on input "Jumbo Crispy Pane Syrian" at bounding box center [504, 432] width 488 height 34
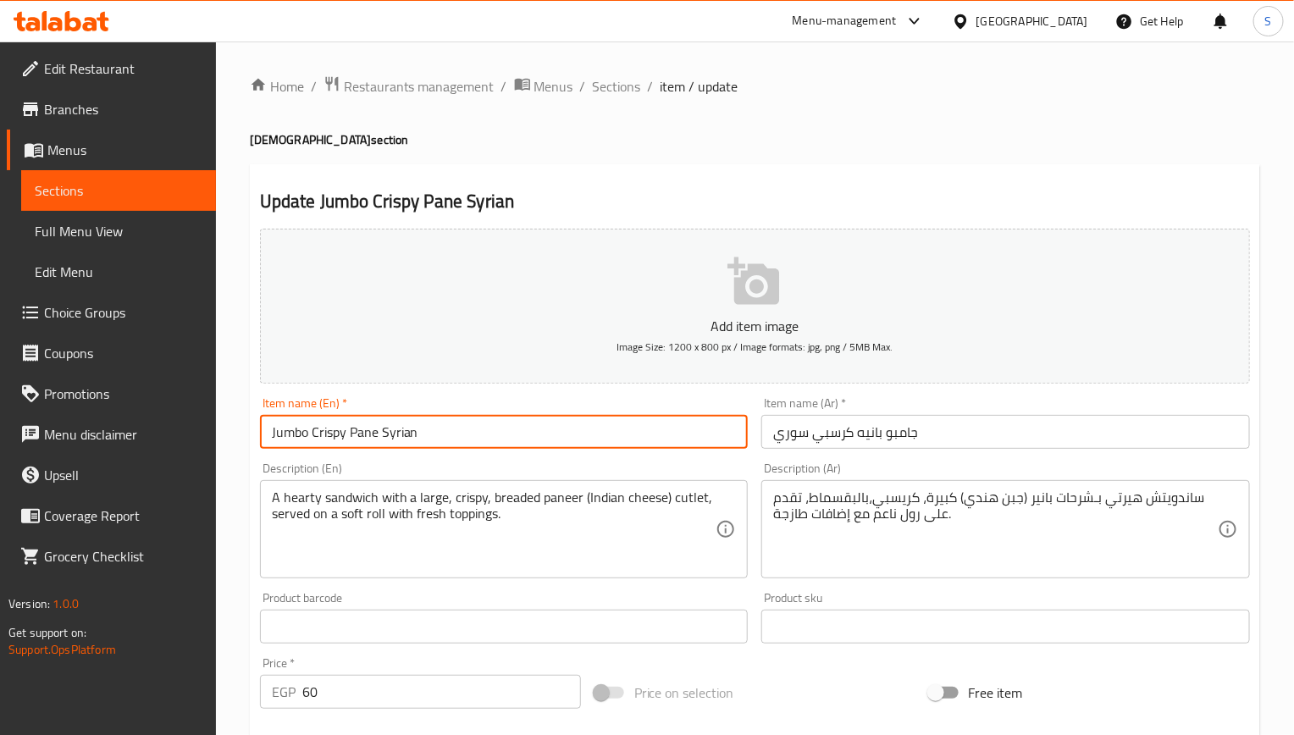
click at [412, 434] on input "Jumbo Crispy Pane Syrian" at bounding box center [504, 432] width 488 height 34
type input "Jumbo Crispy Pane"
click at [792, 442] on input "جامبو بانيه كرسبي سوري" at bounding box center [1005, 432] width 488 height 34
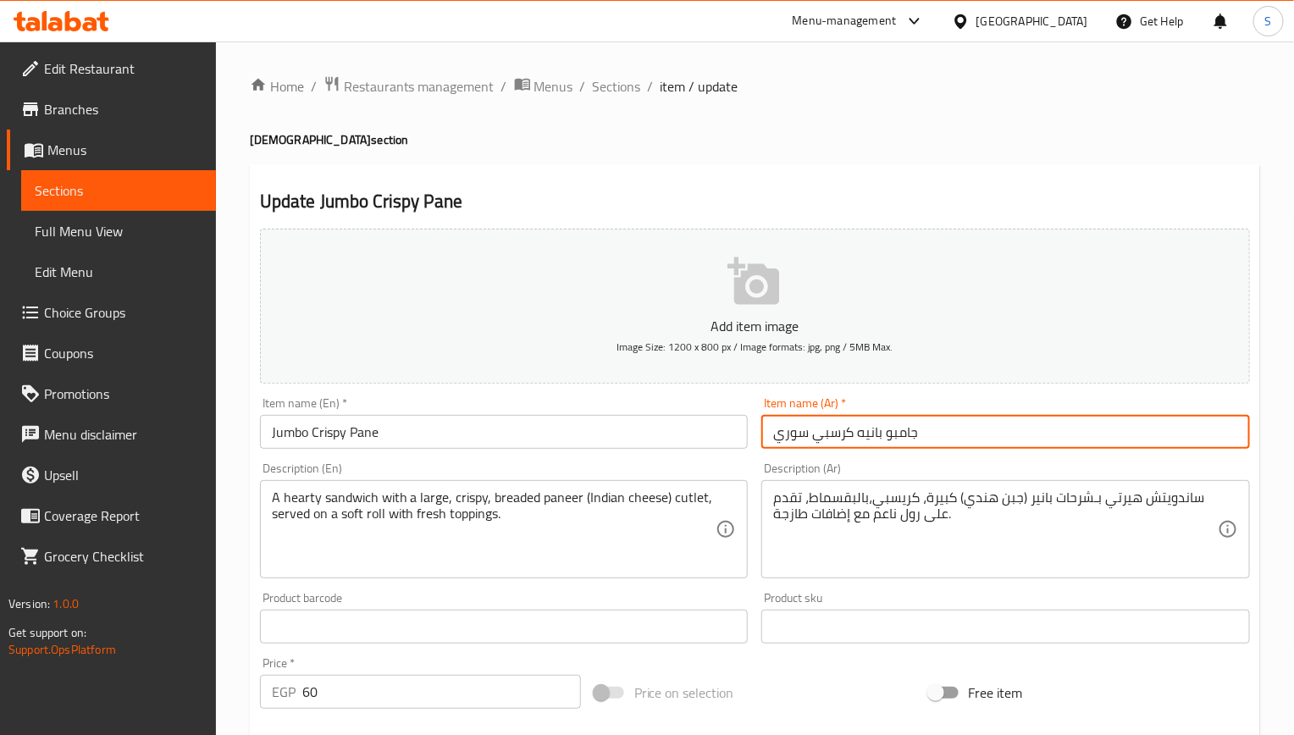
click at [792, 442] on input "جامبو بانيه كرسبي سوري" at bounding box center [1005, 432] width 488 height 34
type input "جامبو بانيه كرسبي"
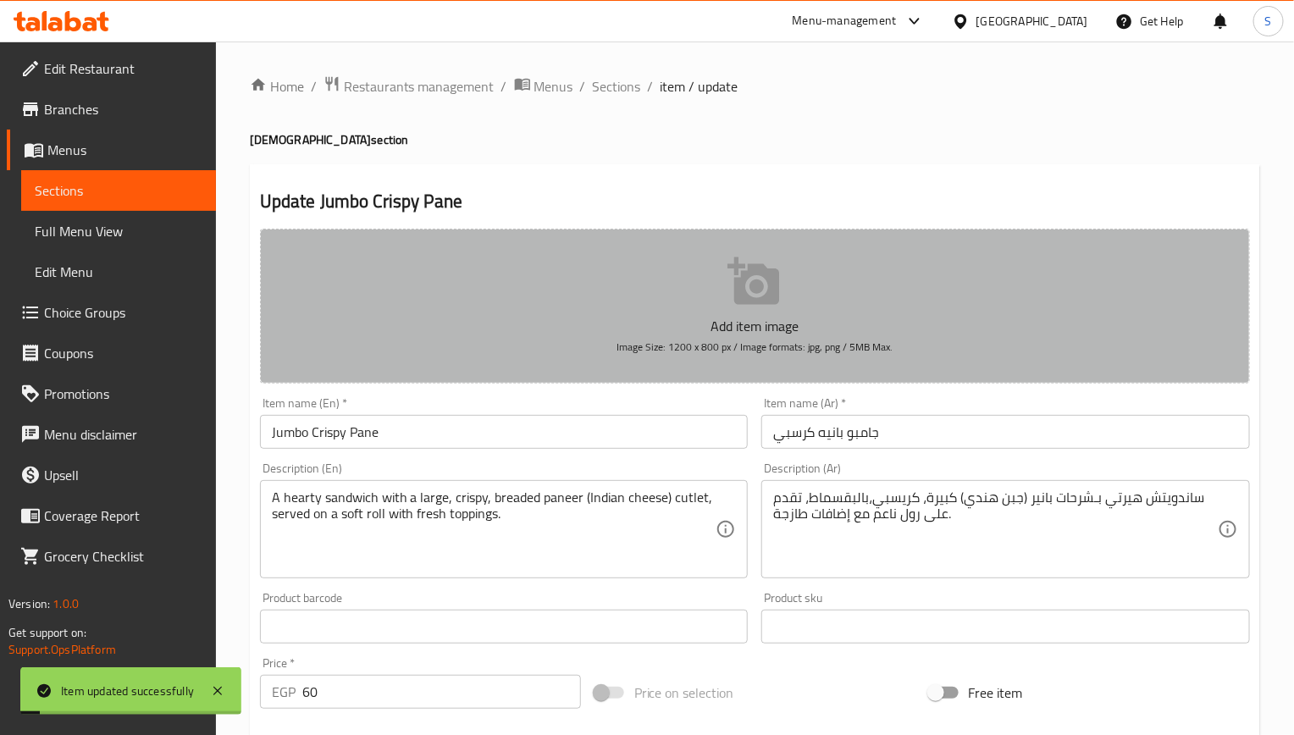
click at [729, 234] on button "Add item image Image Size: 1200 x 800 px / Image formats: jpg, png / 5MB Max." at bounding box center [755, 306] width 990 height 155
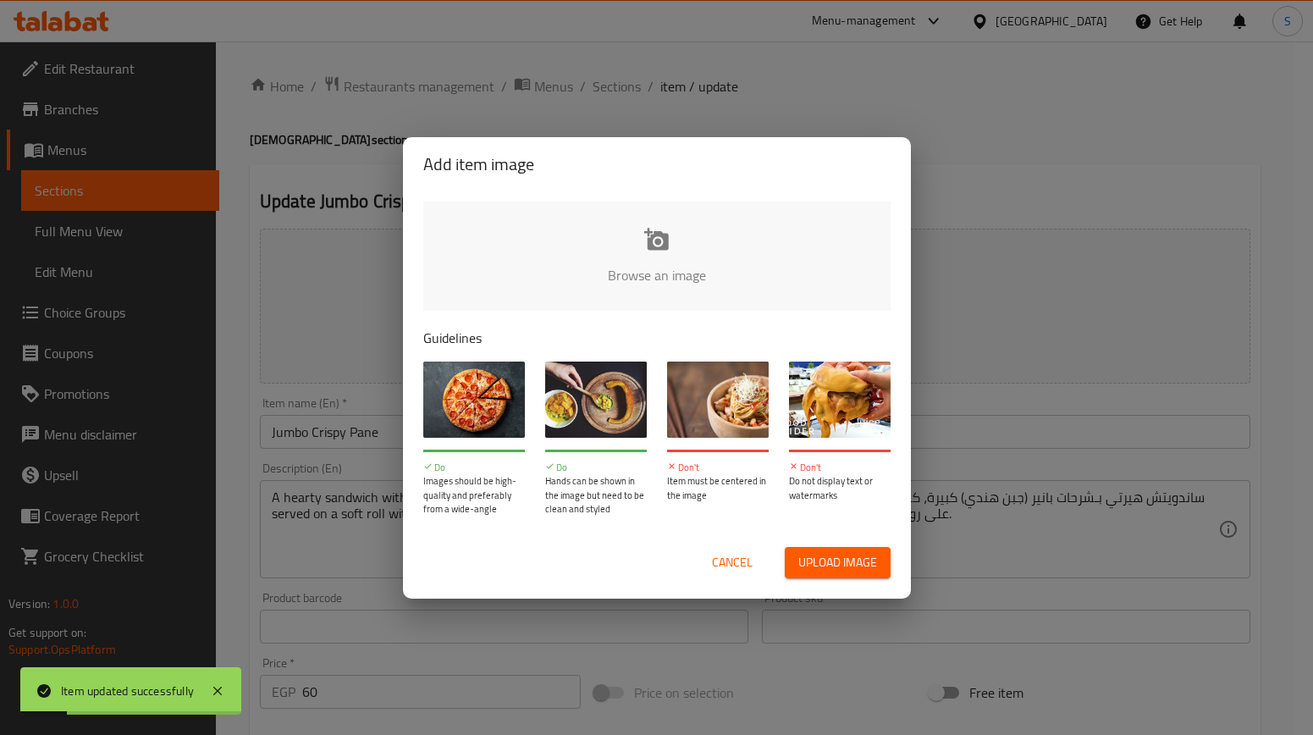
click at [712, 560] on span "Cancel" at bounding box center [732, 562] width 41 height 21
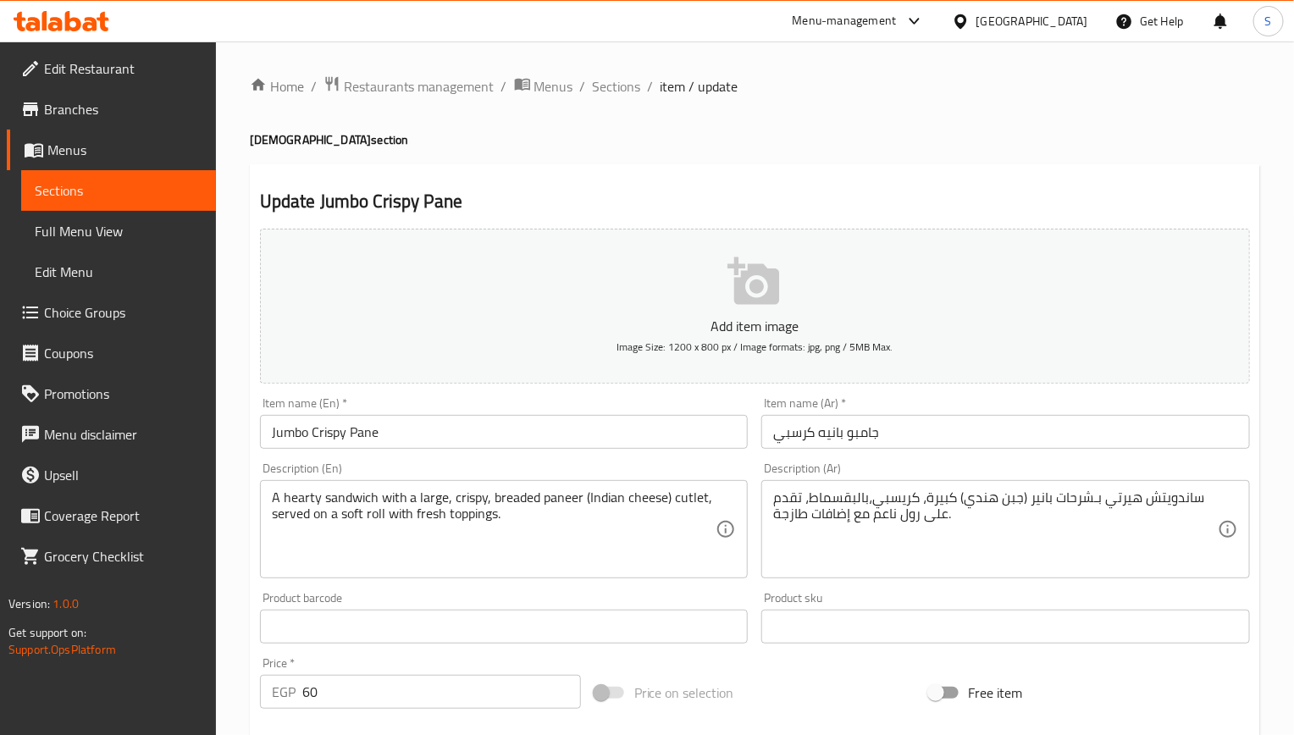
click at [384, 516] on textarea "A hearty sandwich with a large, crispy, breaded paneer (Indian cheese) cutlet, …" at bounding box center [494, 529] width 444 height 80
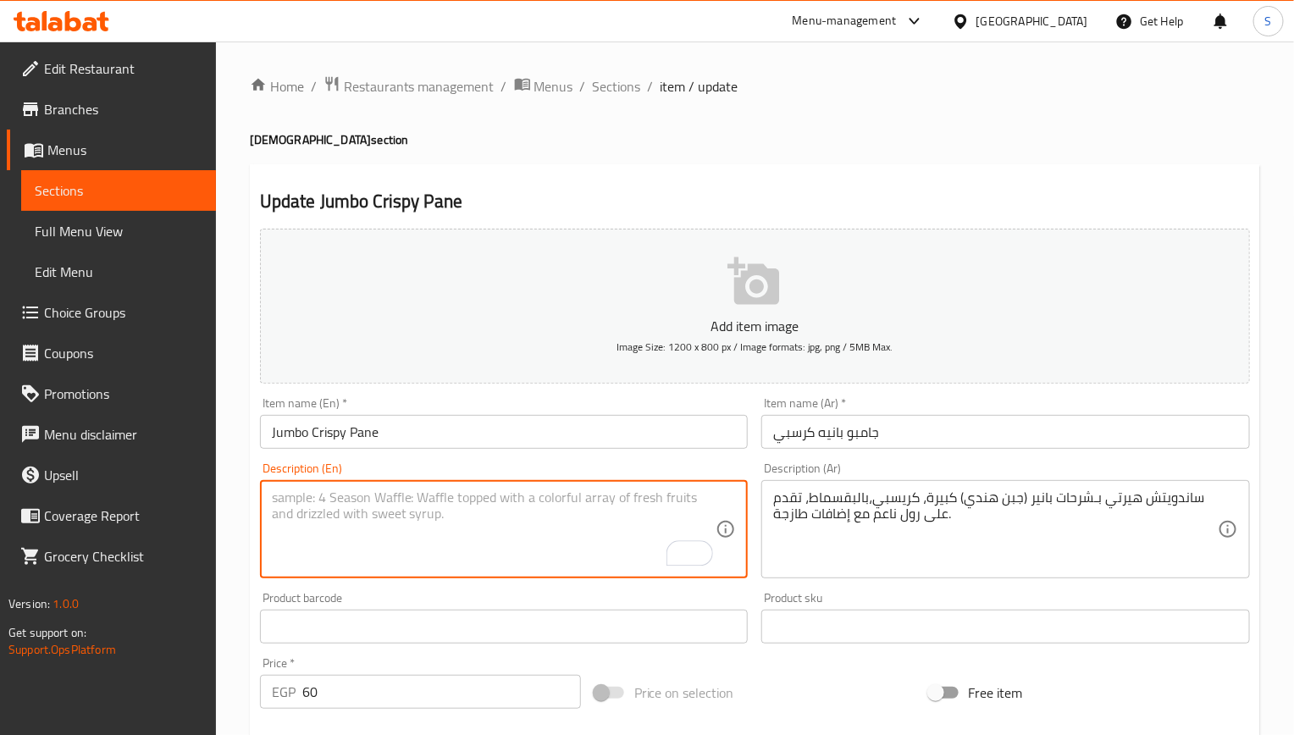
click at [943, 494] on textarea "ساندويتش هيرتي بـشرحات بانير (جبن هندي) كبيرة، كريسبي،بالبقسماط، تقدم على رول ن…" at bounding box center [995, 529] width 444 height 80
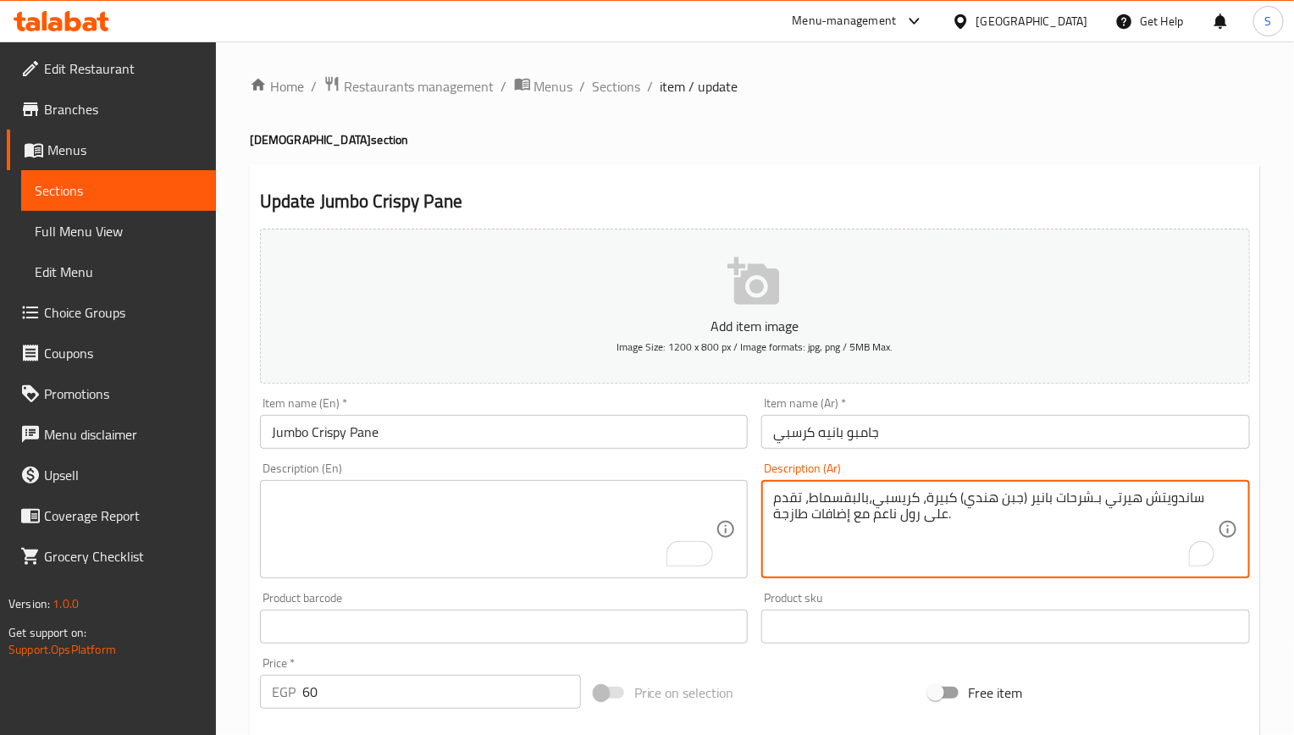
click at [943, 494] on textarea "ساندويتش هيرتي بـشرحات بانير (جبن هندي) كبيرة، كريسبي،بالبقسماط، تقدم على رول ن…" at bounding box center [995, 529] width 444 height 80
click at [659, 437] on input "Jumbo Crispy Pane" at bounding box center [504, 432] width 488 height 34
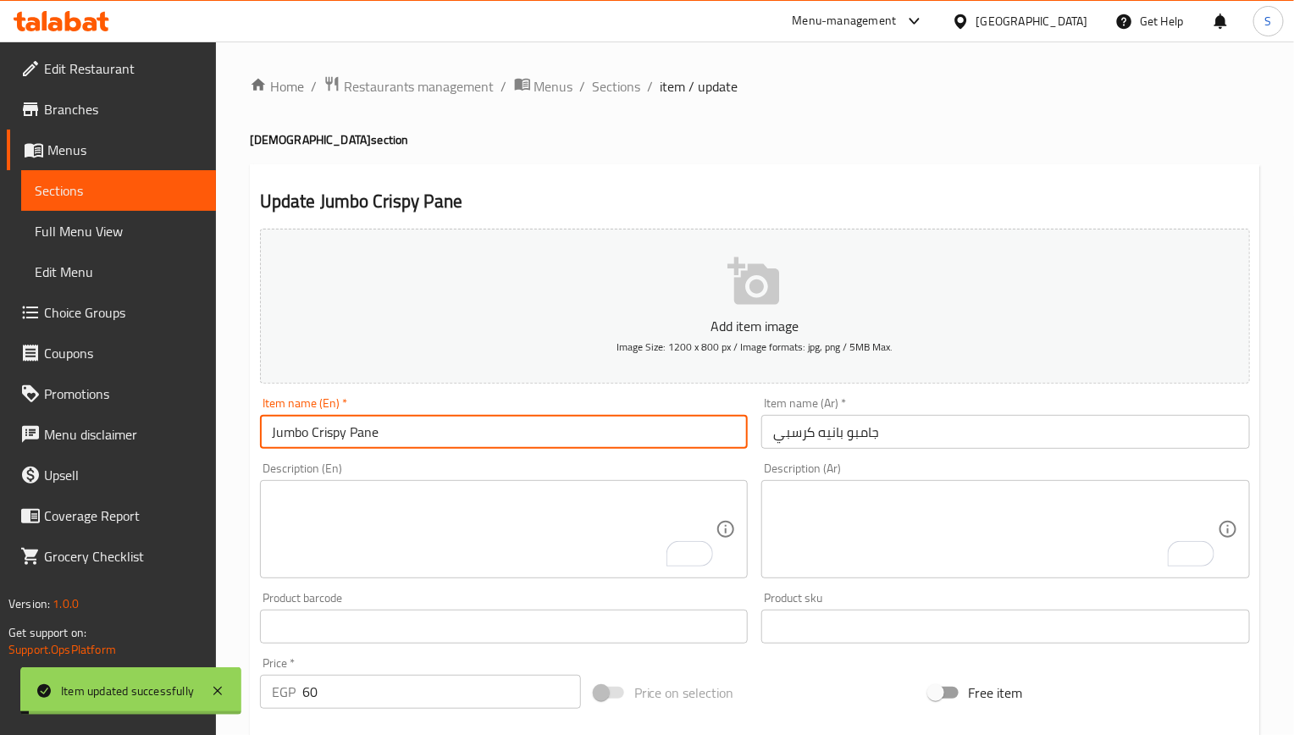
click at [659, 437] on input "Jumbo Crispy Pane" at bounding box center [504, 432] width 488 height 34
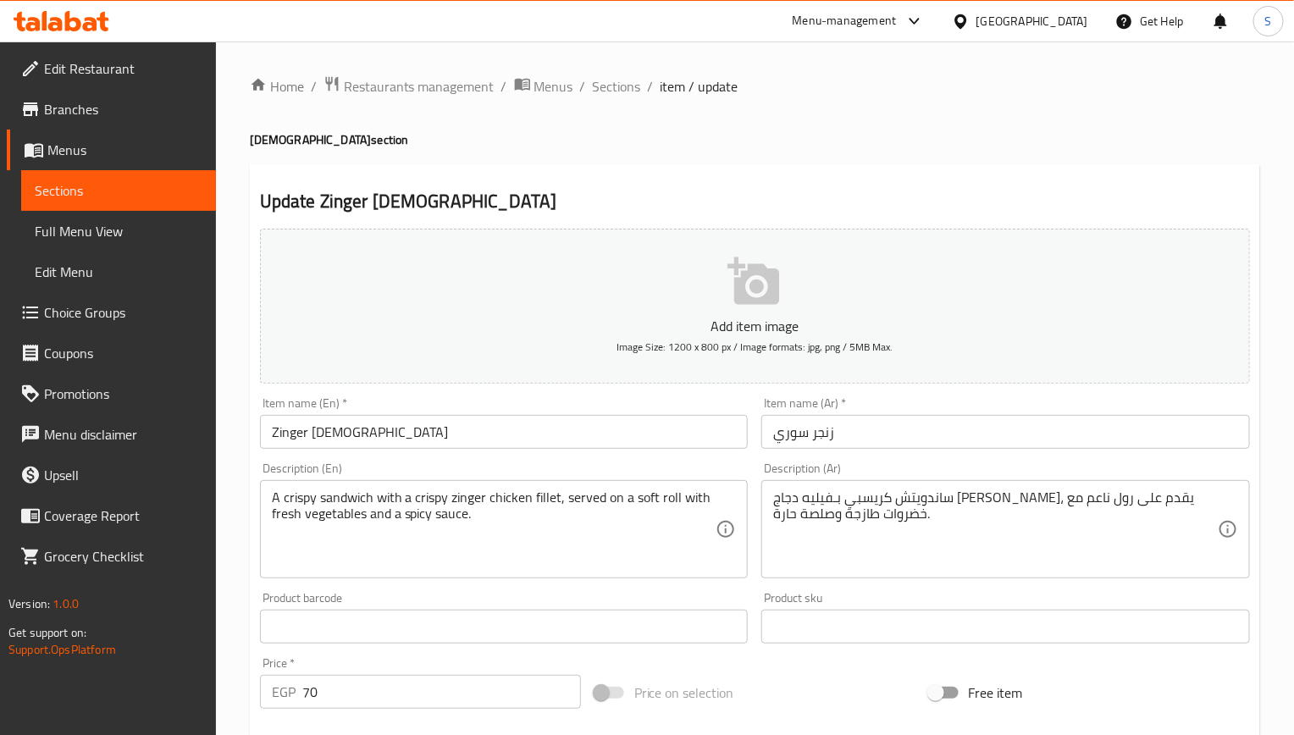
click at [382, 447] on input "Zinger [DEMOGRAPHIC_DATA]" at bounding box center [504, 432] width 488 height 34
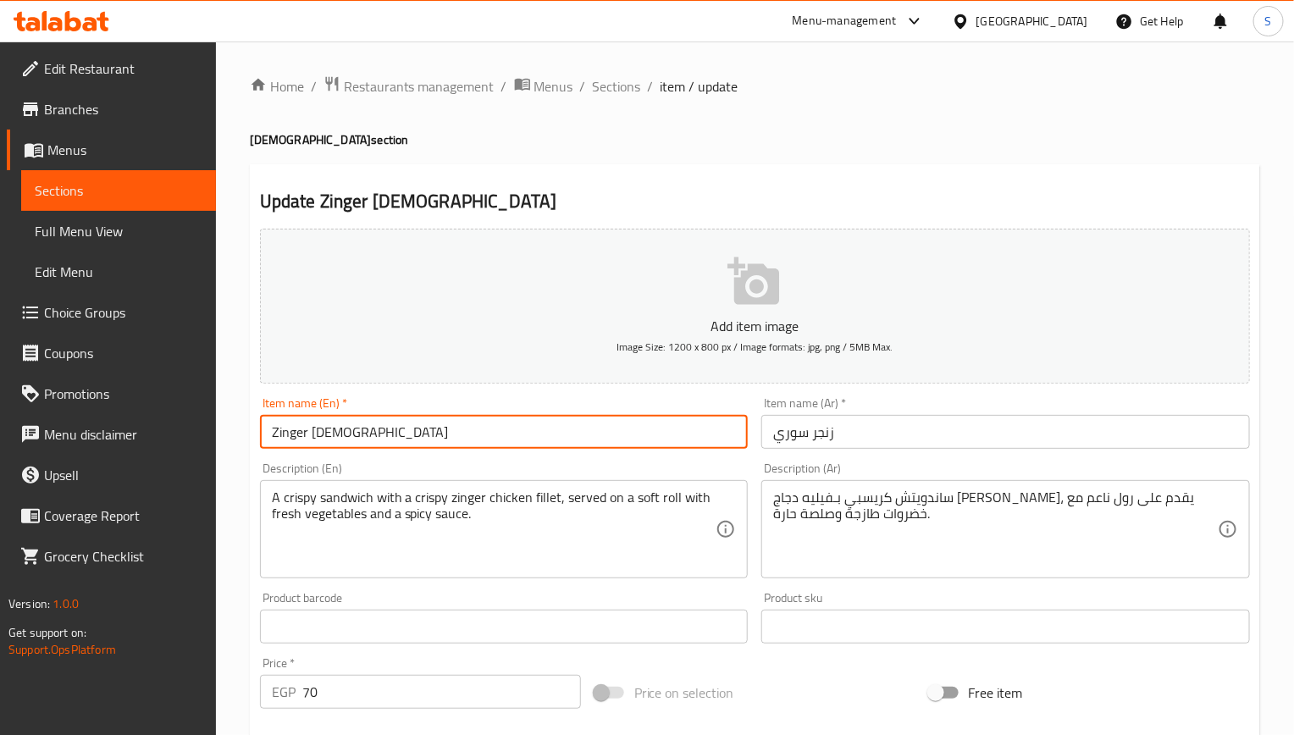
click at [382, 447] on input "Zinger [DEMOGRAPHIC_DATA]" at bounding box center [504, 432] width 488 height 34
type input "Zinger"
click at [803, 439] on input "زنجر سوري" at bounding box center [1005, 432] width 488 height 34
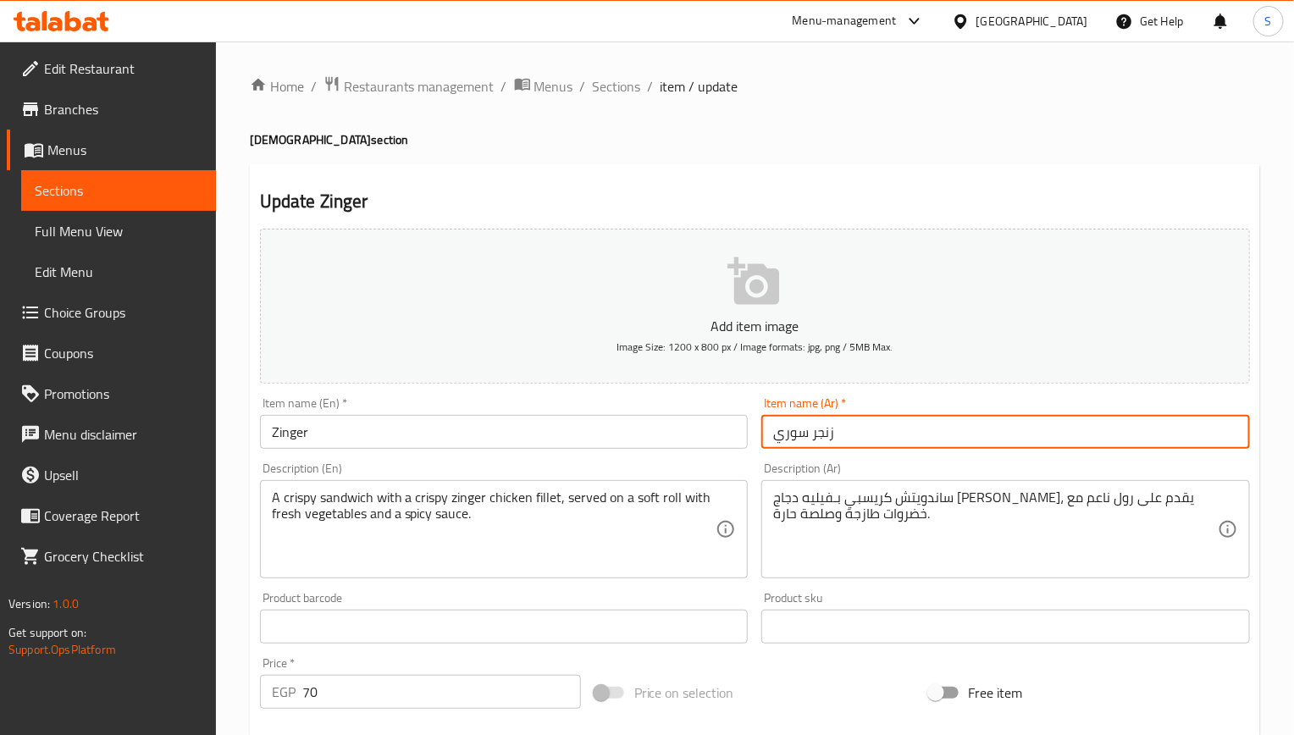
click at [803, 439] on input "زنجر سوري" at bounding box center [1005, 432] width 488 height 34
click at [788, 435] on input "زنجر سوري" at bounding box center [1005, 432] width 488 height 34
type input "زنجر"
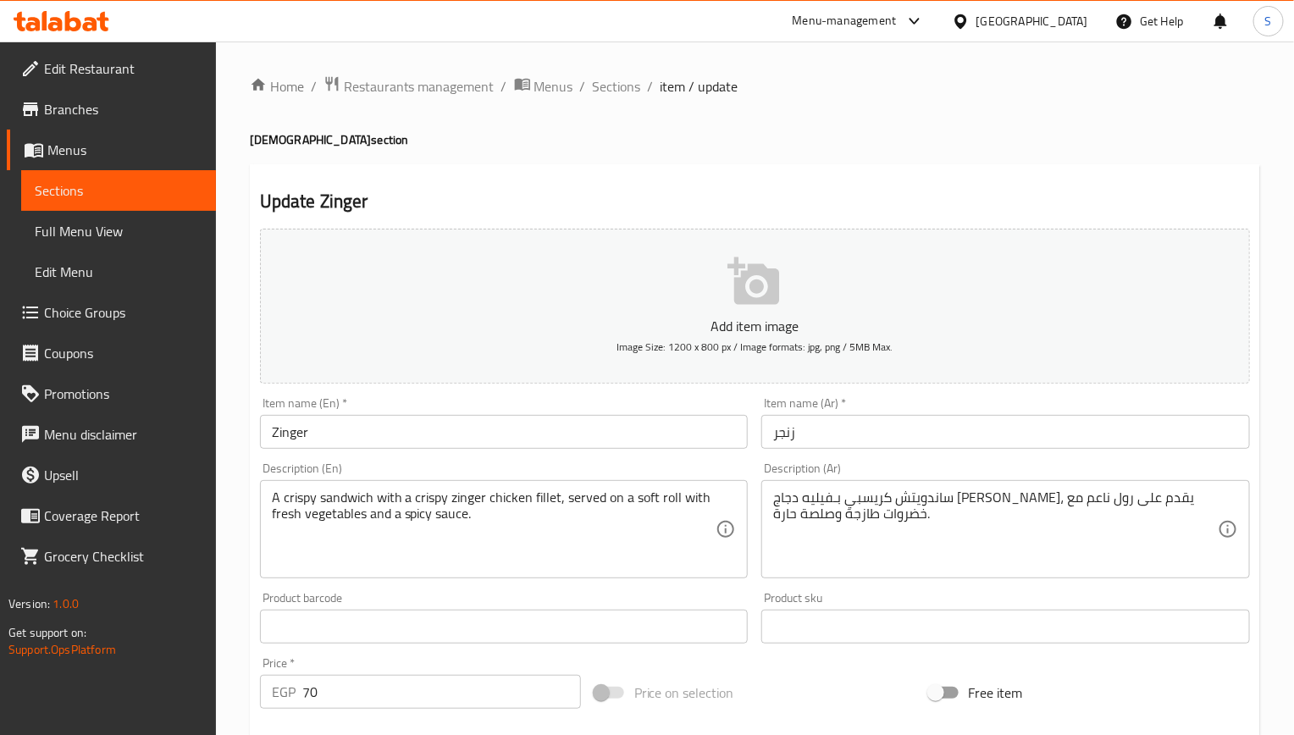
click at [1135, 504] on textarea "ساندويتش كريسبي بـفيليه دجاج زينجر كريسبي، يقدم على رول ناعم مع خضروات طازجة وص…" at bounding box center [995, 529] width 444 height 80
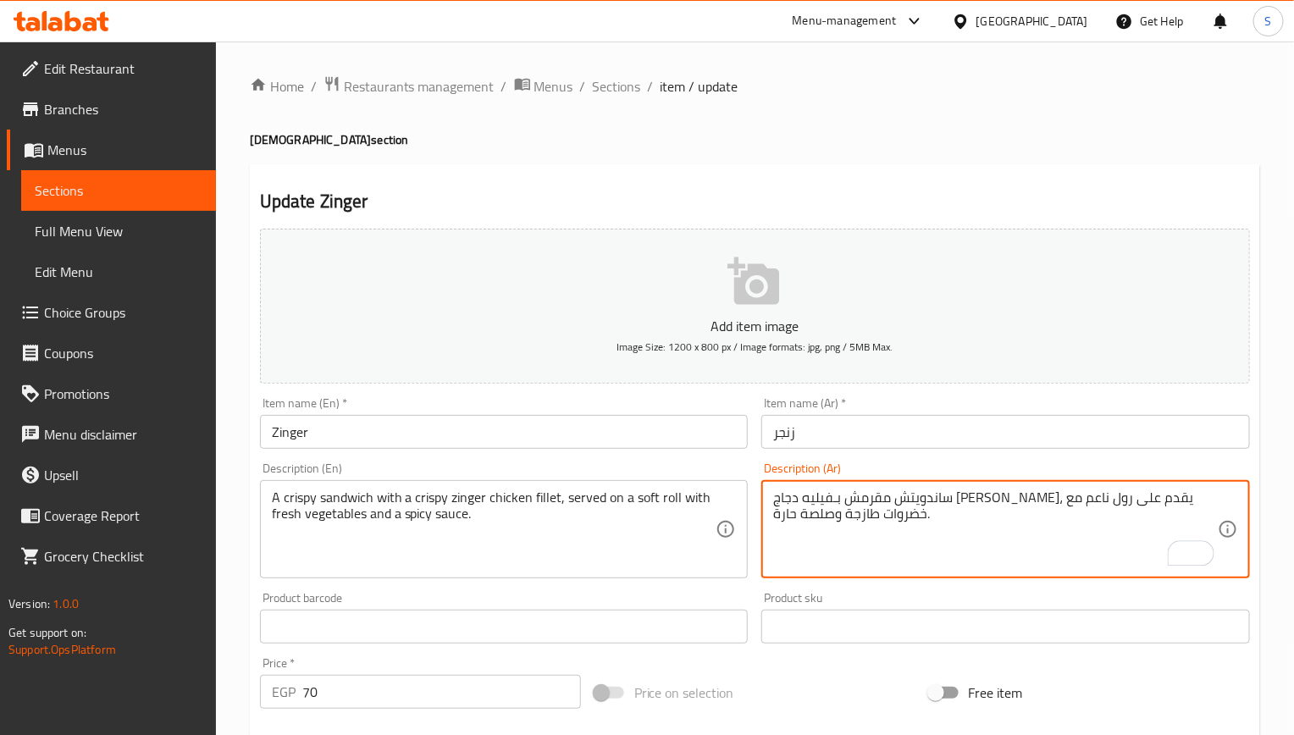
click at [1092, 505] on textarea "ساندويتش مقرمش بـفيليه دجاج زينجر كريسبي، يقدم على رول ناعم مع خضروات طازجة وصل…" at bounding box center [995, 529] width 444 height 80
click at [1018, 501] on textarea "ساندويتش مقرمش بفيليه دجاج زينجر كريسبي، يقدم على رول ناعم مع خضروات طازجة وصلص…" at bounding box center [995, 529] width 444 height 80
click at [1115, 500] on textarea "ساندويتش مقرمش بفيليه دجاج زنجر كريسبي، يقدم على رول ناعم مع خضروات طازجة وصلصة…" at bounding box center [995, 529] width 444 height 80
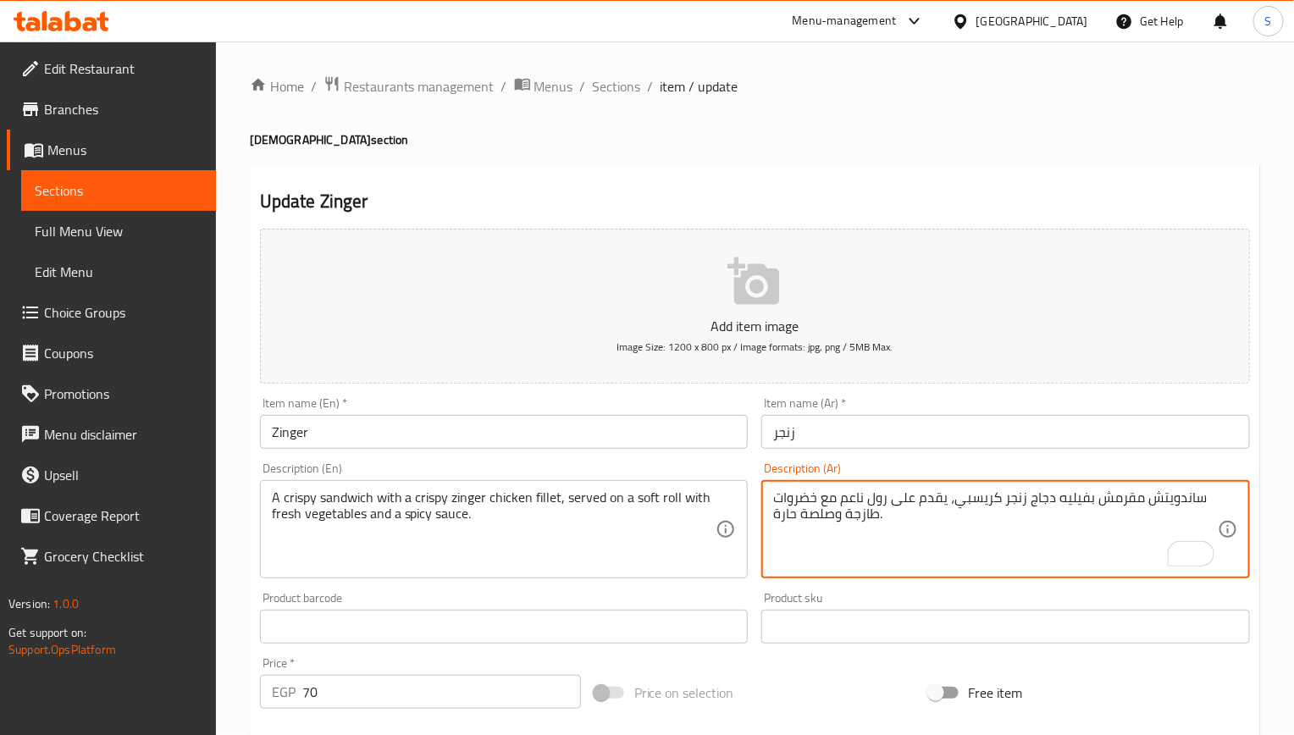
click at [975, 495] on textarea "ساندويتش مقرمش بفيليه دجاج زنجر كريسبي، يقدم على رول ناعم مع خضروات طازجة وصلصة…" at bounding box center [995, 529] width 444 height 80
paste textarea "قرمش"
click at [857, 496] on textarea "ساندويتش مقرمش بفيليه دجاج زنجر مقرمش، يقدم على رول ناعم مع خضروات طازجة وصلصة …" at bounding box center [995, 529] width 444 height 80
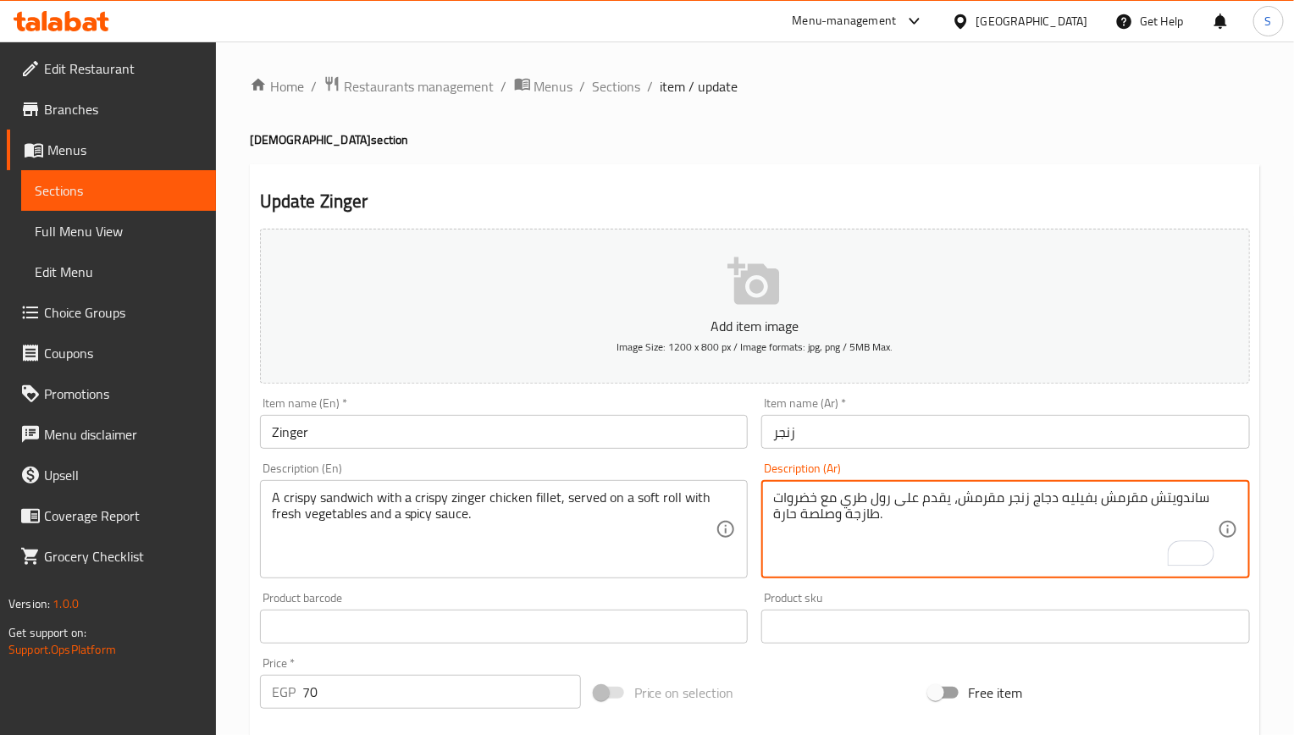
type textarea "ساندويتش مقرمش بفيليه دجاج زنجر مقرمش، يقدم على رول طري مع خضروات طازجة وصلصة ح…"
click at [651, 432] on input "Zinger" at bounding box center [504, 432] width 488 height 34
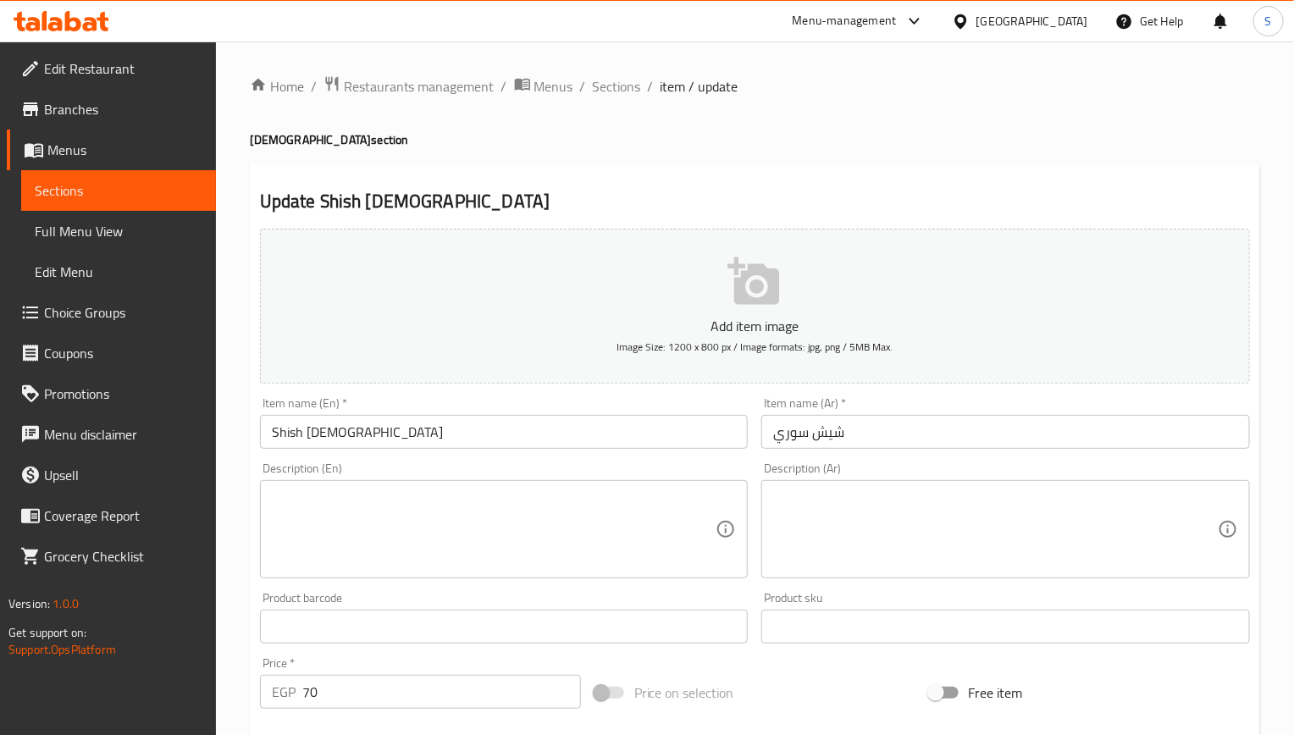
click at [399, 435] on input "Shish [DEMOGRAPHIC_DATA]" at bounding box center [504, 432] width 488 height 34
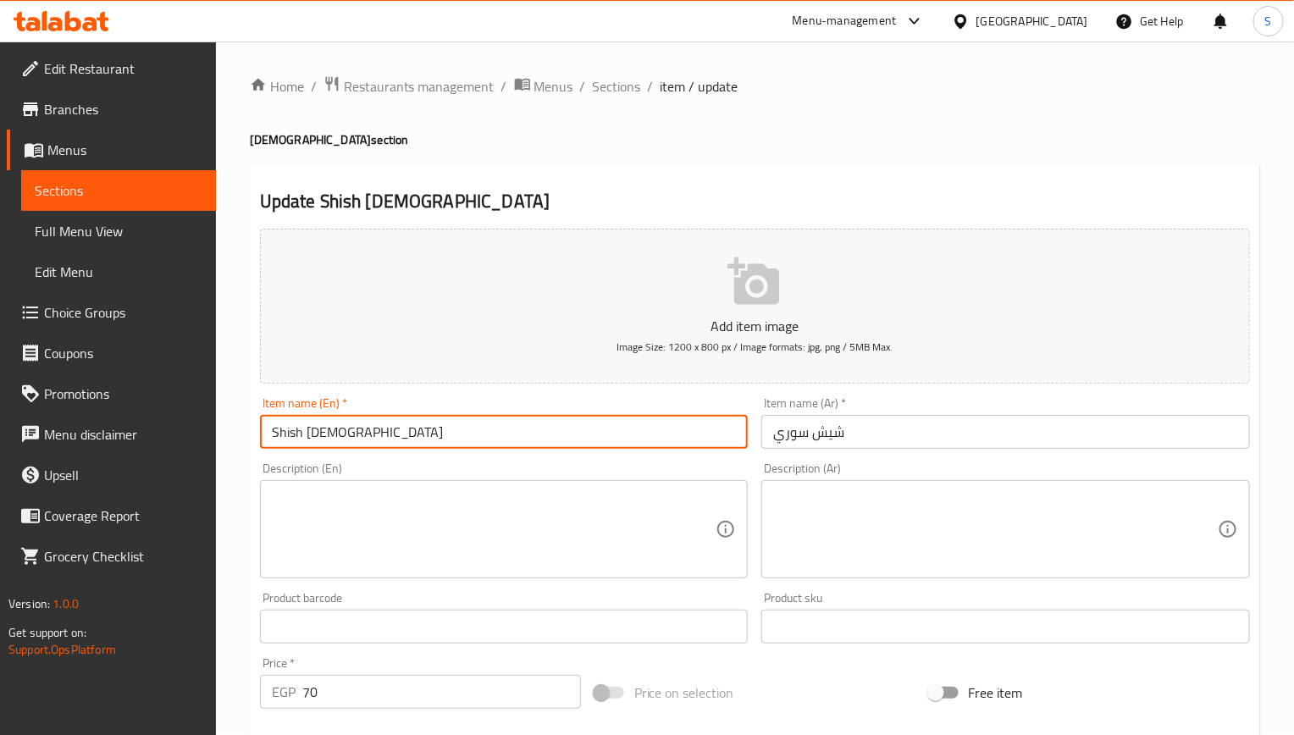
click at [399, 435] on input "Shish [DEMOGRAPHIC_DATA]" at bounding box center [504, 432] width 488 height 34
type input "Shish"
click at [801, 439] on input "شيش سوري" at bounding box center [1005, 432] width 488 height 34
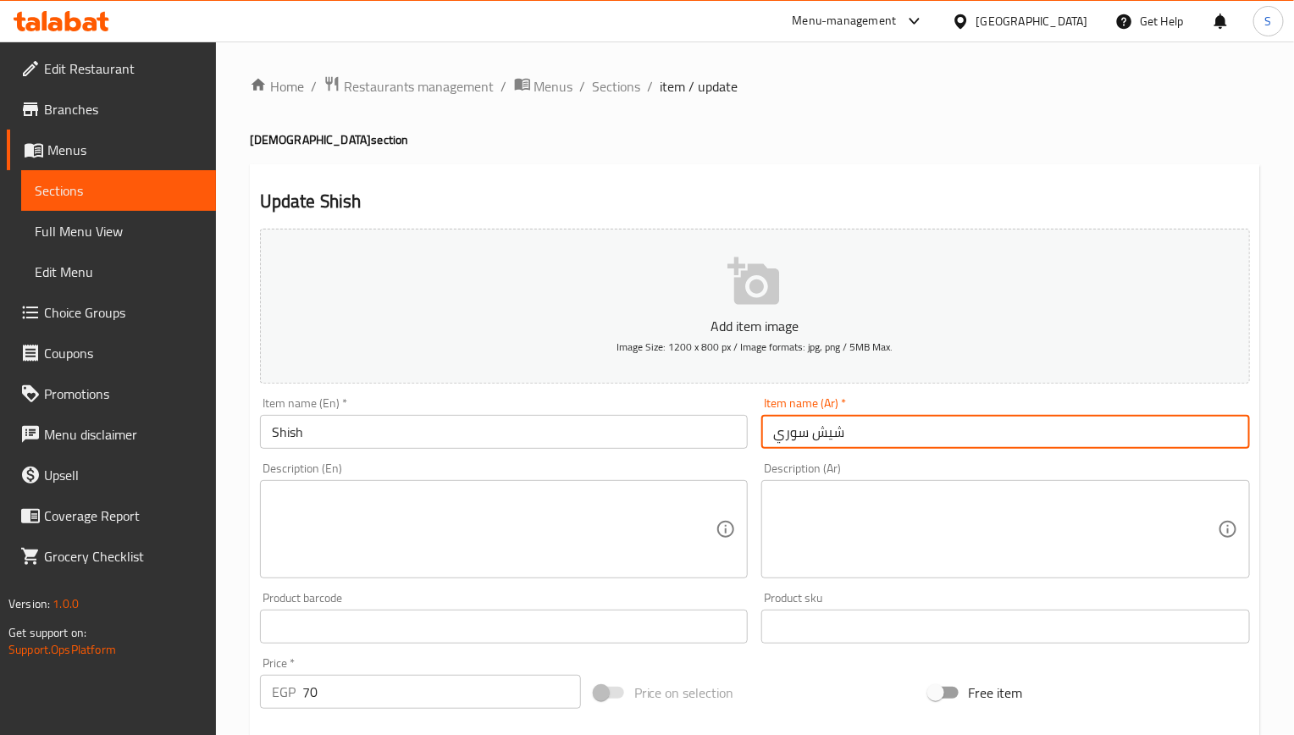
click at [801, 439] on input "شيش سوري" at bounding box center [1005, 432] width 488 height 34
click at [803, 439] on input "شيش سوري" at bounding box center [1005, 432] width 488 height 34
type input "شيش"
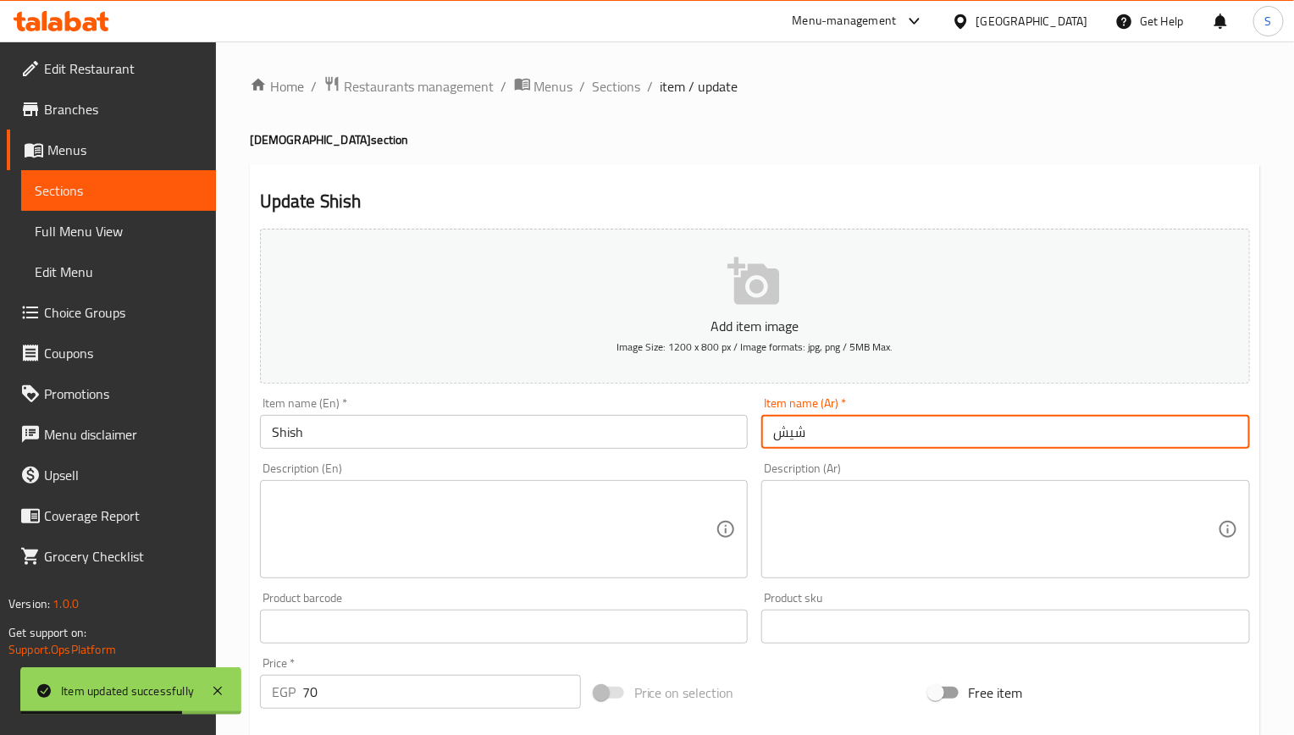
click at [387, 439] on input "Shish" at bounding box center [504, 432] width 488 height 34
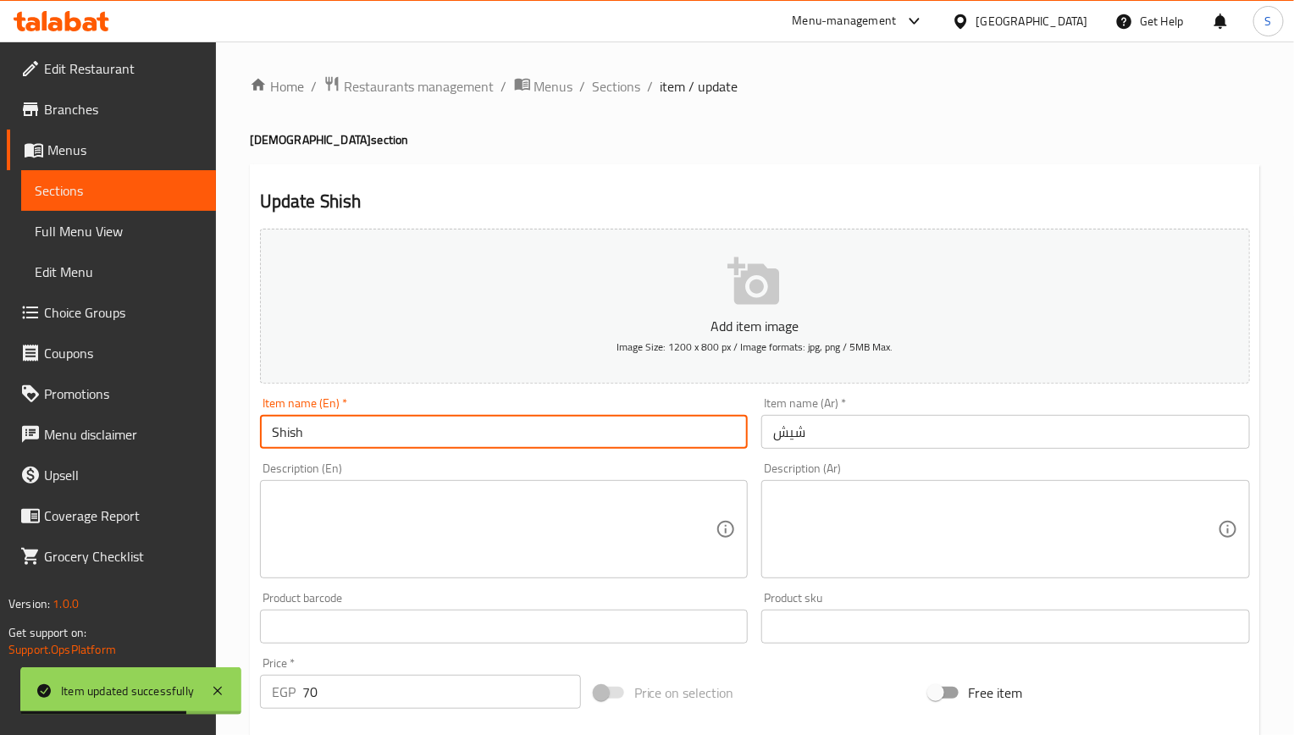
click at [387, 439] on input "Shish" at bounding box center [504, 432] width 488 height 34
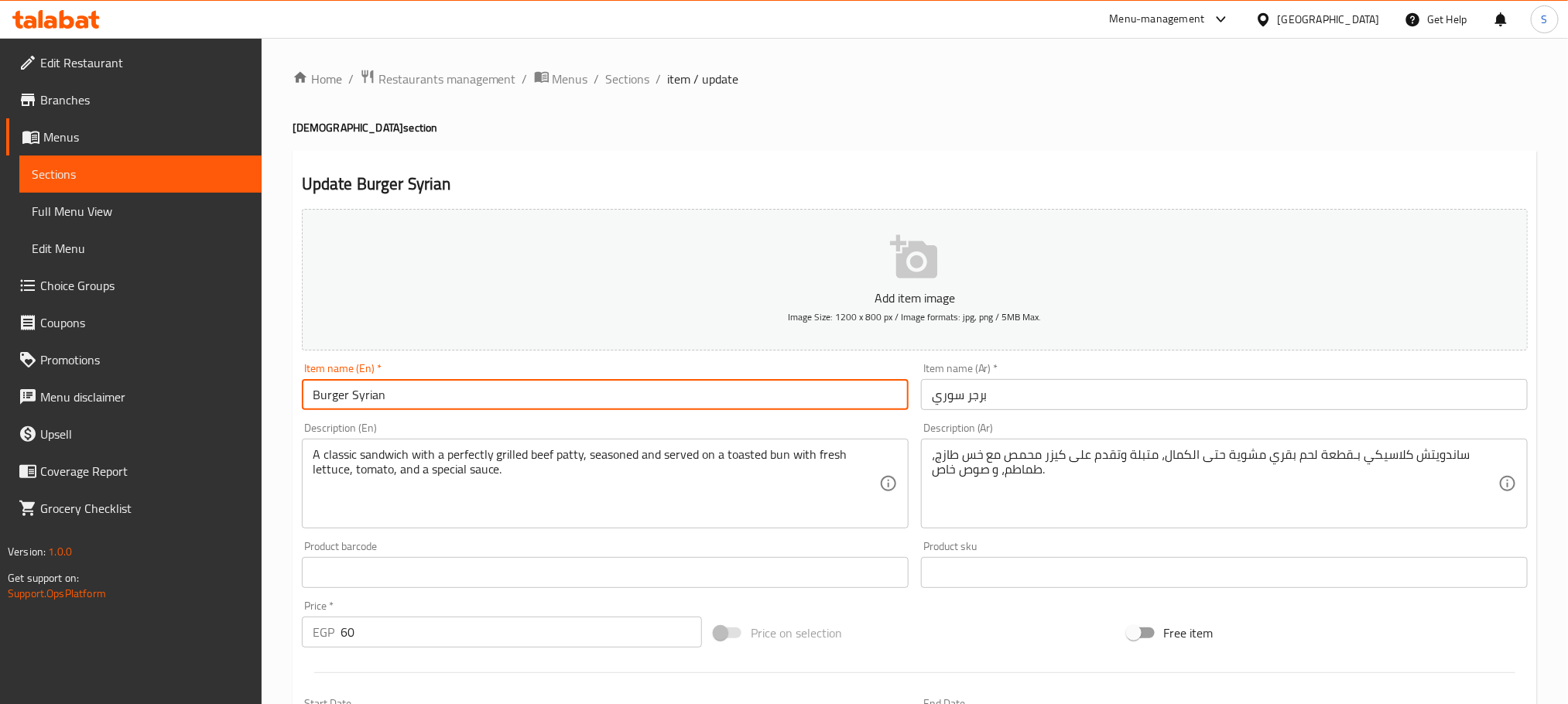
click at [482, 386] on input "Burger Syrian" at bounding box center [605, 395] width 607 height 31
click at [436, 389] on input "Burger Syrian" at bounding box center [605, 395] width 607 height 31
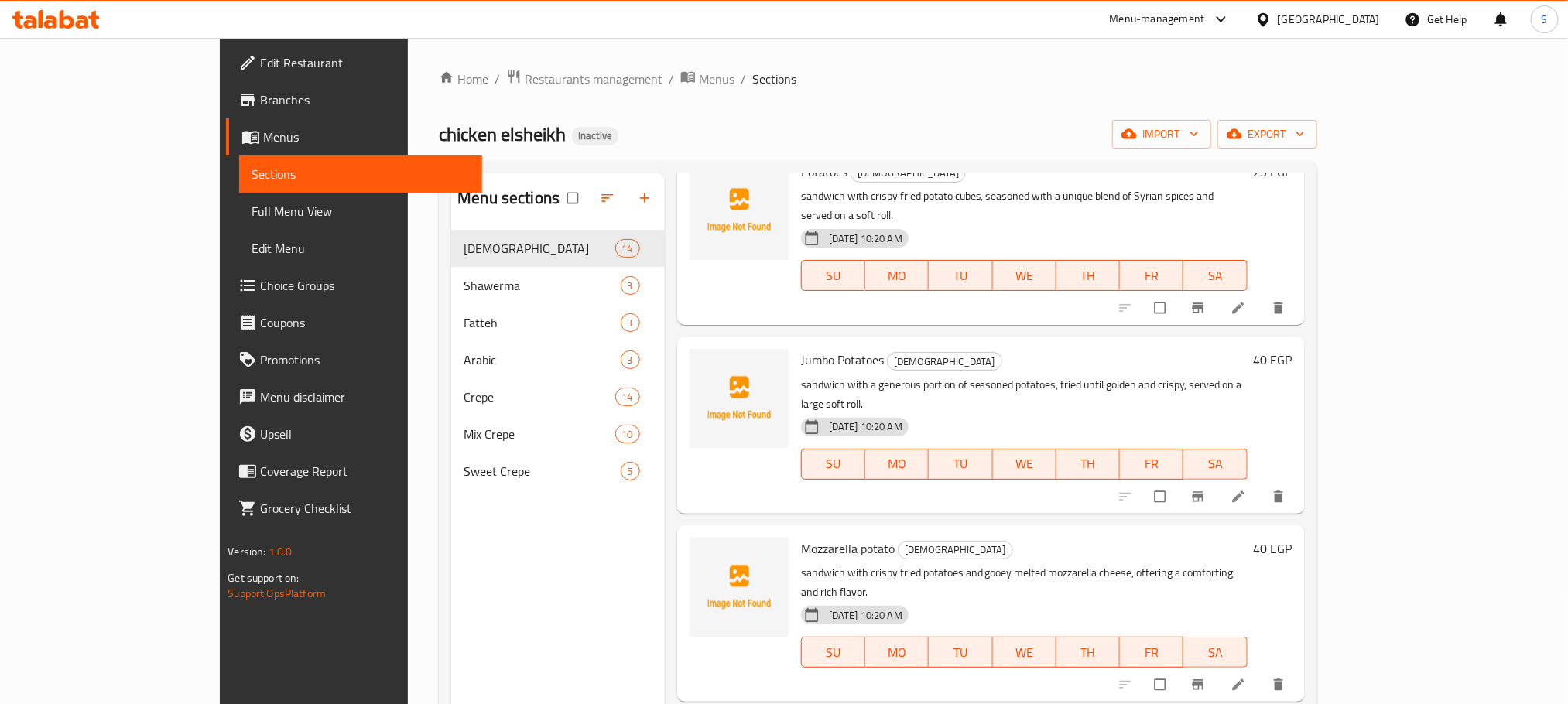
scroll to position [116, 0]
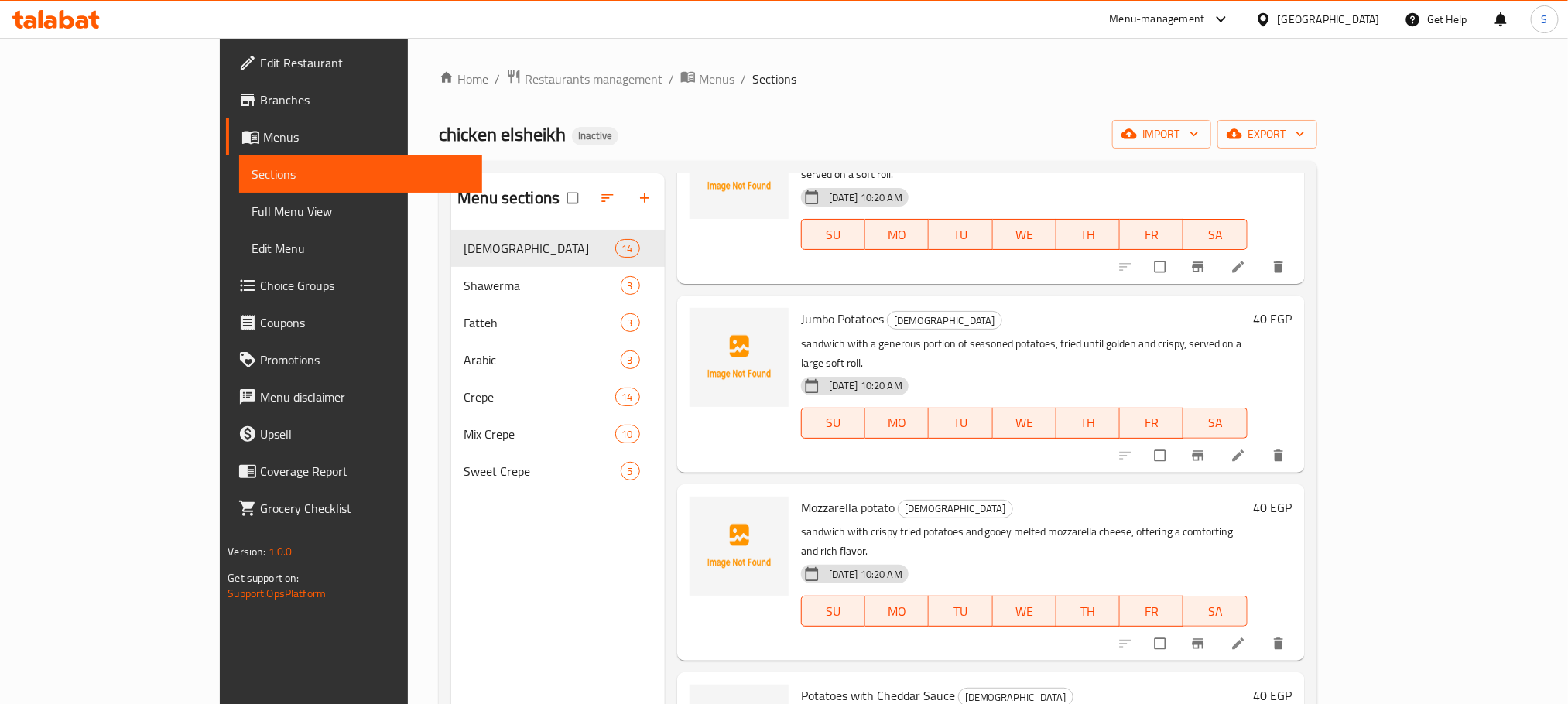
drag, startPoint x: 1435, startPoint y: 595, endPoint x: 1442, endPoint y: 590, distance: 8.6
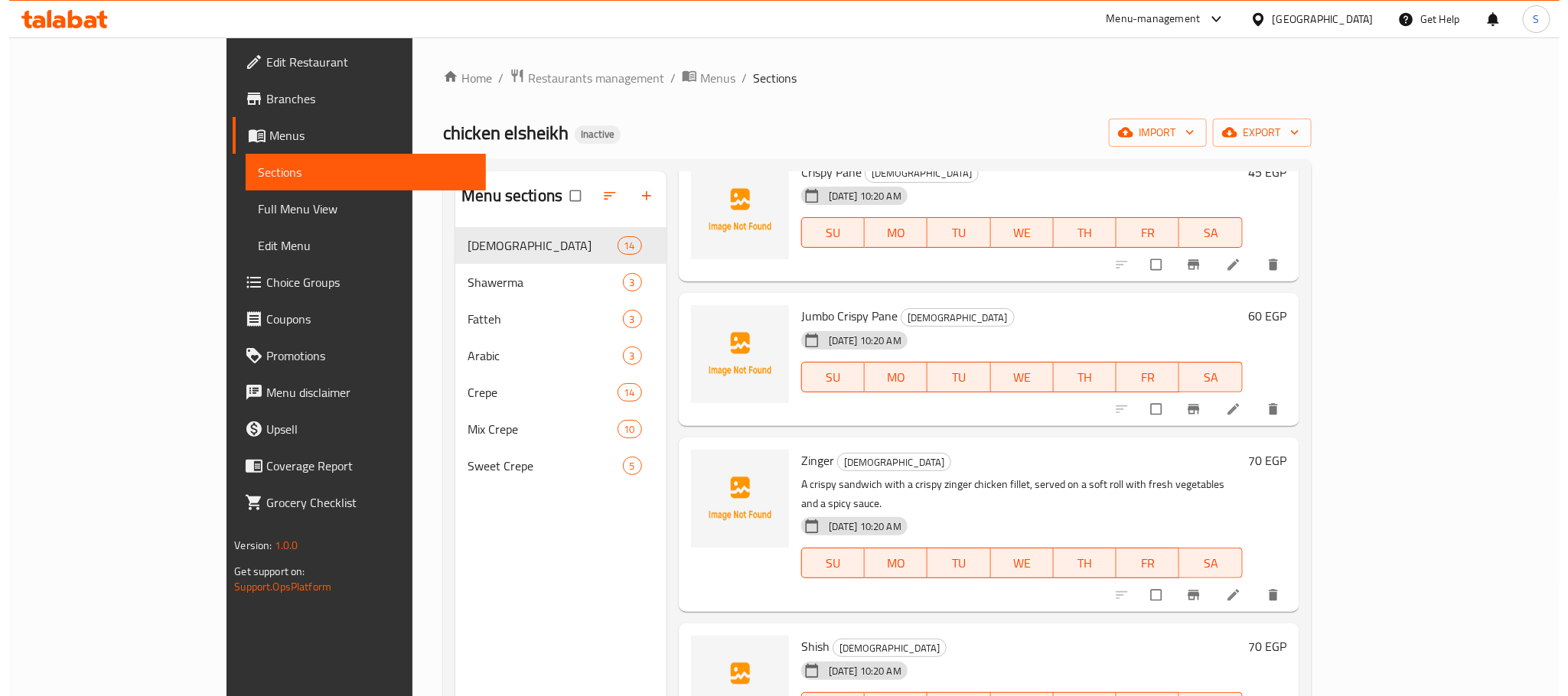
scroll to position [1263, 0]
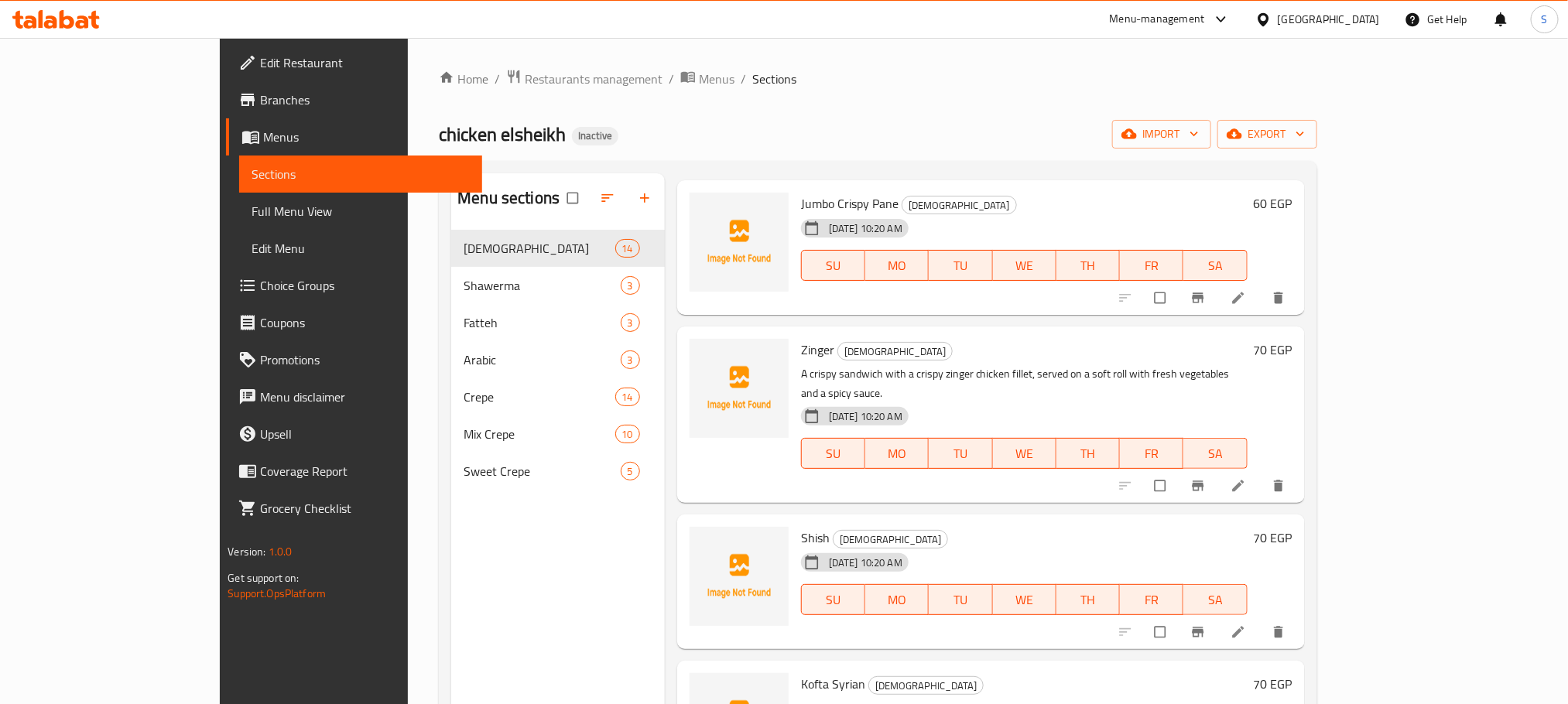
click at [1360, 15] on div "Egypt" at bounding box center [1329, 19] width 102 height 17
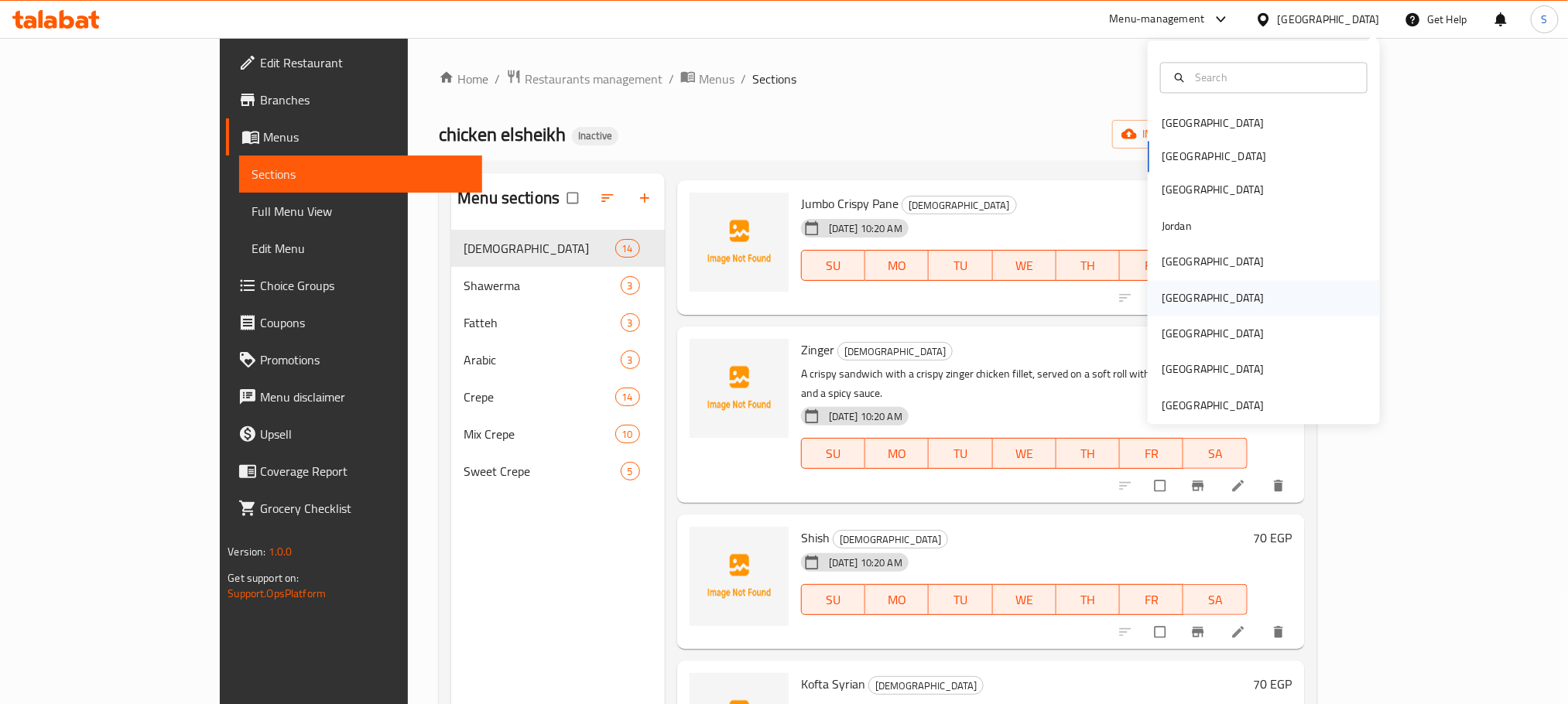
click at [1173, 303] on div "[GEOGRAPHIC_DATA]" at bounding box center [1212, 297] width 127 height 36
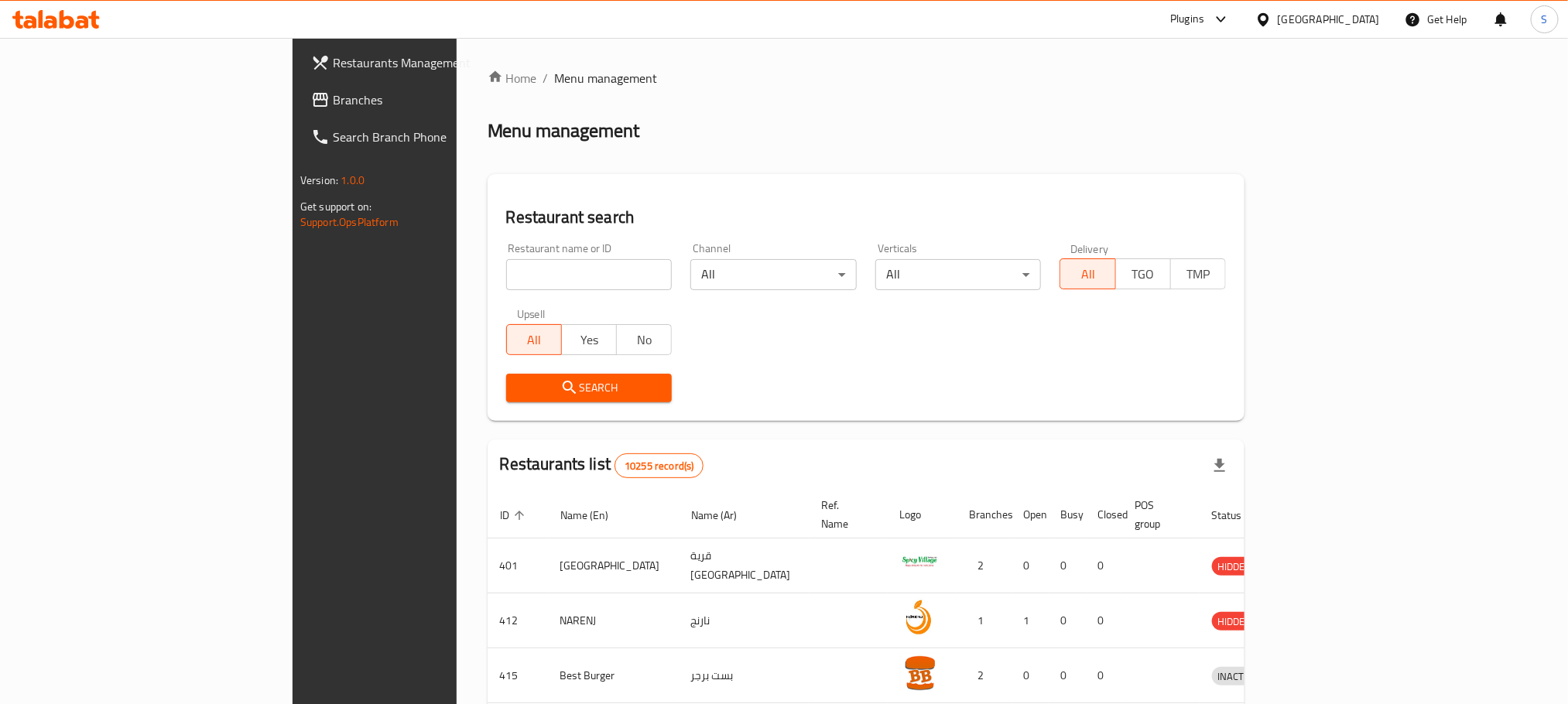
click at [507, 286] on input "search" at bounding box center [590, 275] width 166 height 31
paste input "657427"
type input "657427"
click button "Search" at bounding box center [590, 388] width 166 height 28
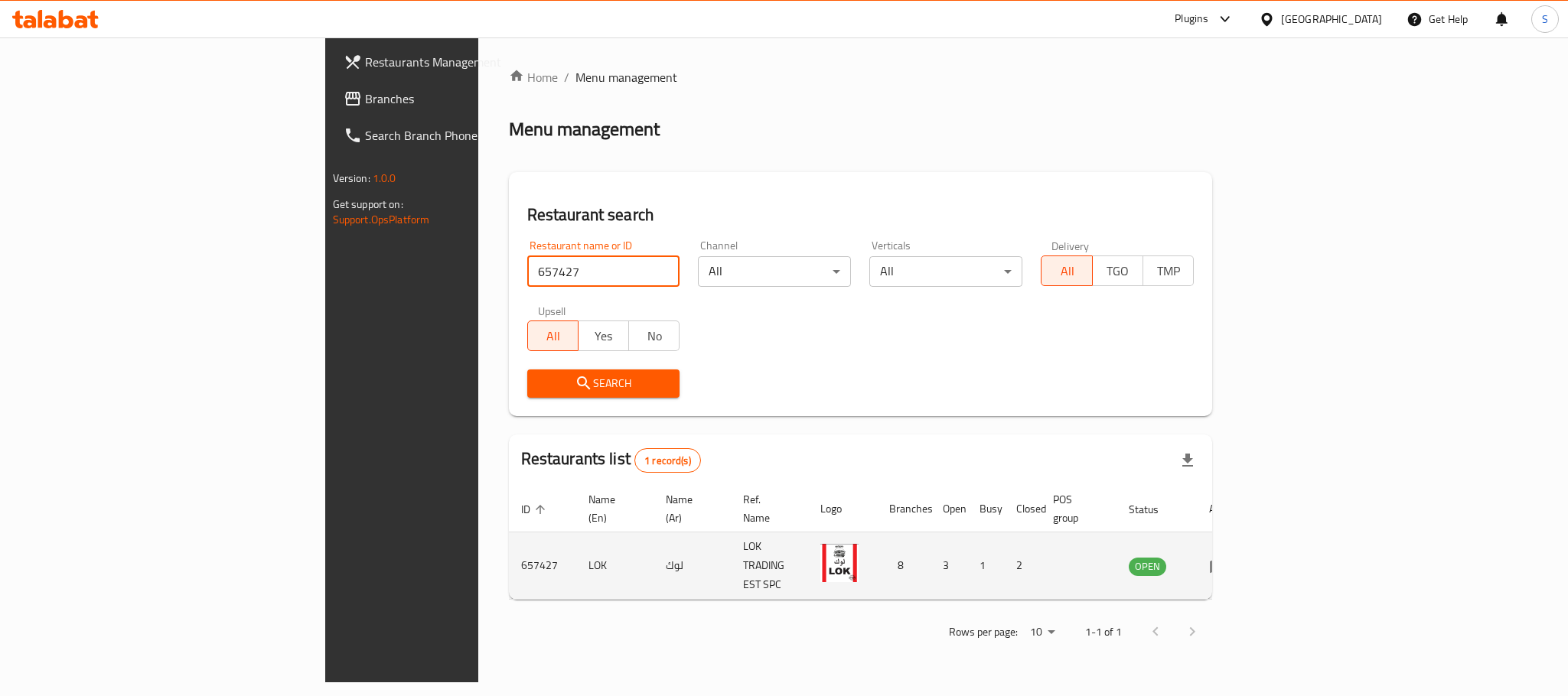
click at [1249, 551] on td "enhanced table" at bounding box center [1223, 566] width 52 height 67
click at [1226, 560] on icon "enhanced table" at bounding box center [1217, 567] width 17 height 13
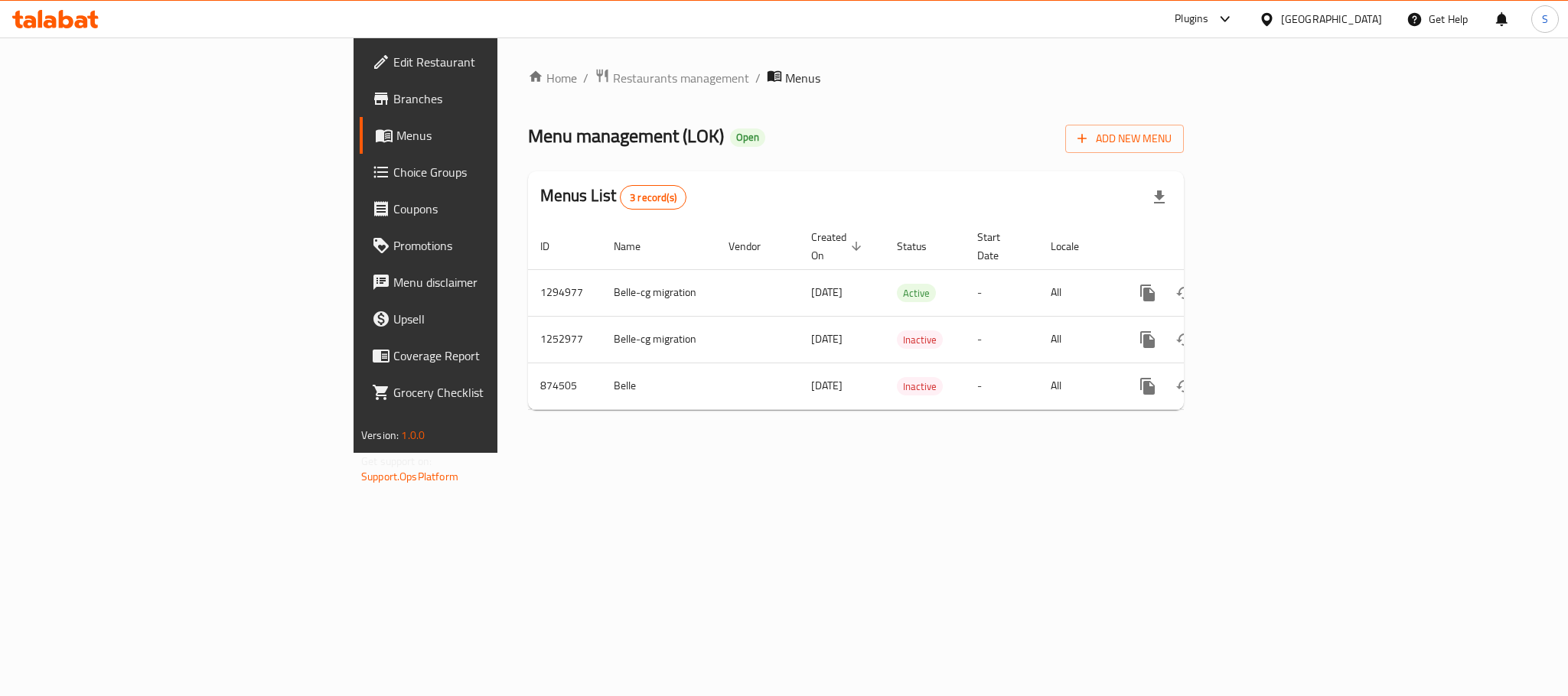
click at [393, 57] on span "Edit Restaurant" at bounding box center [498, 61] width 210 height 18
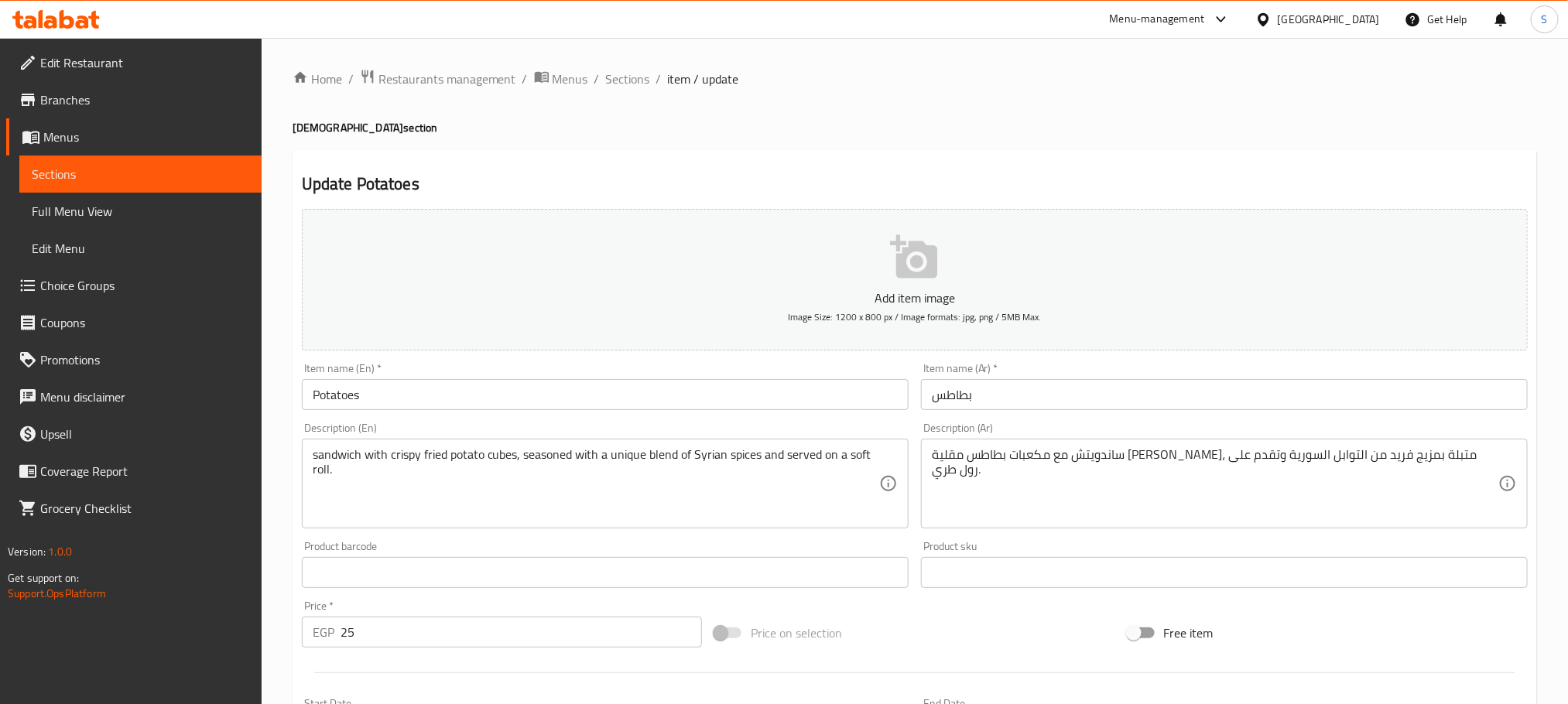
click at [526, 395] on input "Potatoes" at bounding box center [605, 395] width 607 height 31
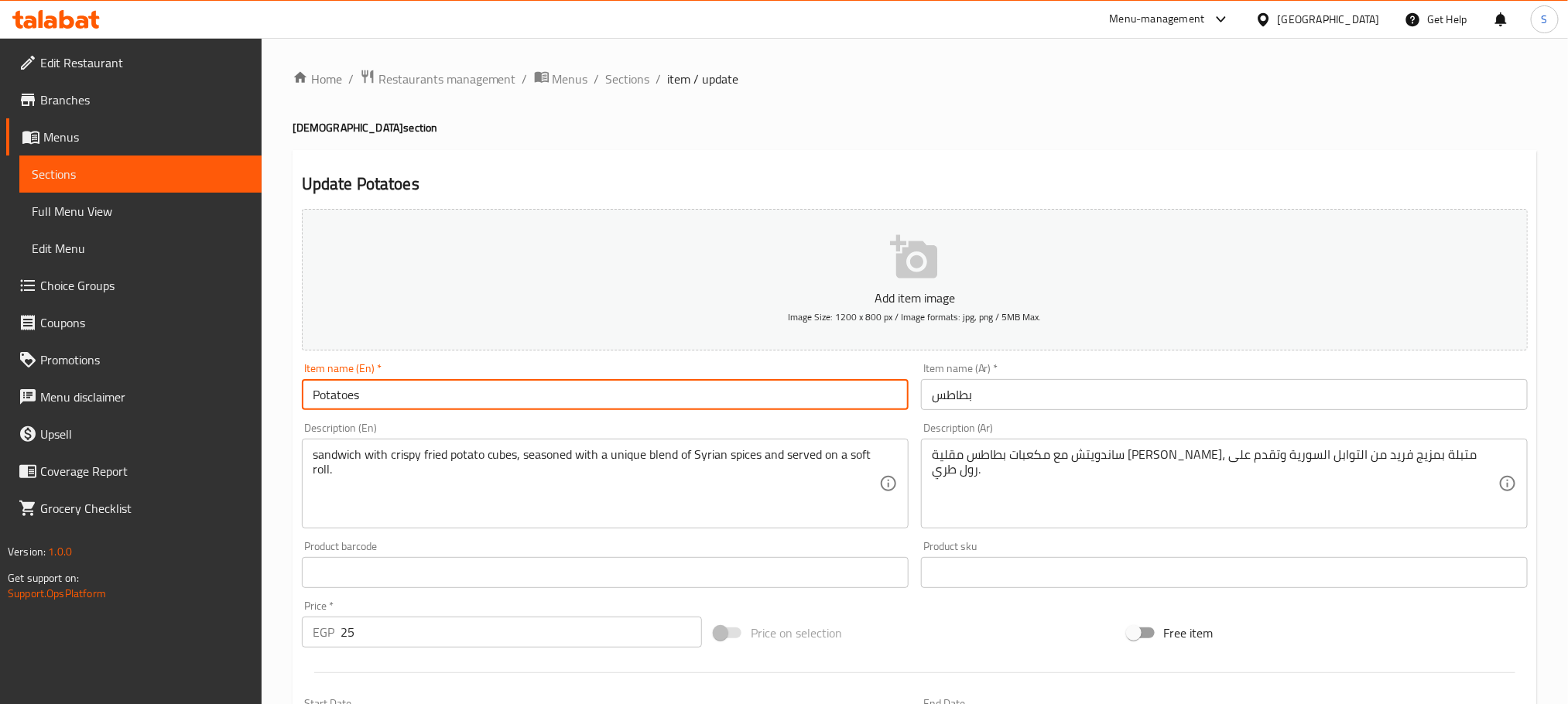
paste input "[DEMOGRAPHIC_DATA]"
type input "Potatoes Syrian"
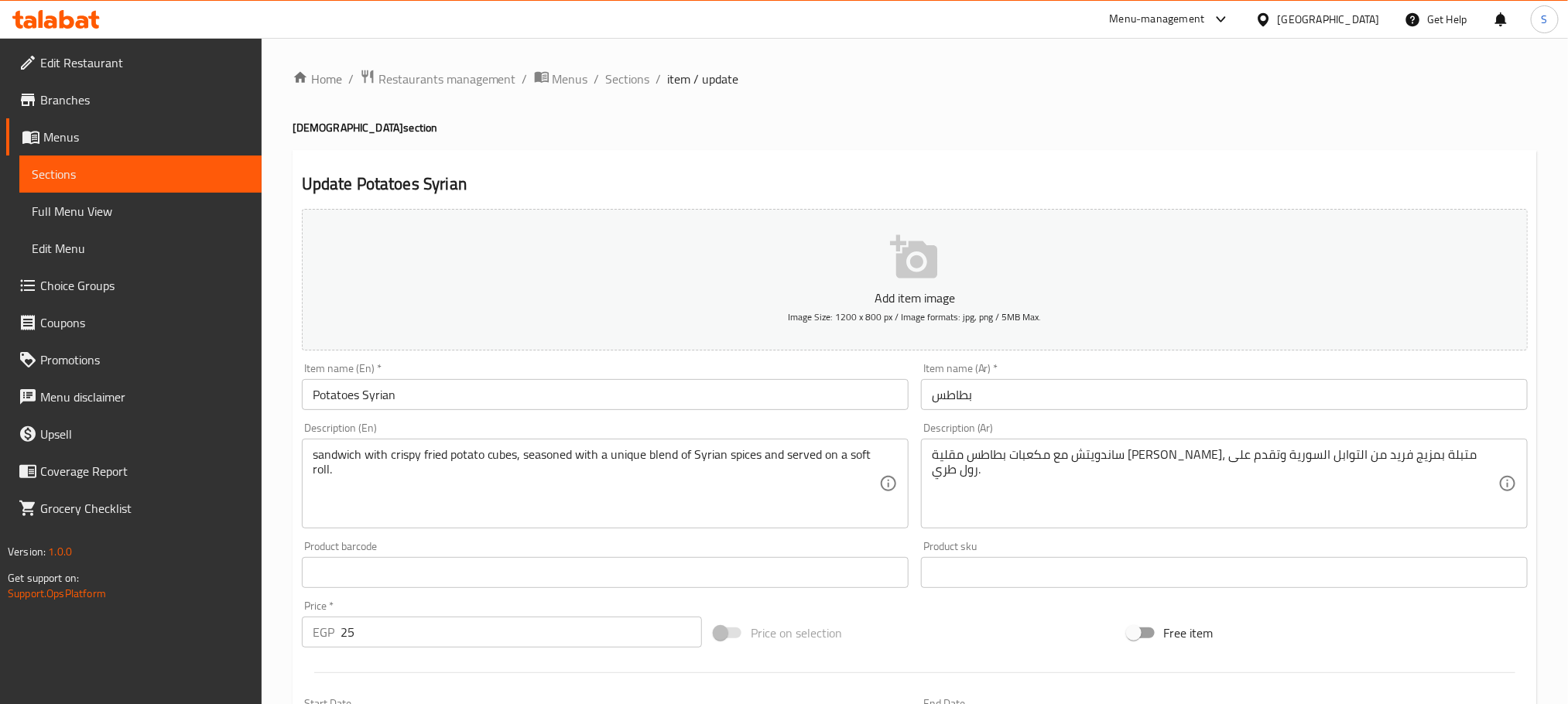
click at [976, 413] on div "Item name (Ar)   * بطاطس Item name (Ar) *" at bounding box center [1224, 386] width 619 height 59
click at [998, 404] on input "بطاطس" at bounding box center [1224, 395] width 607 height 31
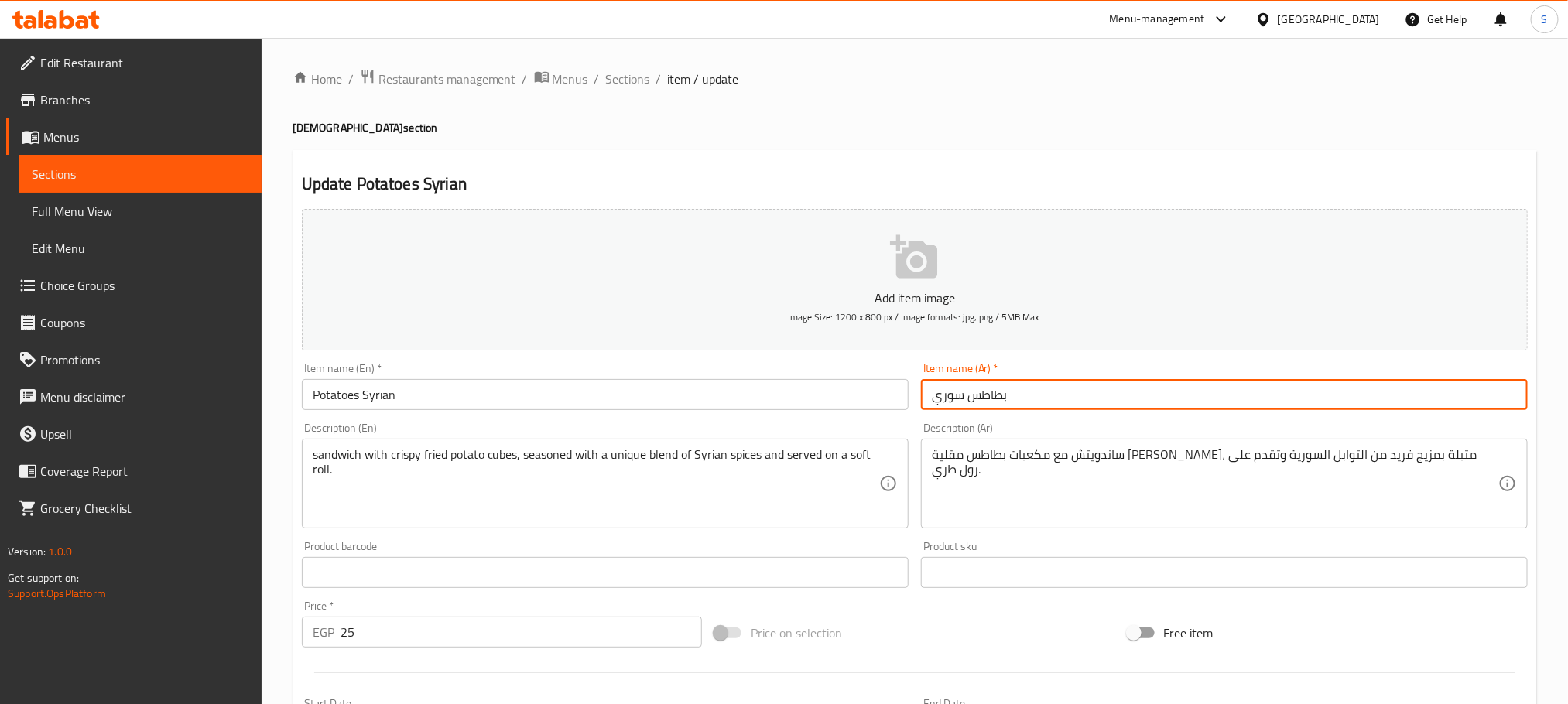
type input "بطاطس سوري"
click at [960, 404] on input "بطاطس سوري" at bounding box center [1224, 395] width 607 height 31
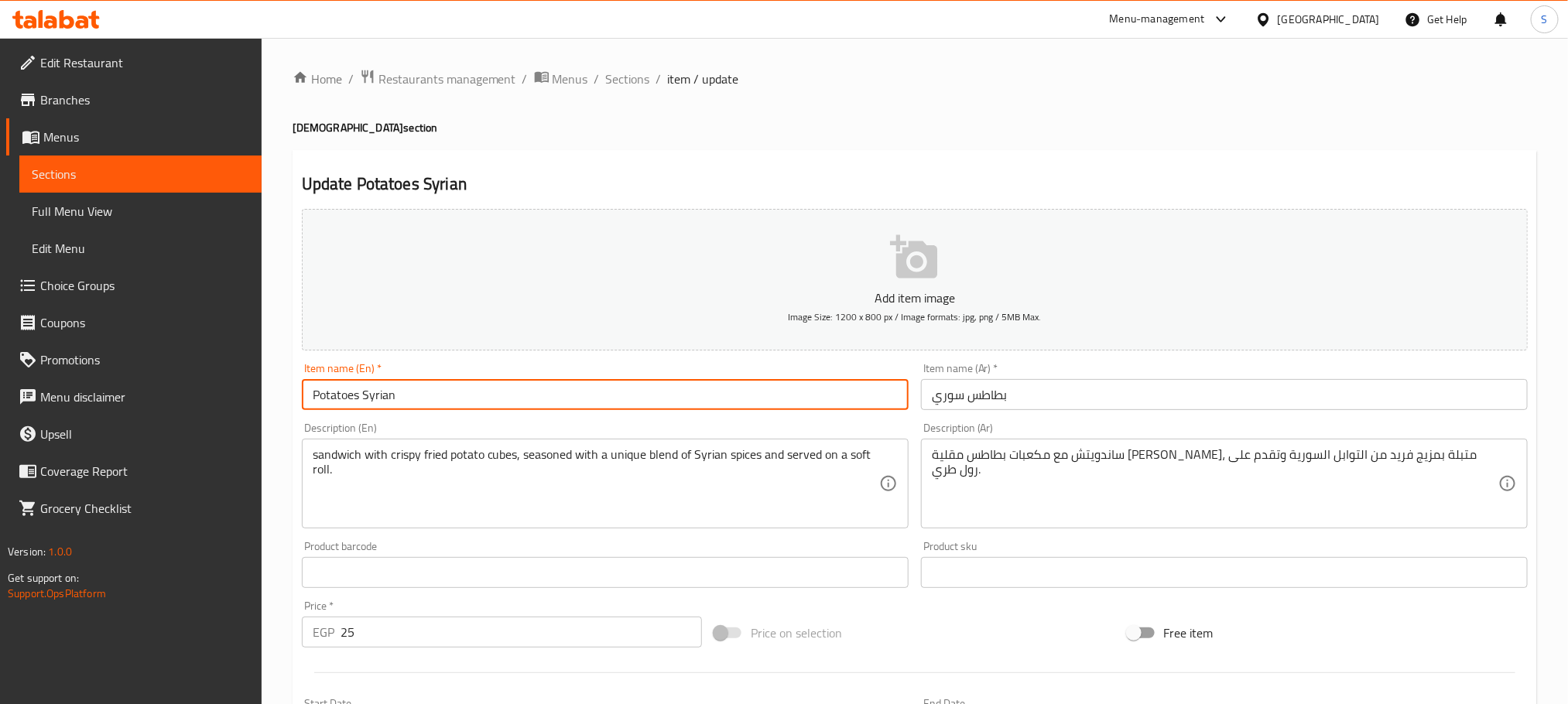
click at [553, 397] on input "Potatoes Syrian" at bounding box center [605, 395] width 607 height 31
click at [500, 398] on input "Jumbo Potatoes" at bounding box center [605, 395] width 607 height 31
paste input "[DEMOGRAPHIC_DATA]"
type input "Jumbo Potatoes Syrian"
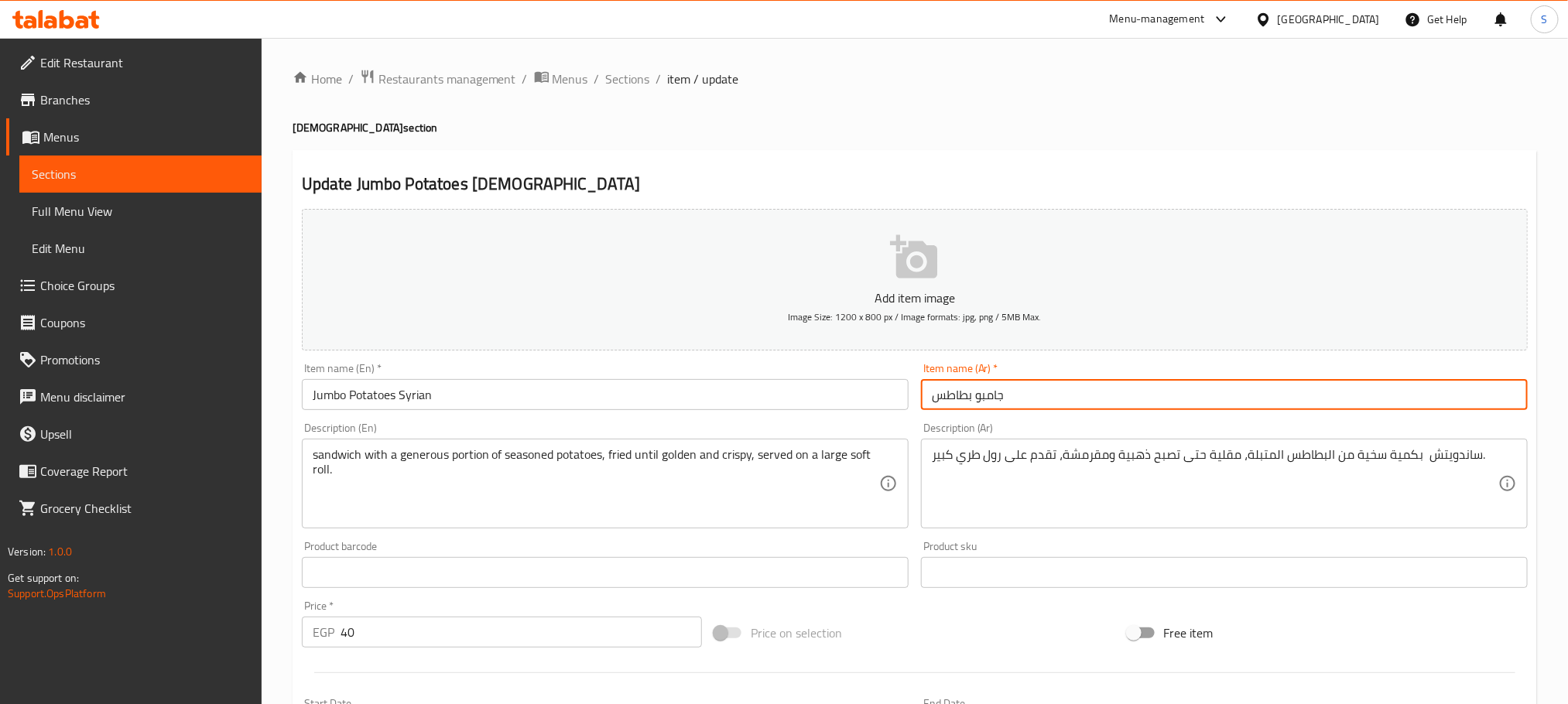
click at [1031, 400] on input "جامبو بطاطس" at bounding box center [1224, 395] width 607 height 31
paste input "سوري"
type input "جامبو بطاطس سوري"
click at [474, 410] on input "Jumbo Potatoes Syrian" at bounding box center [605, 395] width 607 height 31
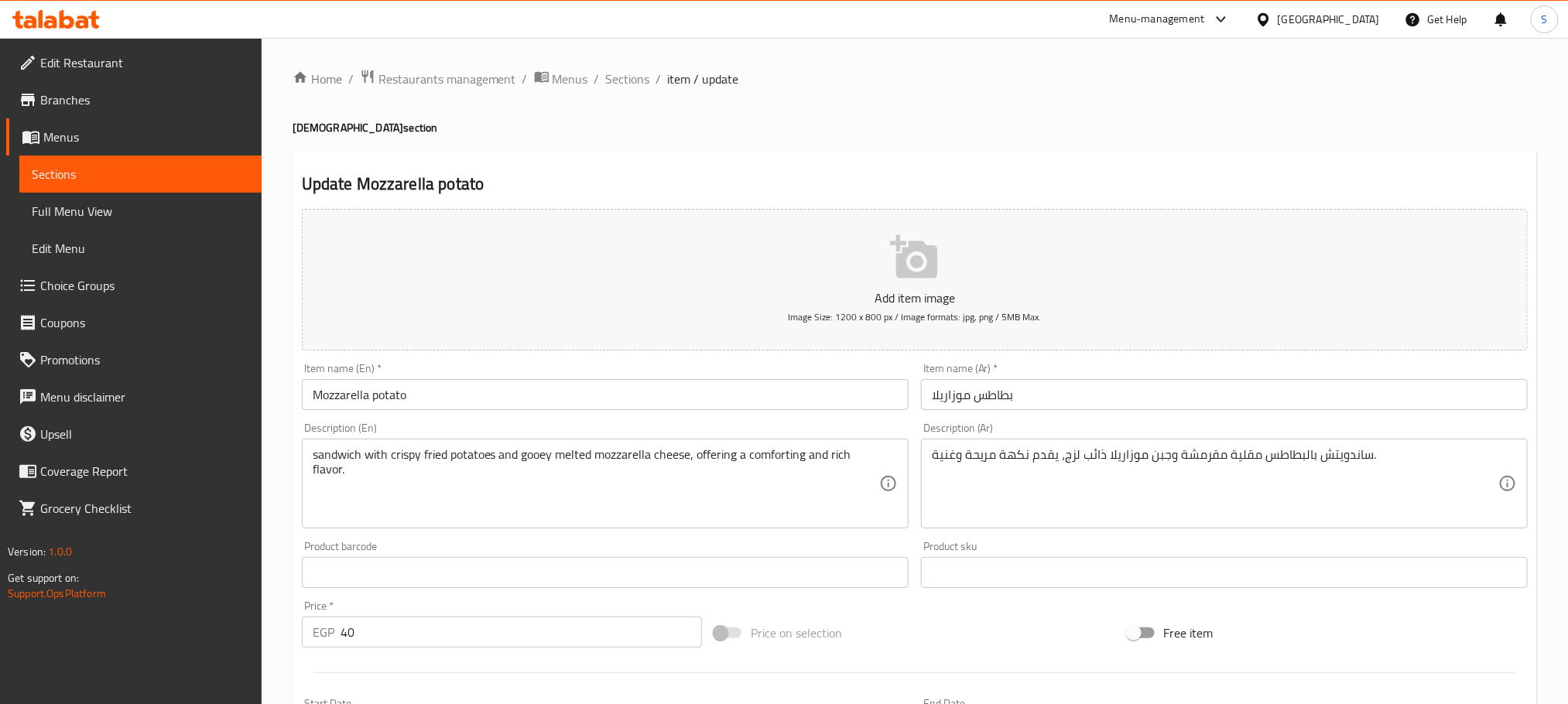
click at [474, 396] on input "Mozzarella potato" at bounding box center [605, 395] width 607 height 31
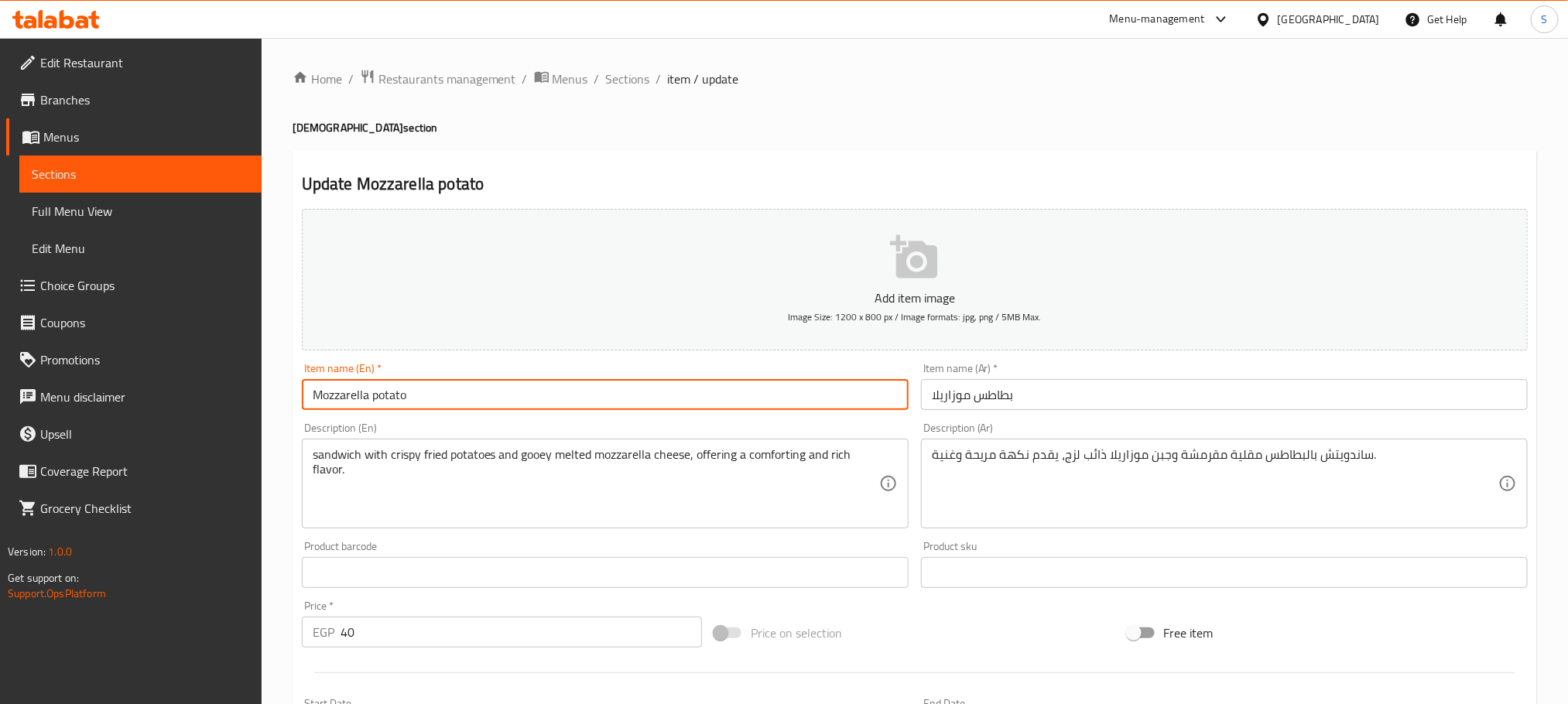
paste input "[DEMOGRAPHIC_DATA]"
type input "Mozzarella potato Syrian"
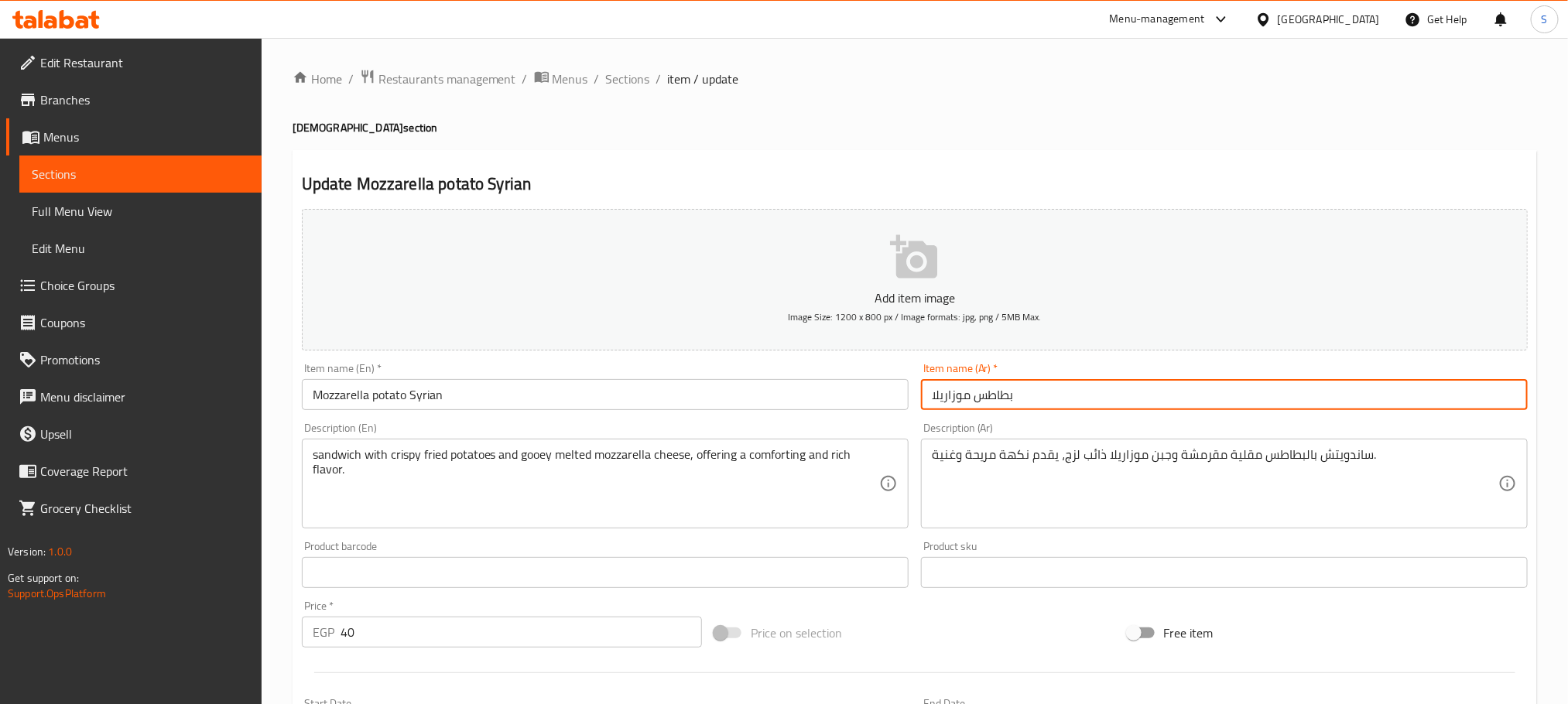
click at [1090, 400] on input "بطاطس موزاريلا" at bounding box center [1224, 395] width 607 height 31
paste input "سوري"
type input "بطاطس موزاريلا سوري"
click at [555, 406] on input "Mozzarella potato Syrian" at bounding box center [605, 395] width 607 height 31
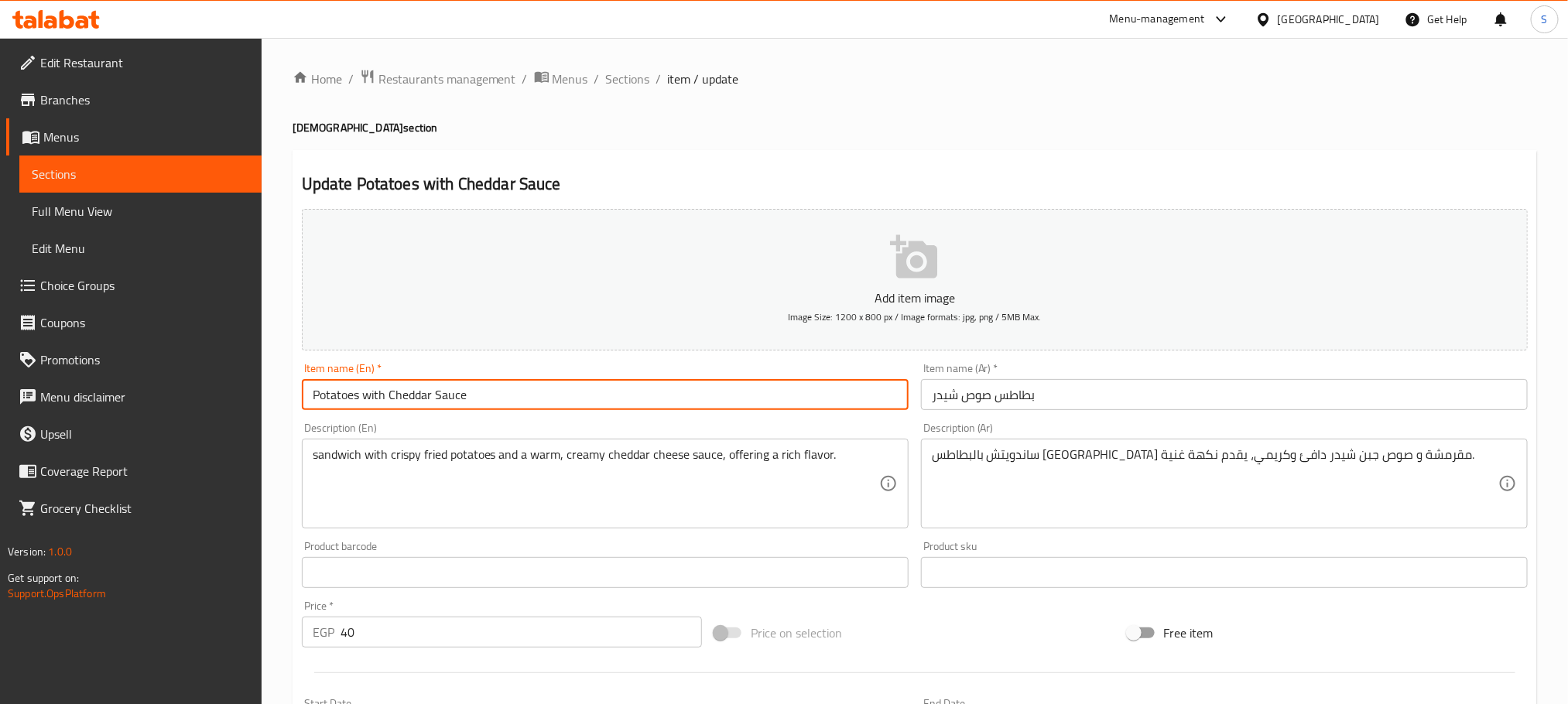
click at [508, 400] on input "Potatoes with Cheddar Sauce" at bounding box center [605, 395] width 607 height 31
paste input "[DEMOGRAPHIC_DATA]"
type input "Potatoes with Cheddar Sauce Syrian"
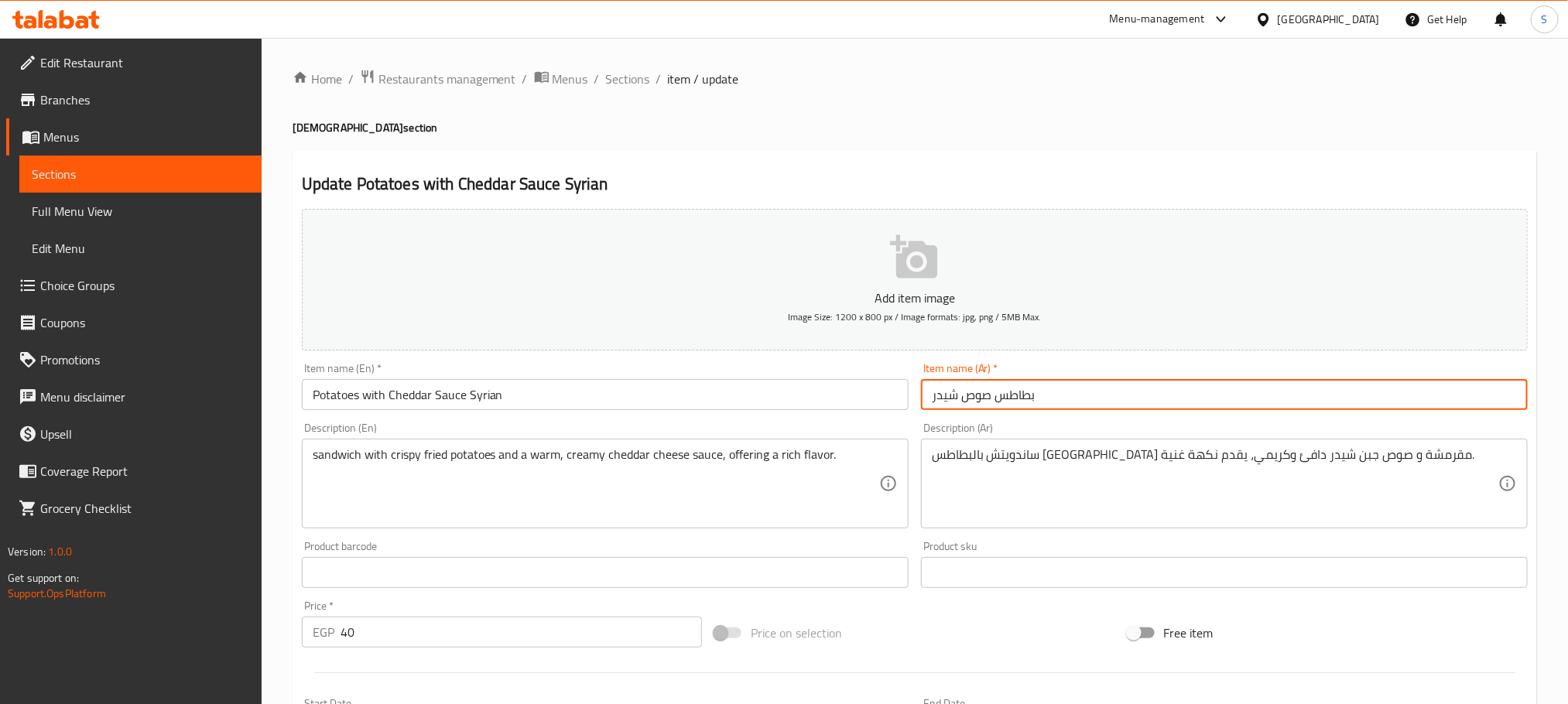
click at [1083, 391] on input "بطاطس صوص شيدر" at bounding box center [1224, 395] width 607 height 31
paste input "سوري"
type input "بطاطس صوص شيدر سوري"
click at [613, 401] on input "Potatoes with Cheddar Sauce Syrian" at bounding box center [605, 395] width 607 height 31
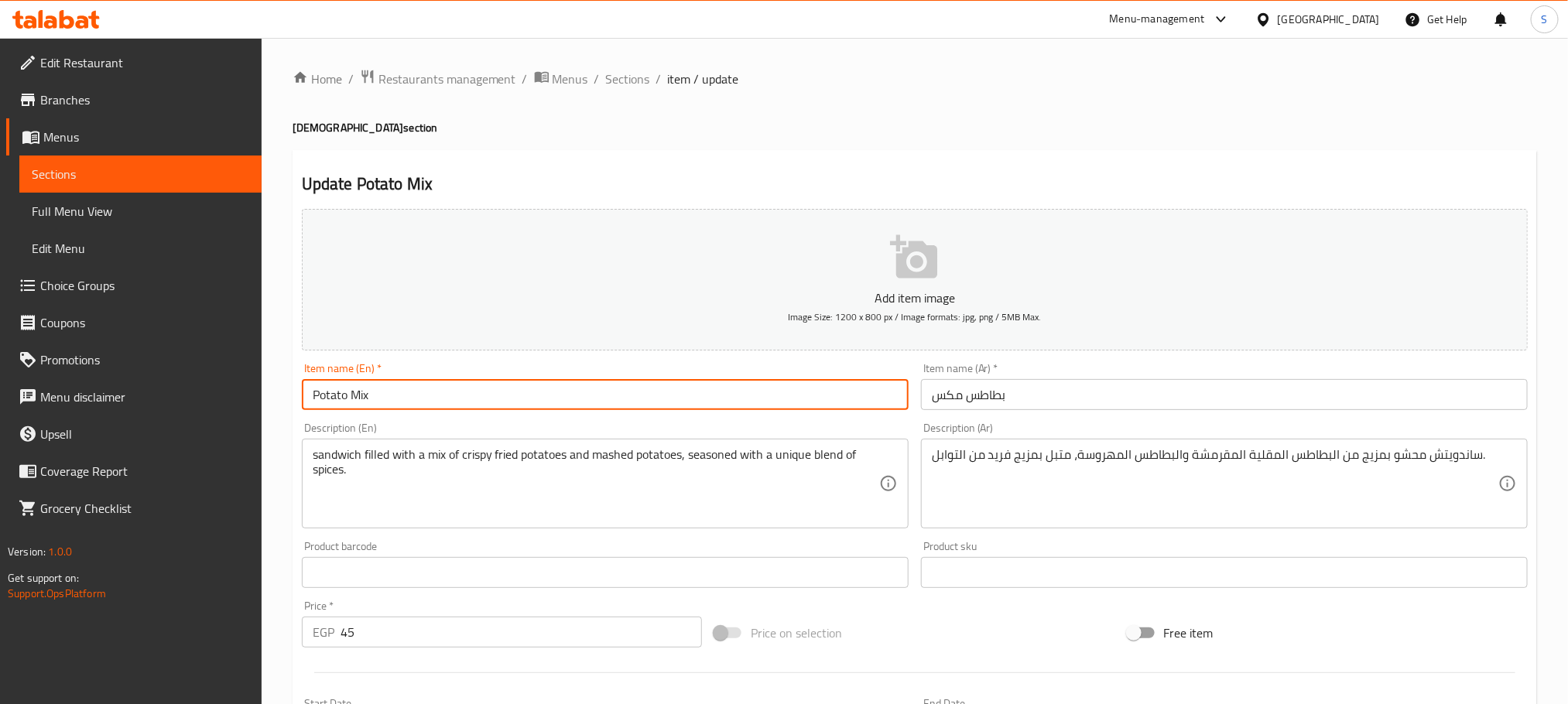
click at [526, 383] on input "Potato Mix" at bounding box center [605, 395] width 607 height 31
paste input "[DEMOGRAPHIC_DATA]"
type input "Potato Mix Syrian"
click at [591, 400] on input "Potato Mix Syrian" at bounding box center [605, 395] width 607 height 31
click at [1061, 397] on input "بطاطس مكس" at bounding box center [1224, 395] width 607 height 31
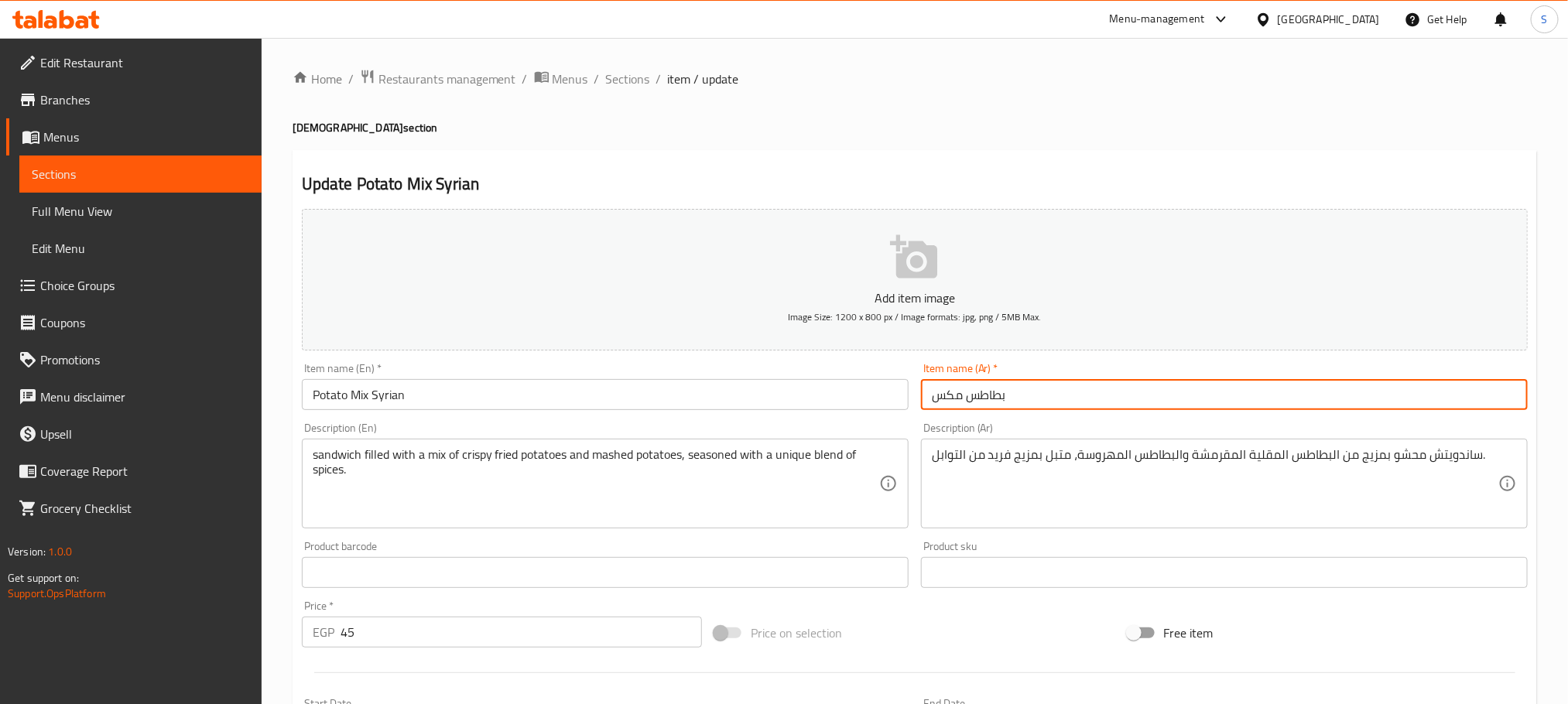
paste input "سوري"
type input "بطاطس مكس سوري"
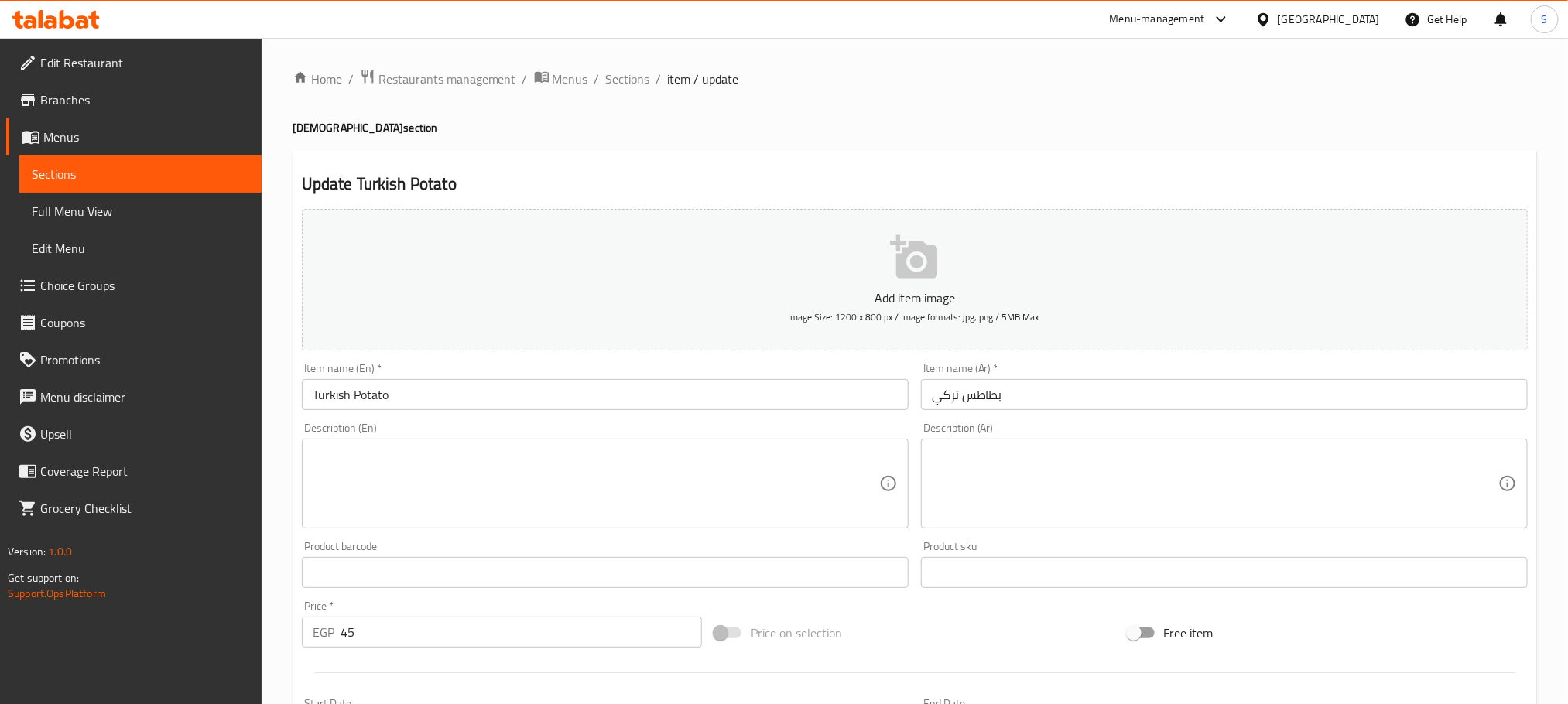
click at [496, 379] on div "Item name (En)   * Turkish Potato Item name (En) *" at bounding box center [605, 387] width 607 height 48
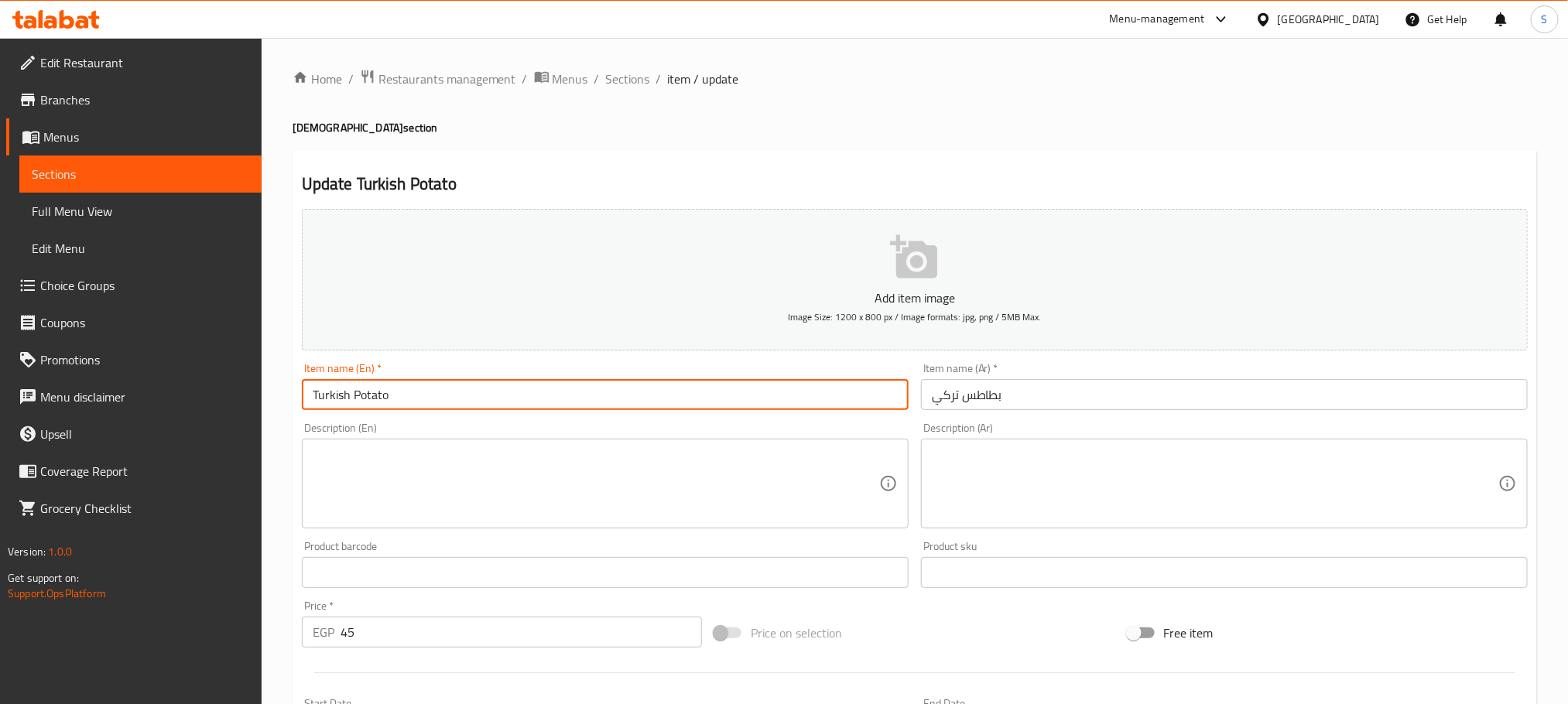
click at [496, 396] on input "Turkish Potato" at bounding box center [605, 395] width 607 height 31
paste input "[DEMOGRAPHIC_DATA]"
type input "Turkish Potato Syrian"
click at [1033, 386] on input "بطاطس تركي" at bounding box center [1224, 395] width 607 height 31
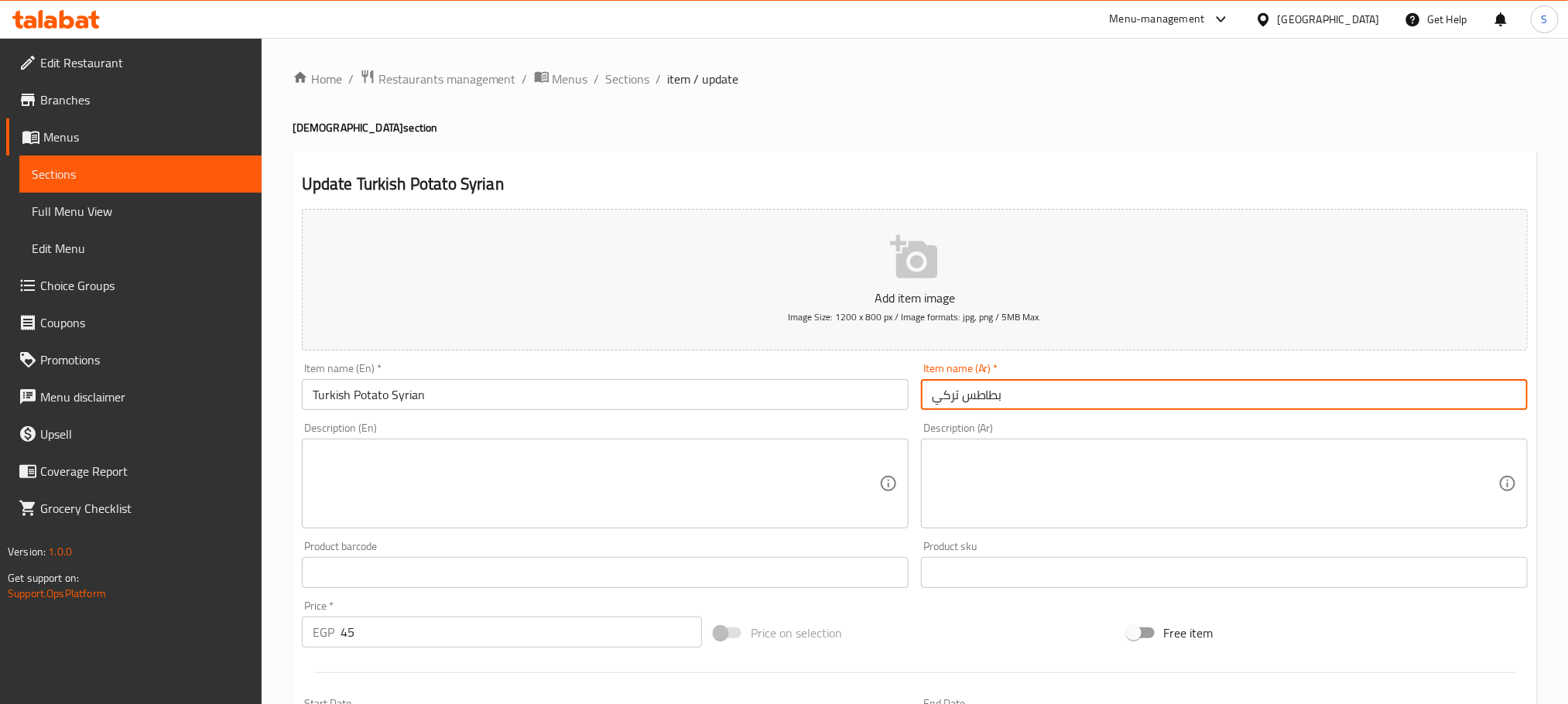
paste input "سوري"
type input "بطاطس تركي سوري"
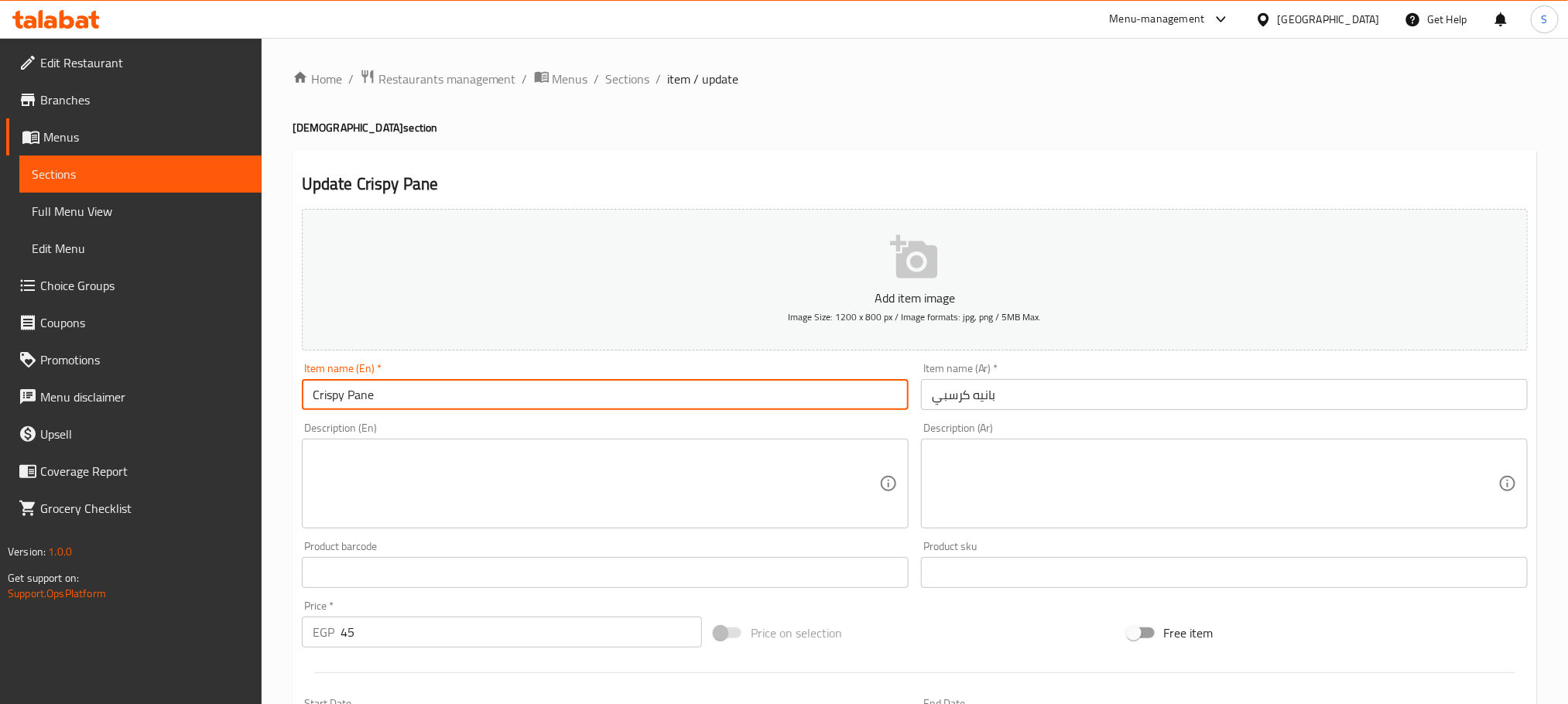
click at [502, 386] on input "Crispy Pane" at bounding box center [605, 395] width 607 height 31
paste input "[DEMOGRAPHIC_DATA]"
type input "Crispy Pane Syrian"
click at [1117, 405] on input "بانيه كرسبي" at bounding box center [1224, 395] width 607 height 31
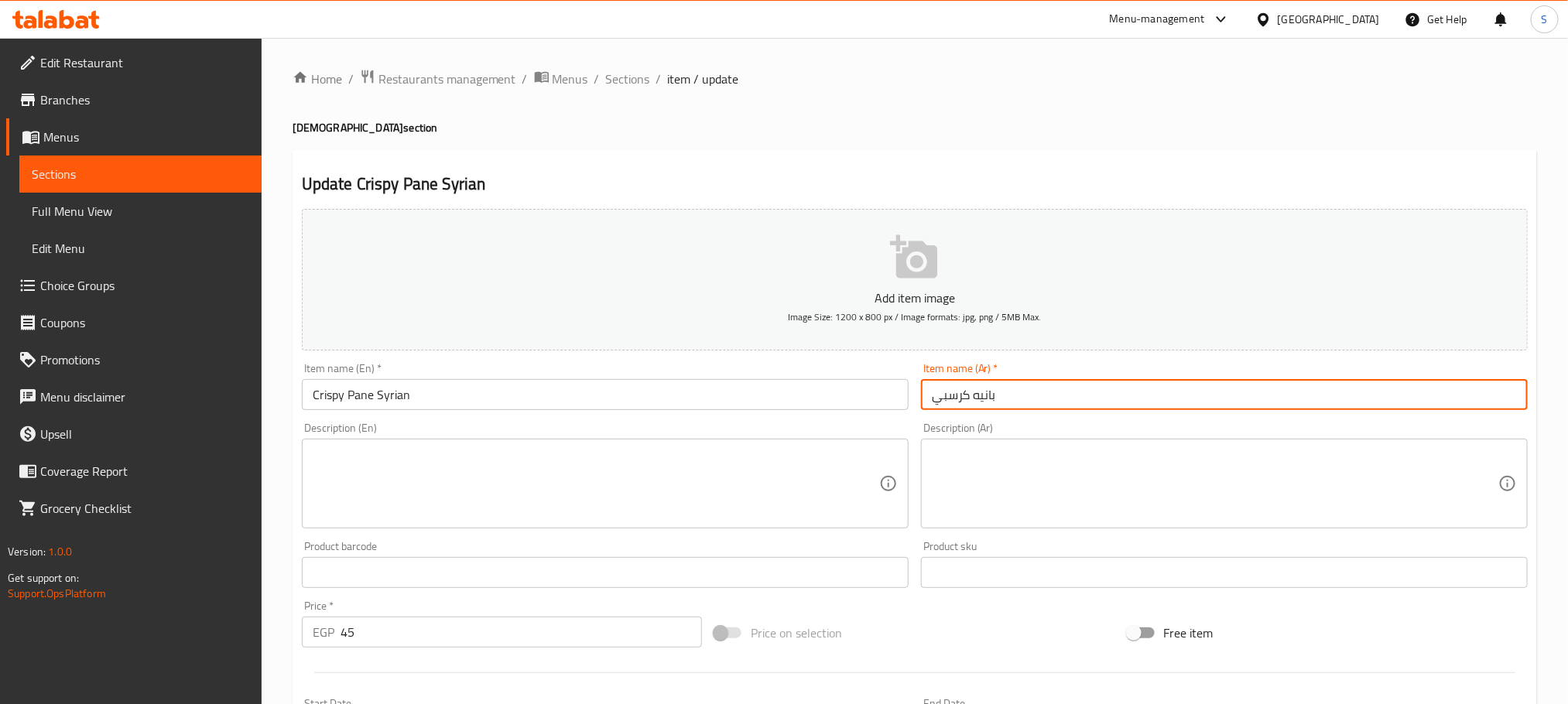
paste input "سوري"
type input "بانيه كرسبي سوري"
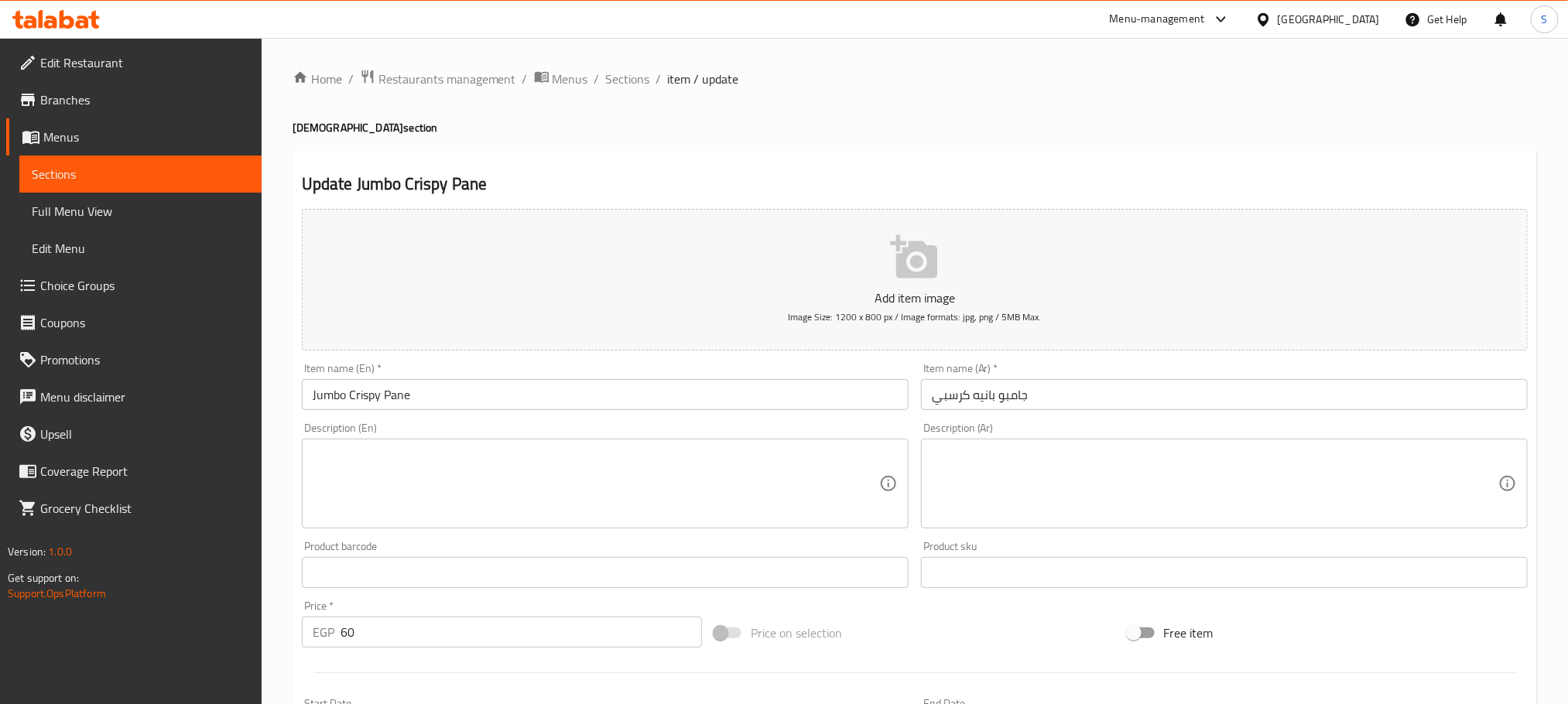
click at [458, 405] on input "Jumbo Crispy Pane" at bounding box center [605, 395] width 607 height 31
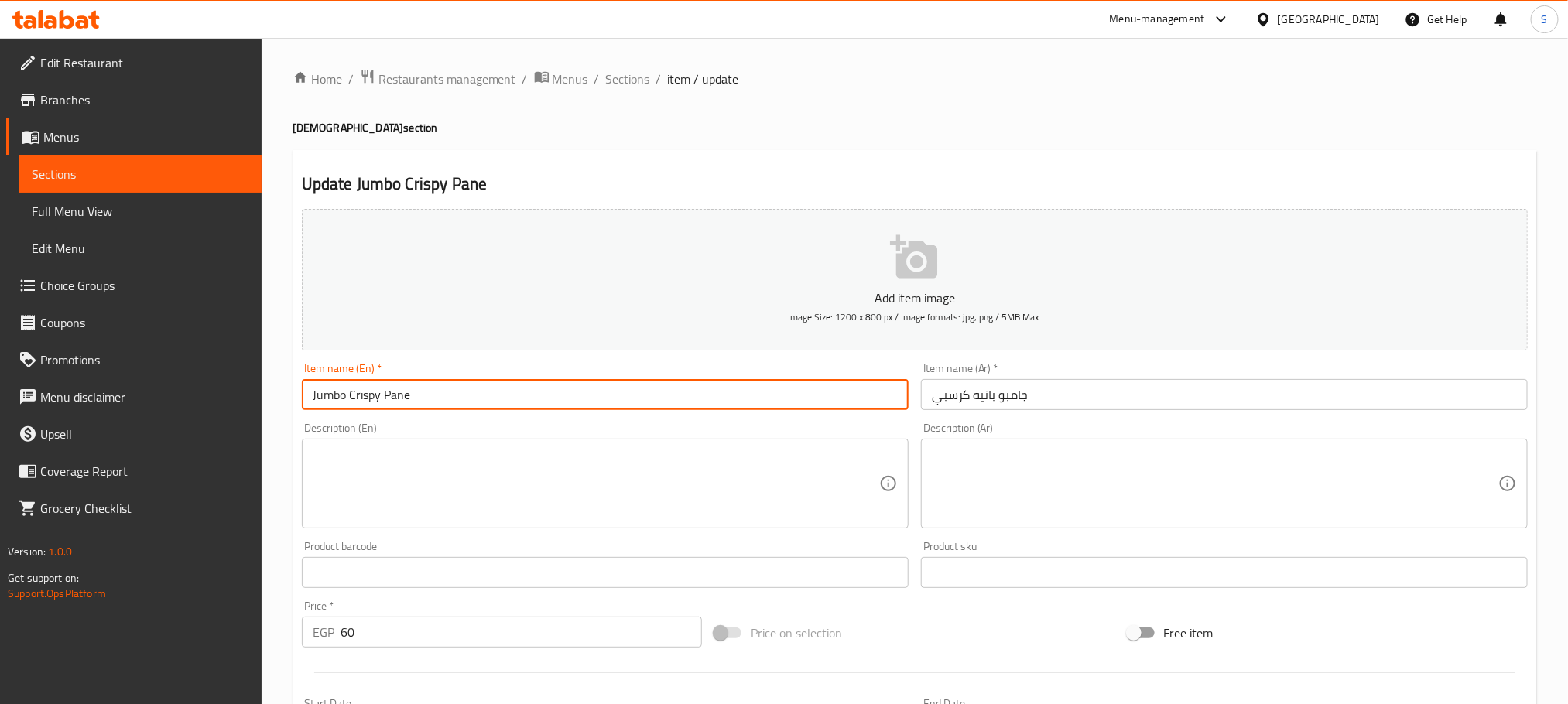
paste input "[DEMOGRAPHIC_DATA]"
type input "Jumbo Crispy Pane Syrian"
click at [1084, 374] on div "Item name (Ar)   * جامبو بانيه كرسبي Item name (Ar) *" at bounding box center [1224, 387] width 607 height 48
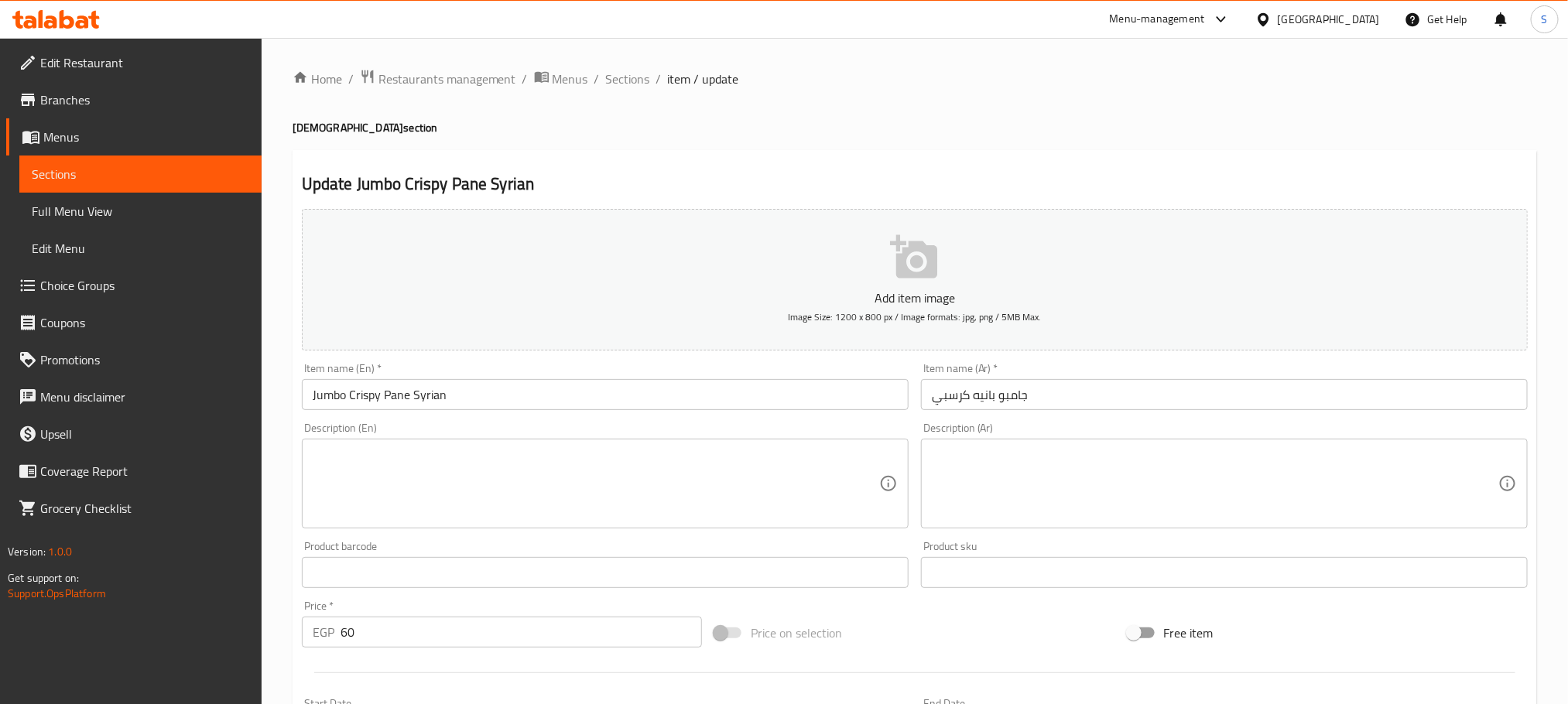
click at [1084, 411] on div "Item name (Ar)   * جامبو بانيه كرسبي Item name (Ar) *" at bounding box center [1224, 386] width 619 height 59
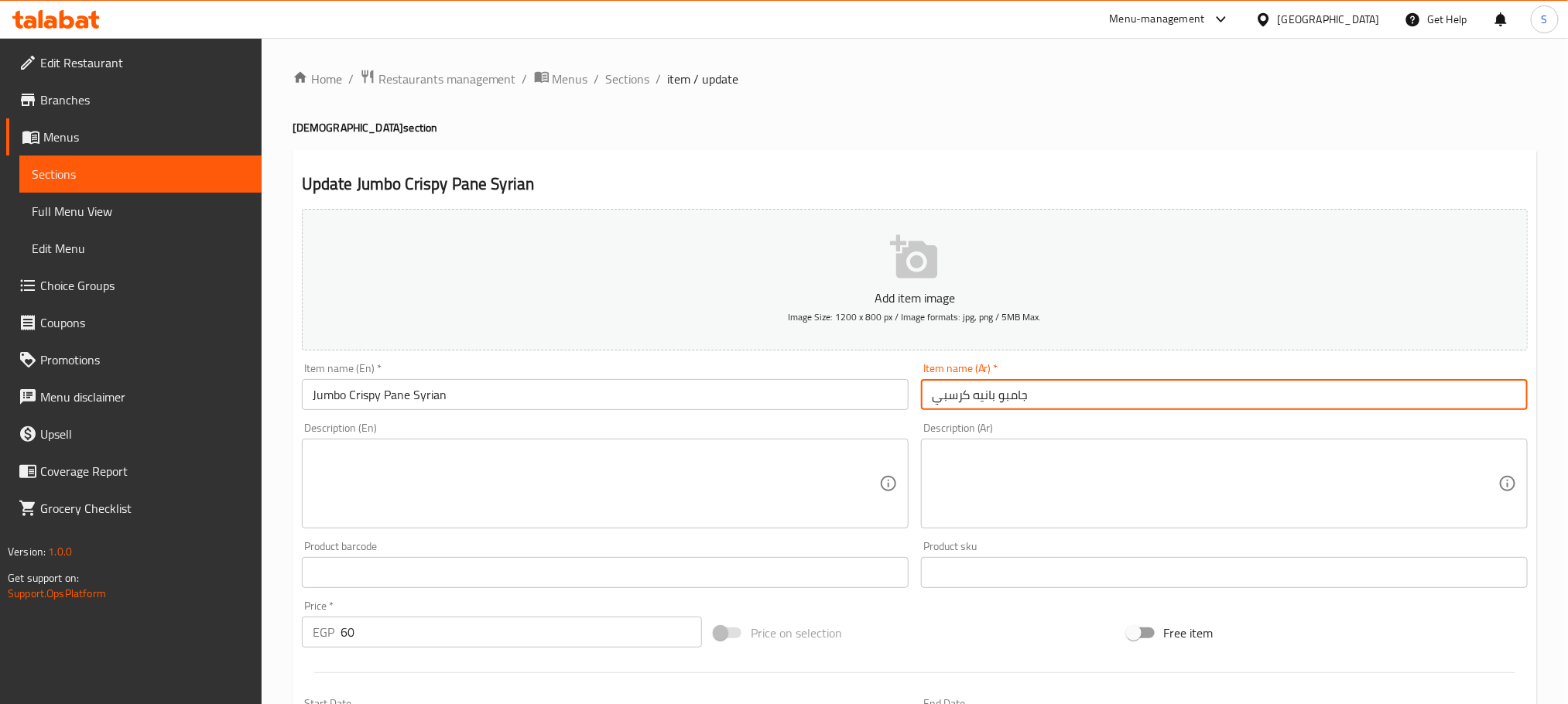
click at [1084, 409] on input "جامبو بانيه كرسبي" at bounding box center [1224, 395] width 607 height 31
paste input "سوري"
type input "جامبو بانيه كرسبي سوري"
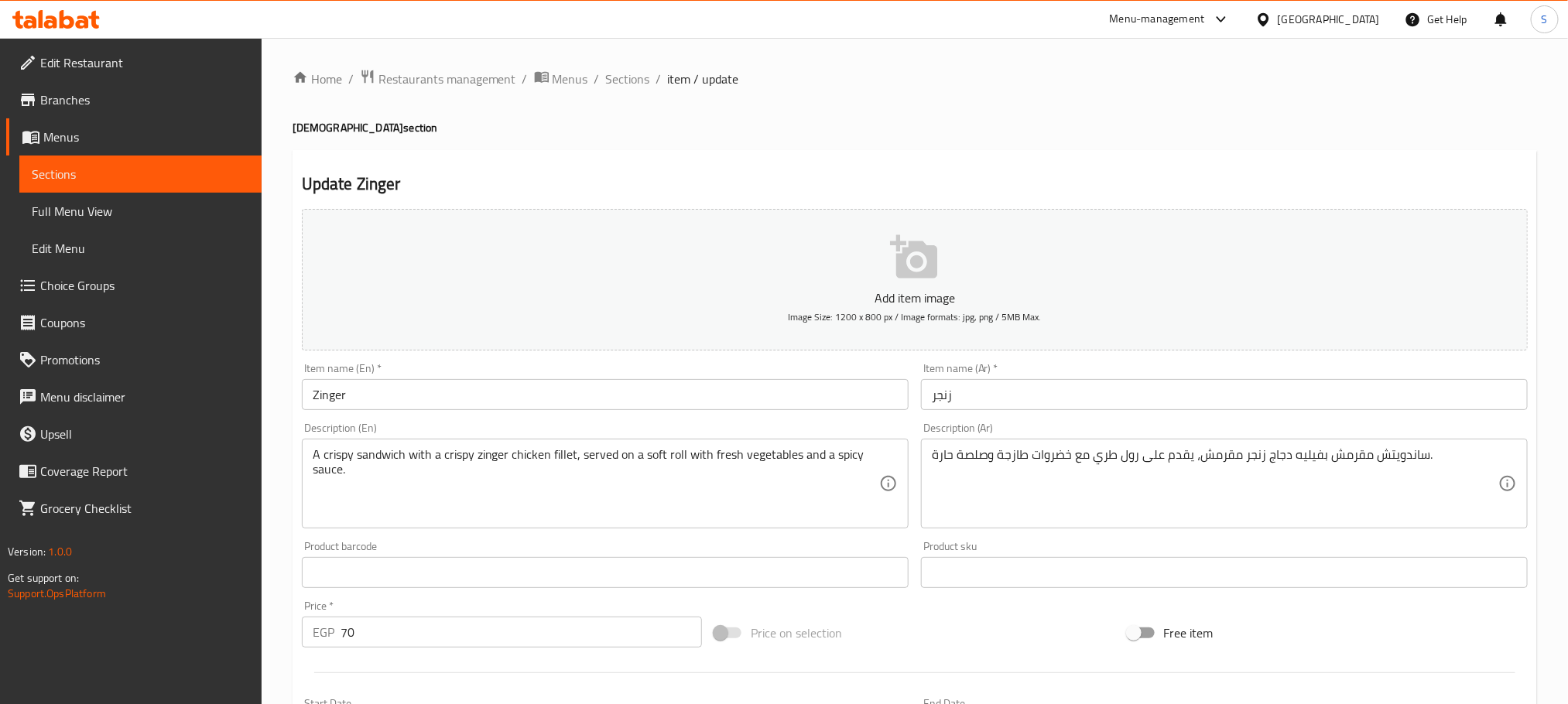
click at [534, 391] on input "Zinger" at bounding box center [605, 395] width 607 height 31
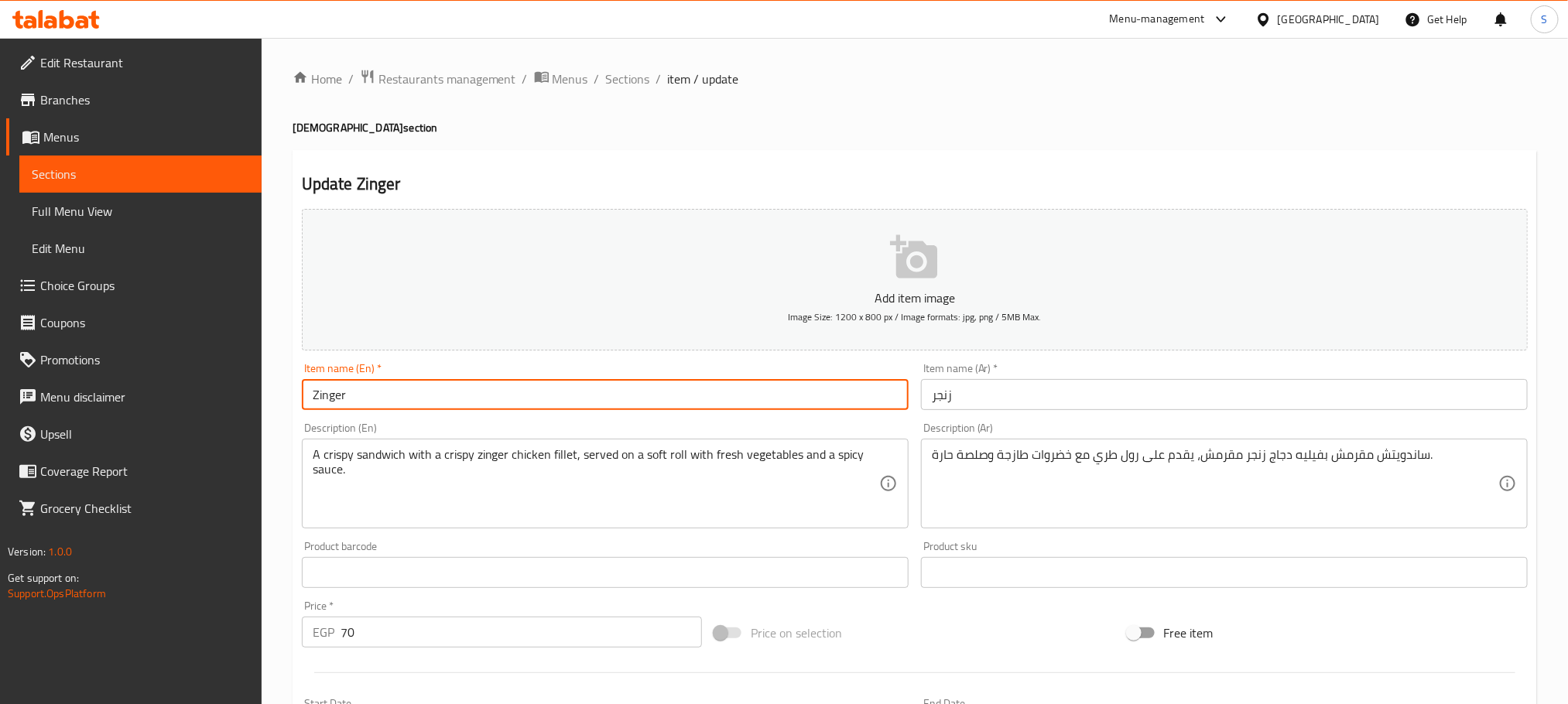
paste input "[DEMOGRAPHIC_DATA]"
type input "Zinger Syrian"
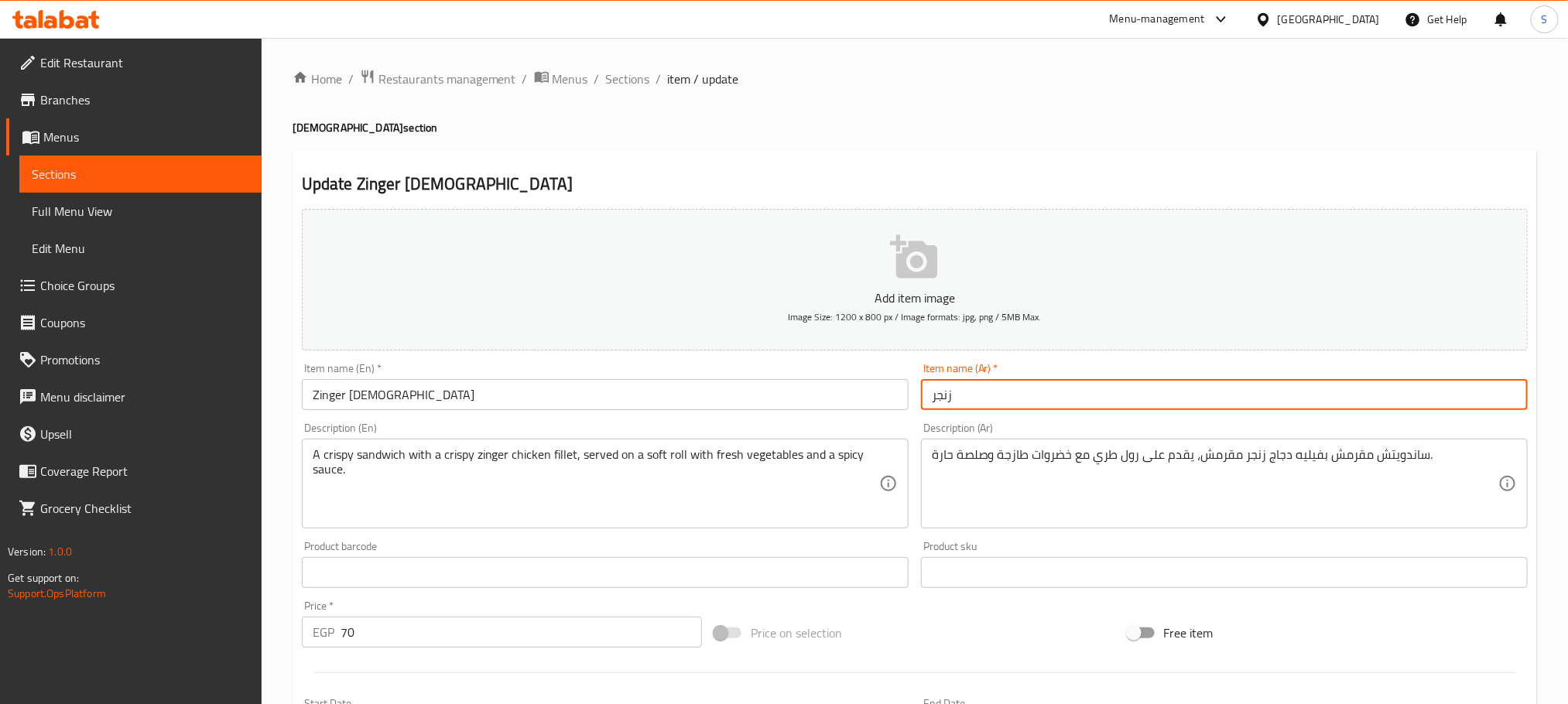
click at [1042, 386] on input "زنجر" at bounding box center [1224, 395] width 607 height 31
paste input "سوري"
type input "زنجر سوري"
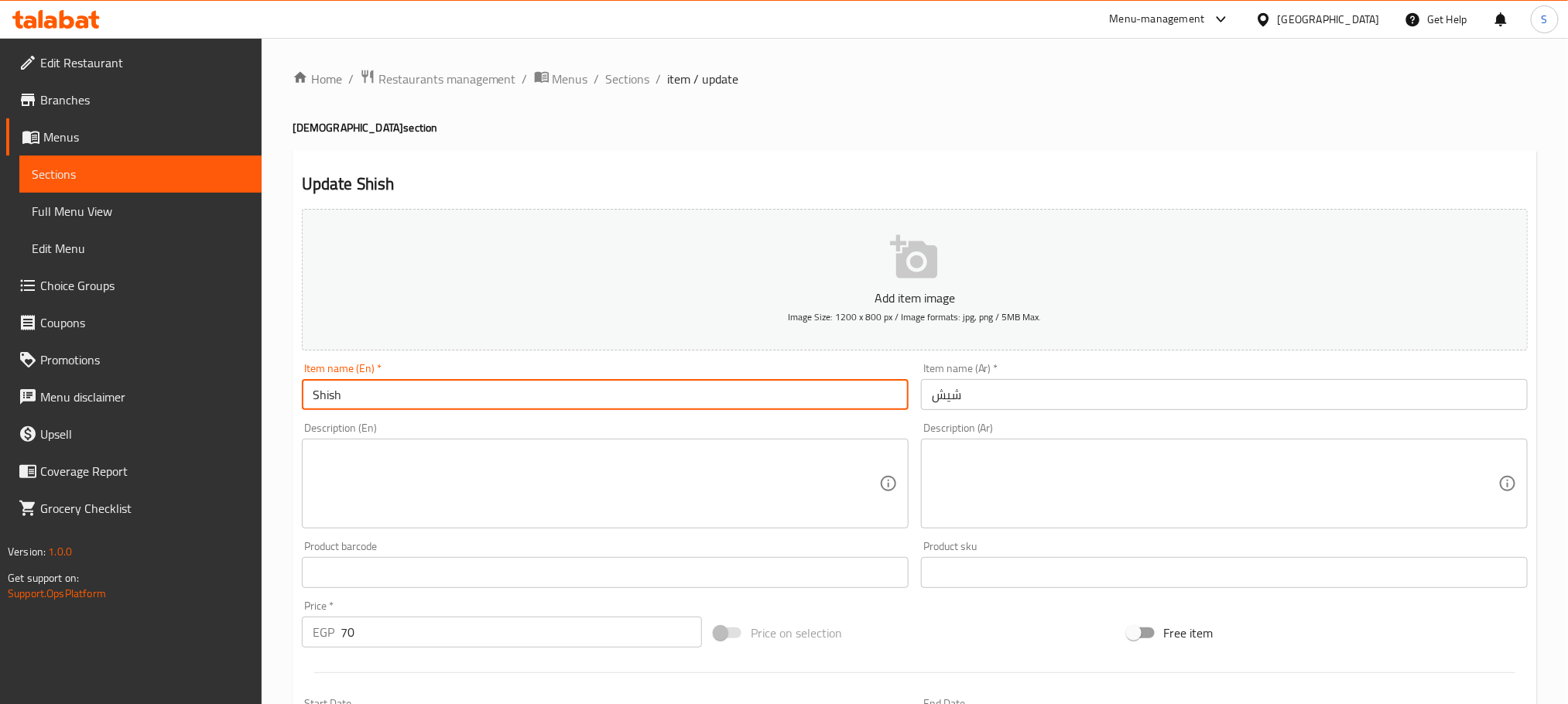
click at [421, 400] on input "Shish" at bounding box center [605, 395] width 607 height 31
paste input "[DEMOGRAPHIC_DATA]"
type input "Shish Syrian"
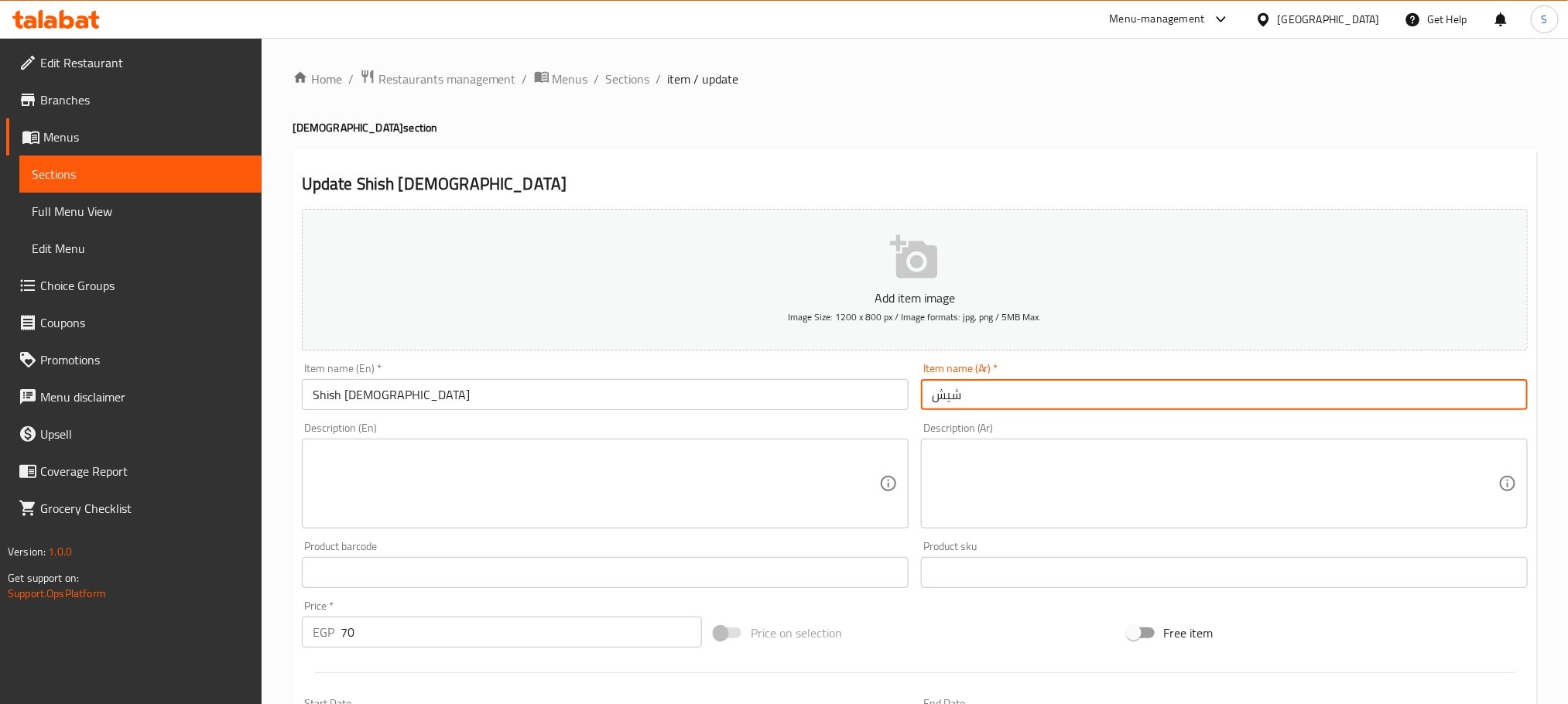
click at [1066, 391] on input "شيش" at bounding box center [1224, 395] width 607 height 31
paste input "سوري"
type input "شيش سوري"
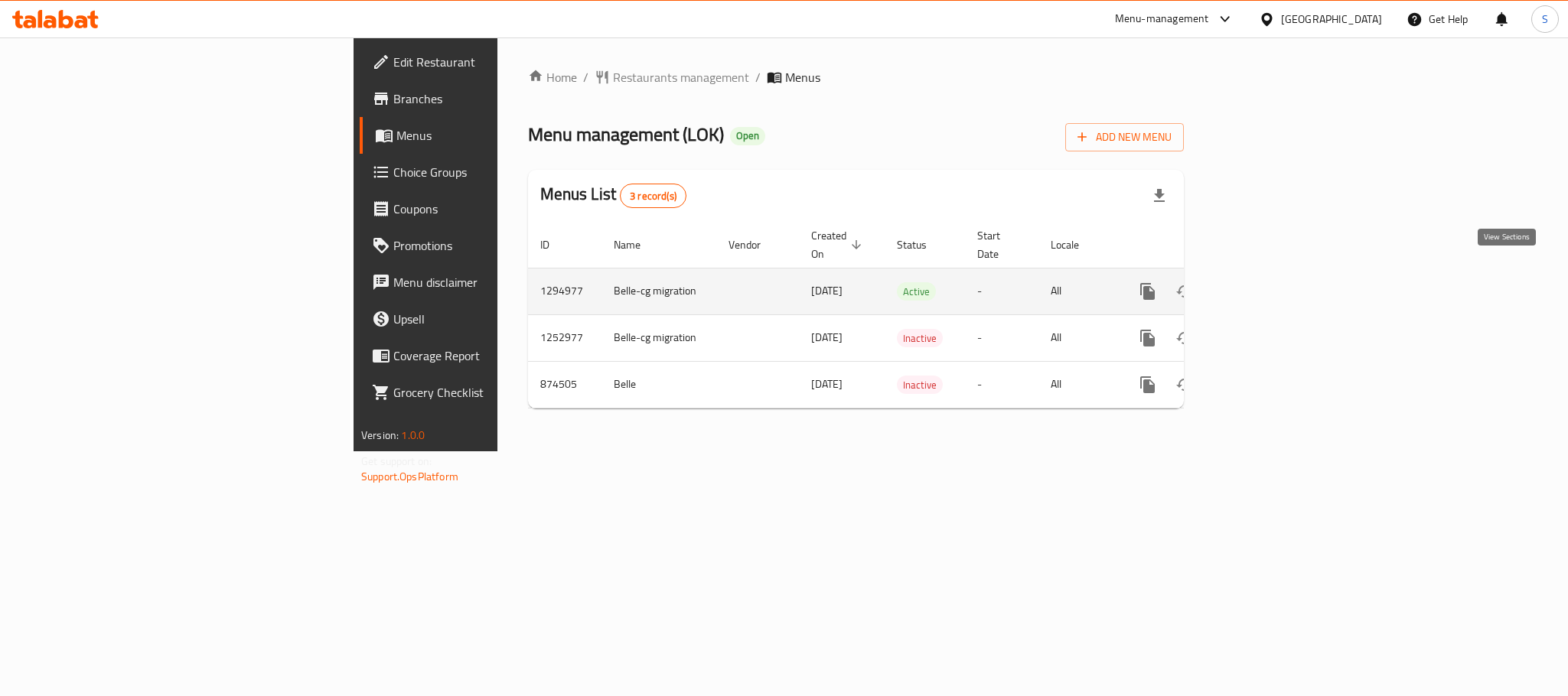
click at [1276, 273] on link "enhanced table" at bounding box center [1257, 291] width 37 height 37
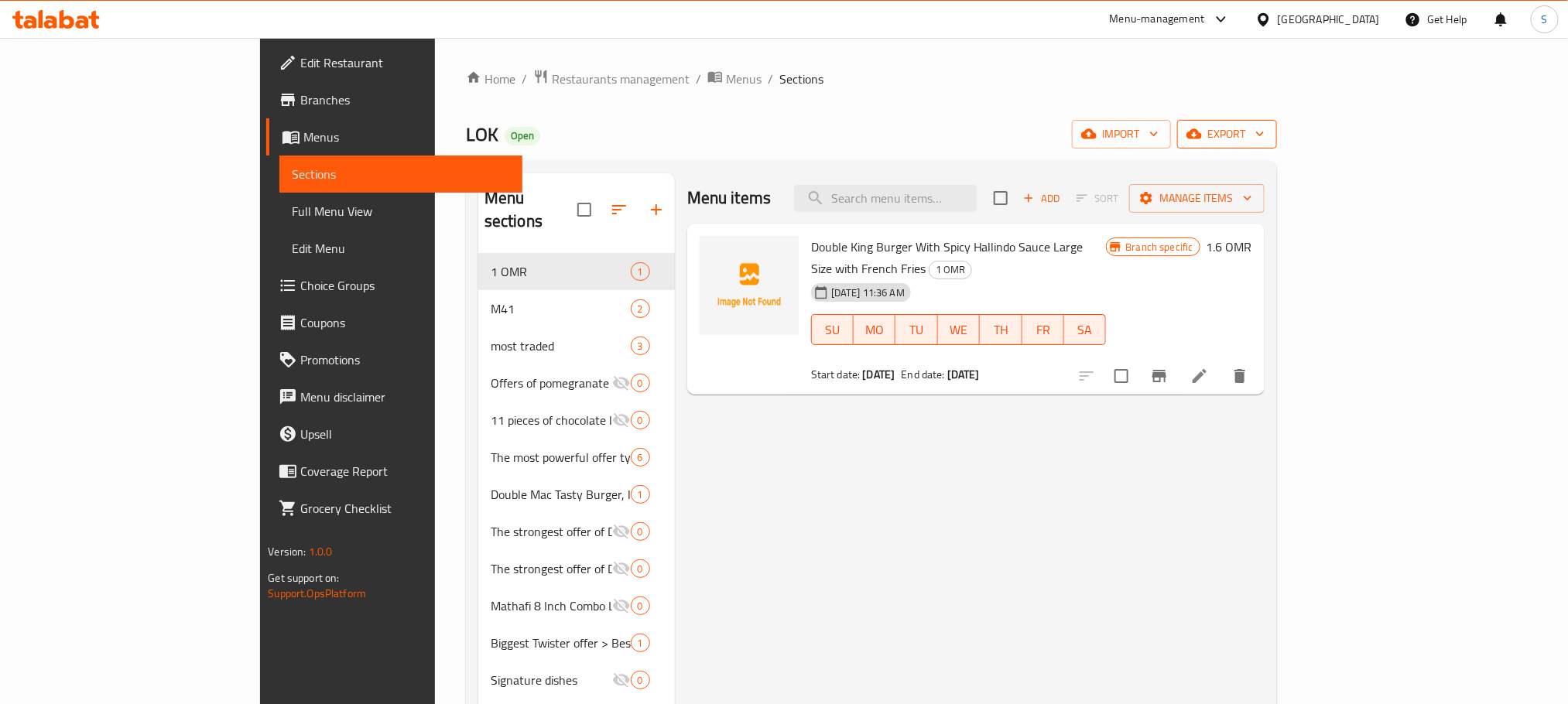
click at [1264, 142] on span "export" at bounding box center [1227, 133] width 75 height 19
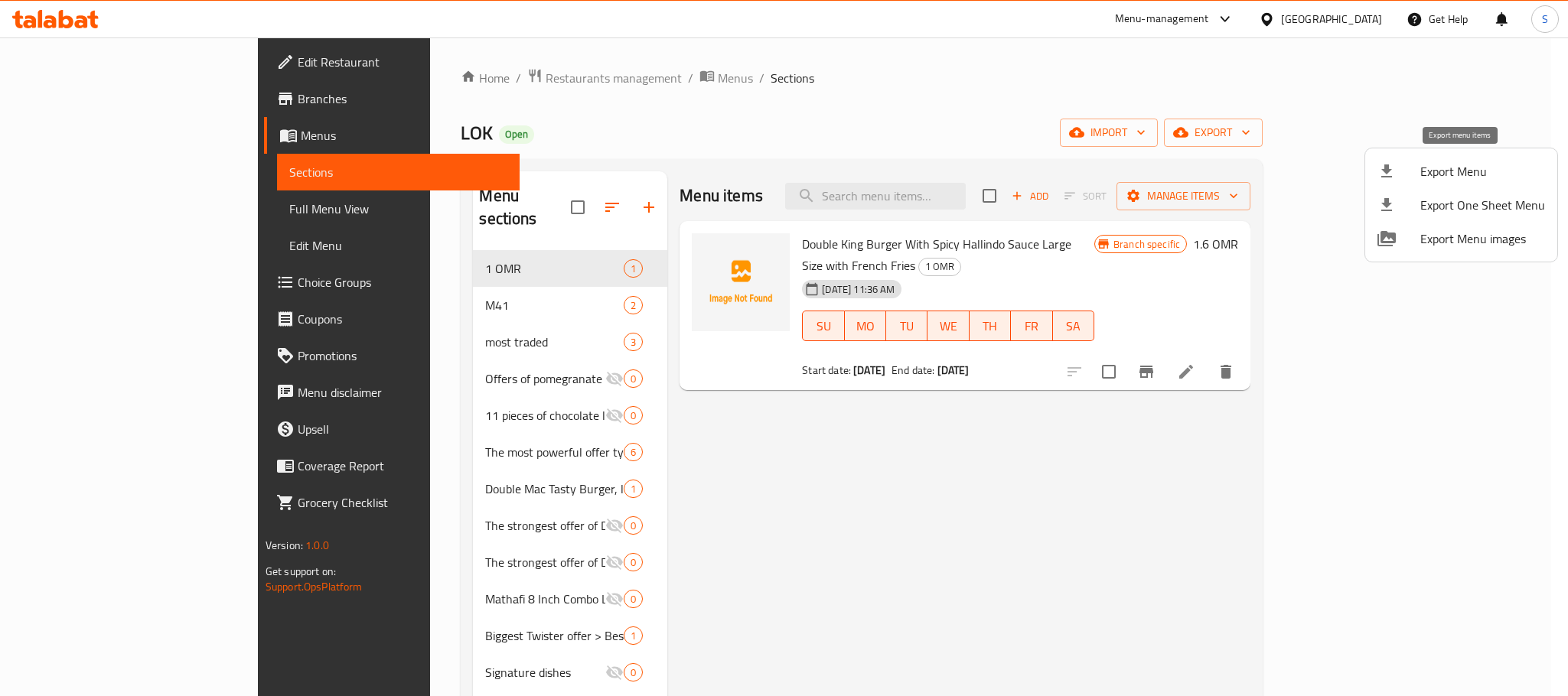
click at [1468, 162] on span "Export Menu" at bounding box center [1482, 171] width 125 height 18
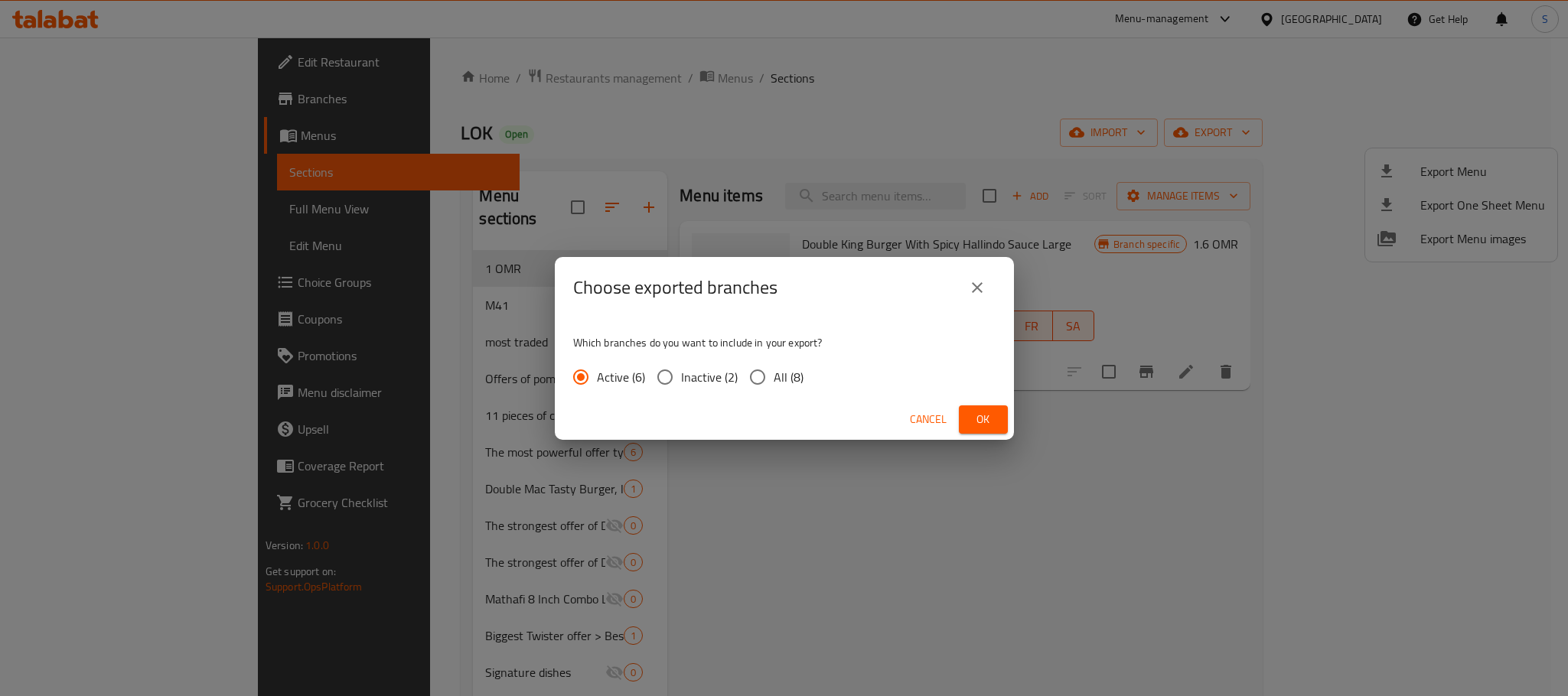
click at [765, 384] on input "All (8)" at bounding box center [757, 378] width 33 height 33
radio input "true"
click at [967, 420] on button "Ok" at bounding box center [983, 419] width 49 height 28
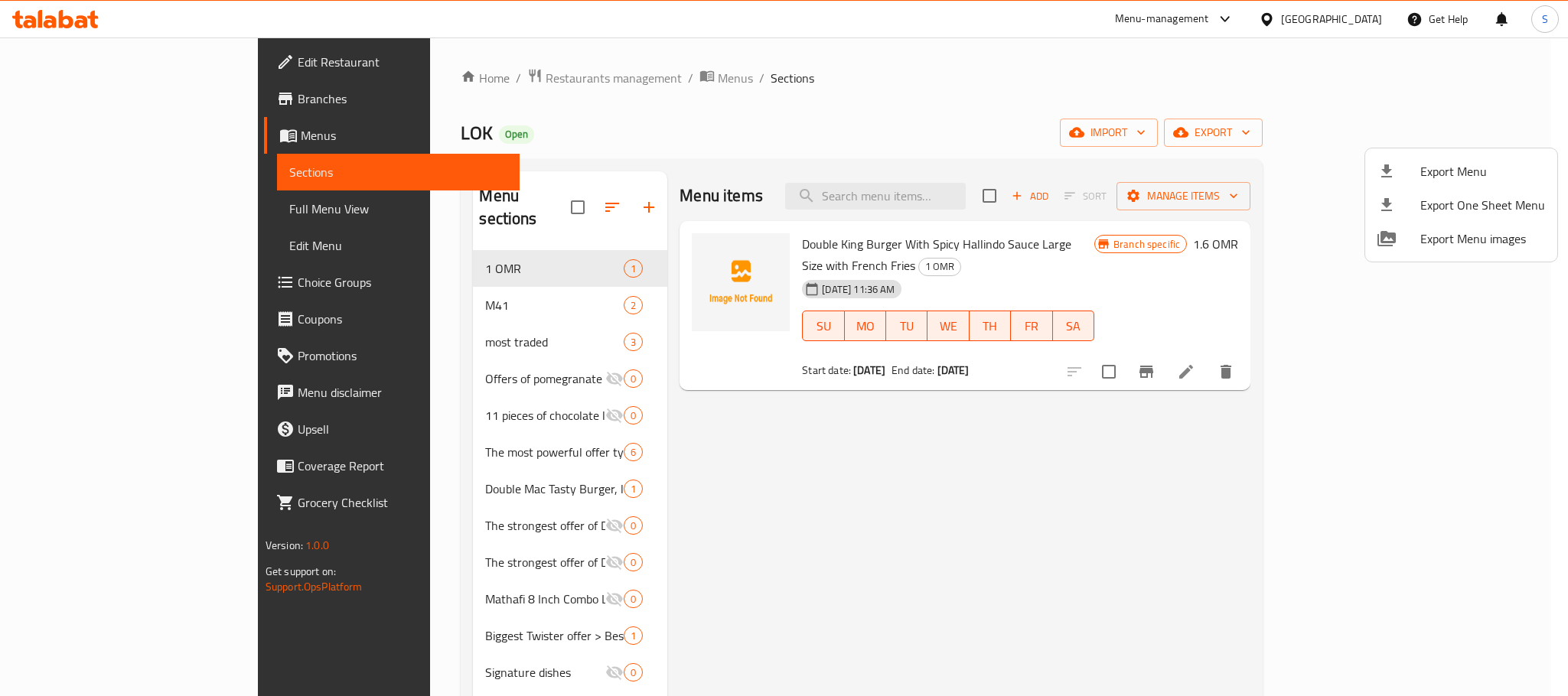
click at [1290, 107] on div at bounding box center [784, 348] width 1568 height 696
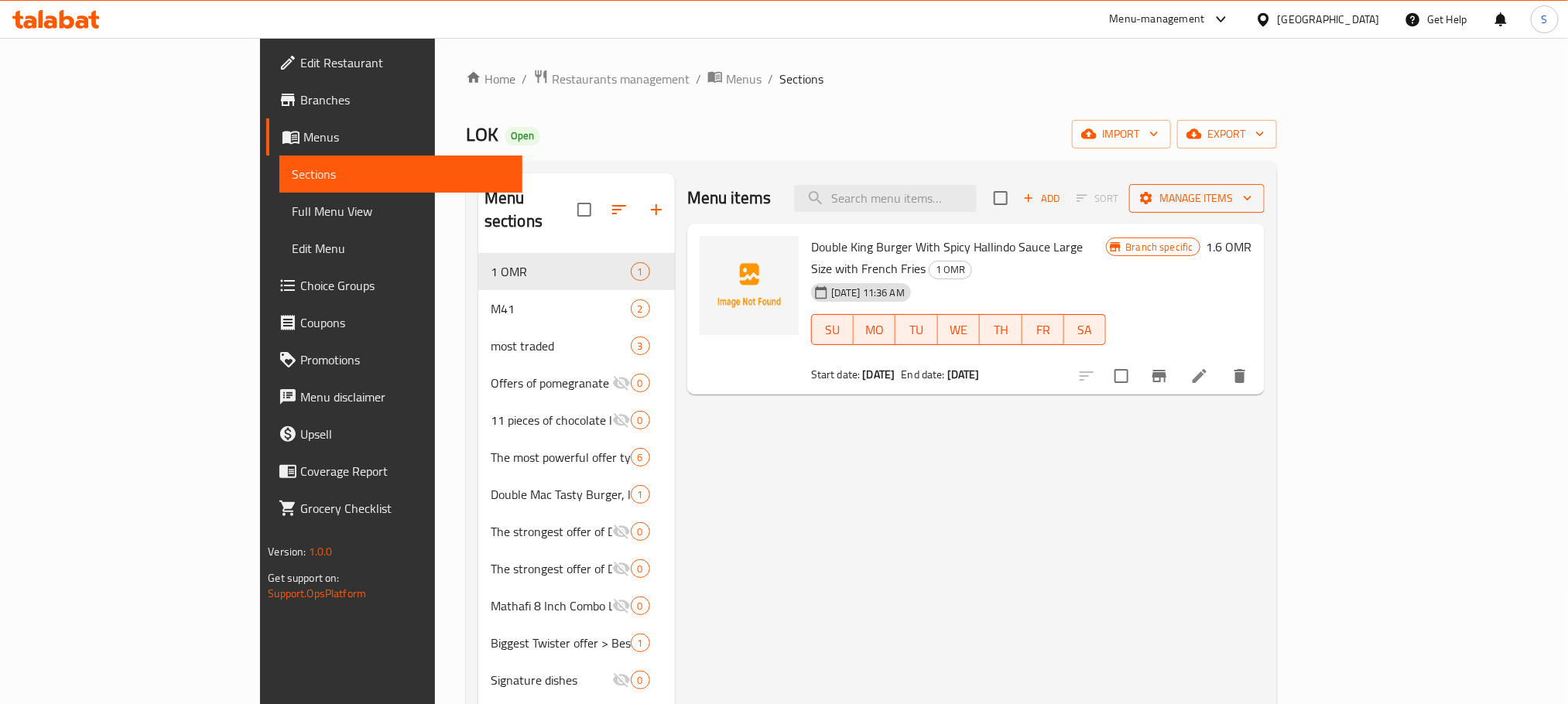
click at [1253, 195] on span "Manage items" at bounding box center [1197, 198] width 111 height 19
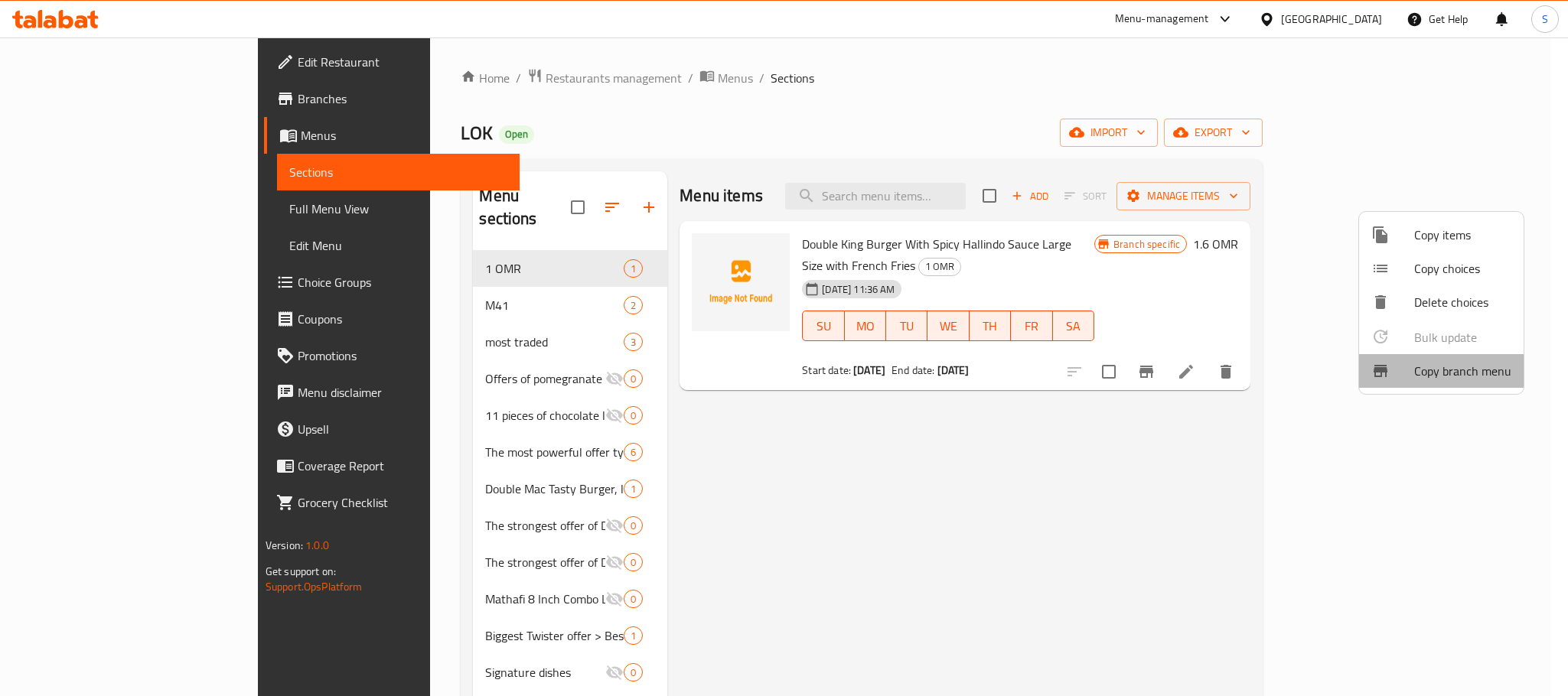
click at [1426, 366] on span "Copy branch menu" at bounding box center [1462, 371] width 98 height 18
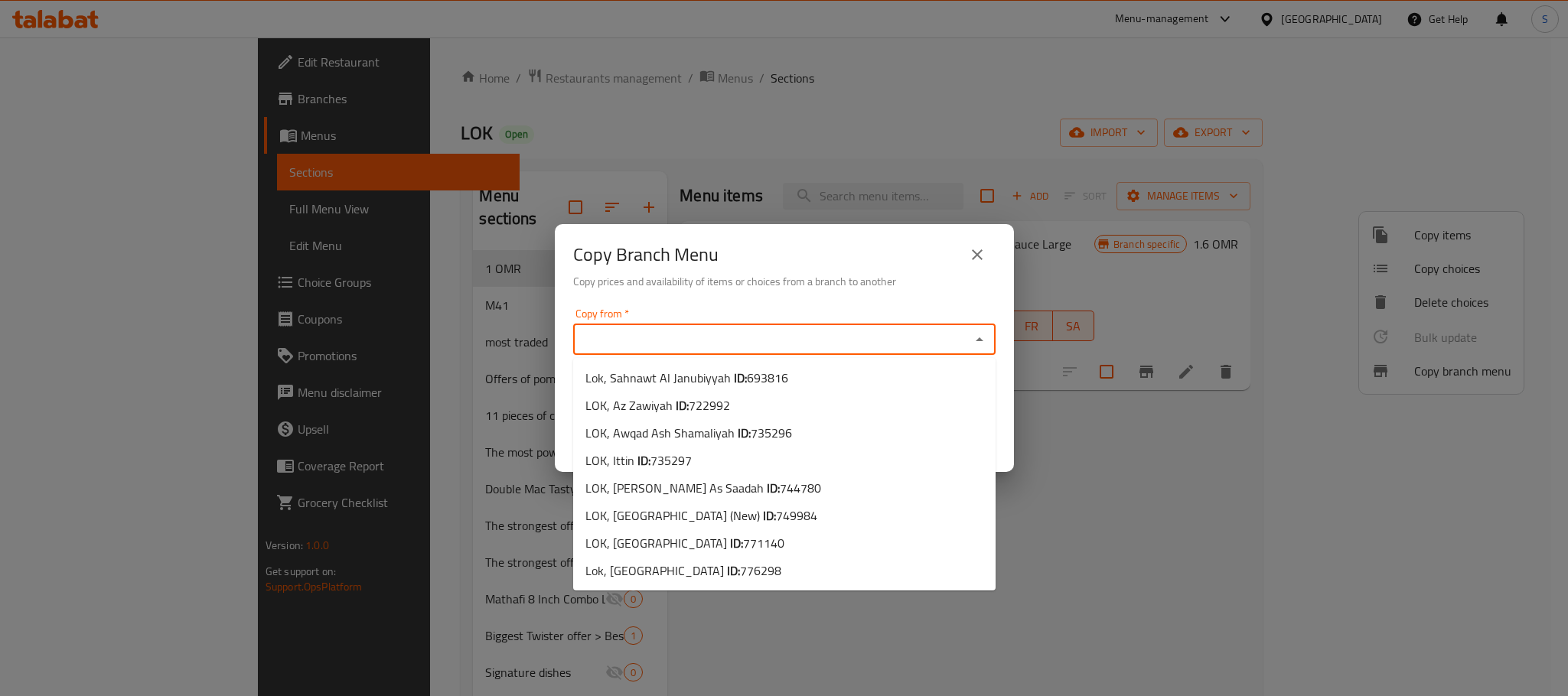
click at [659, 347] on input "Copy from   *" at bounding box center [771, 340] width 388 height 22
click at [746, 532] on li "LOK, [GEOGRAPHIC_DATA] ID: 771140" at bounding box center [784, 543] width 422 height 27
type input "LOK, [GEOGRAPHIC_DATA]"
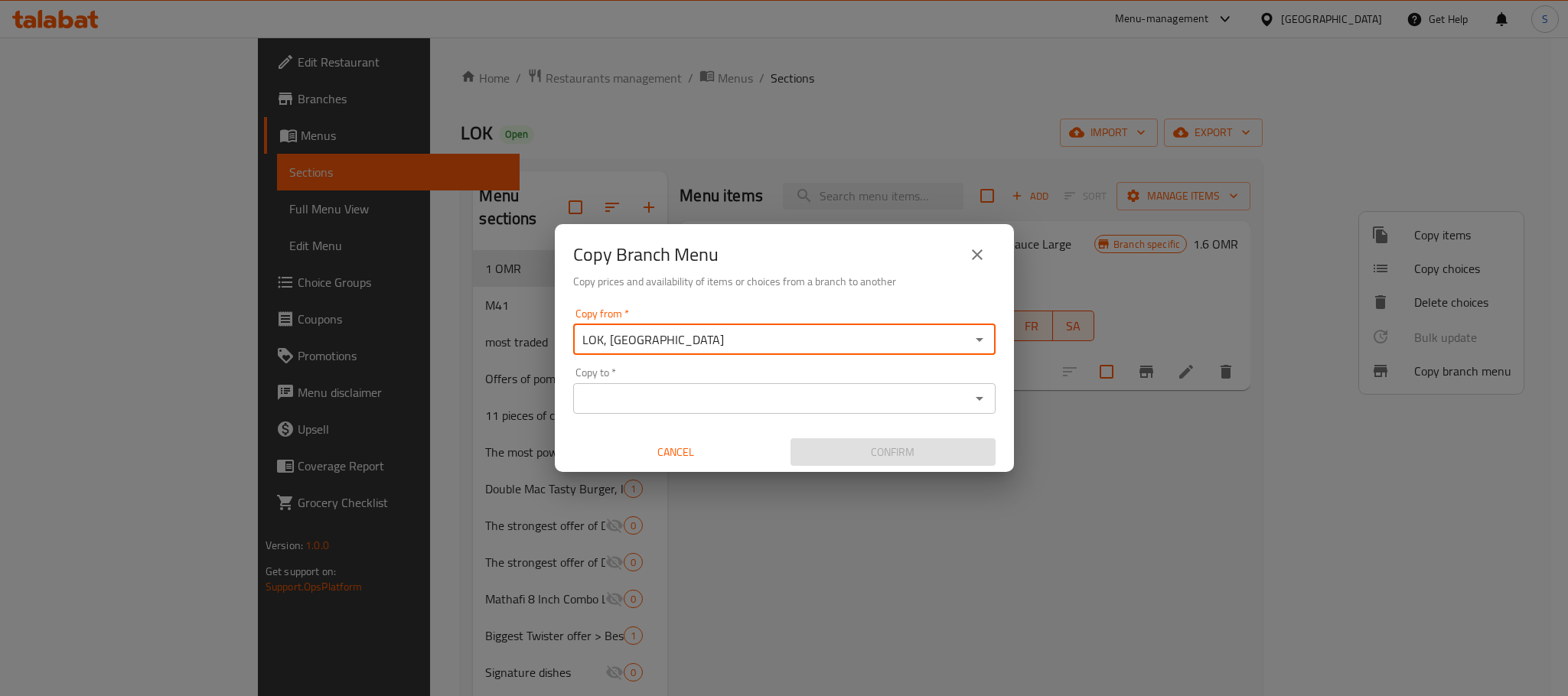
click at [754, 397] on input "Copy to   *" at bounding box center [771, 399] width 388 height 22
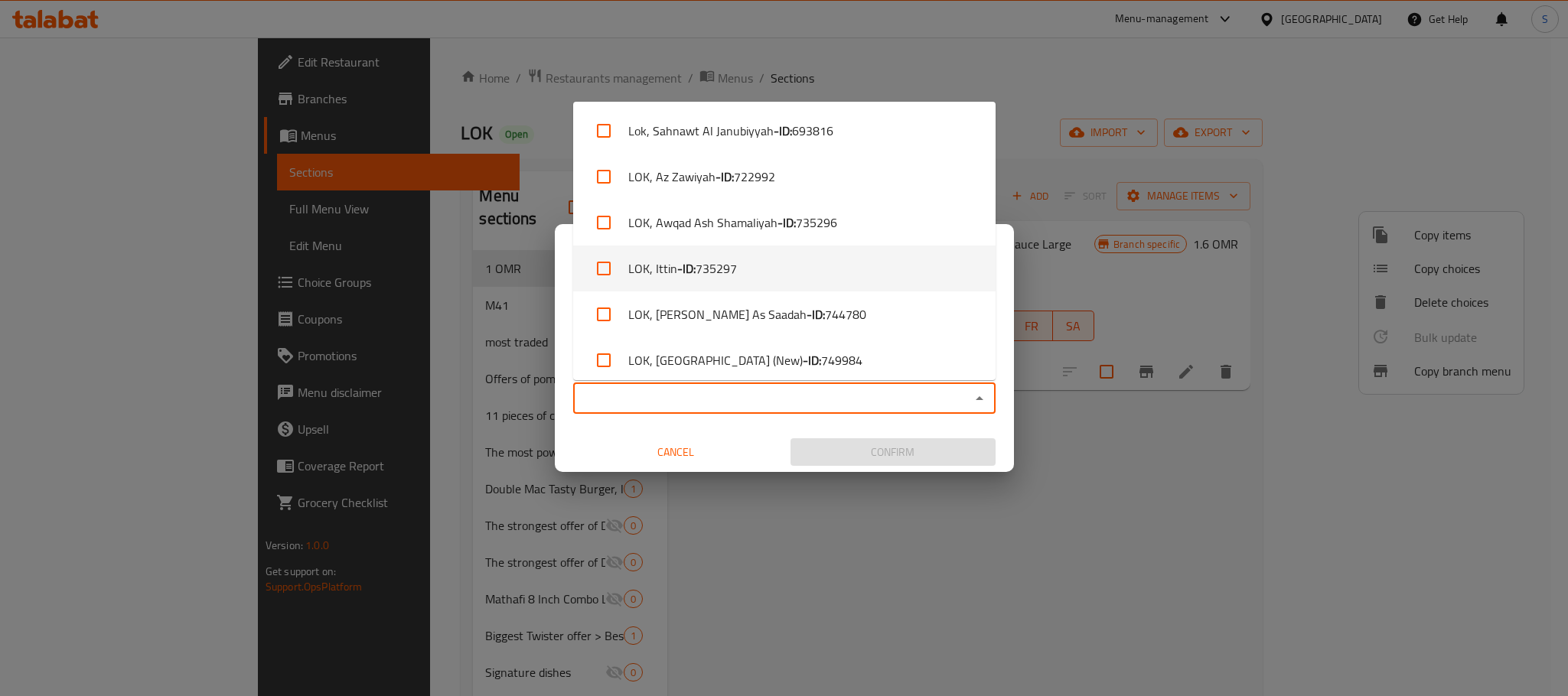
scroll to position [101, 0]
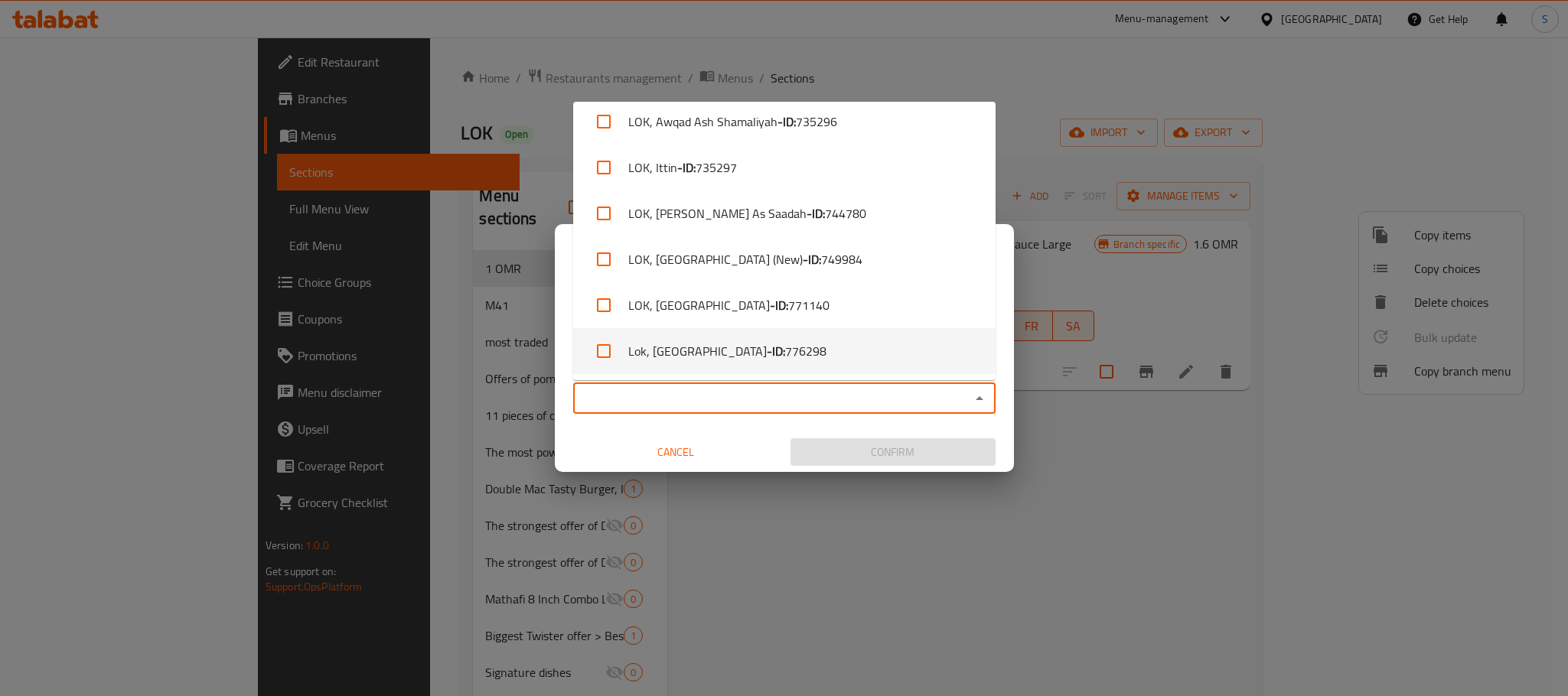
click at [763, 350] on li "Lok, [GEOGRAPHIC_DATA] - ID: 776298" at bounding box center [784, 351] width 422 height 46
checkbox input "true"
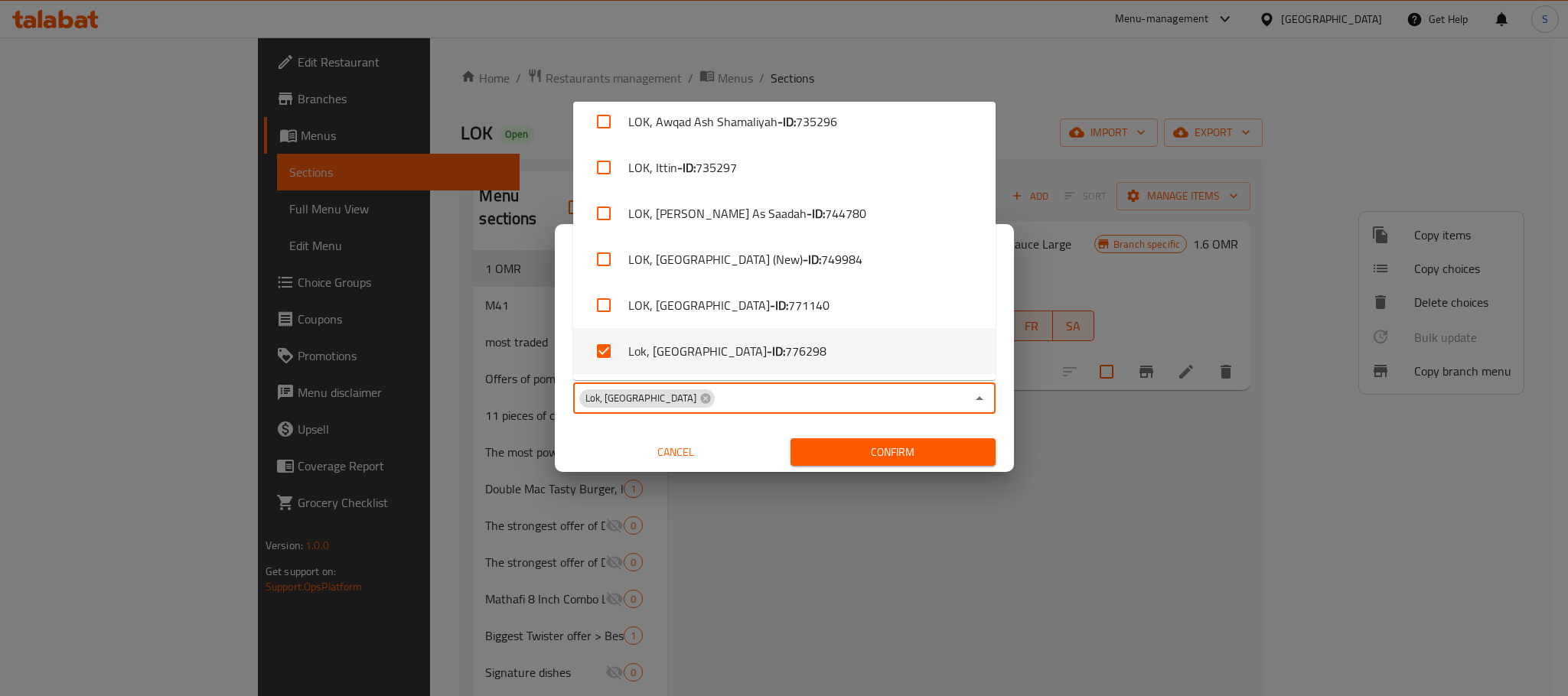
click at [842, 432] on div "Confirm" at bounding box center [893, 452] width 217 height 41
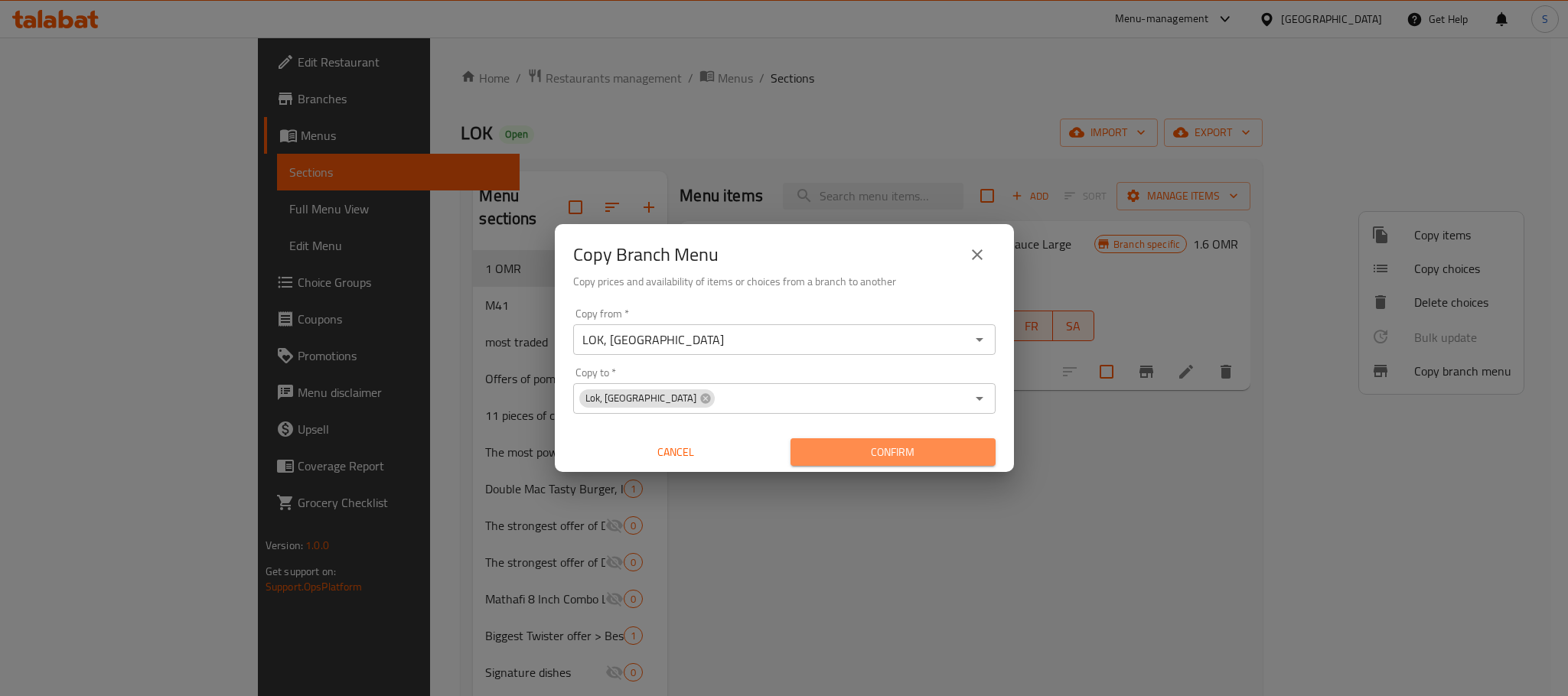
click at [845, 443] on span "Confirm" at bounding box center [893, 452] width 181 height 19
